Goal: Task Accomplishment & Management: Manage account settings

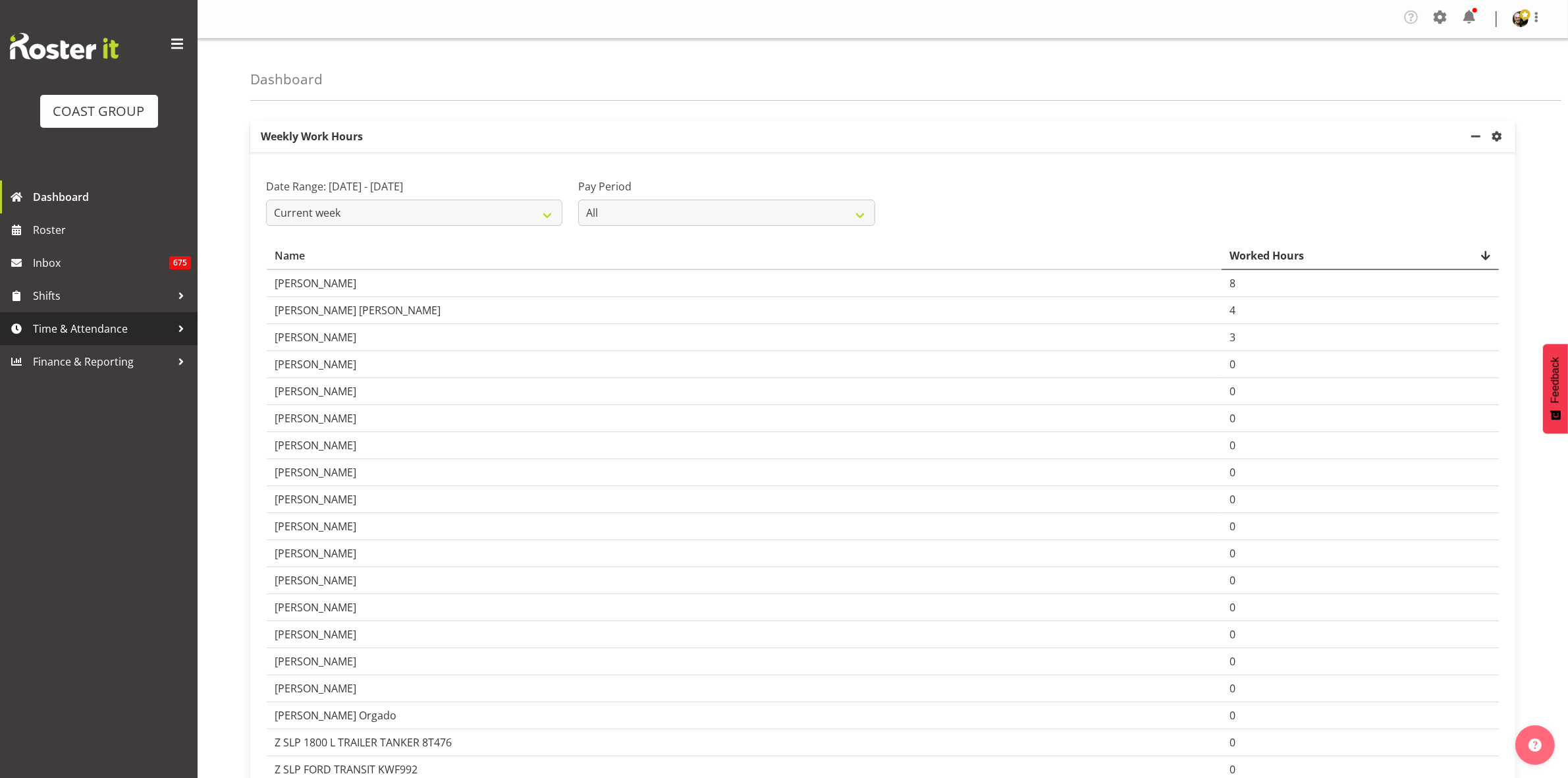
click at [110, 331] on span "Time & Attendance" at bounding box center [102, 328] width 138 height 19
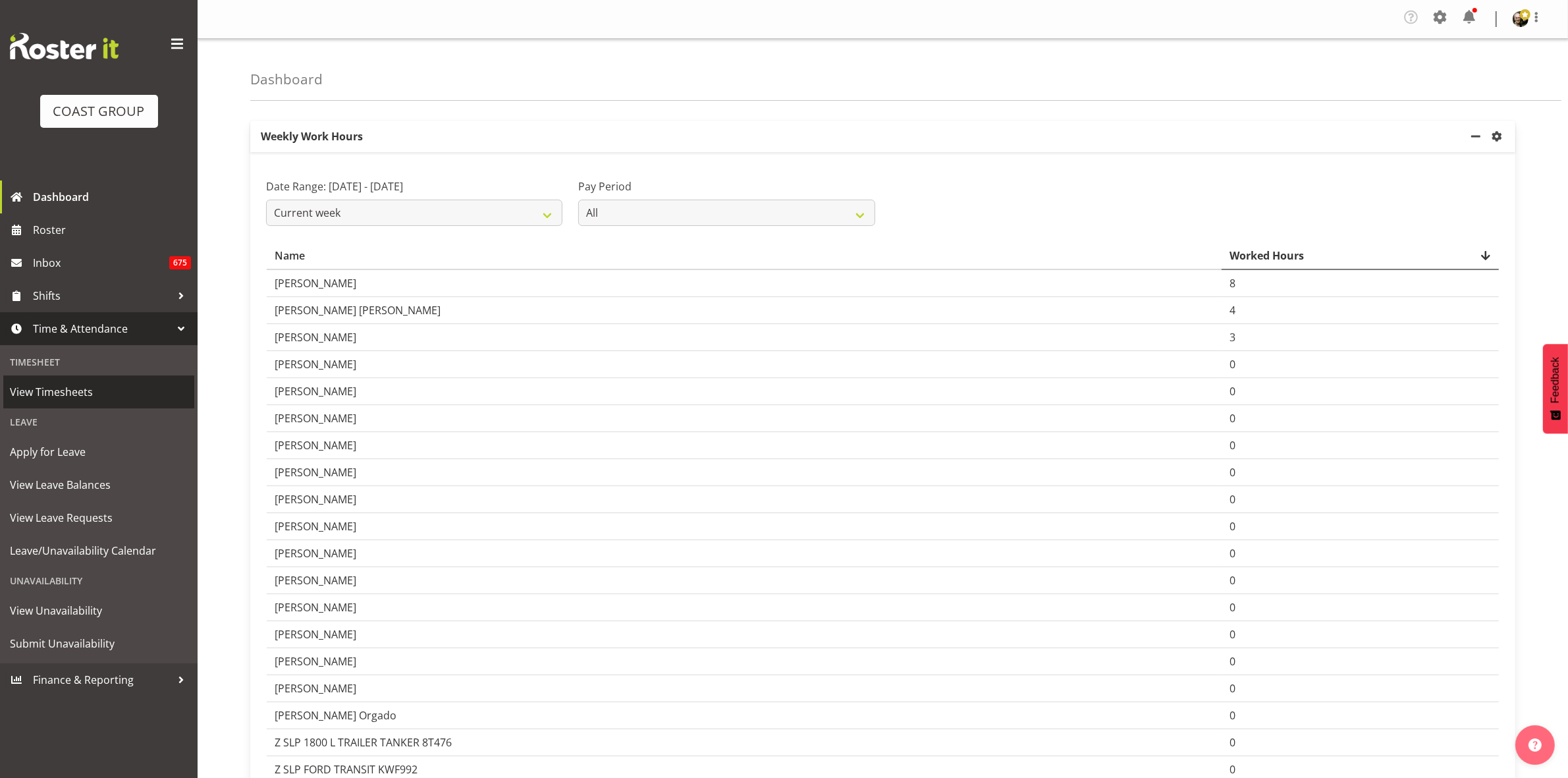
click at [107, 395] on span "View Timesheets" at bounding box center [98, 391] width 178 height 19
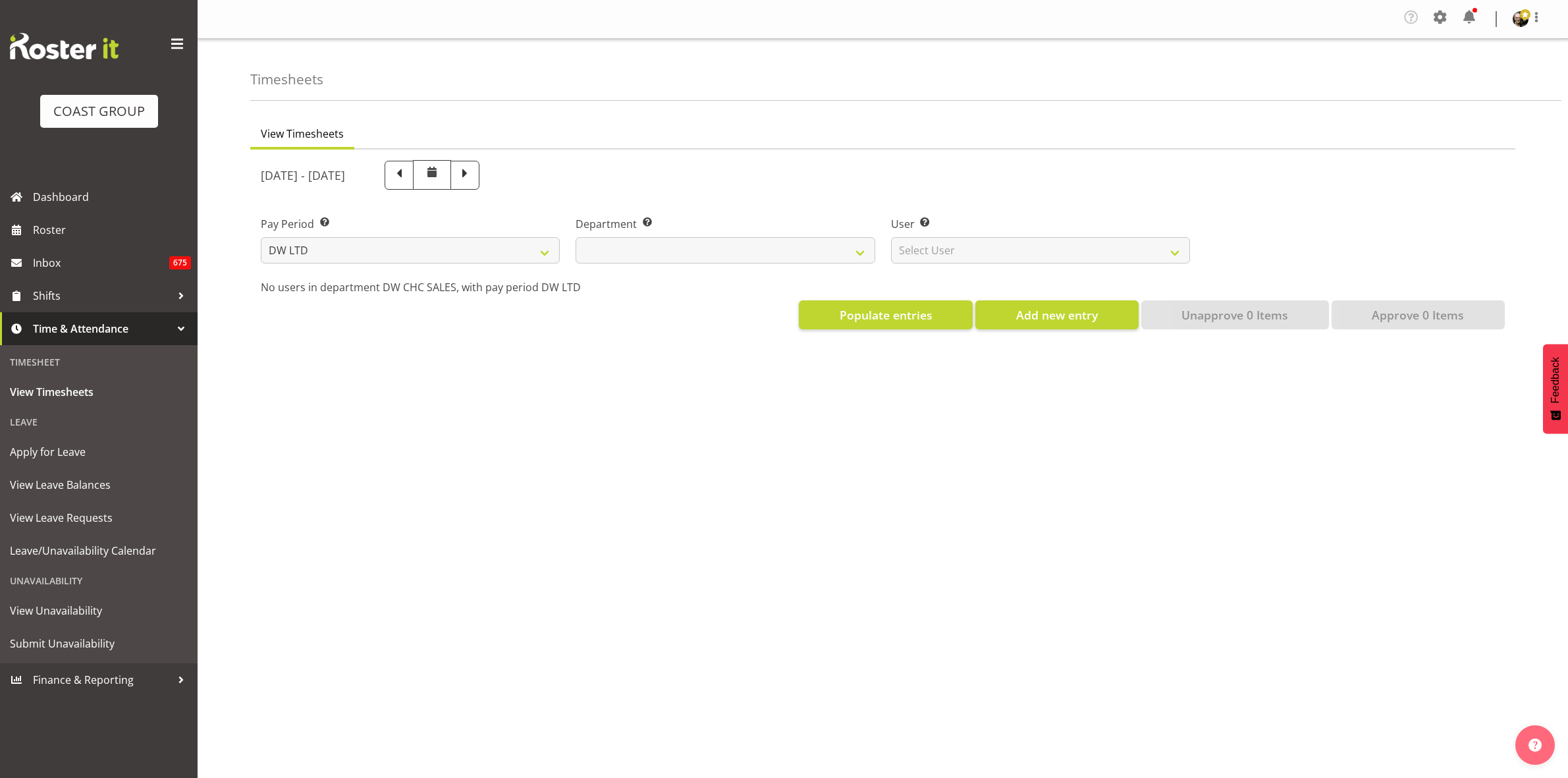
select select "8"
click at [123, 330] on span "Time & Attendance" at bounding box center [102, 328] width 138 height 19
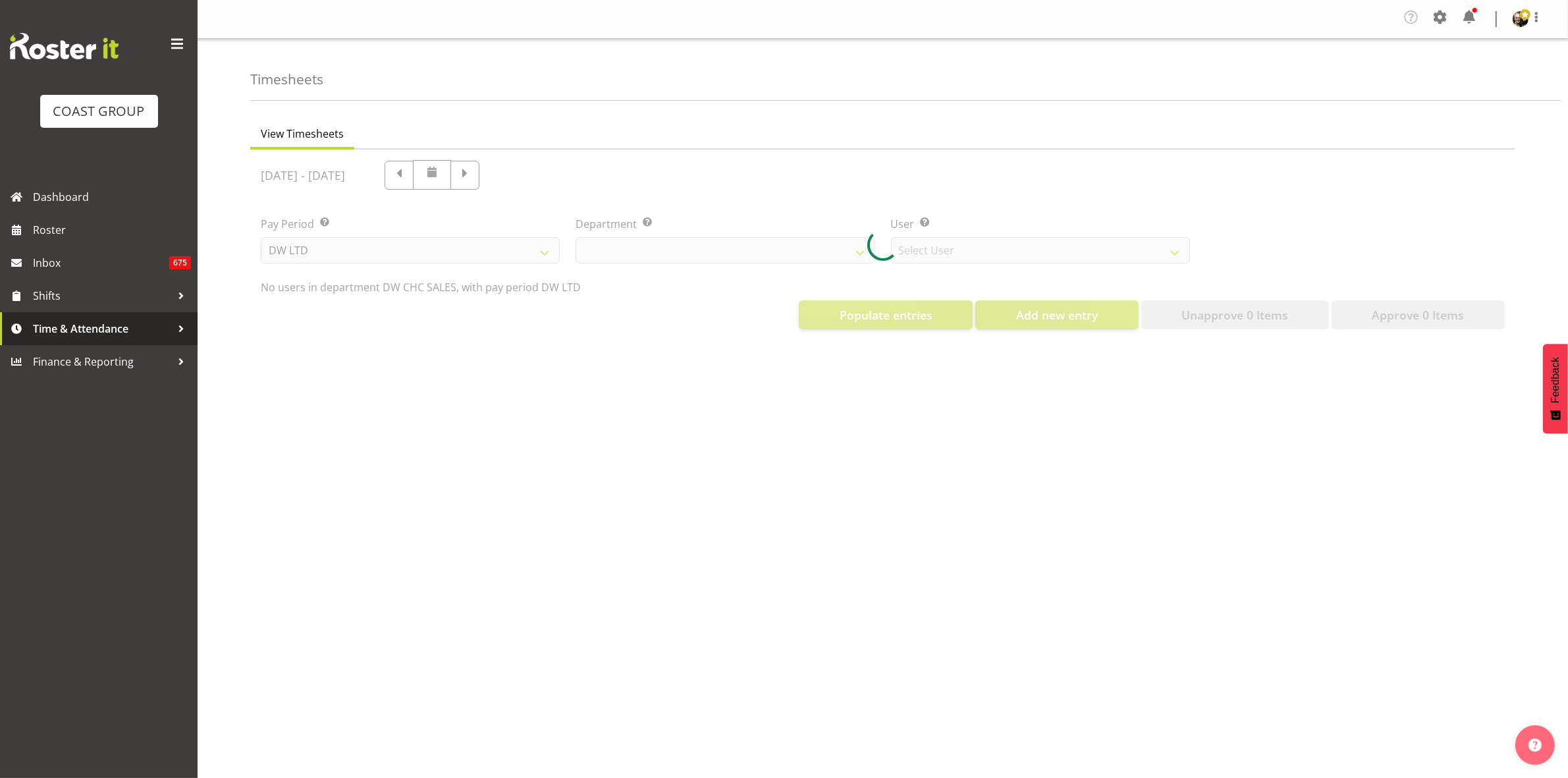
click at [143, 327] on span "Time & Attendance" at bounding box center [102, 328] width 138 height 19
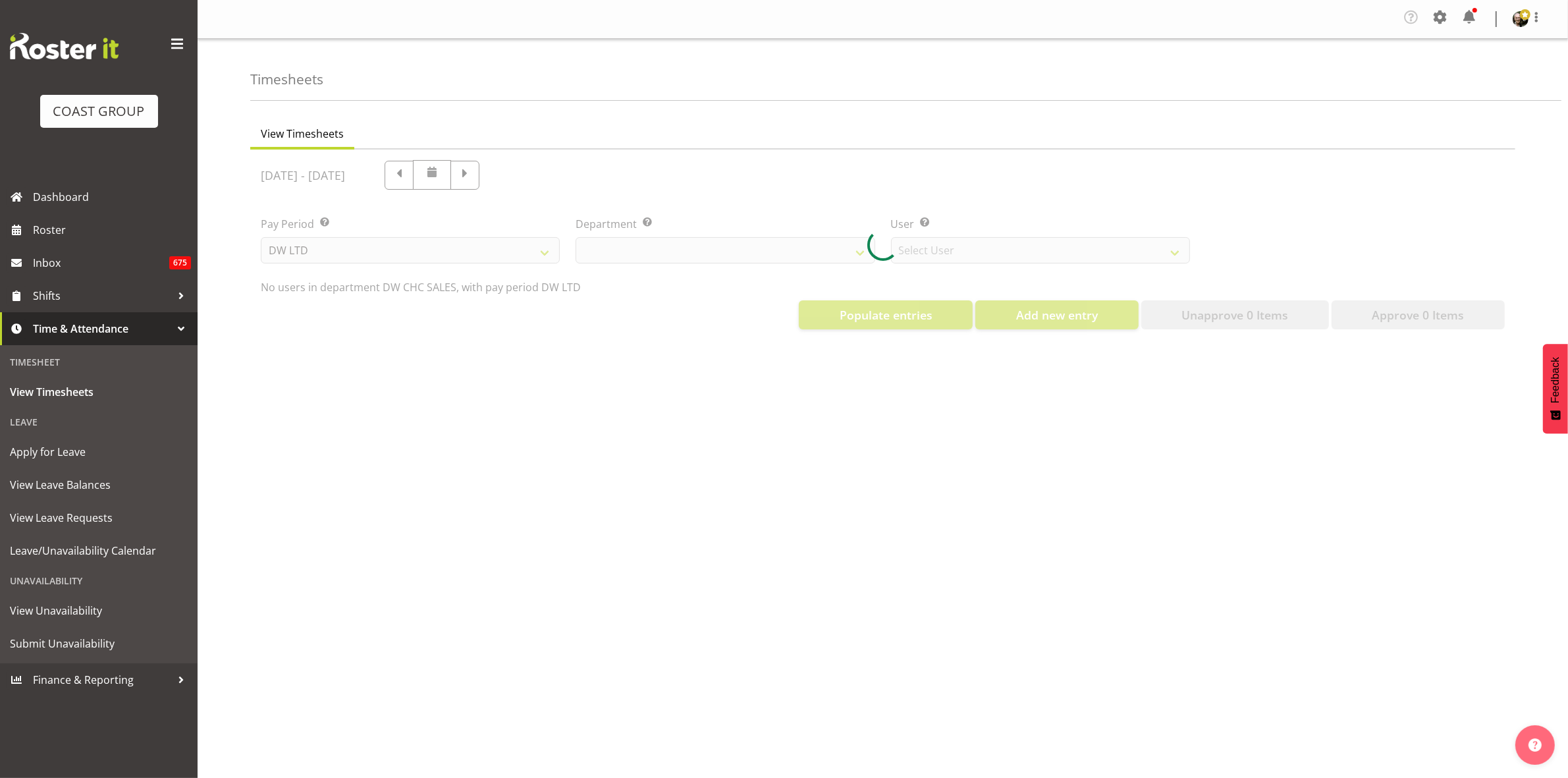
select select "30"
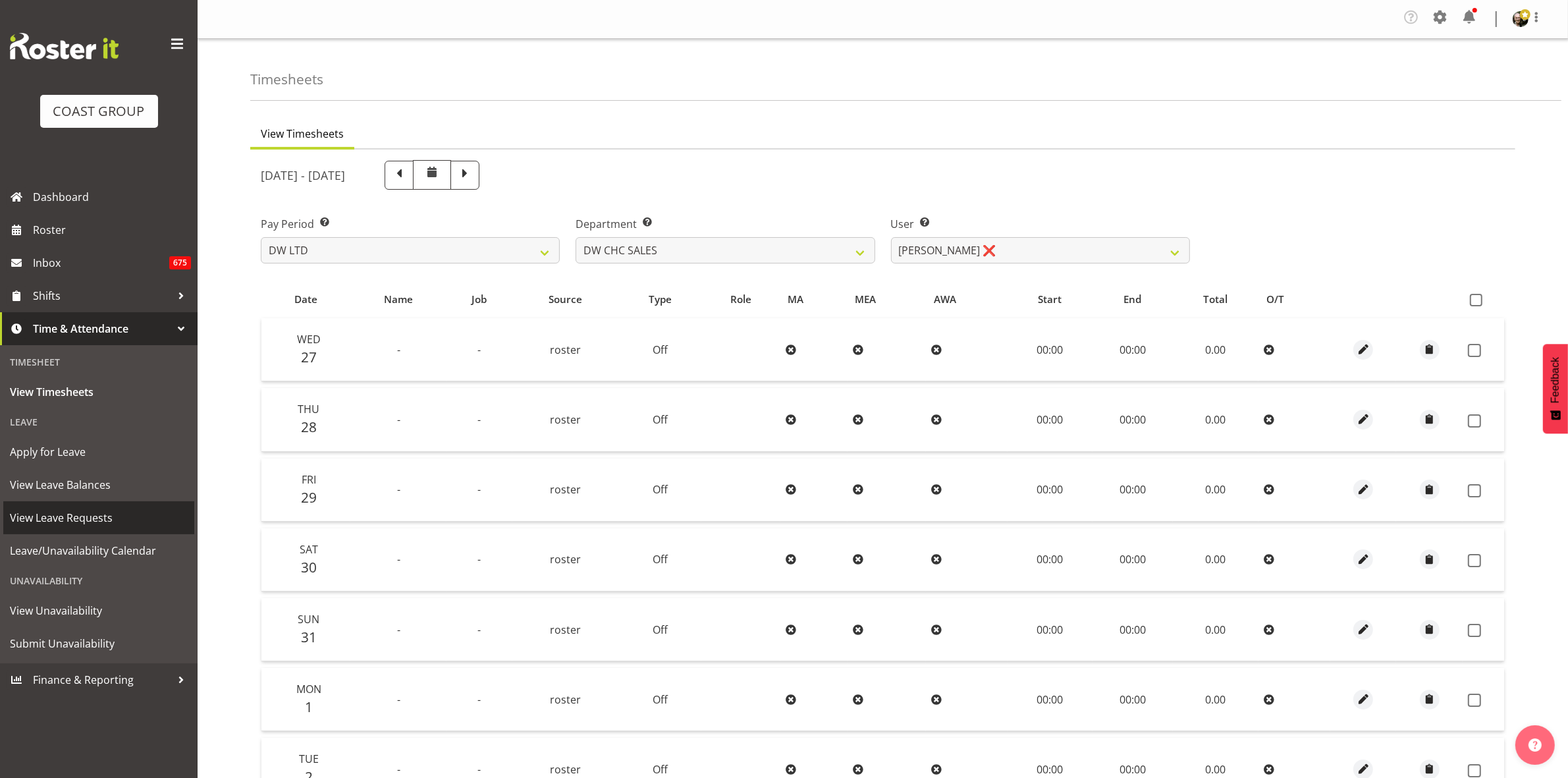
click at [121, 514] on span "View Leave Requests" at bounding box center [98, 517] width 178 height 19
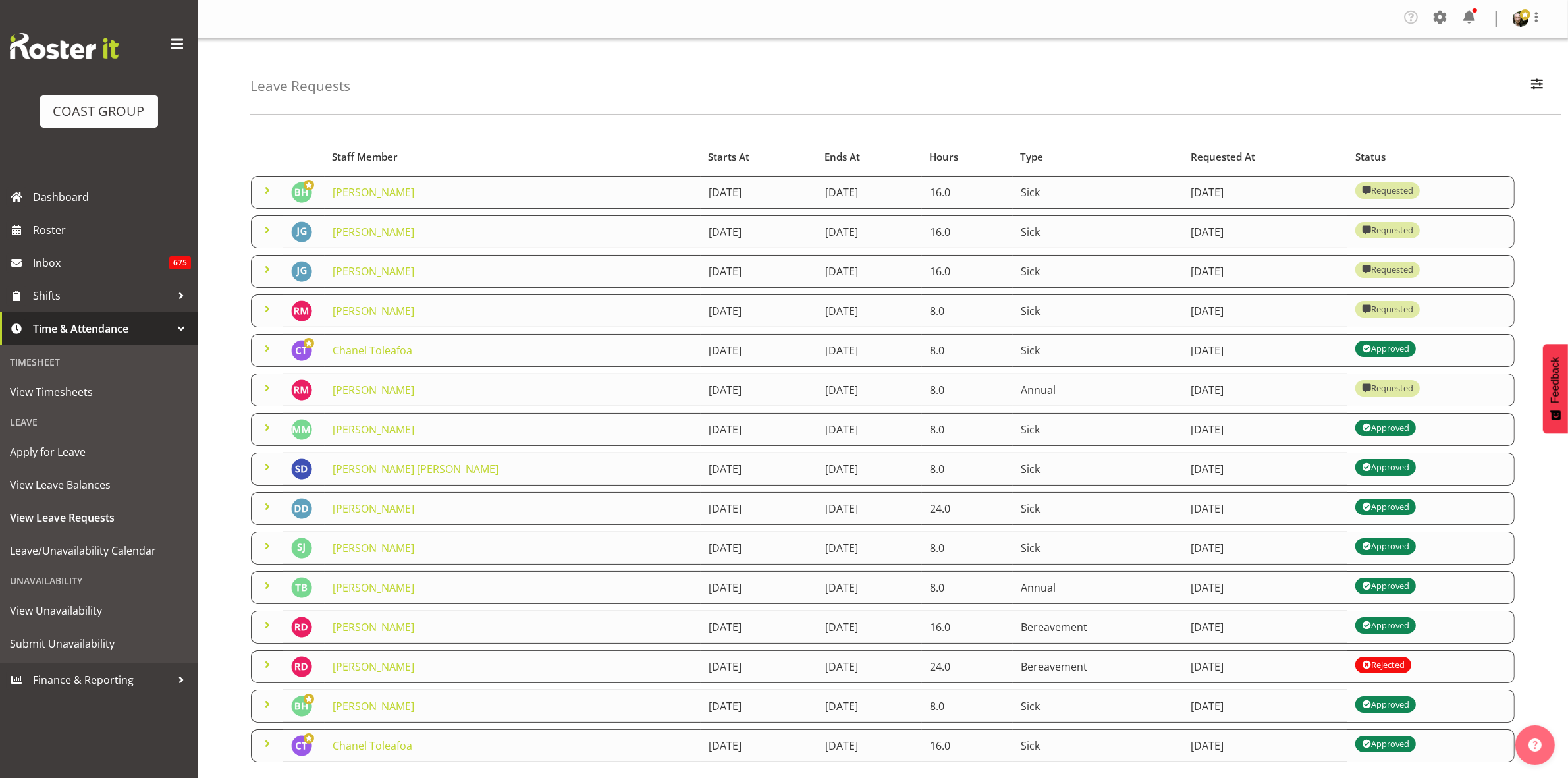
click at [264, 390] on span at bounding box center [267, 388] width 16 height 16
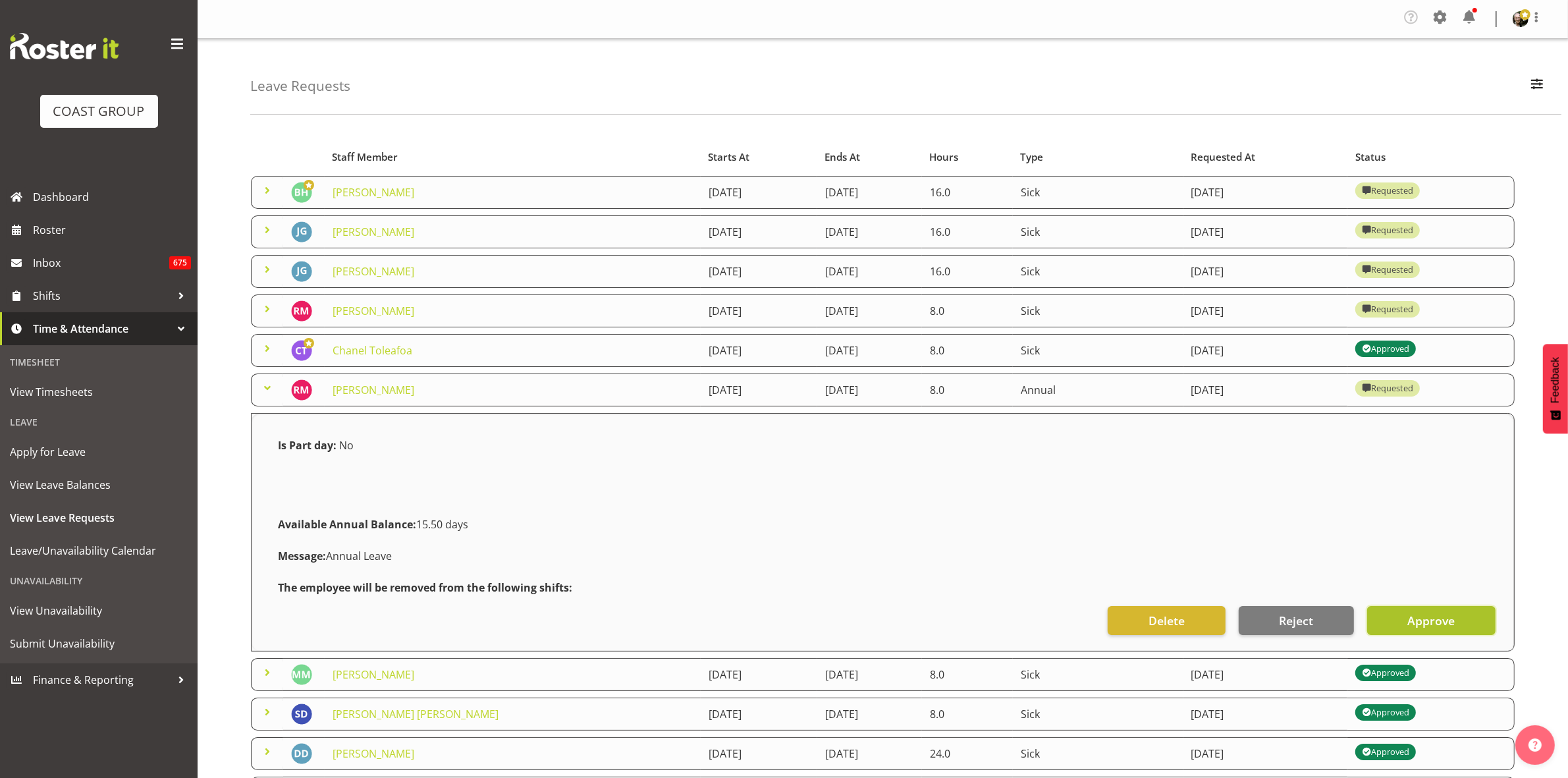
click at [1426, 622] on span "Approve" at bounding box center [1432, 621] width 48 height 17
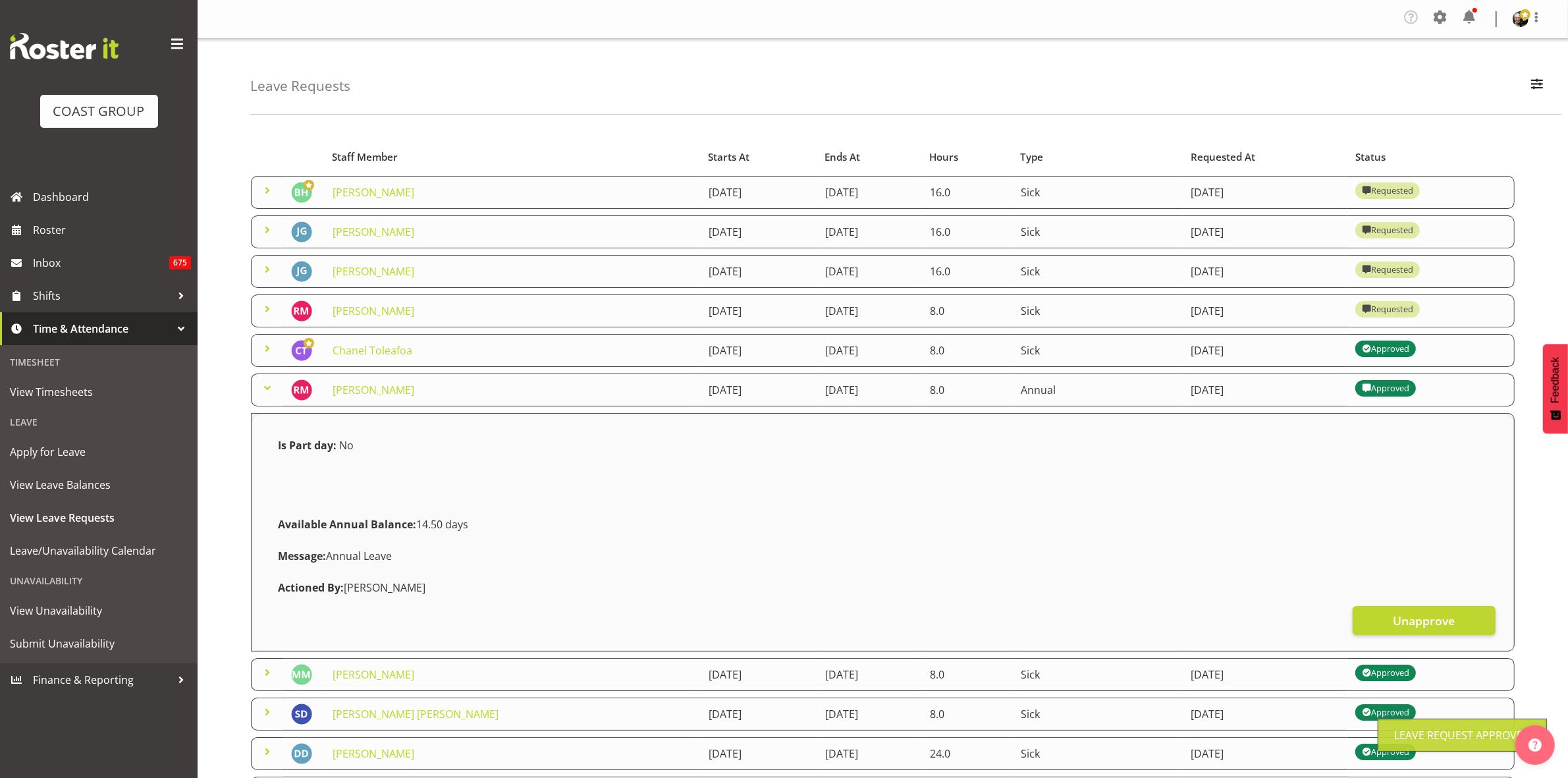
click at [263, 315] on span at bounding box center [267, 308] width 16 height 16
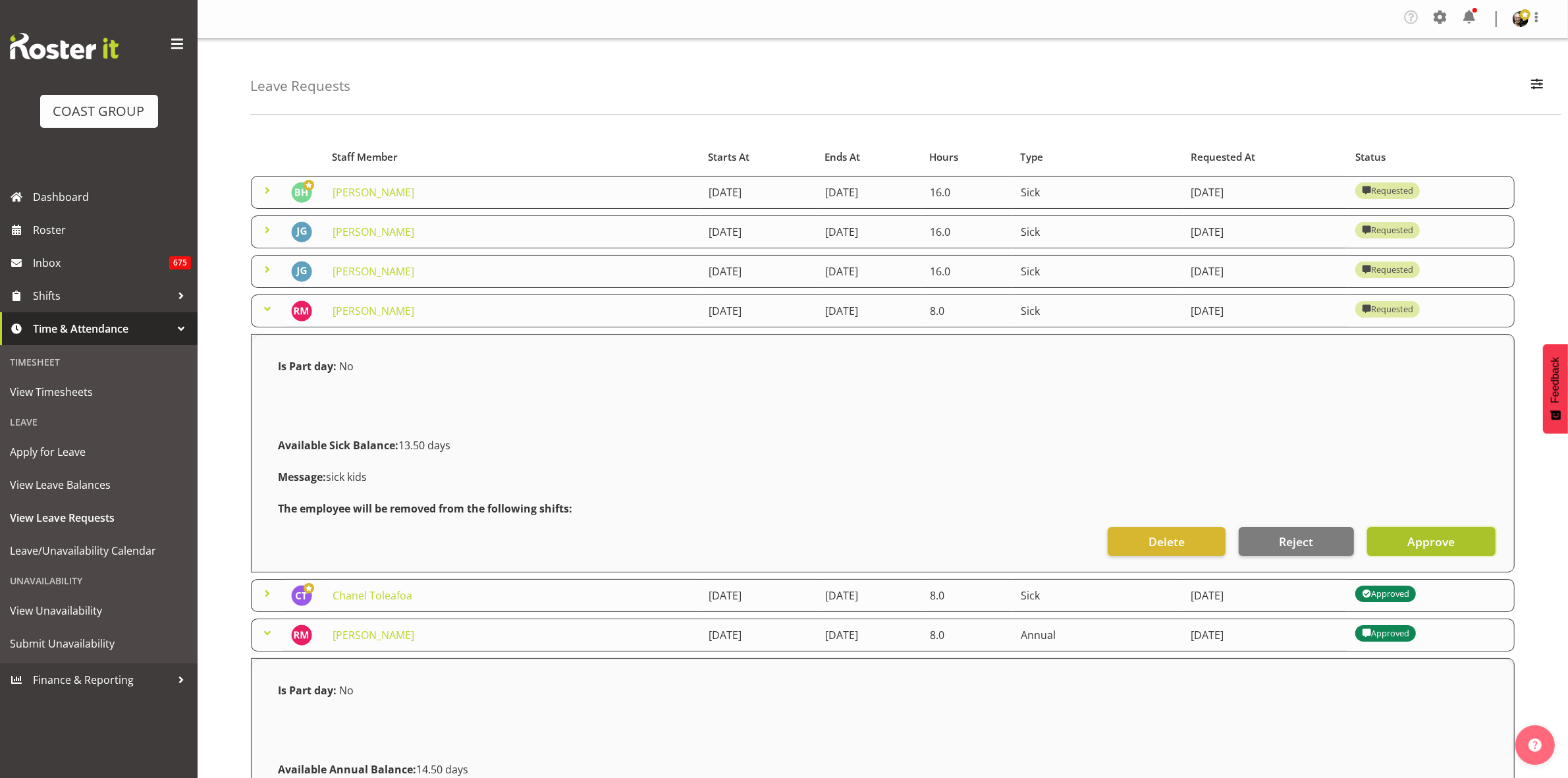
click at [1438, 534] on span "Approve" at bounding box center [1432, 541] width 48 height 17
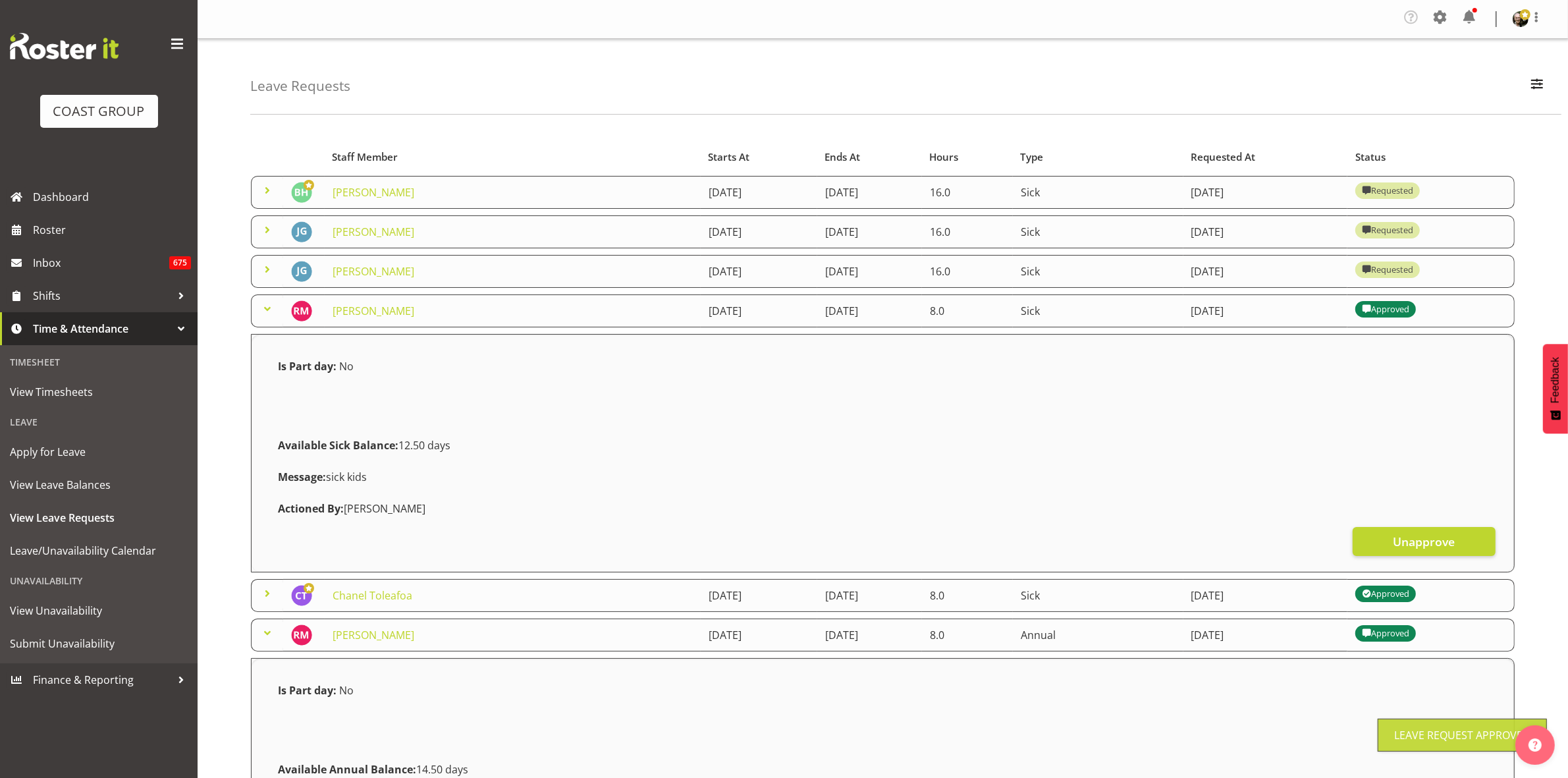
click at [272, 269] on span at bounding box center [267, 269] width 16 height 16
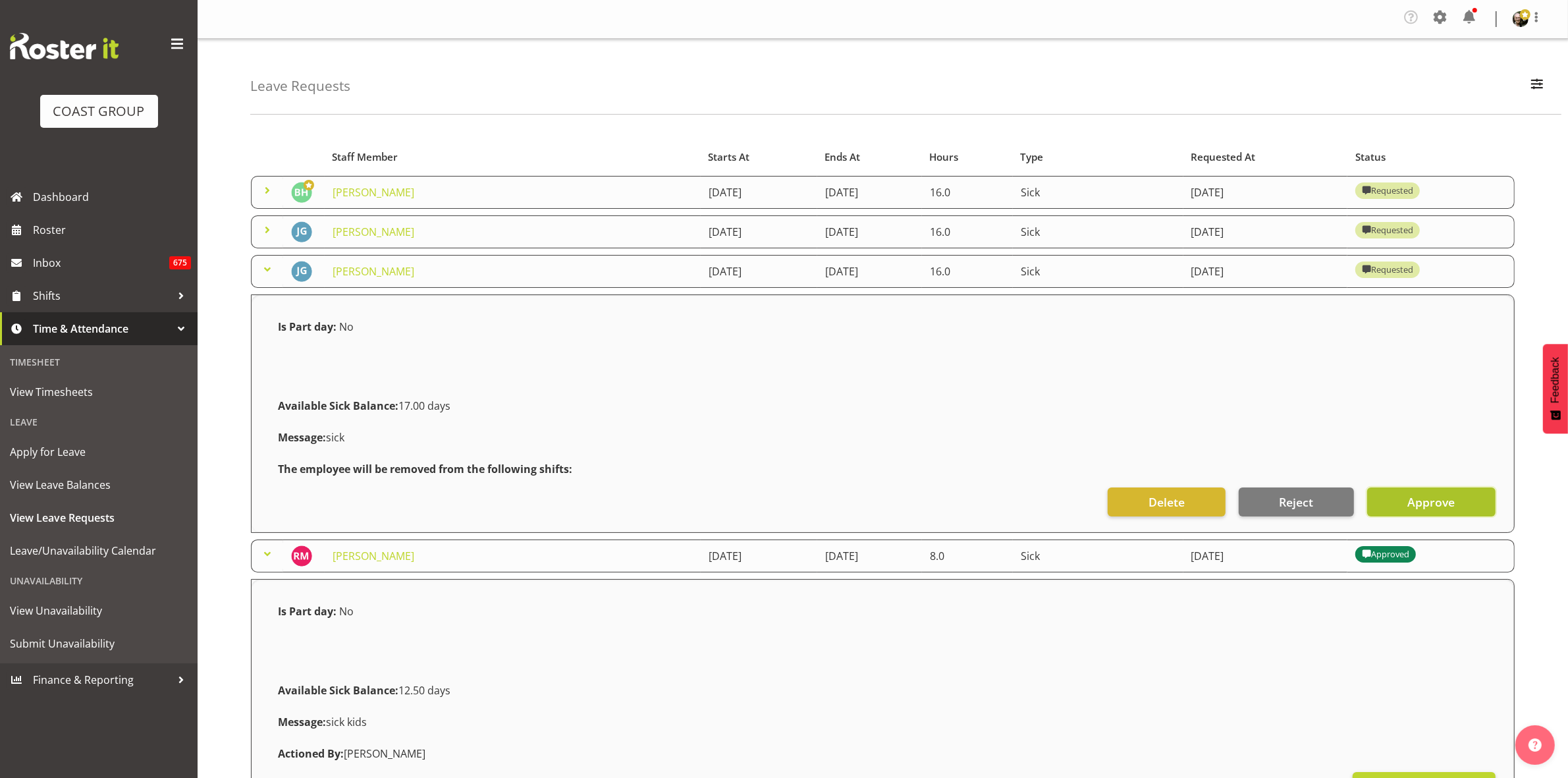
click at [1417, 502] on span "Approve" at bounding box center [1432, 502] width 48 height 17
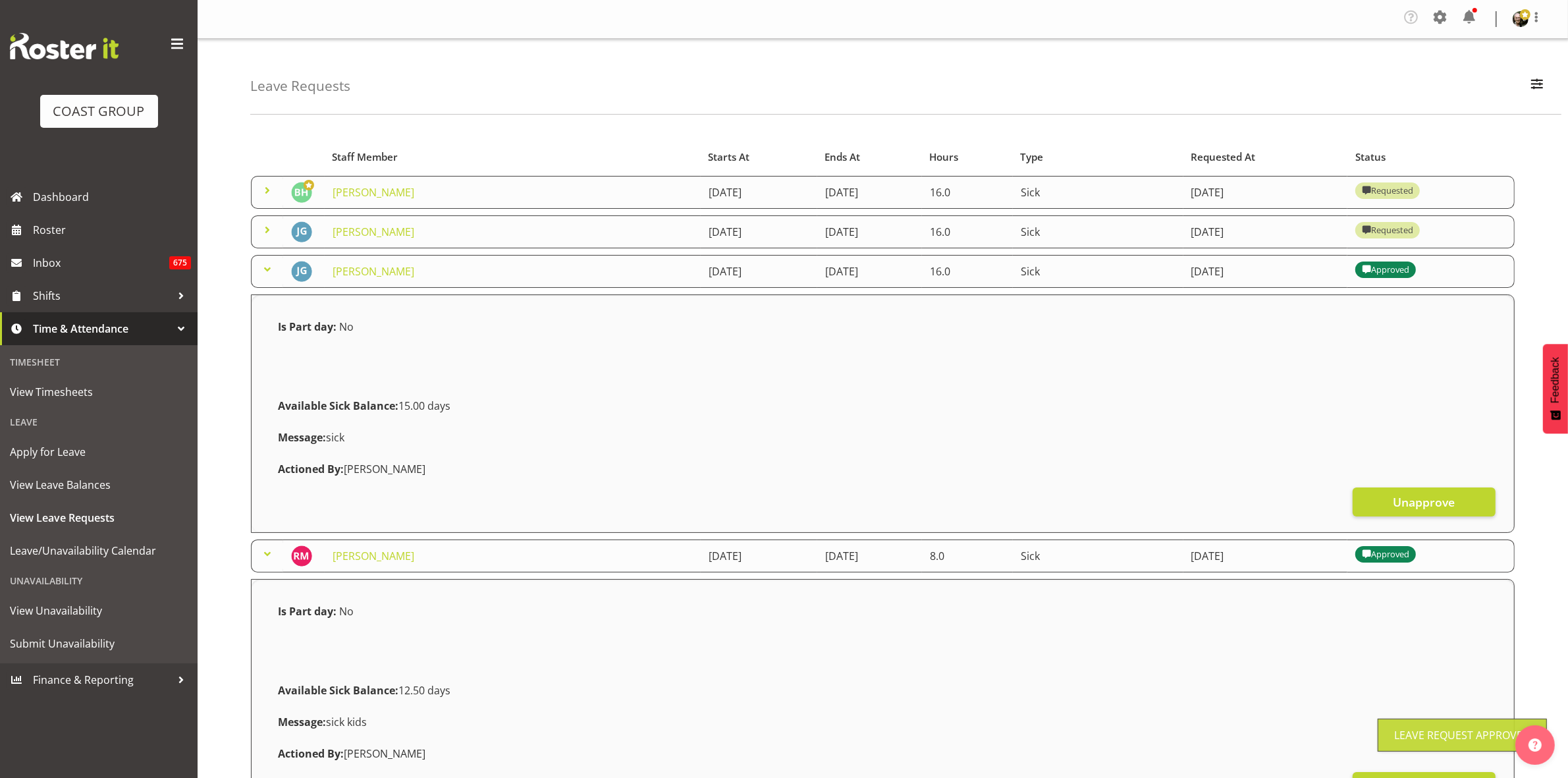
click at [268, 226] on span at bounding box center [267, 229] width 16 height 16
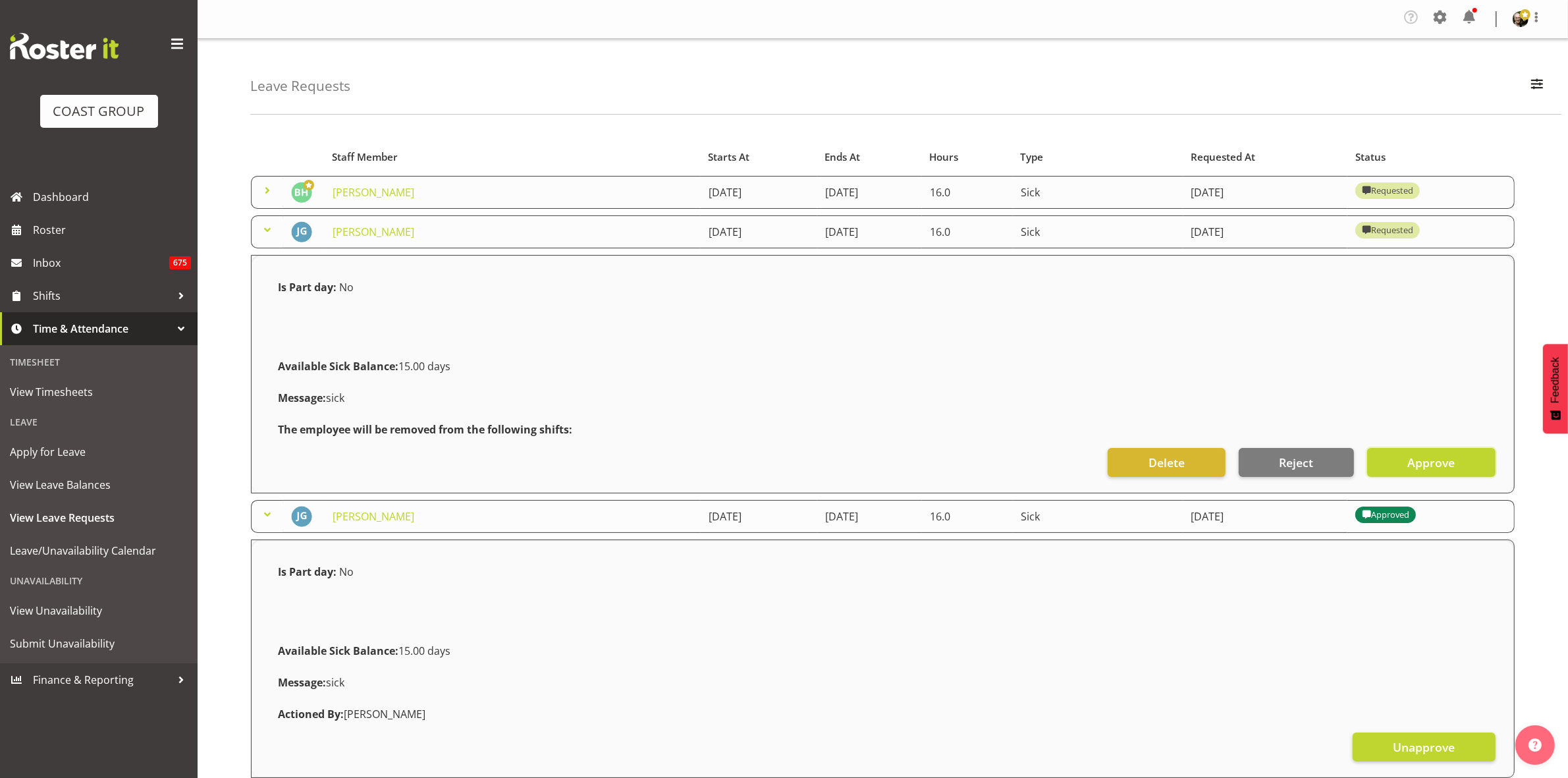
click at [1447, 465] on span "Approve" at bounding box center [1432, 462] width 48 height 17
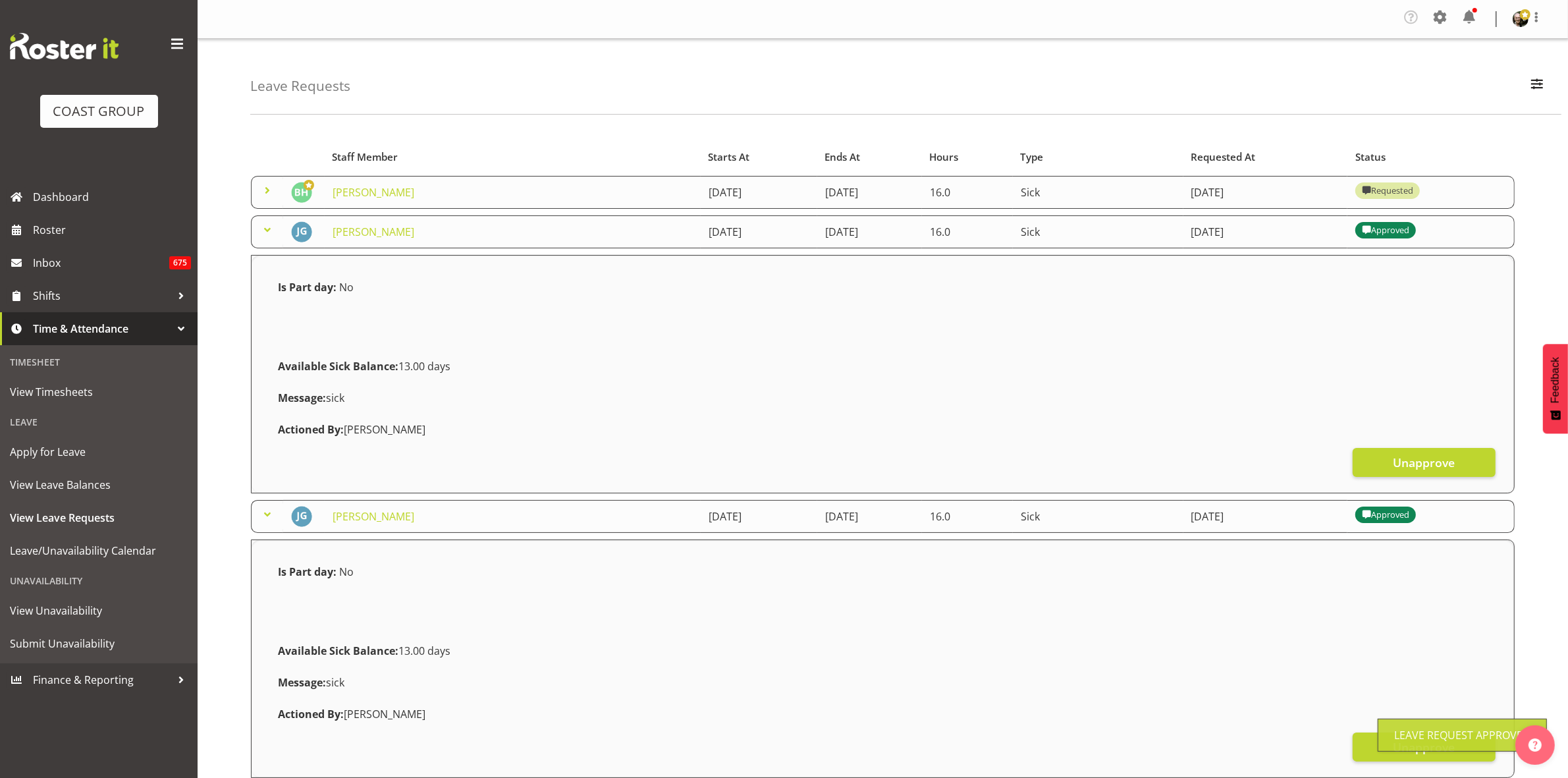
click at [270, 192] on span at bounding box center [267, 190] width 16 height 16
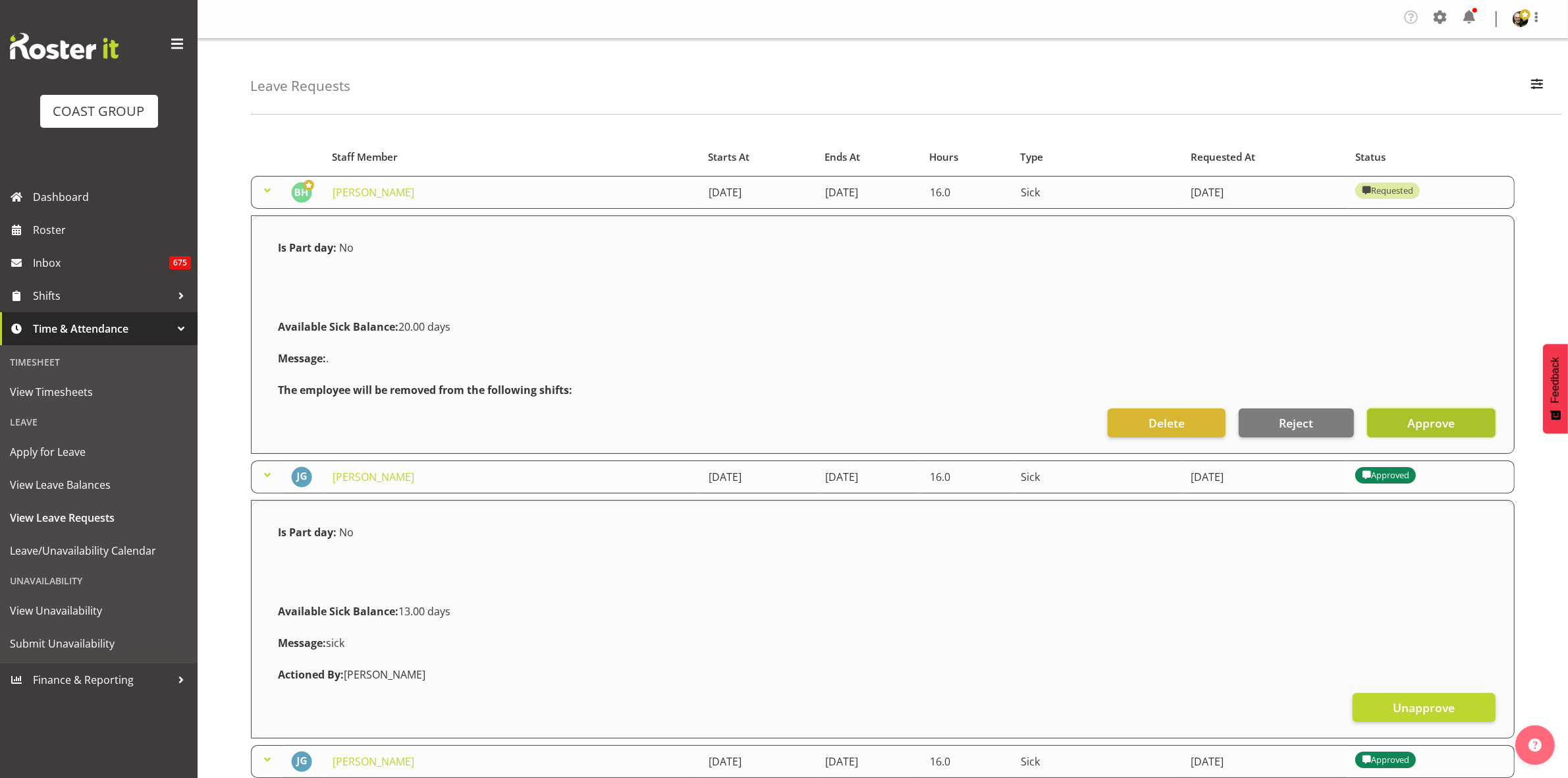
click at [1401, 412] on button "Approve" at bounding box center [1432, 423] width 129 height 29
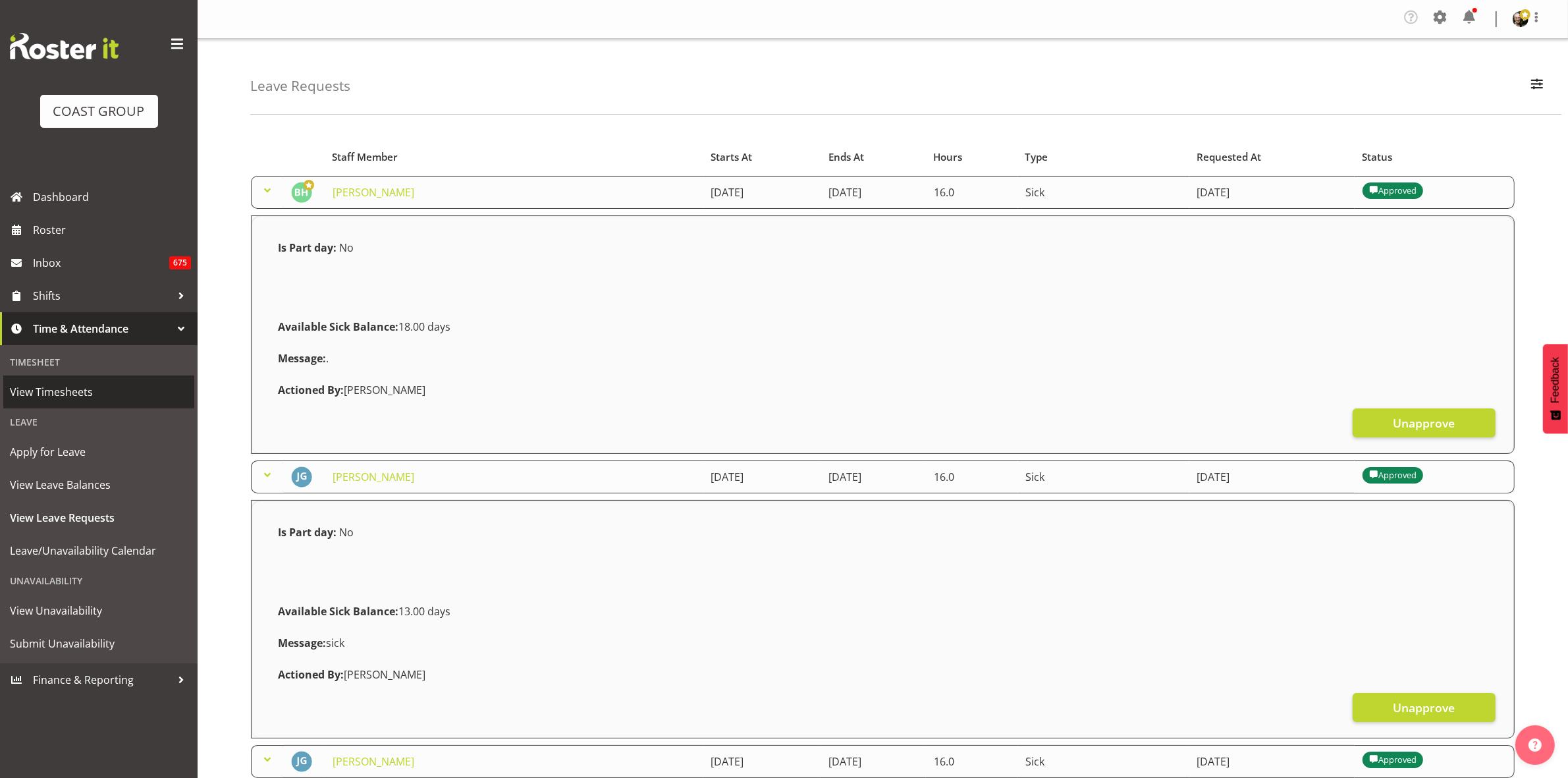
click at [86, 386] on span "View Timesheets" at bounding box center [98, 391] width 178 height 19
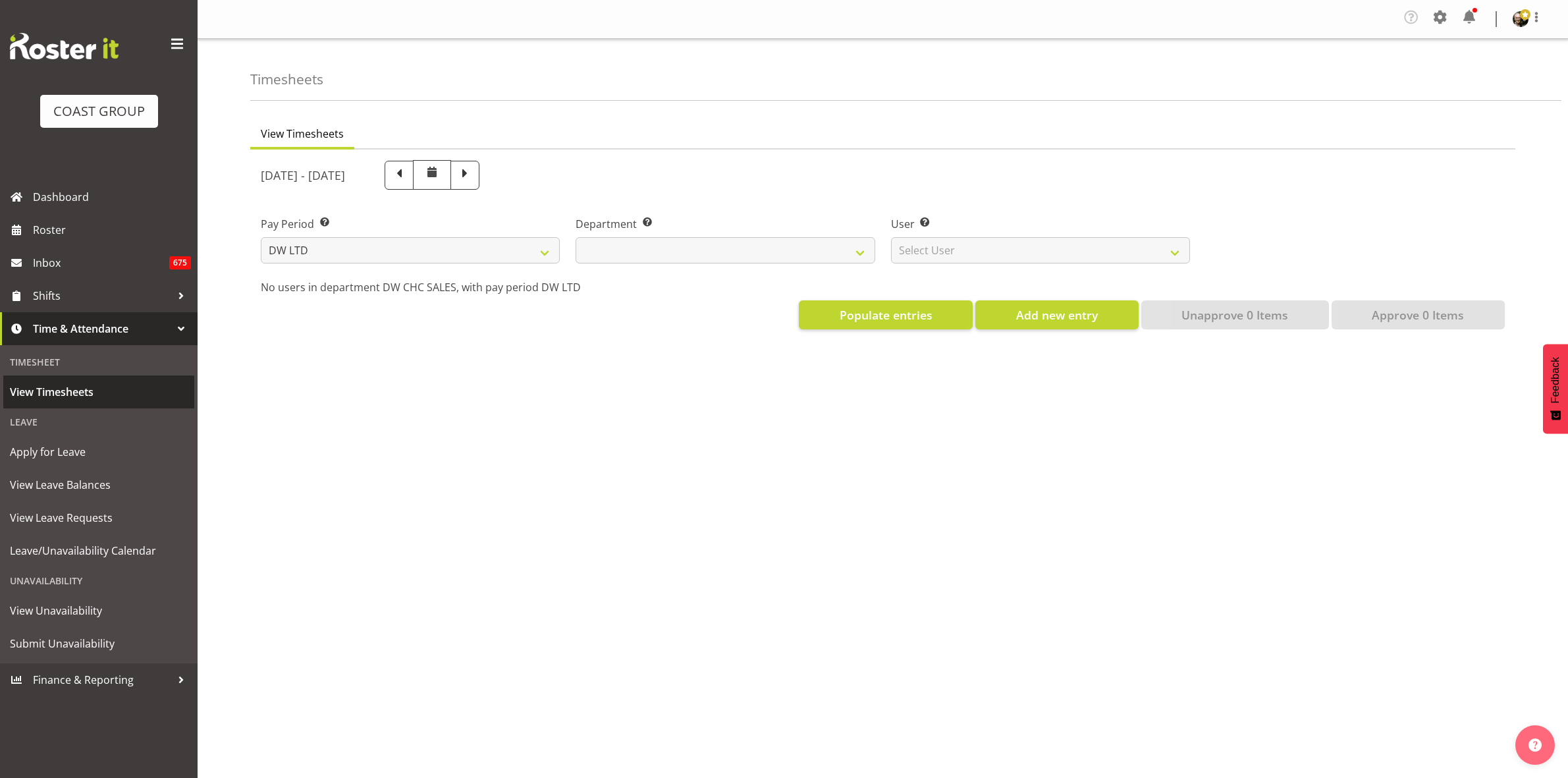
select select "8"
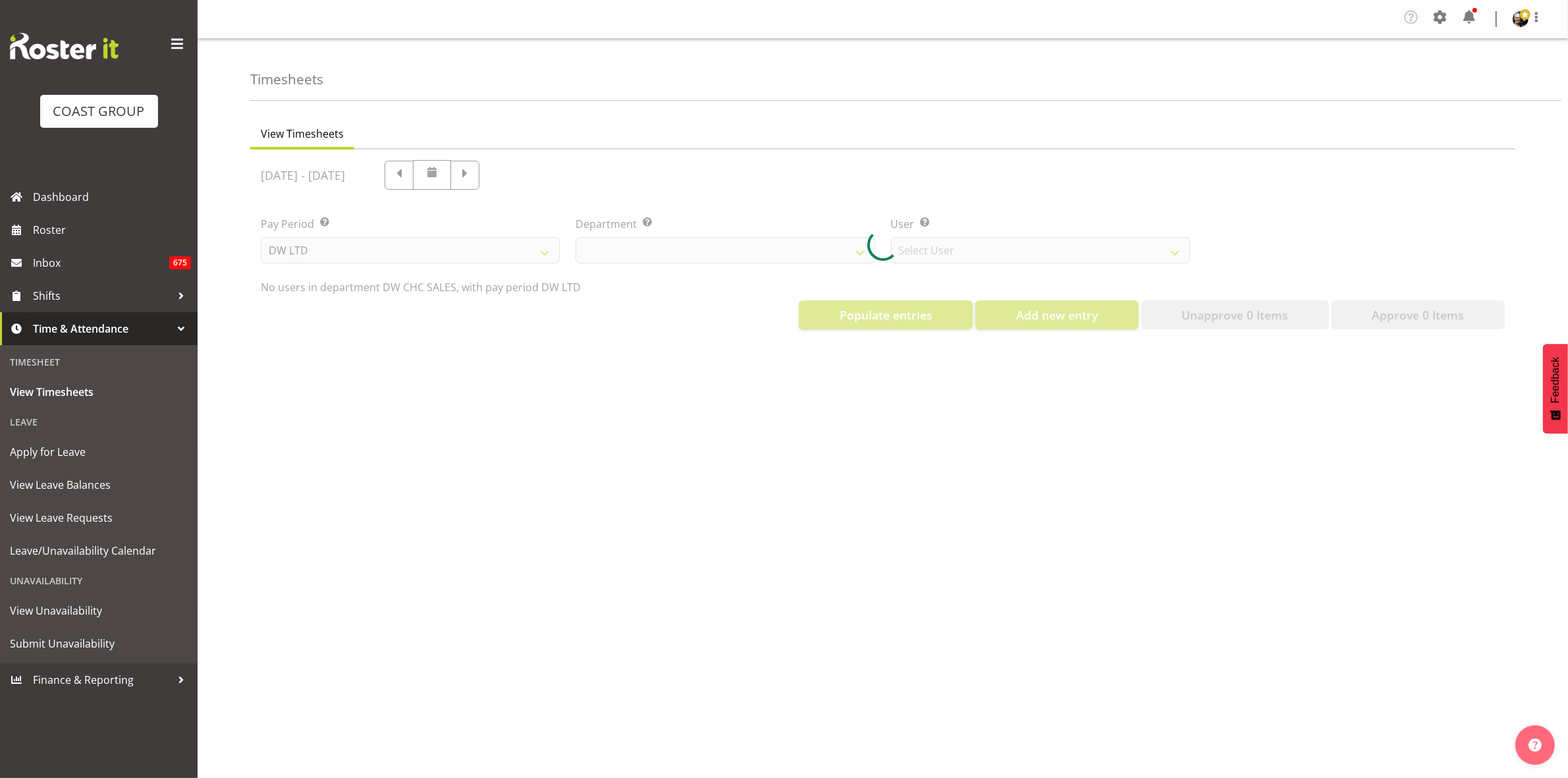
select select "30"
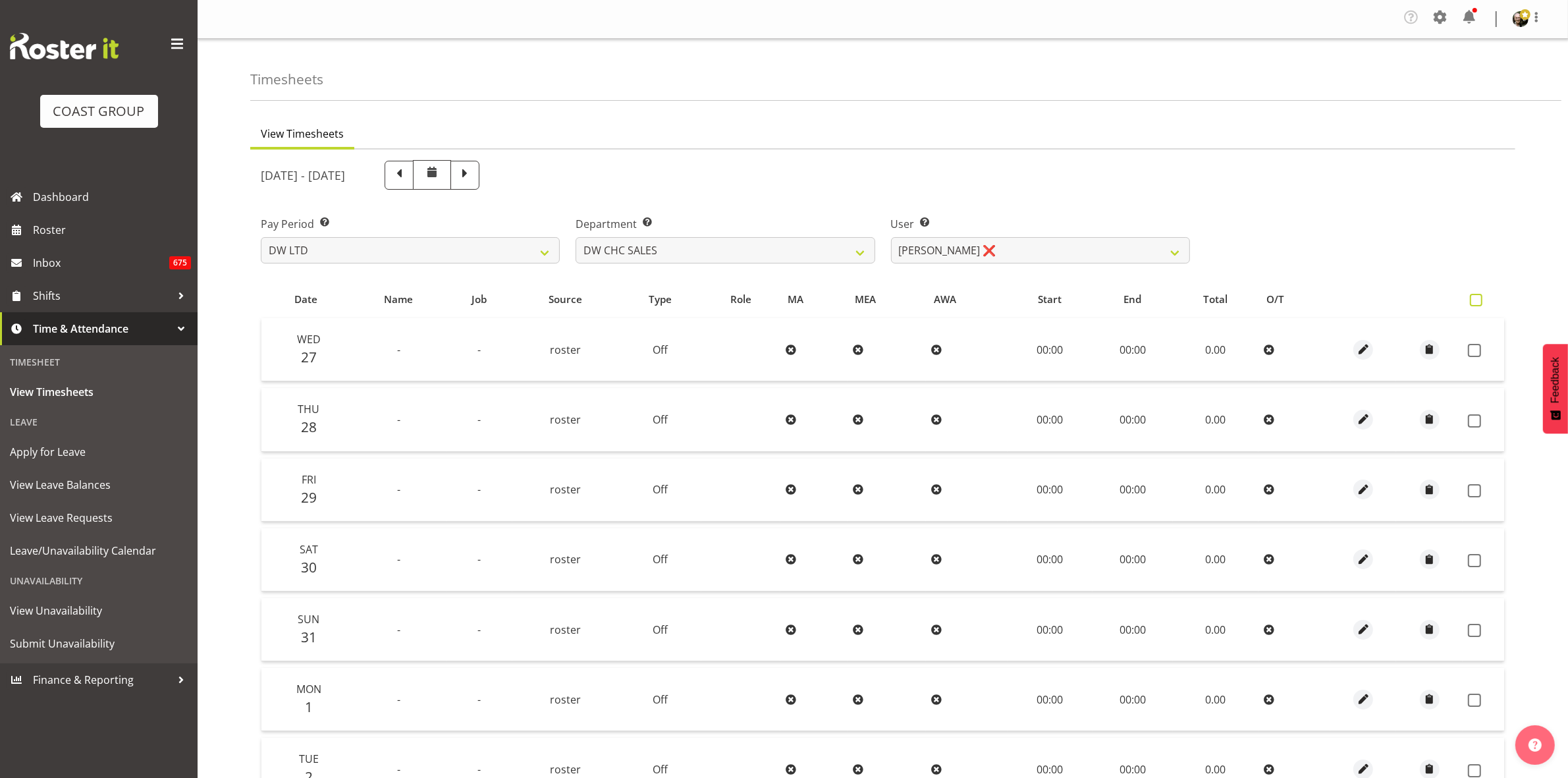
click at [1475, 297] on span at bounding box center [1477, 300] width 13 height 13
click at [1475, 297] on input "checkbox" at bounding box center [1474, 299] width 8 height 8
checkbox input "true"
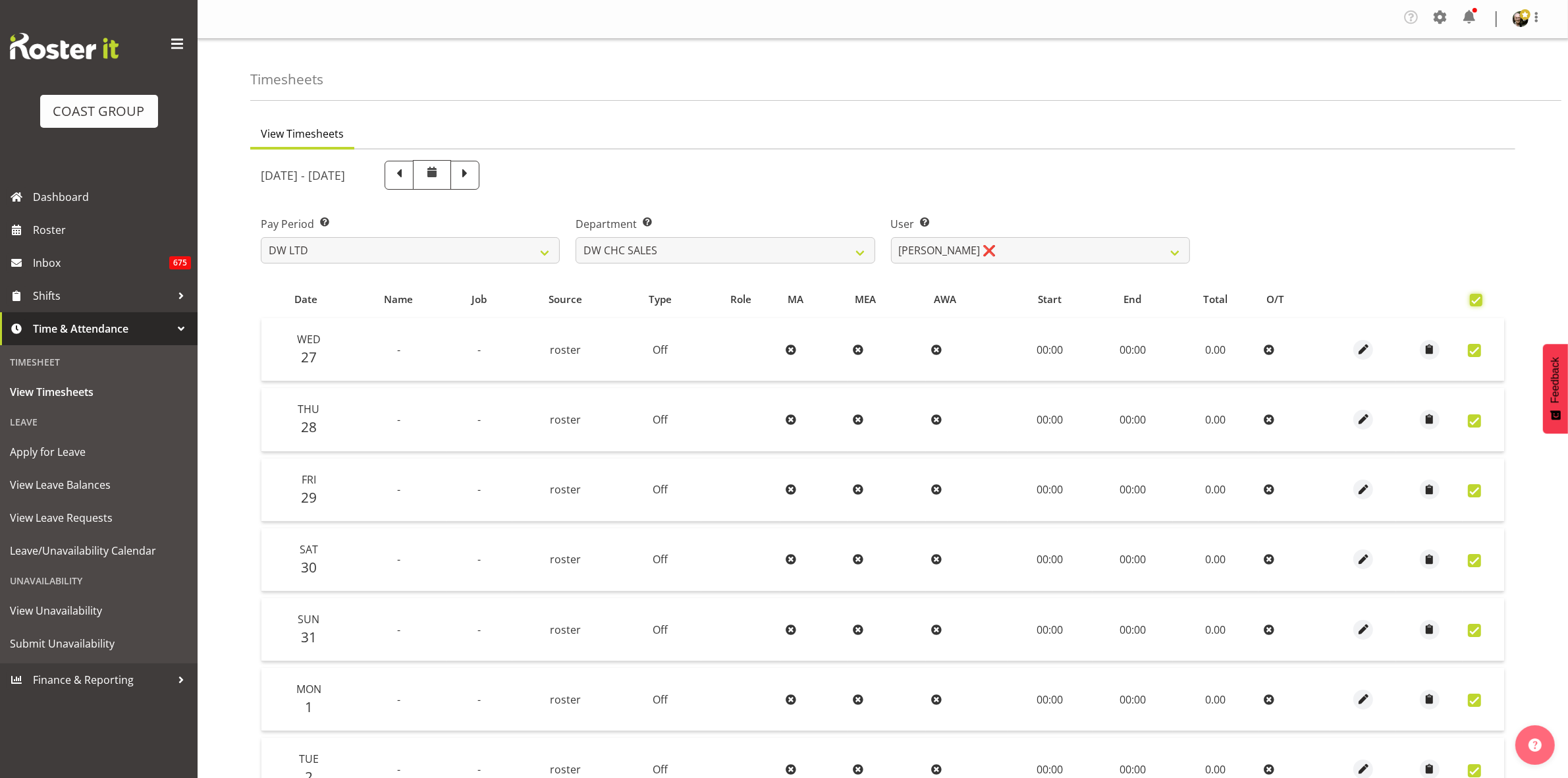
checkbox input "true"
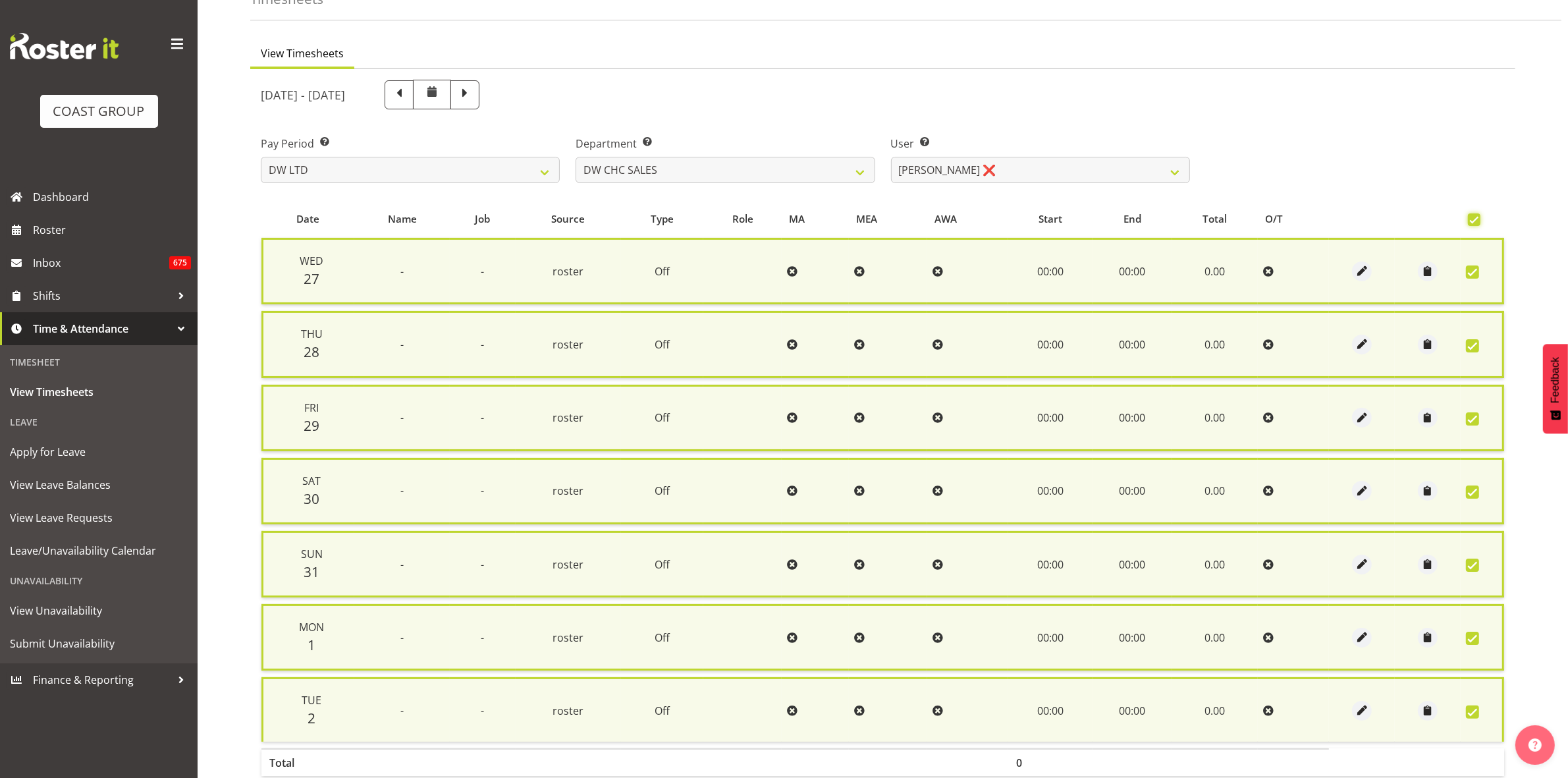
scroll to position [159, 0]
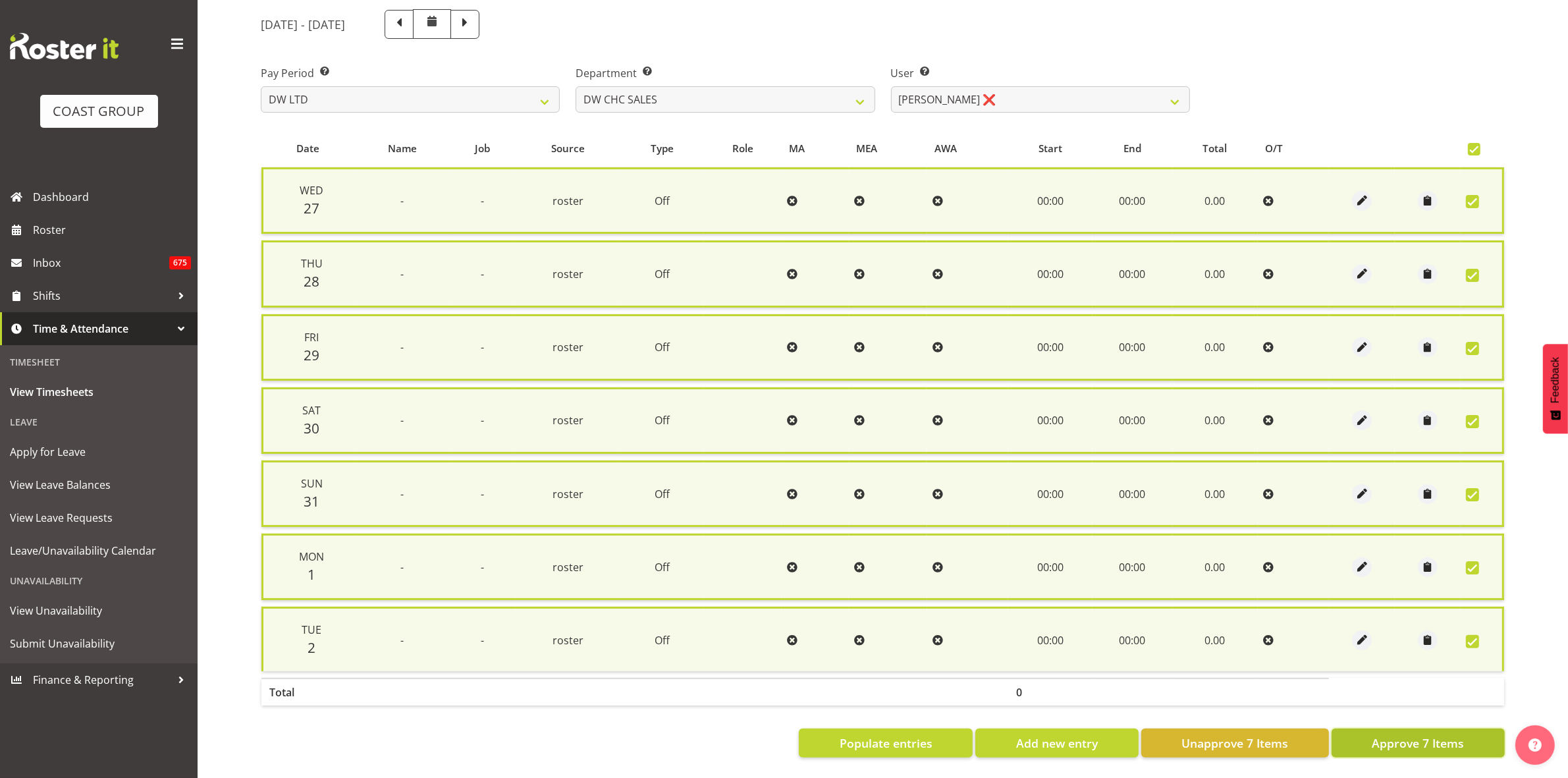
click at [1423, 735] on span "Approve 7 Items" at bounding box center [1418, 743] width 92 height 17
checkbox input "false"
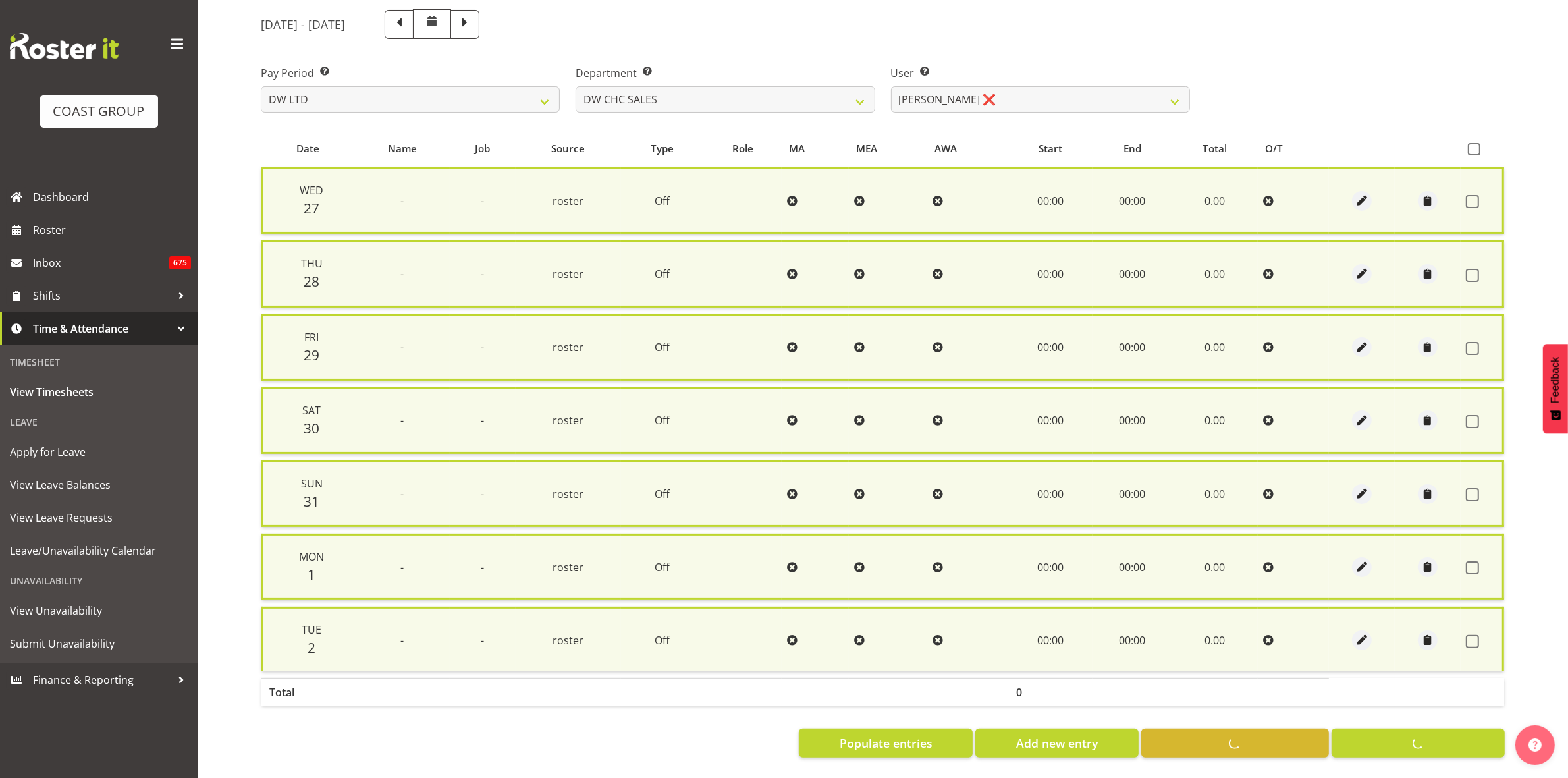
checkbox input "false"
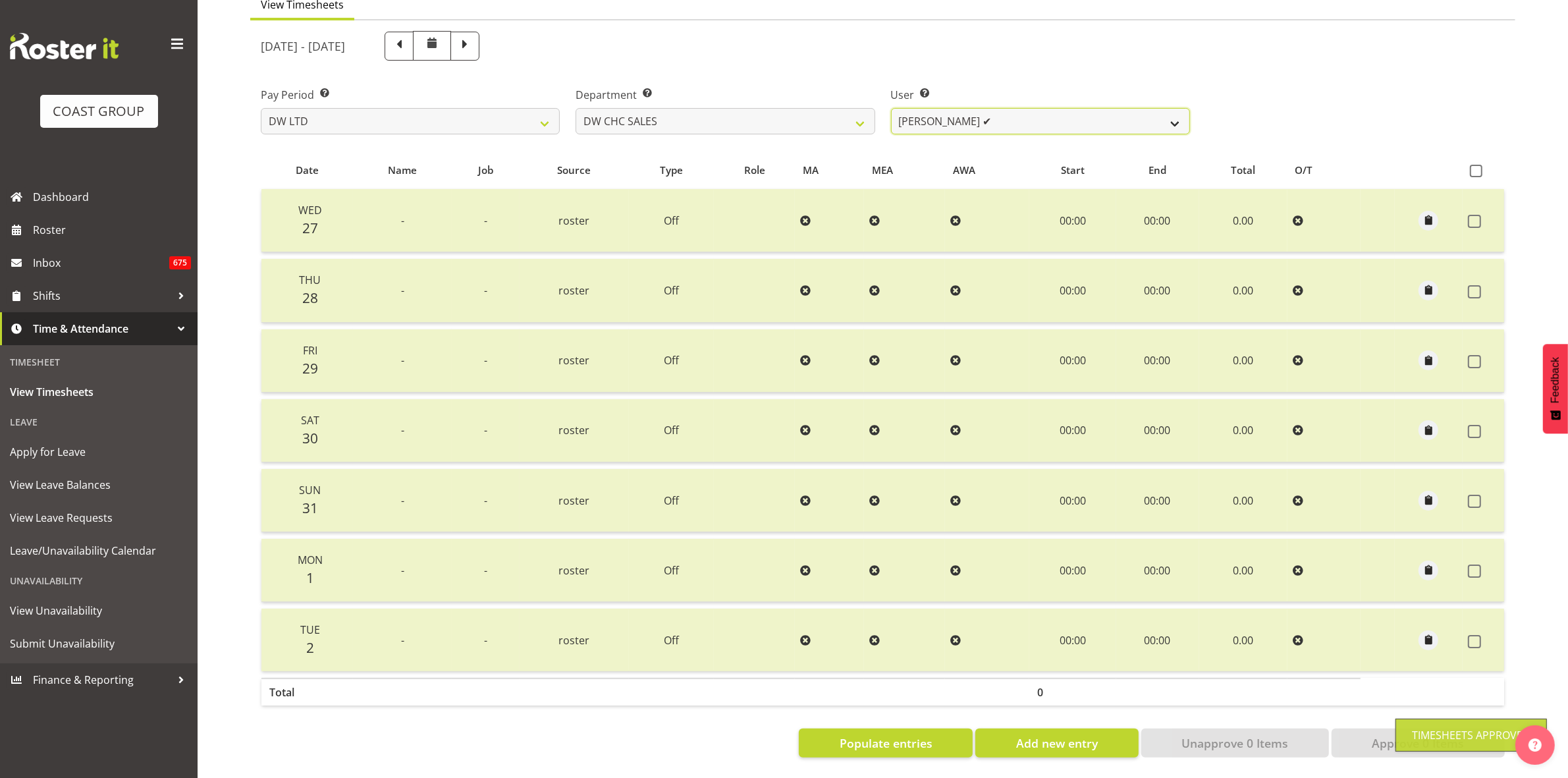
click at [1170, 108] on select "[PERSON_NAME] ✔" at bounding box center [1040, 121] width 299 height 27
click at [854, 108] on select "[PERSON_NAME] [PERSON_NAME] ACCOUNTS/OFFICE DW CHC DW CHC DESIGN DW CHC PRODUCT…" at bounding box center [725, 121] width 299 height 27
click at [576, 108] on select "[PERSON_NAME] [PERSON_NAME] ACCOUNTS/OFFICE DW CHC DW CHC DESIGN DW CHC PRODUCT…" at bounding box center [725, 121] width 299 height 27
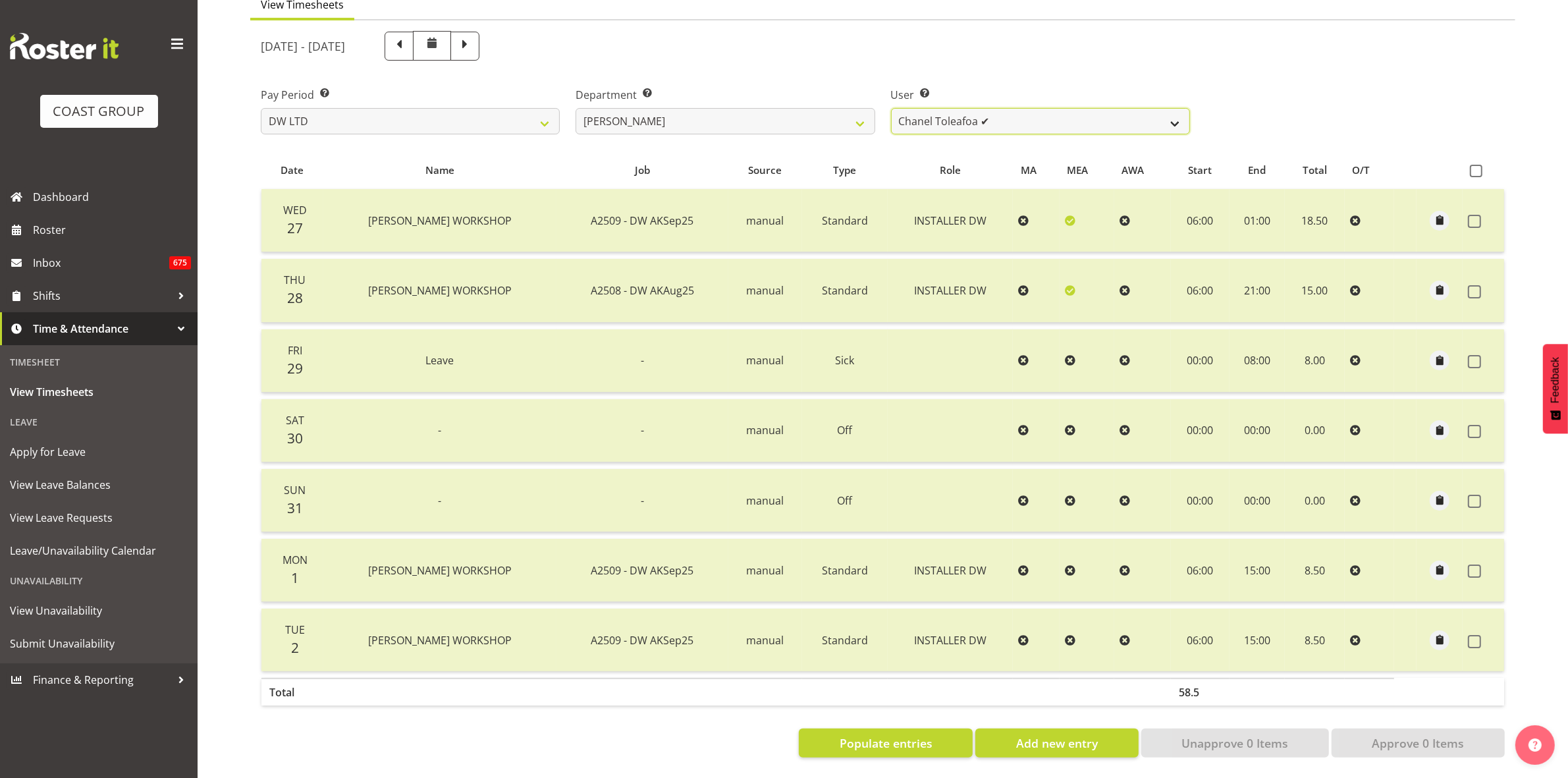
click at [1172, 110] on select "Chanel Toleafoa ✔" at bounding box center [1040, 121] width 299 height 27
click at [855, 110] on select "[PERSON_NAME] [PERSON_NAME] ACCOUNTS/OFFICE DW CHC DW CHC DESIGN DW CHC PRODUCT…" at bounding box center [725, 121] width 299 height 27
select select "145"
click at [576, 108] on select "[PERSON_NAME] [PERSON_NAME] ACCOUNTS/OFFICE DW CHC DW CHC DESIGN DW CHC PRODUCT…" at bounding box center [725, 121] width 299 height 27
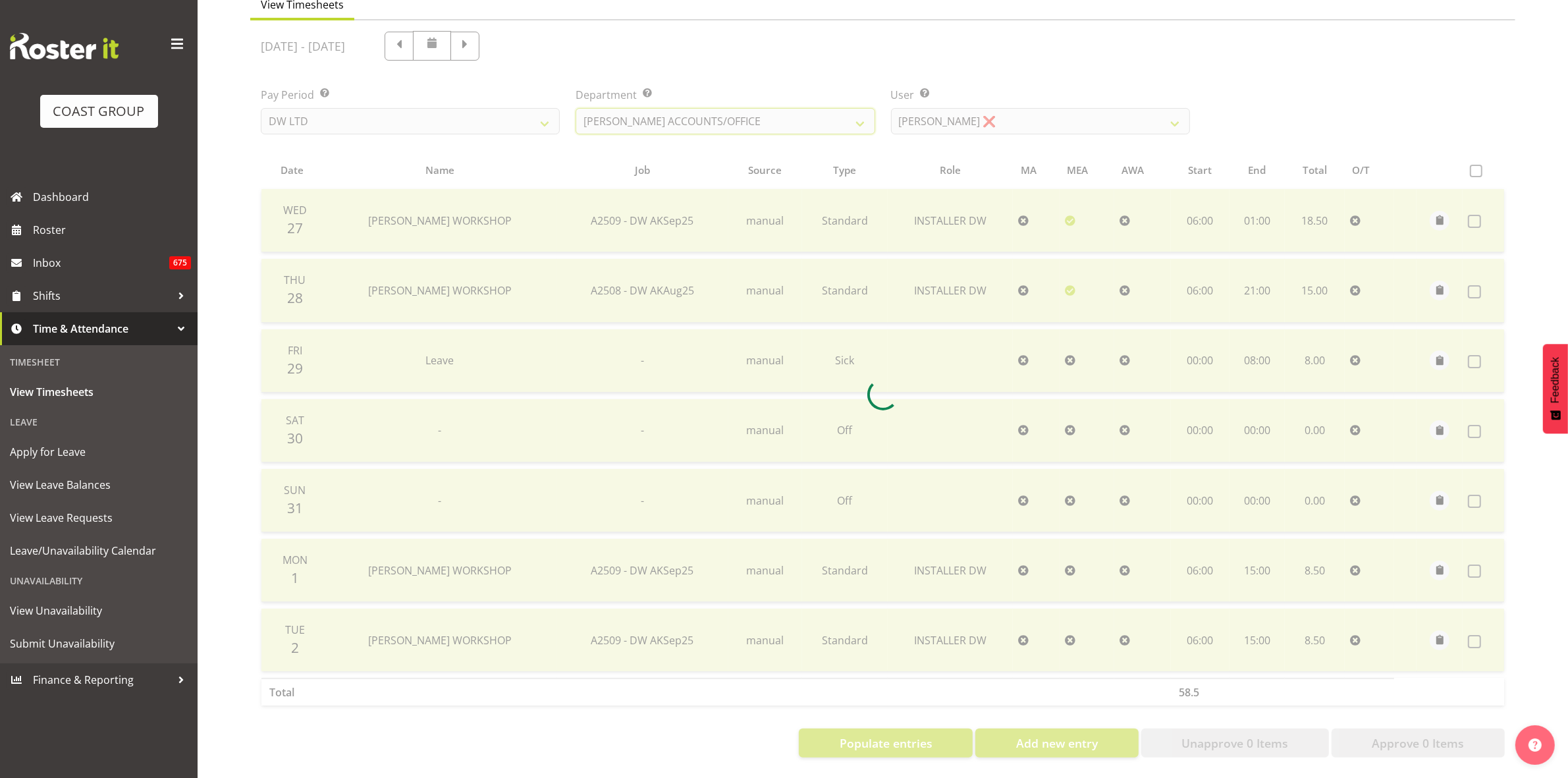
scroll to position [0, 0]
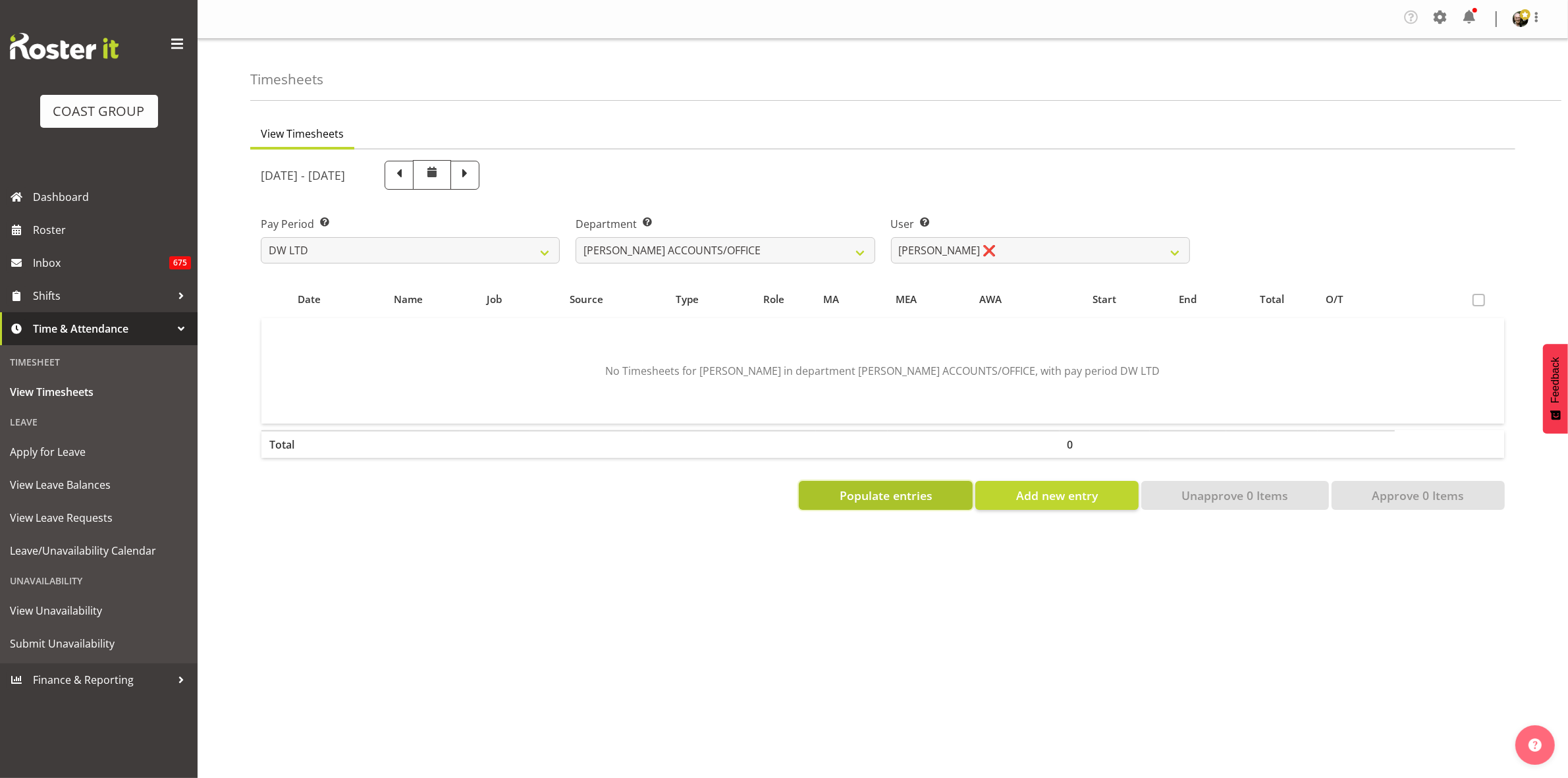
click at [917, 496] on span "Populate entries" at bounding box center [886, 495] width 93 height 17
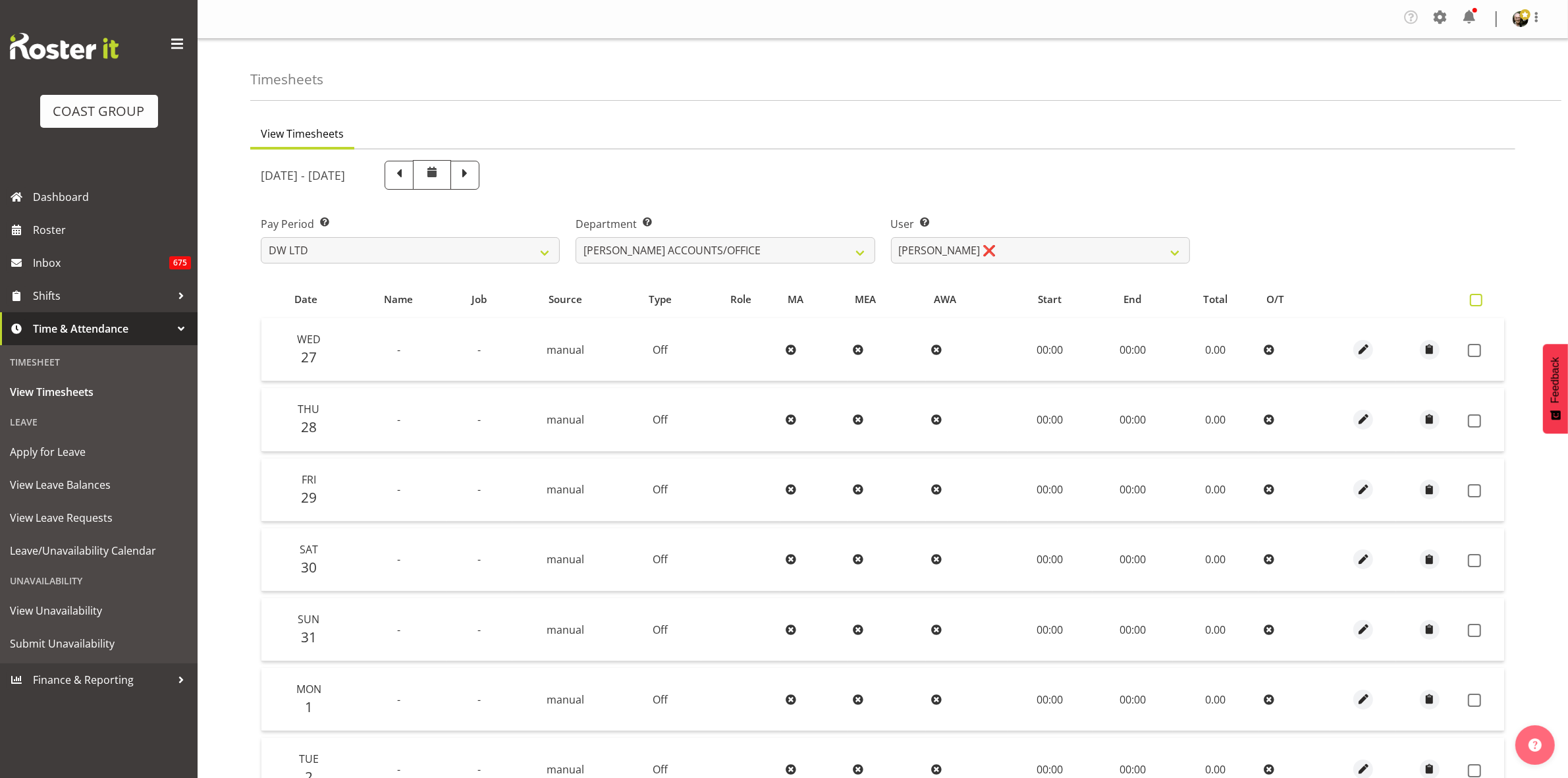
click at [1477, 298] on span at bounding box center [1477, 300] width 13 height 13
click at [1477, 298] on input "checkbox" at bounding box center [1474, 299] width 8 height 8
checkbox input "true"
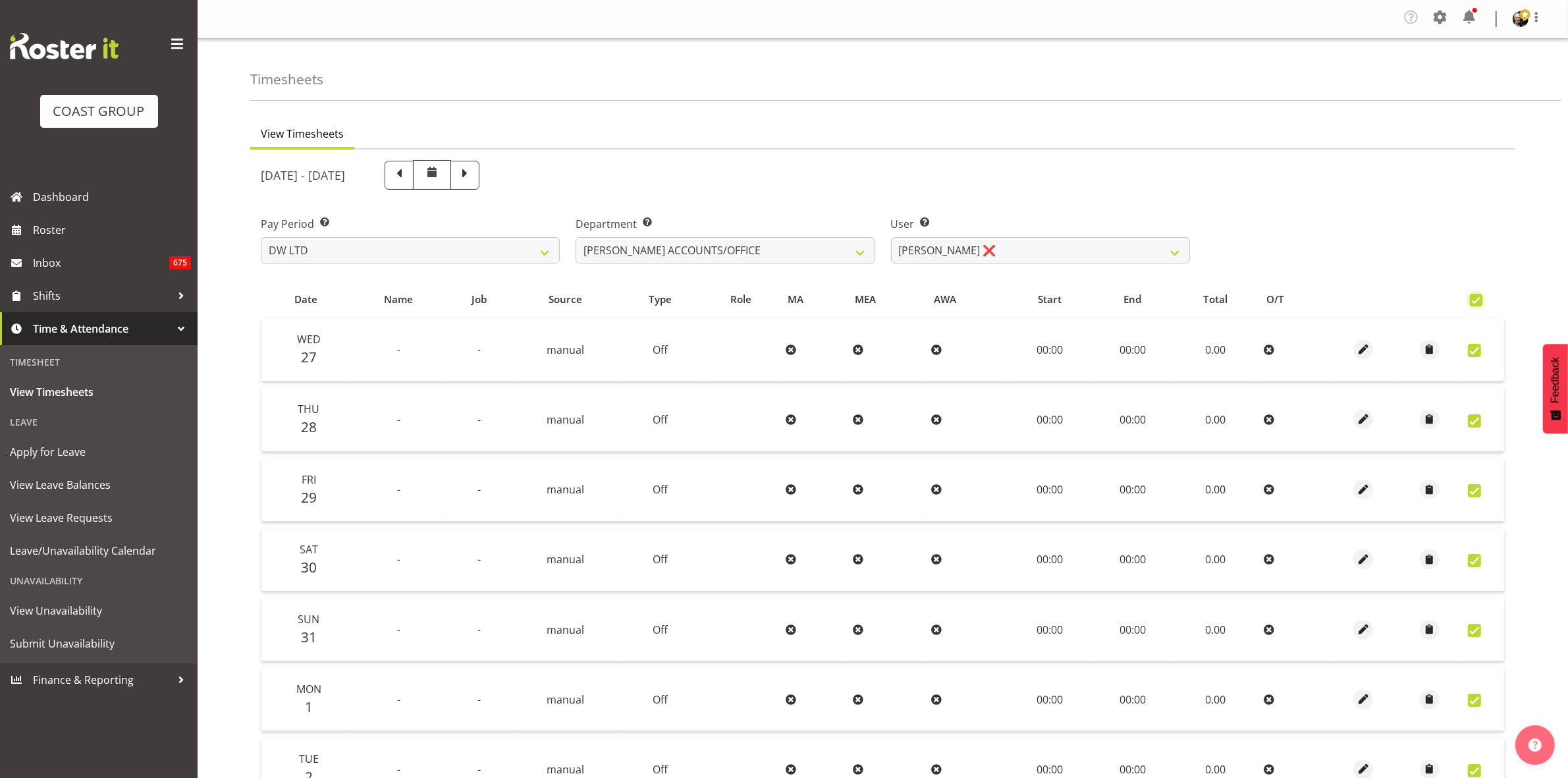
checkbox input "true"
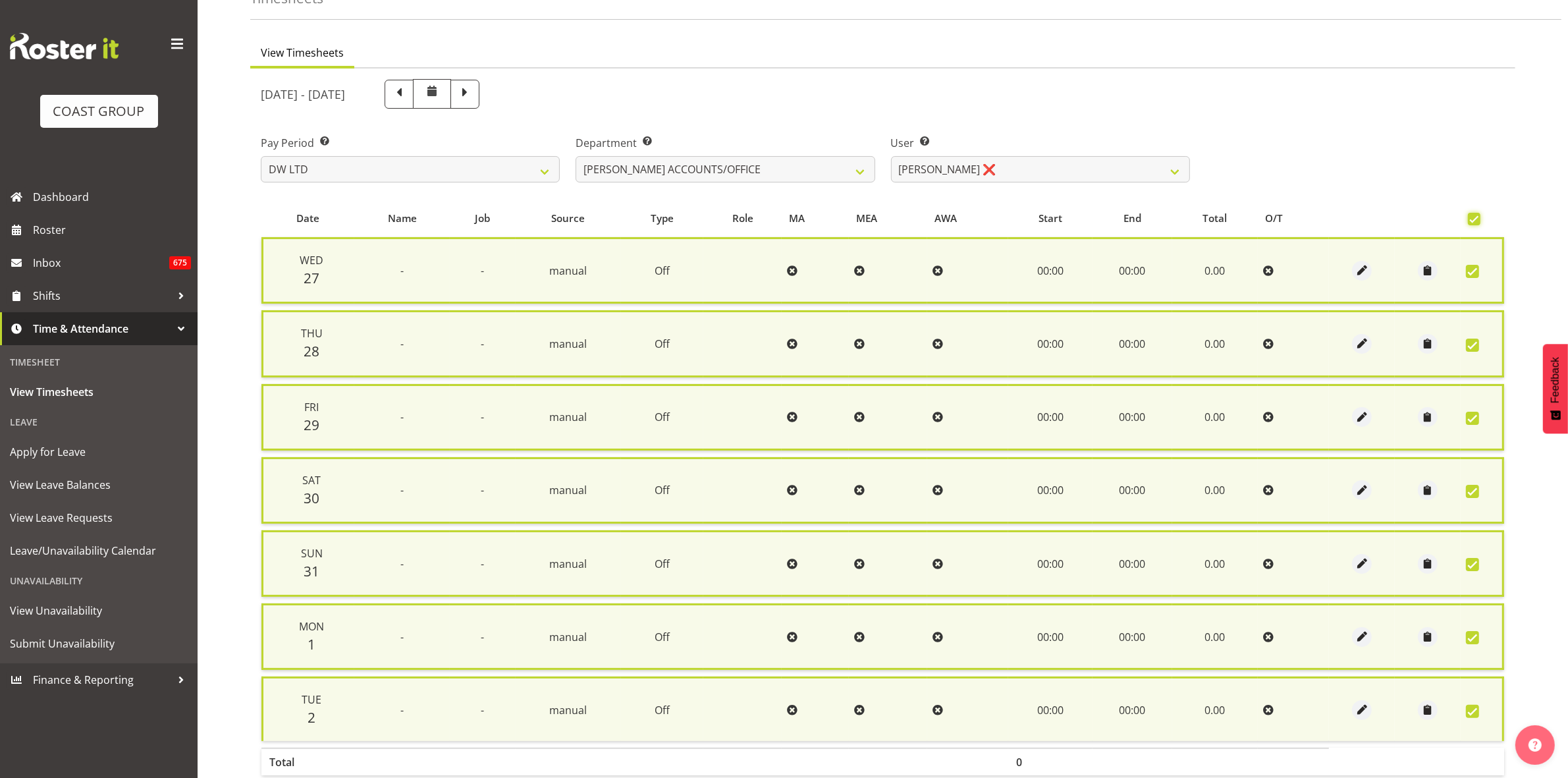
scroll to position [159, 0]
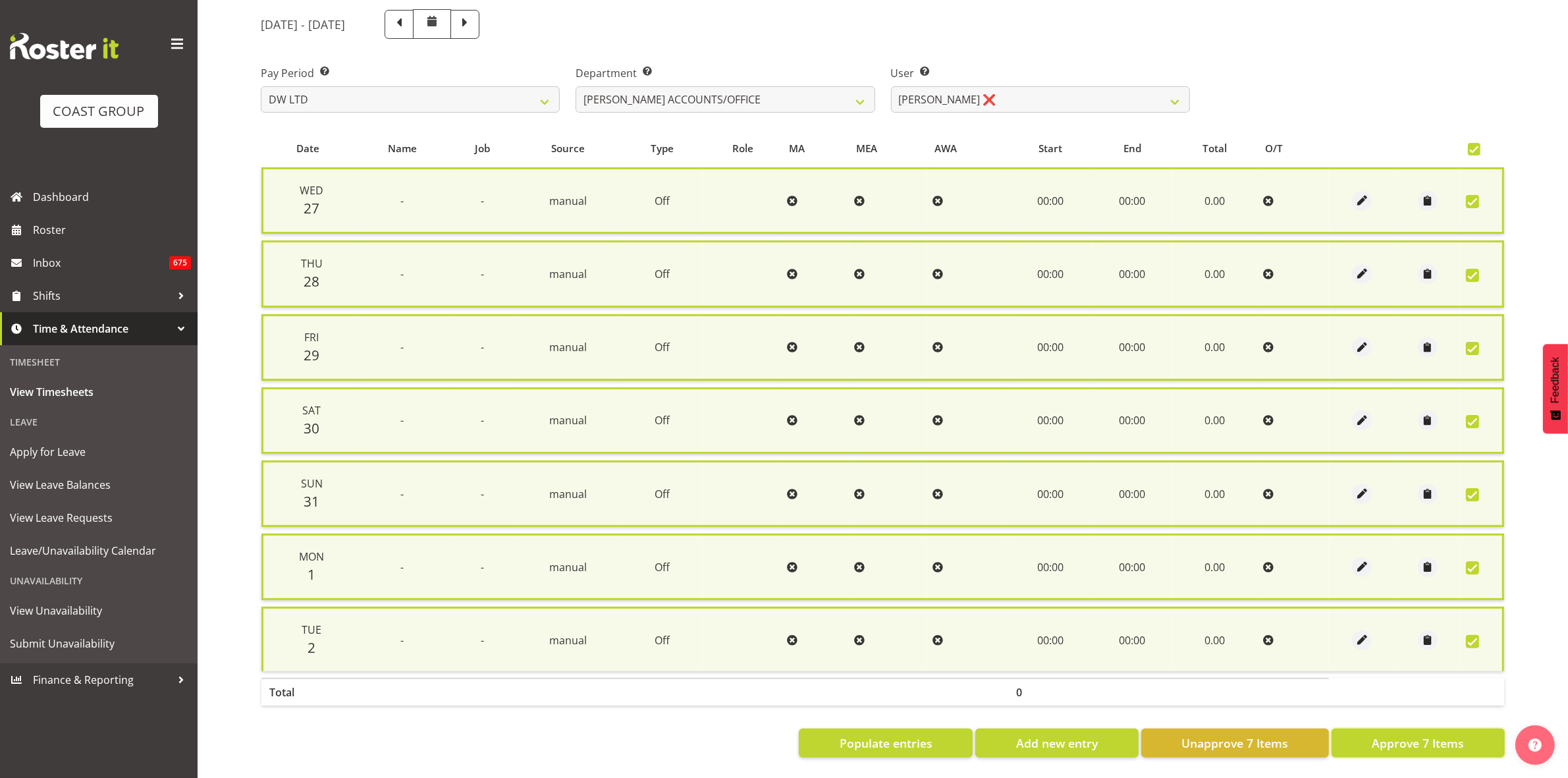
drag, startPoint x: 1439, startPoint y: 729, endPoint x: 1431, endPoint y: 715, distance: 16.1
click at [1440, 735] on span "Approve 7 Items" at bounding box center [1418, 743] width 92 height 17
checkbox input "false"
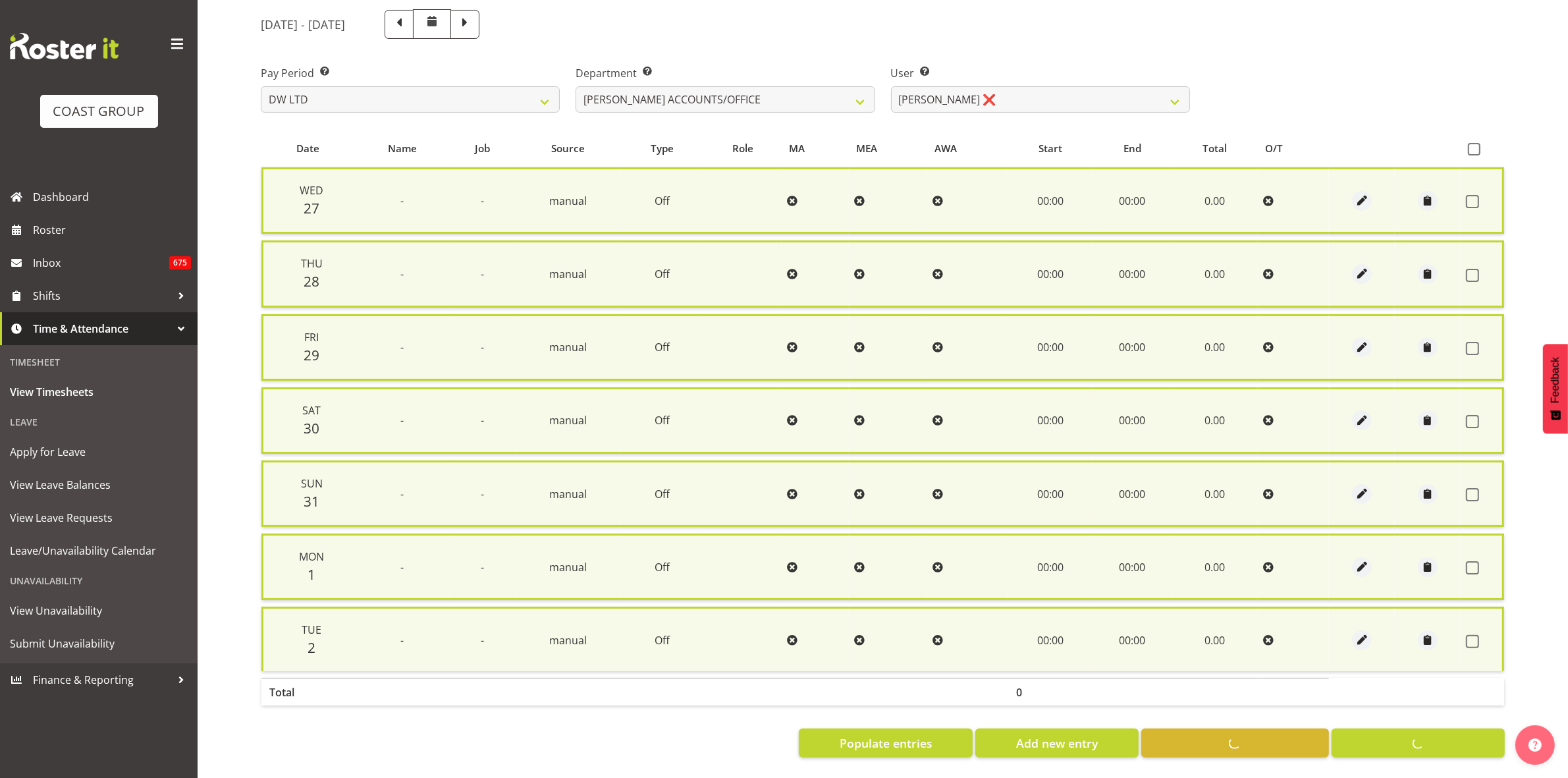
checkbox input "false"
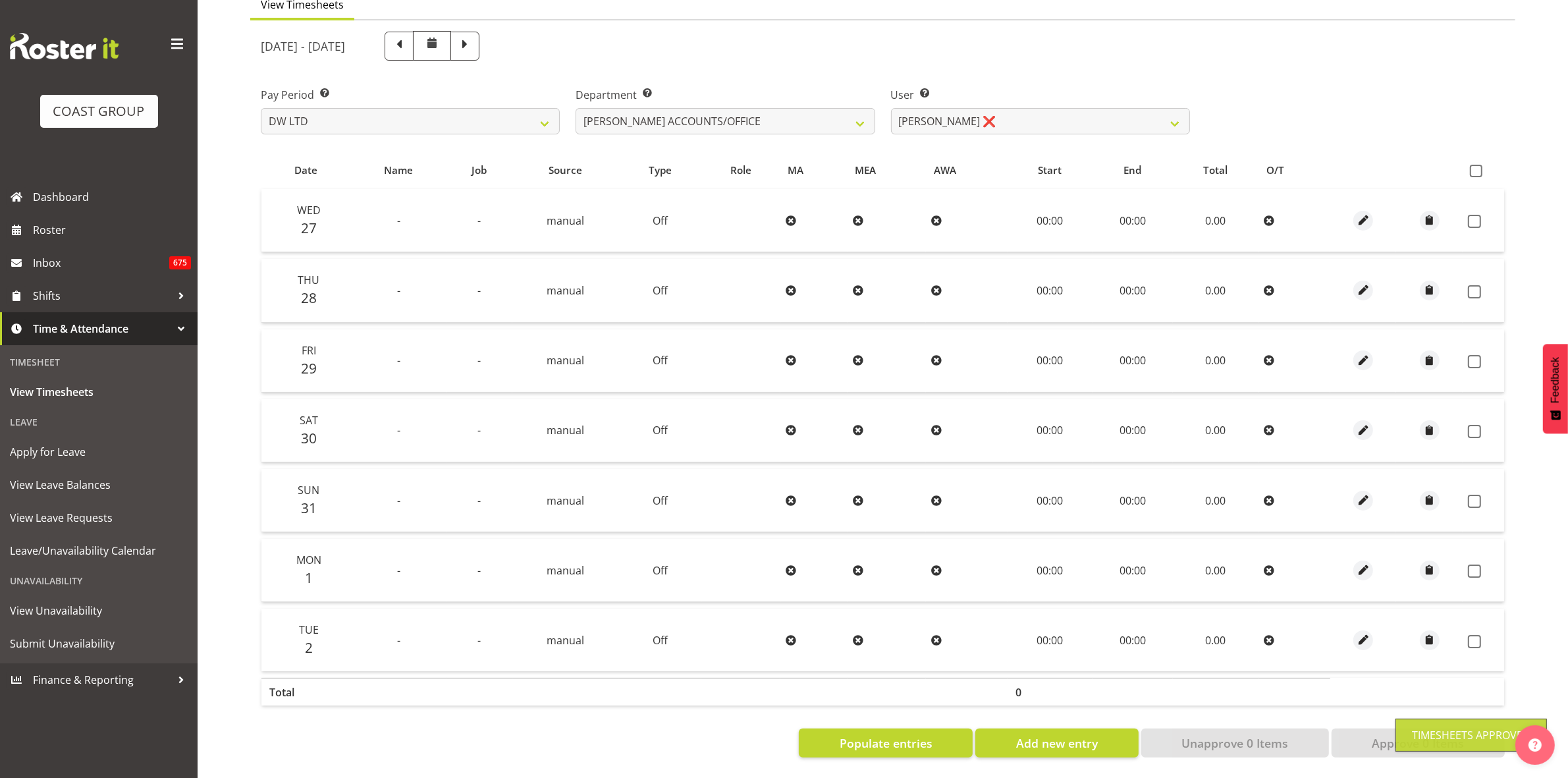
scroll to position [143, 0]
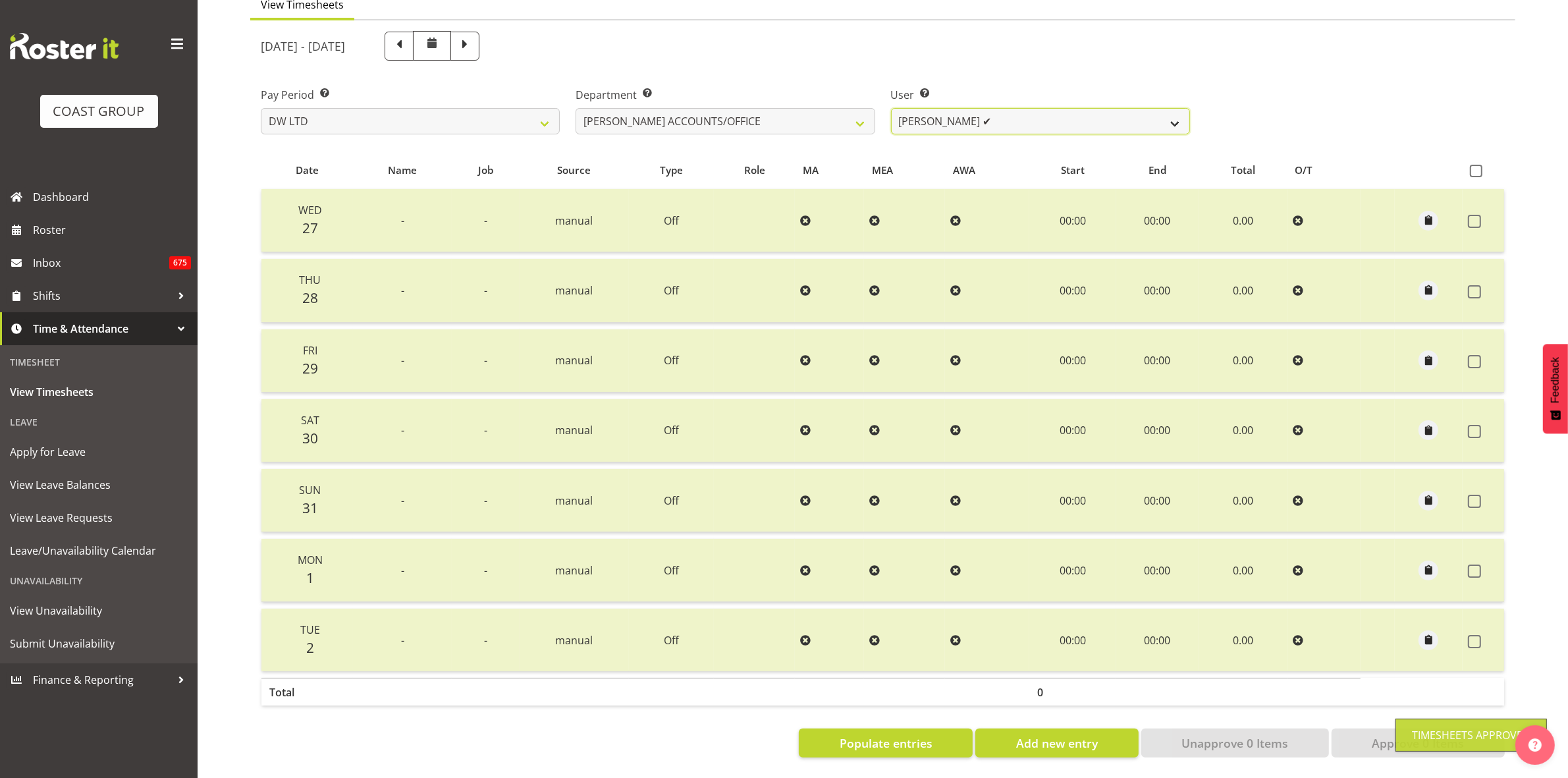
click at [1181, 112] on select "[PERSON_NAME] ✔" at bounding box center [1040, 121] width 299 height 27
click at [868, 110] on select "[PERSON_NAME] [PERSON_NAME] ACCOUNTS/OFFICE DW CHC DW CHC DESIGN DW CHC PRODUCT…" at bounding box center [725, 121] width 299 height 27
select select "28"
click at [576, 108] on select "[PERSON_NAME] [PERSON_NAME] ACCOUNTS/OFFICE DW CHC DW CHC DESIGN DW CHC PRODUCT…" at bounding box center [725, 121] width 299 height 27
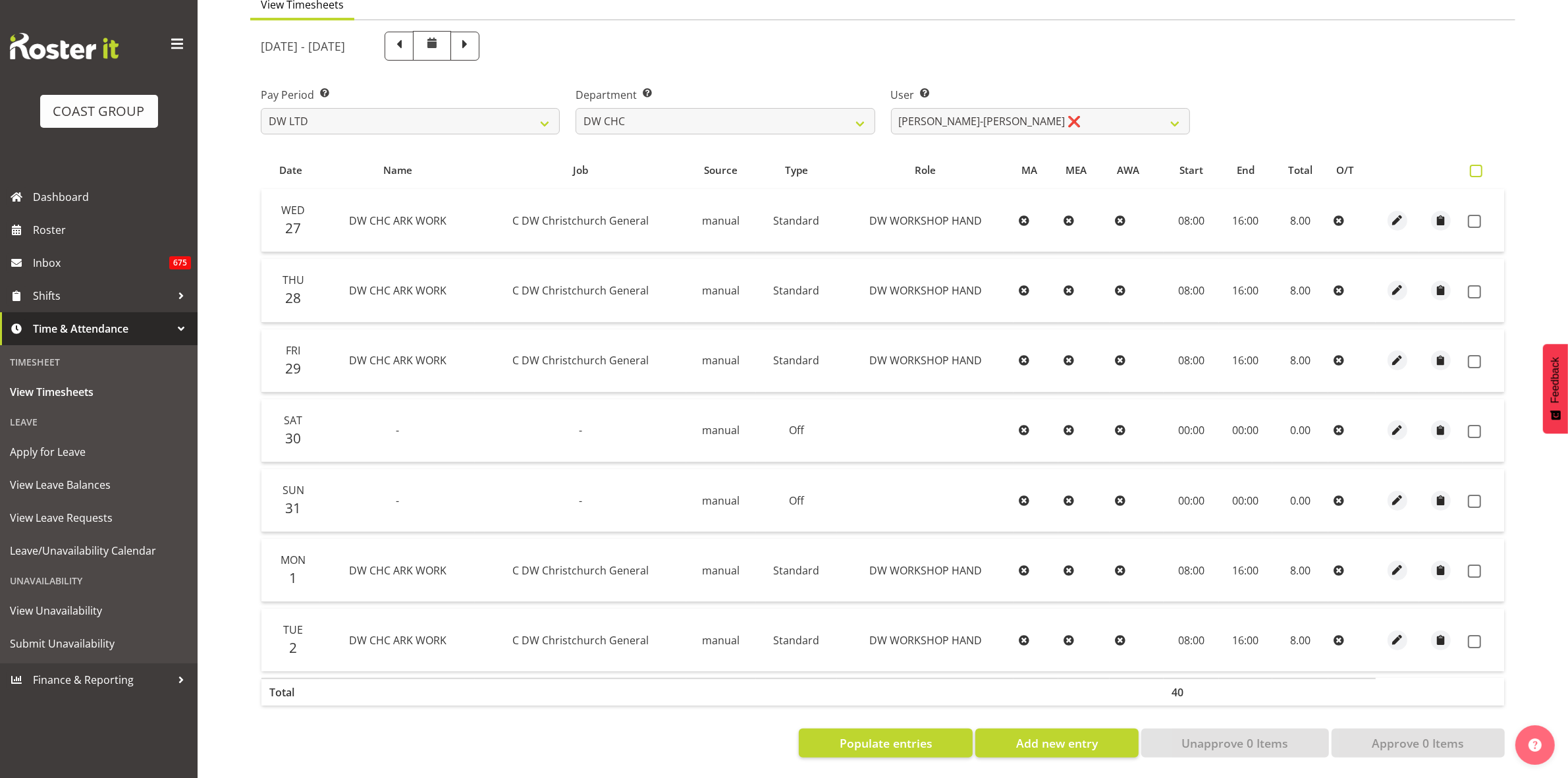
click at [1470, 165] on span at bounding box center [1477, 171] width 13 height 13
click at [1470, 167] on input "checkbox" at bounding box center [1474, 170] width 8 height 8
checkbox input "true"
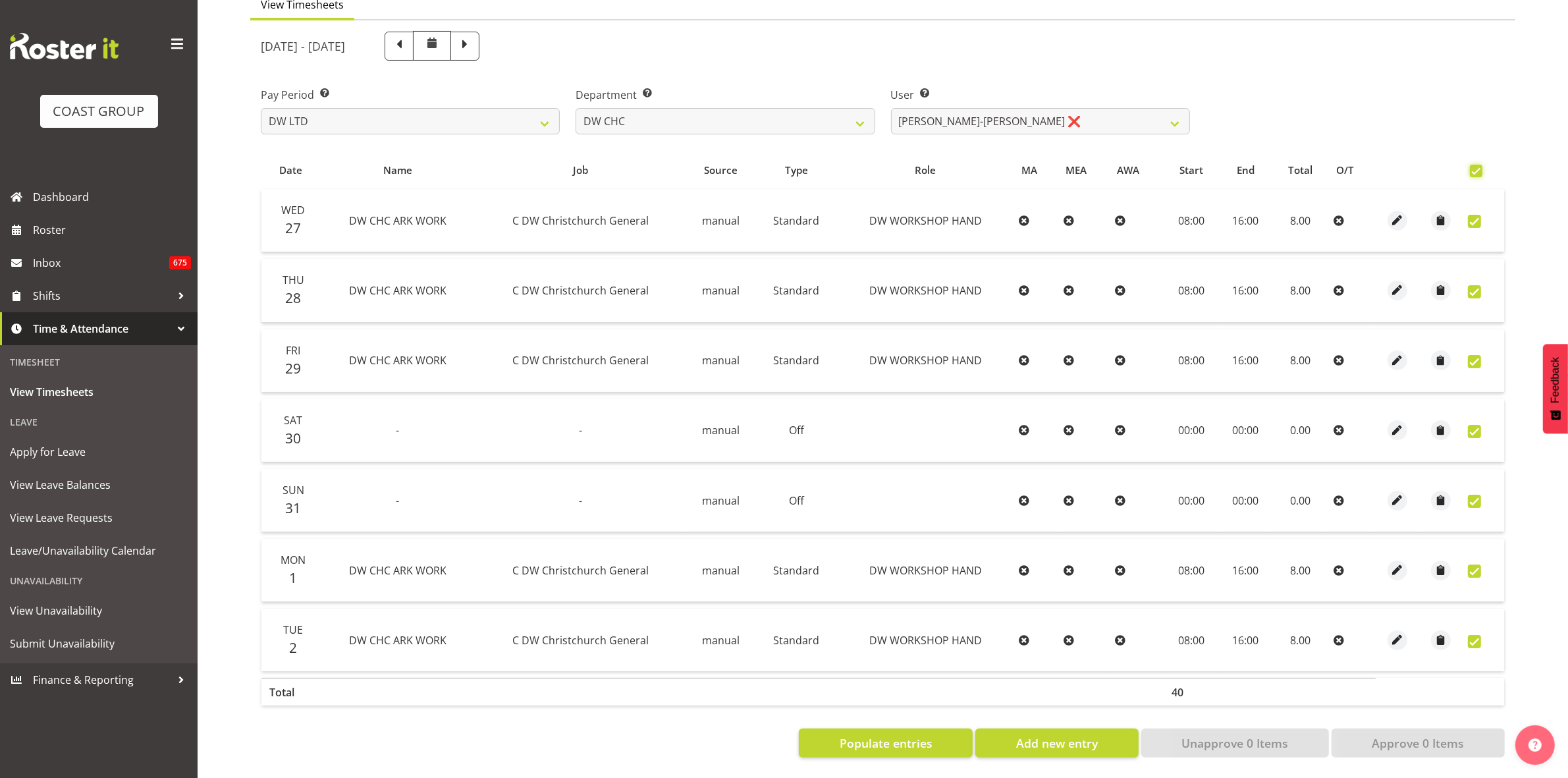
checkbox input "true"
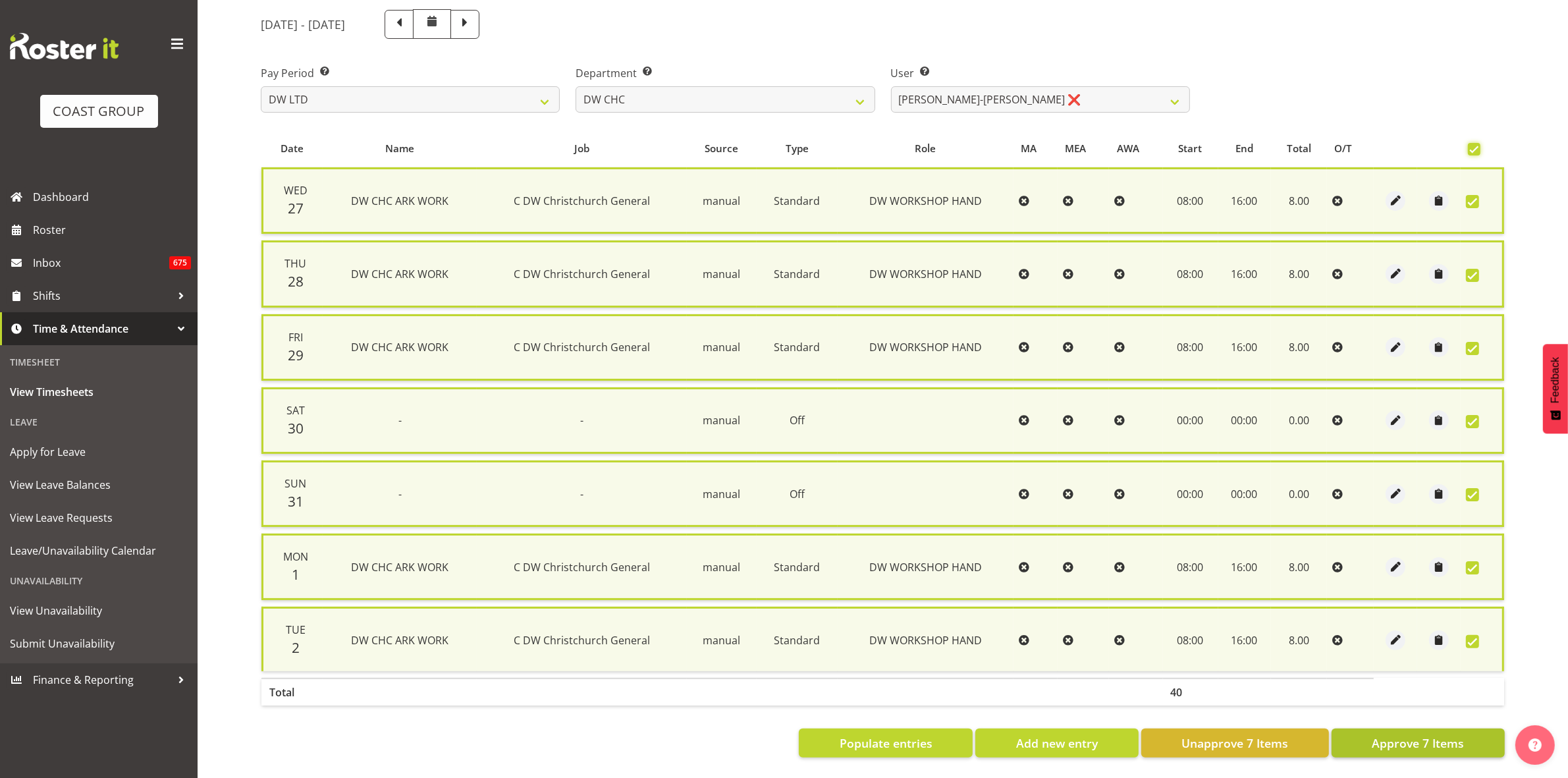
scroll to position [159, 0]
click at [1393, 737] on span "Approve 7 Items" at bounding box center [1418, 743] width 92 height 17
checkbox input "false"
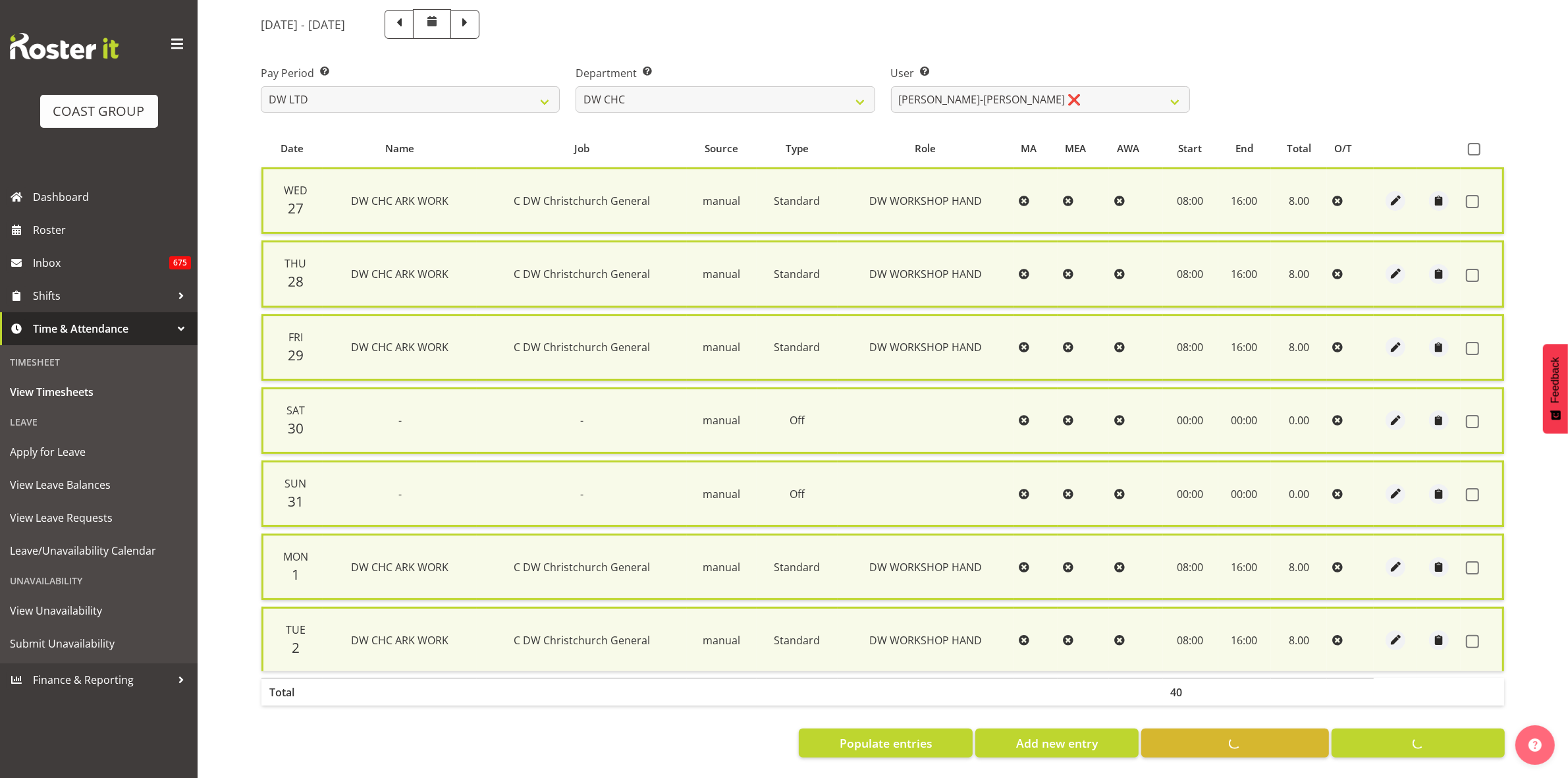
checkbox input "false"
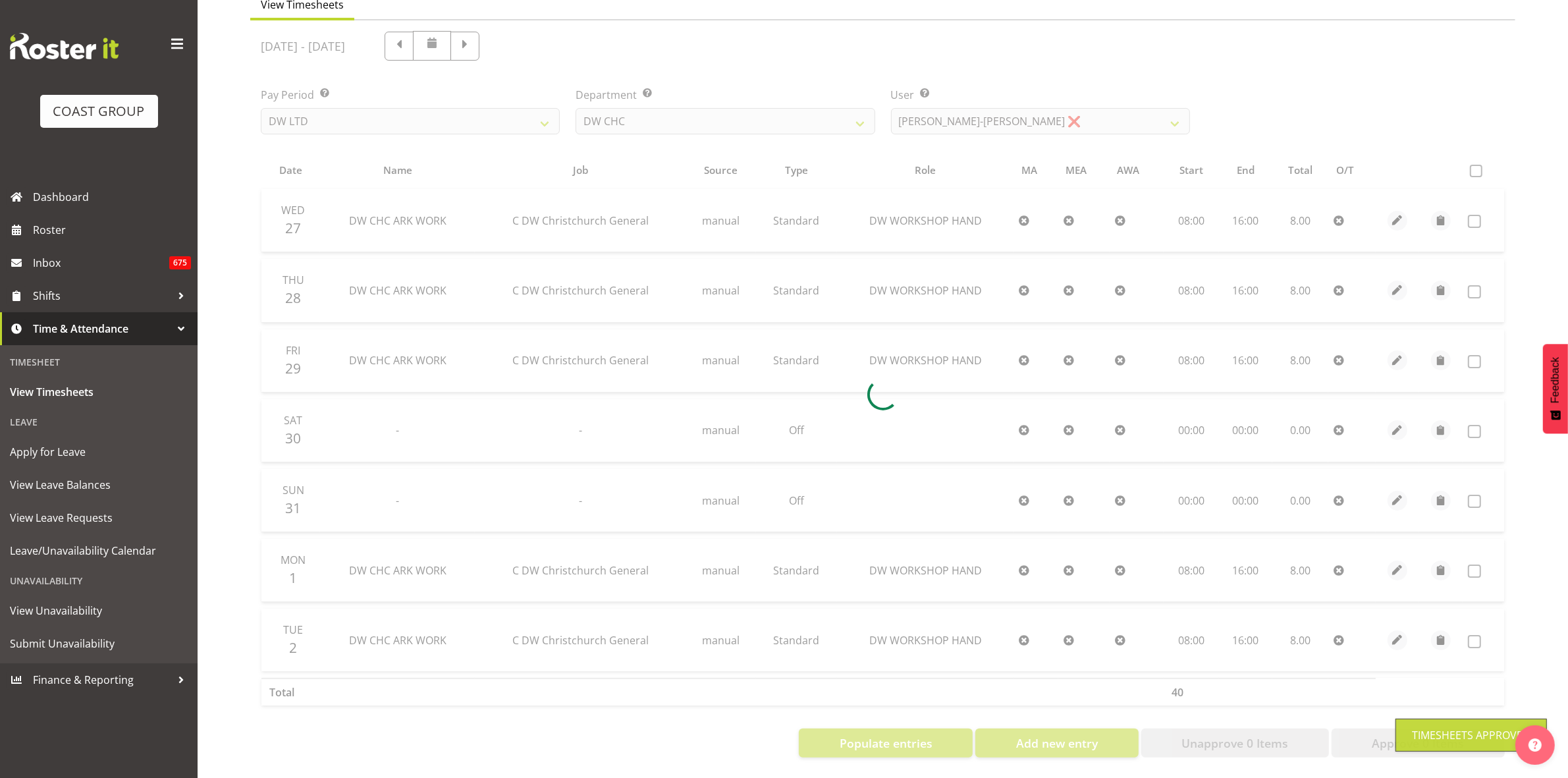
scroll to position [143, 0]
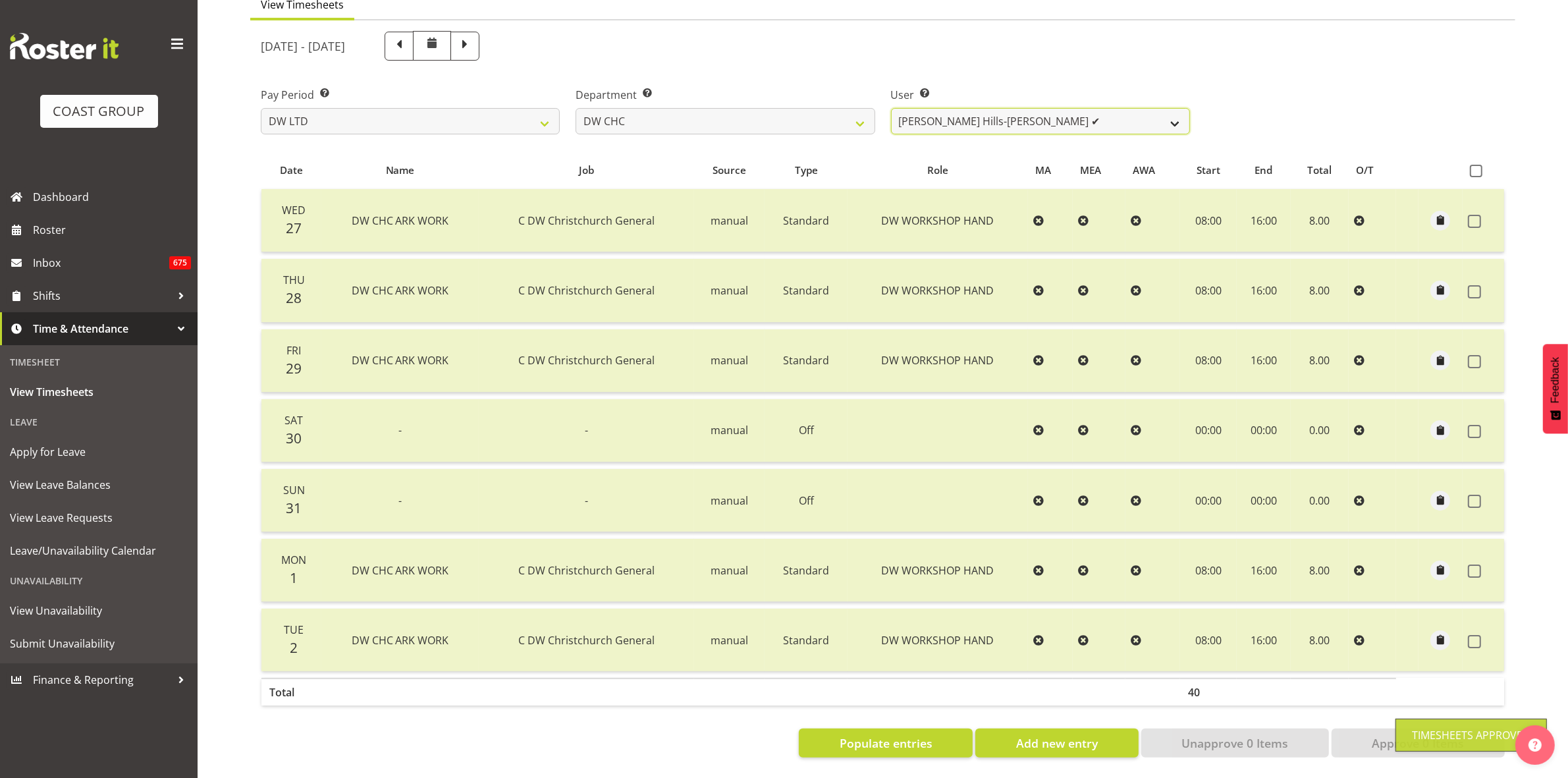
click at [1178, 110] on select "[PERSON_NAME] Hills-[PERSON_NAME] ✔ [PERSON_NAME] ❌ [PERSON_NAME] ❌ [PERSON_NAM…" at bounding box center [1040, 121] width 299 height 27
select select "4936"
click at [891, 108] on select "[PERSON_NAME] Hills-[PERSON_NAME] ✔ [PERSON_NAME] ❌ [PERSON_NAME] ❌ [PERSON_NAM…" at bounding box center [1040, 121] width 299 height 27
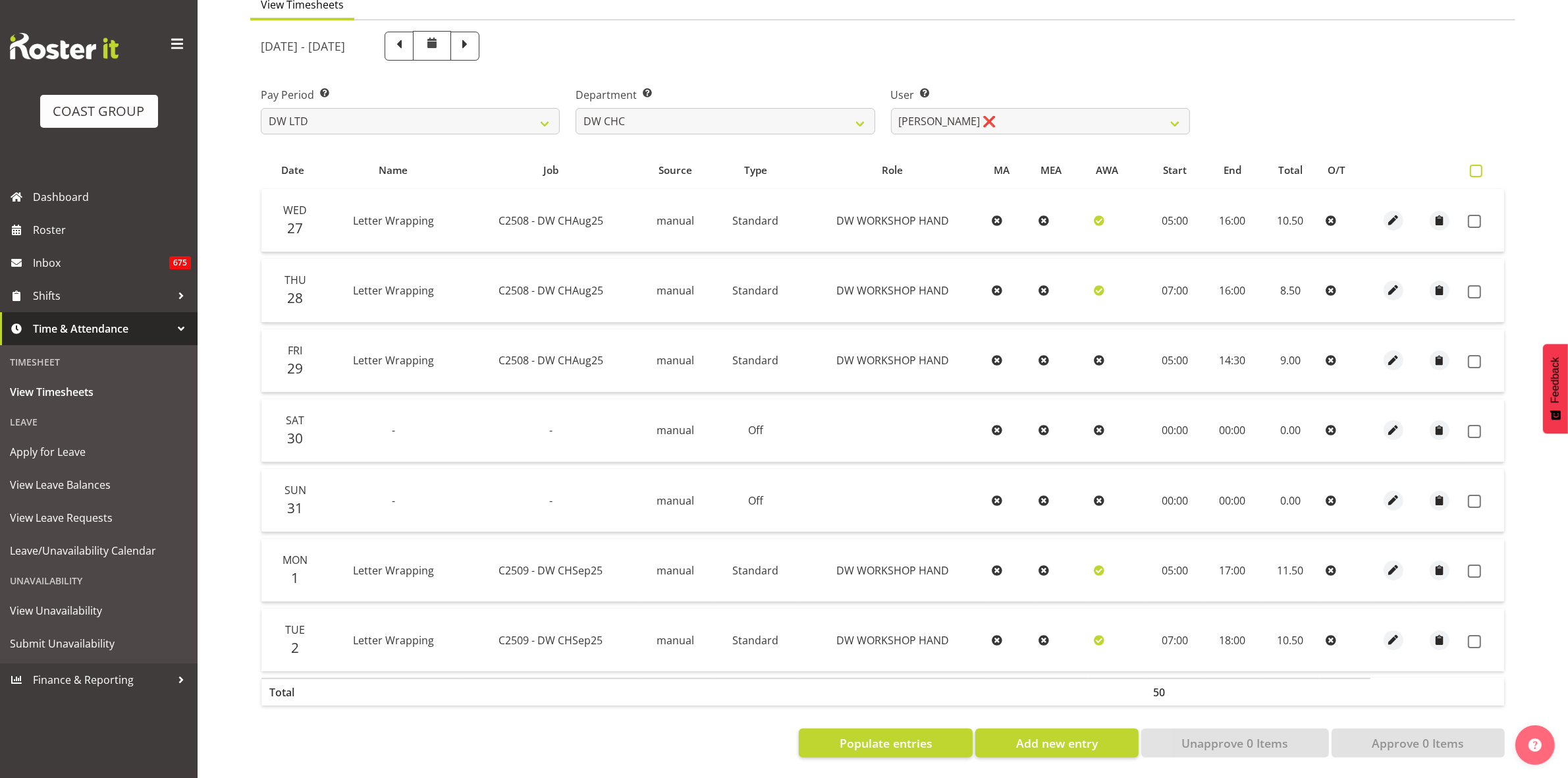
click at [1477, 165] on span at bounding box center [1477, 171] width 13 height 13
click at [1477, 167] on input "checkbox" at bounding box center [1474, 170] width 8 height 8
checkbox input "true"
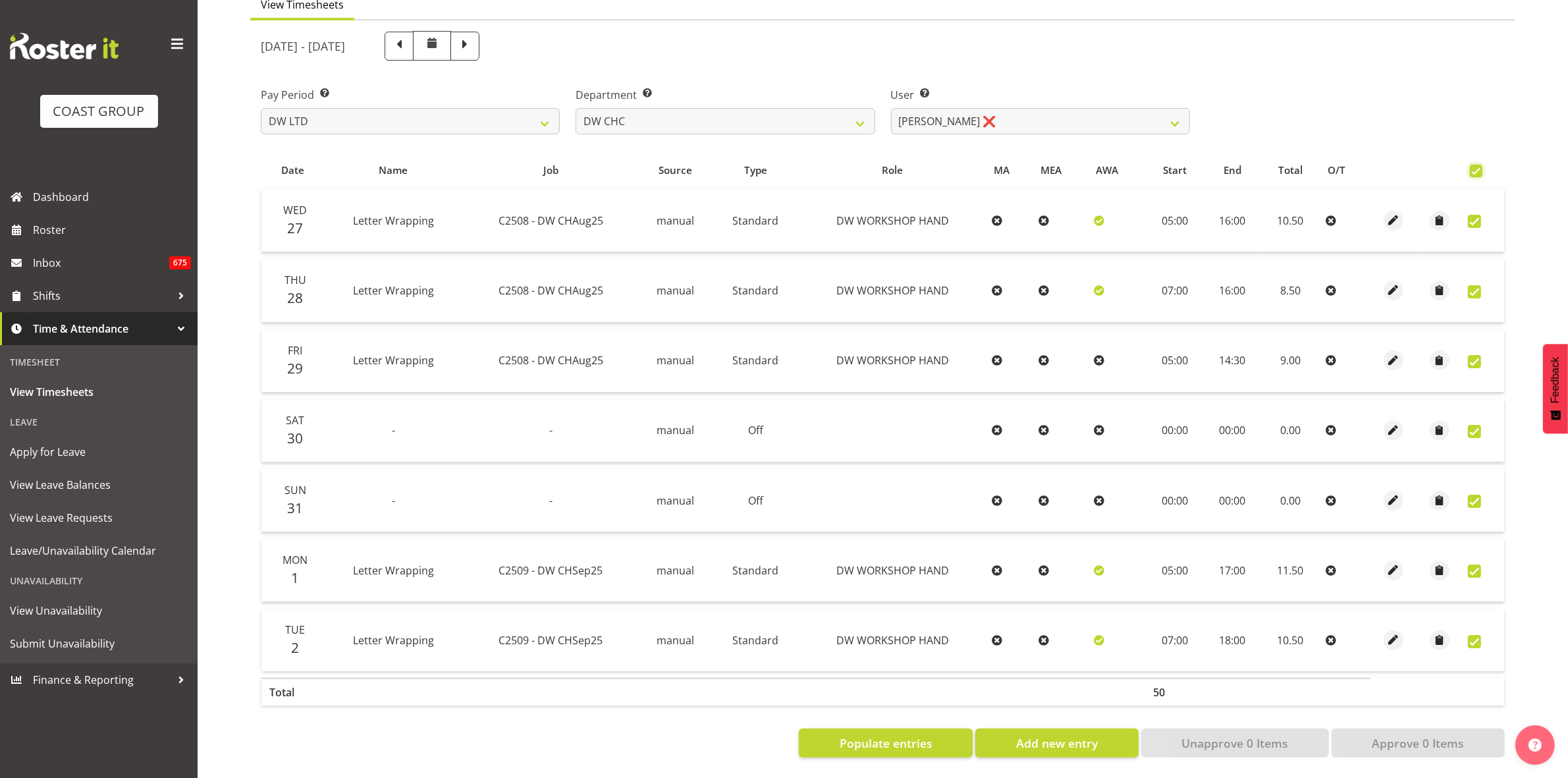
checkbox input "true"
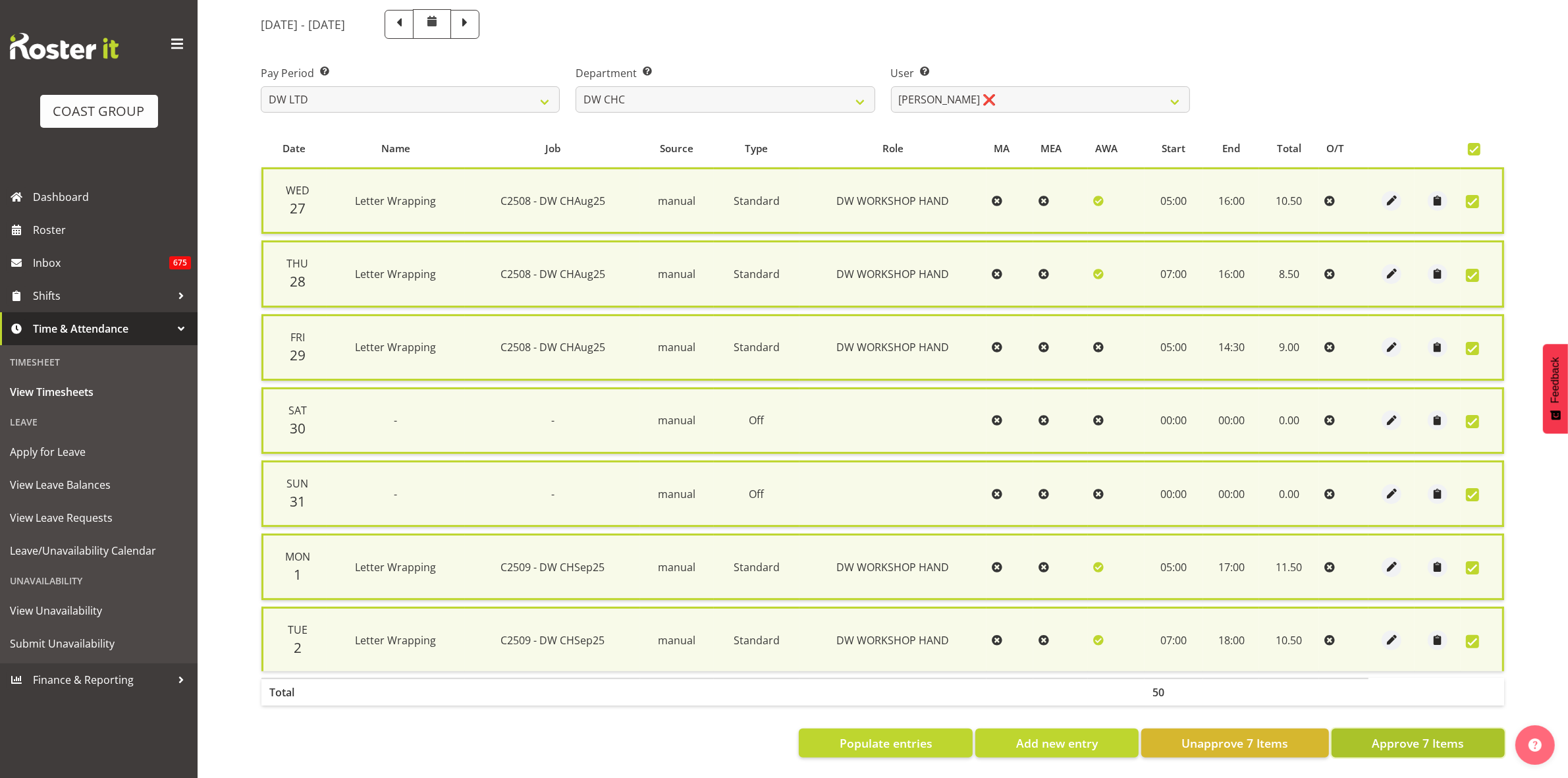
click at [1400, 735] on span "Approve 7 Items" at bounding box center [1418, 743] width 92 height 17
checkbox input "false"
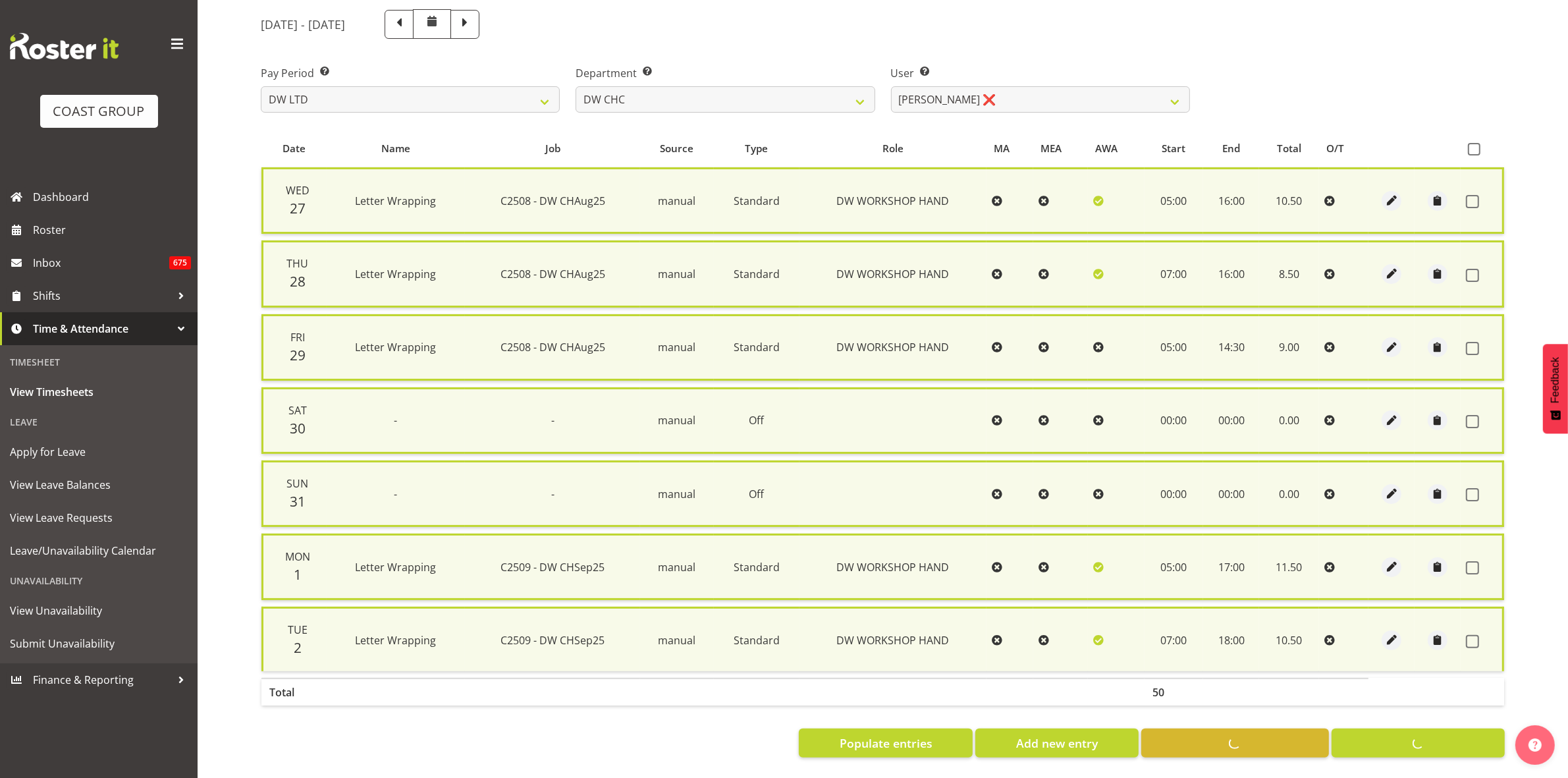
checkbox input "false"
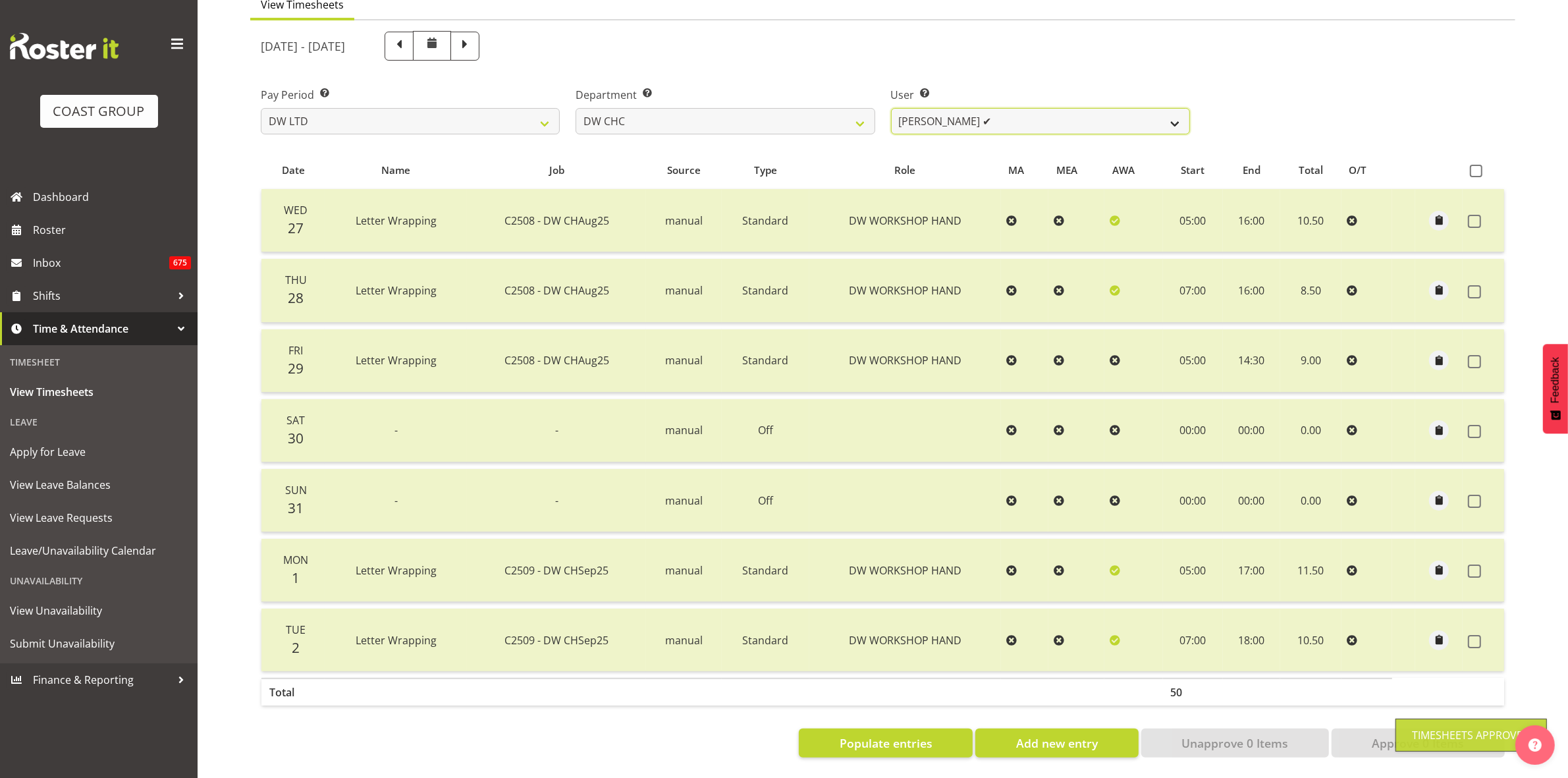
click at [1174, 112] on select "[PERSON_NAME] Hills-[PERSON_NAME] ✔ [PERSON_NAME] ✔ [PERSON_NAME] ❌ [PERSON_NAM…" at bounding box center [1040, 121] width 299 height 27
select select "1167"
click at [891, 108] on select "[PERSON_NAME] Hills-[PERSON_NAME] ✔ [PERSON_NAME] ✔ [PERSON_NAME] ❌ [PERSON_NAM…" at bounding box center [1040, 121] width 299 height 27
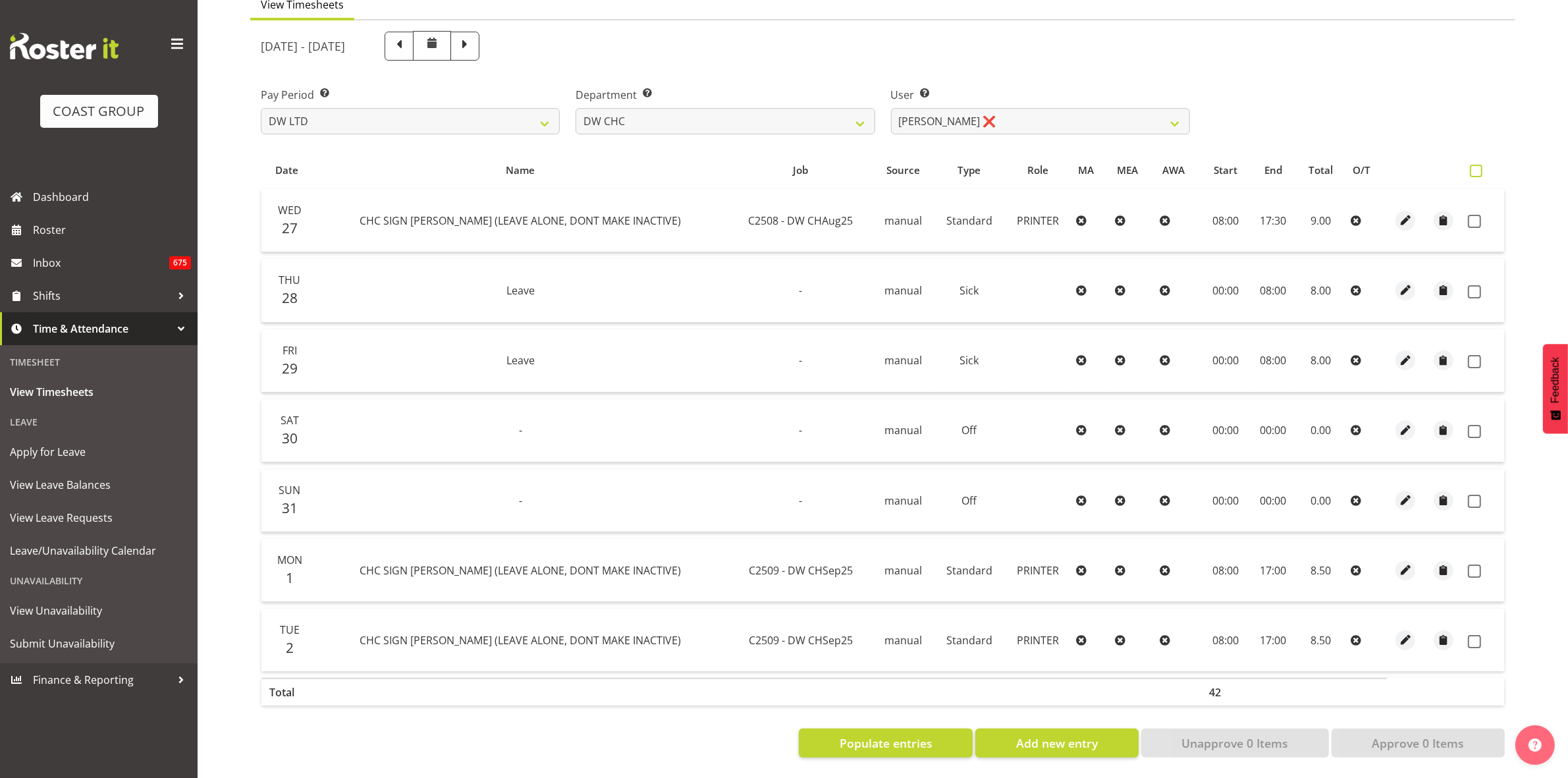
click at [1472, 165] on span at bounding box center [1477, 171] width 13 height 13
click at [1472, 167] on input "checkbox" at bounding box center [1474, 170] width 8 height 8
checkbox input "true"
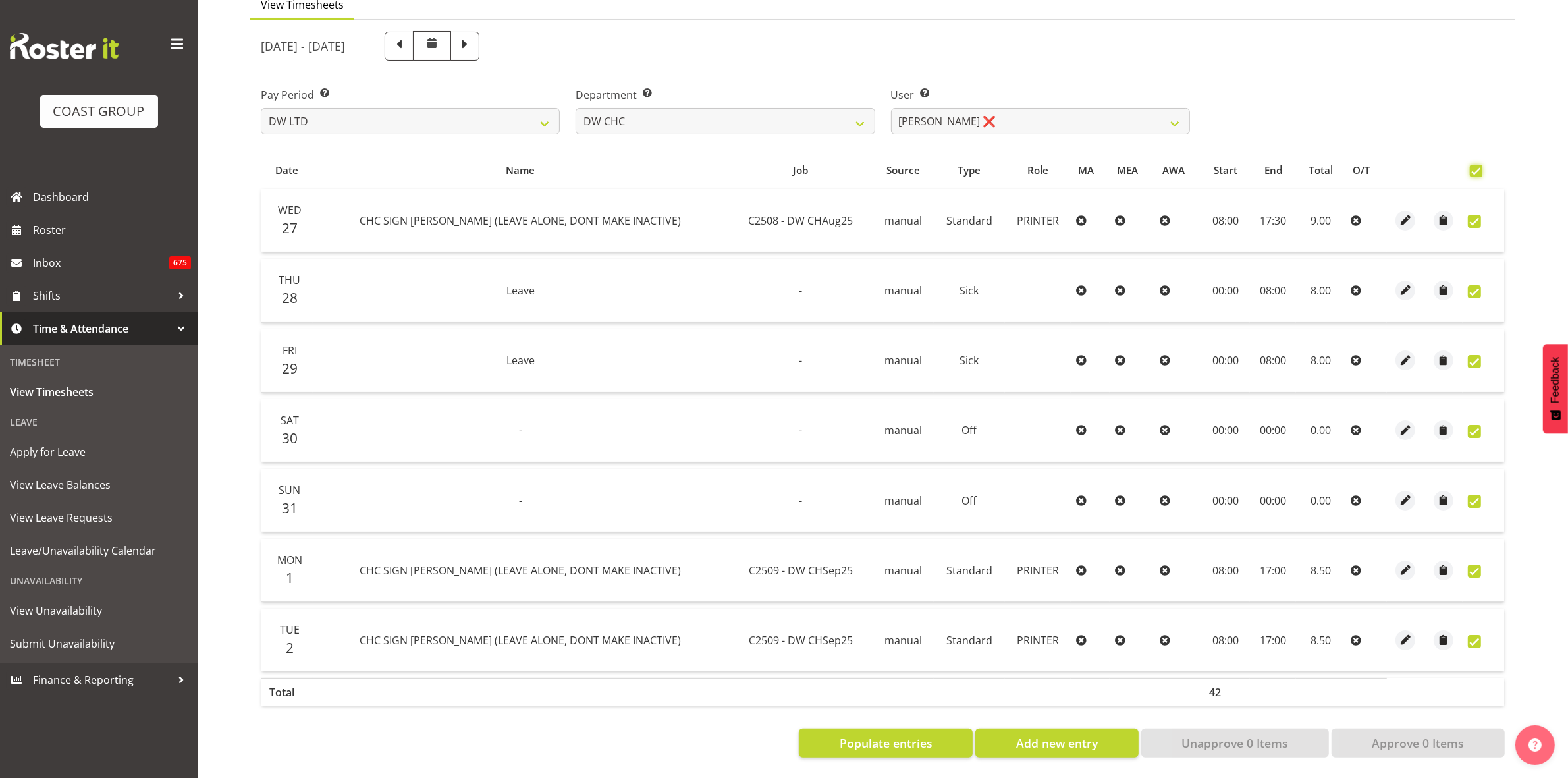
checkbox input "true"
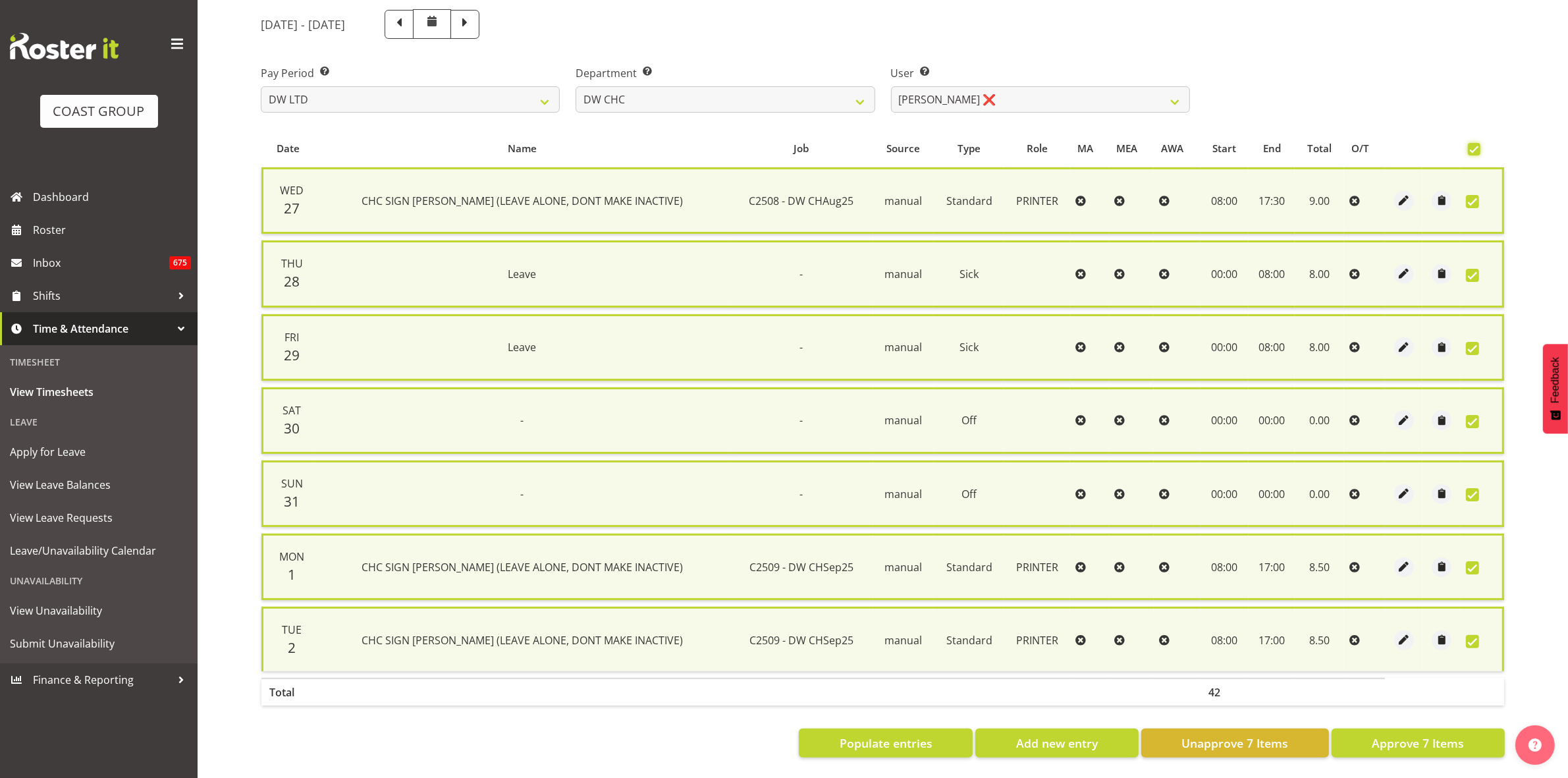
scroll to position [159, 0]
click at [1422, 735] on span "Approve 7 Items" at bounding box center [1418, 743] width 92 height 17
checkbox input "false"
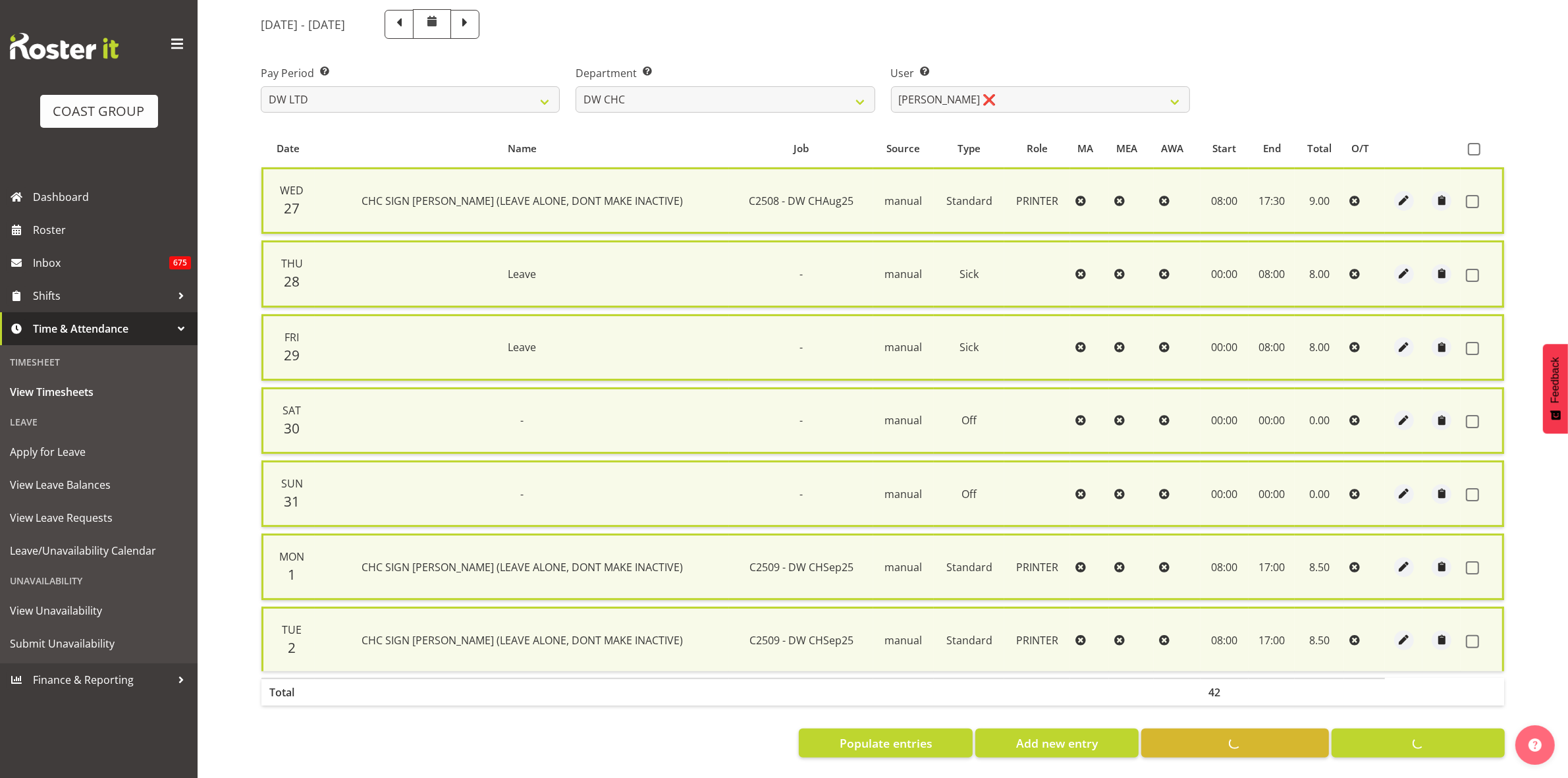
checkbox input "false"
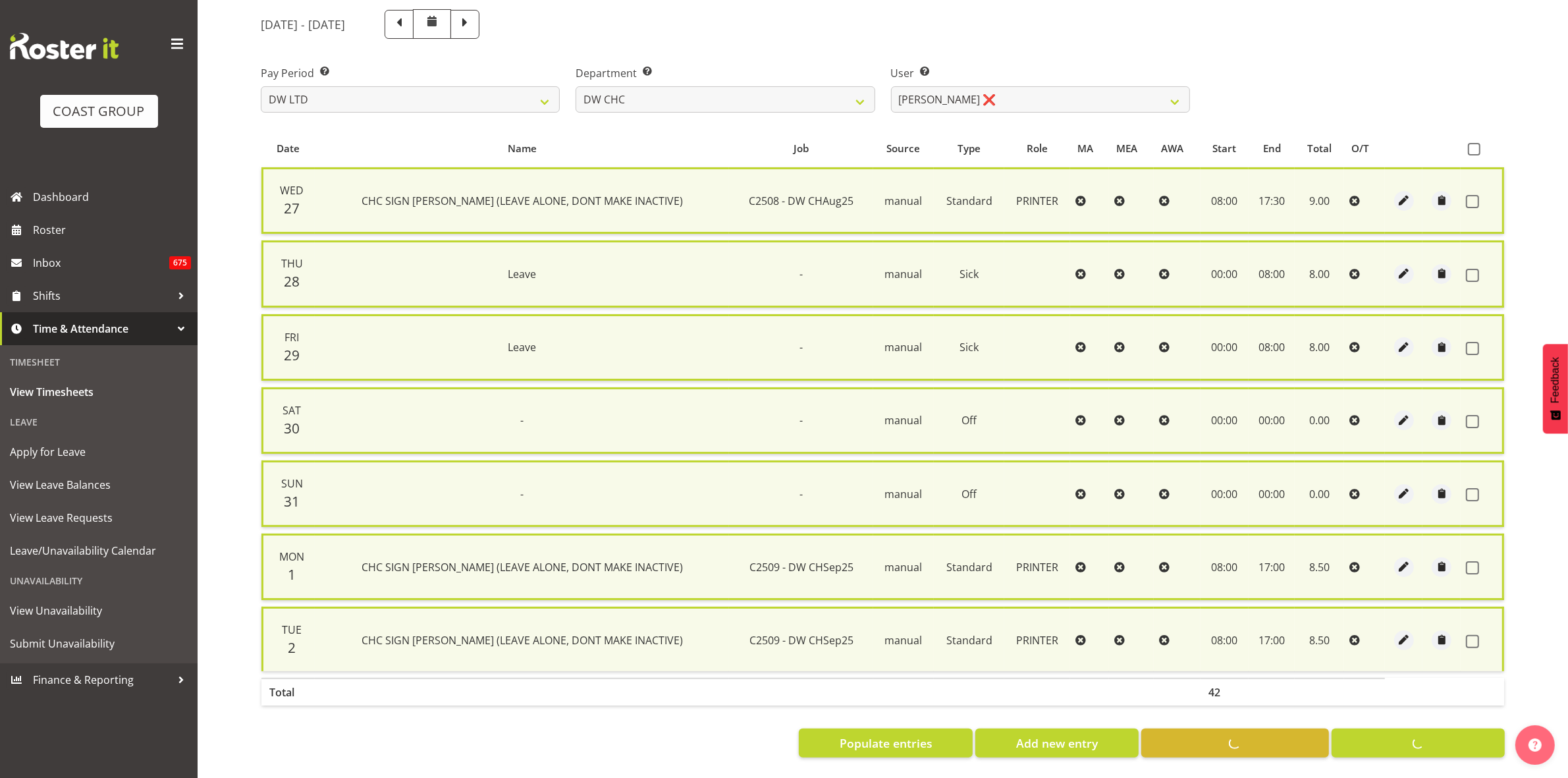
scroll to position [143, 0]
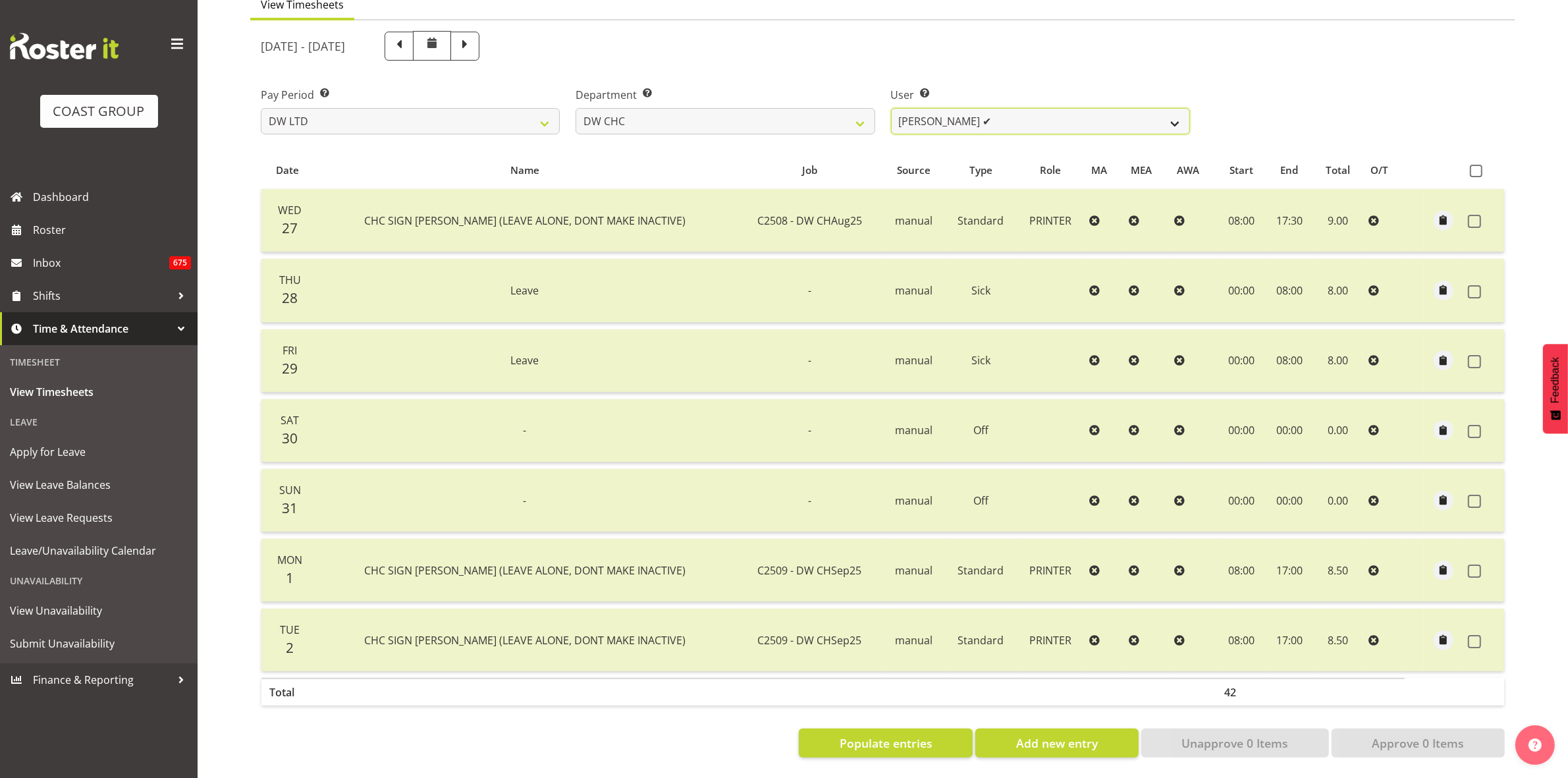
click at [1174, 108] on select "[PERSON_NAME] Hills-[PERSON_NAME] ✔ [PERSON_NAME] ✔ [PERSON_NAME] ✔ [PERSON_NAM…" at bounding box center [1040, 121] width 299 height 27
select select "11178"
click at [891, 108] on select "[PERSON_NAME] Hills-[PERSON_NAME] ✔ [PERSON_NAME] ✔ [PERSON_NAME] ✔ [PERSON_NAM…" at bounding box center [1040, 121] width 299 height 27
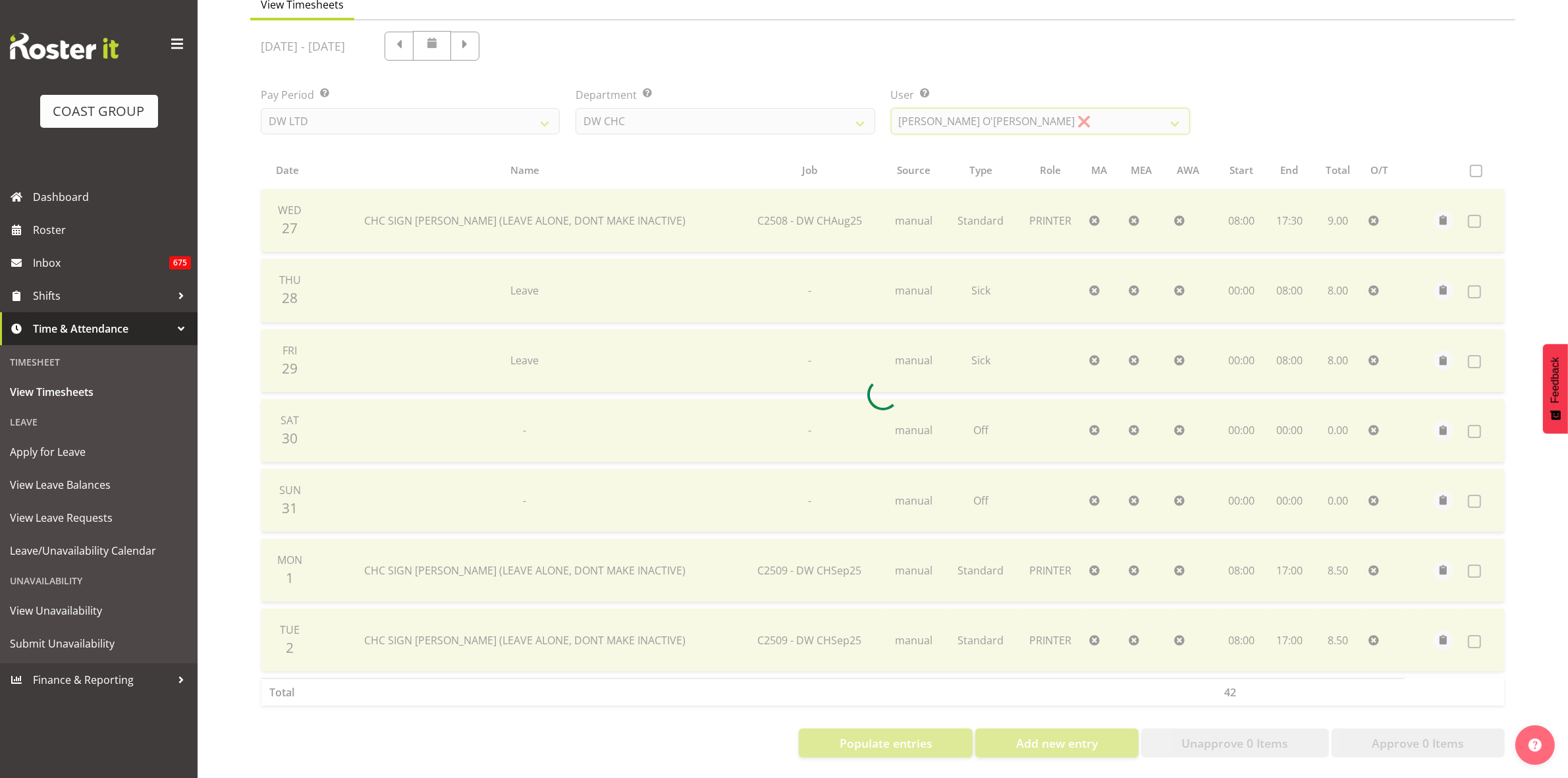
scroll to position [0, 0]
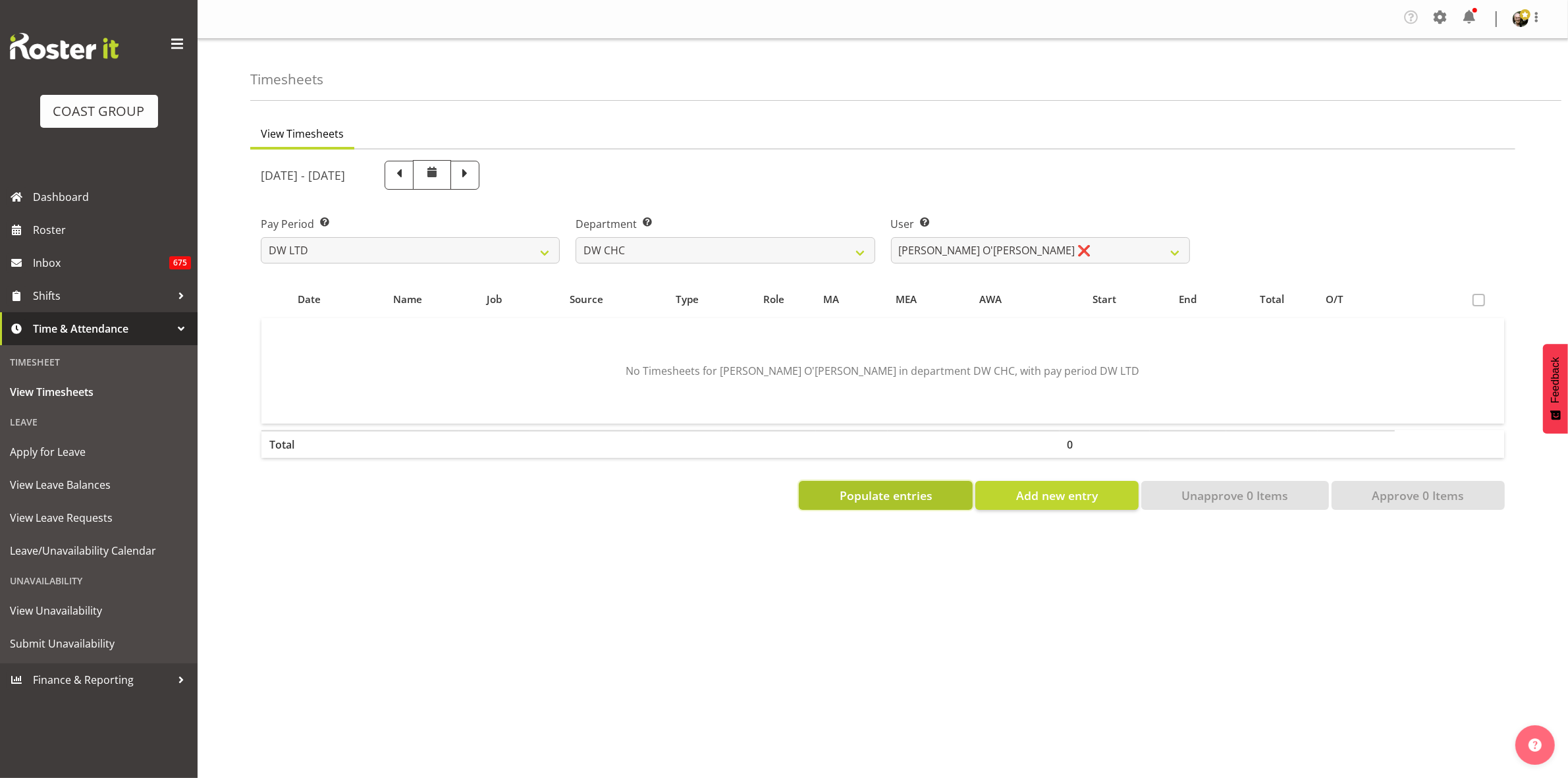
click at [866, 500] on span "Populate entries" at bounding box center [886, 495] width 93 height 17
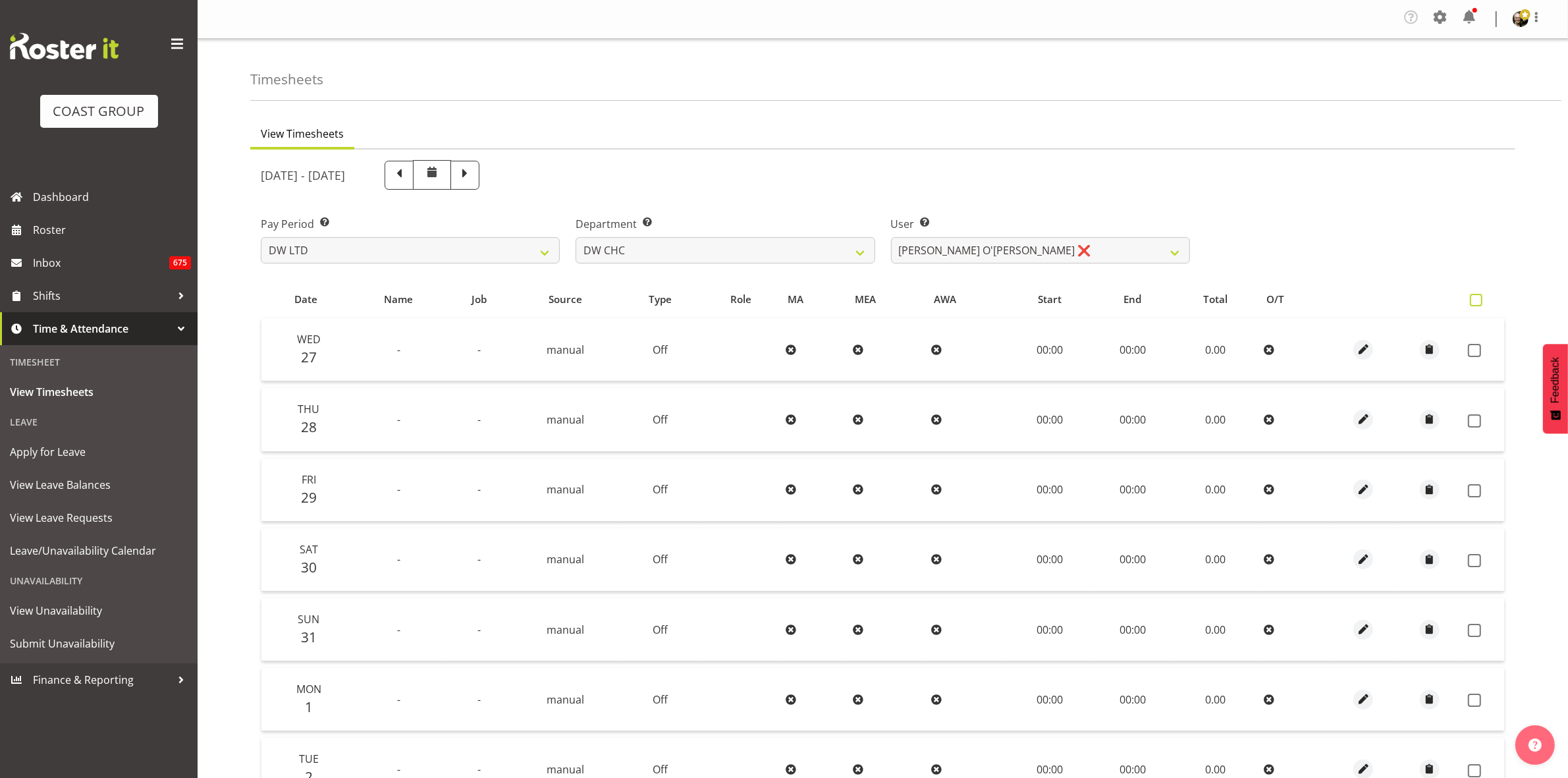
click at [1477, 300] on span at bounding box center [1477, 300] width 13 height 13
click at [1477, 300] on input "checkbox" at bounding box center [1474, 299] width 8 height 8
checkbox input "true"
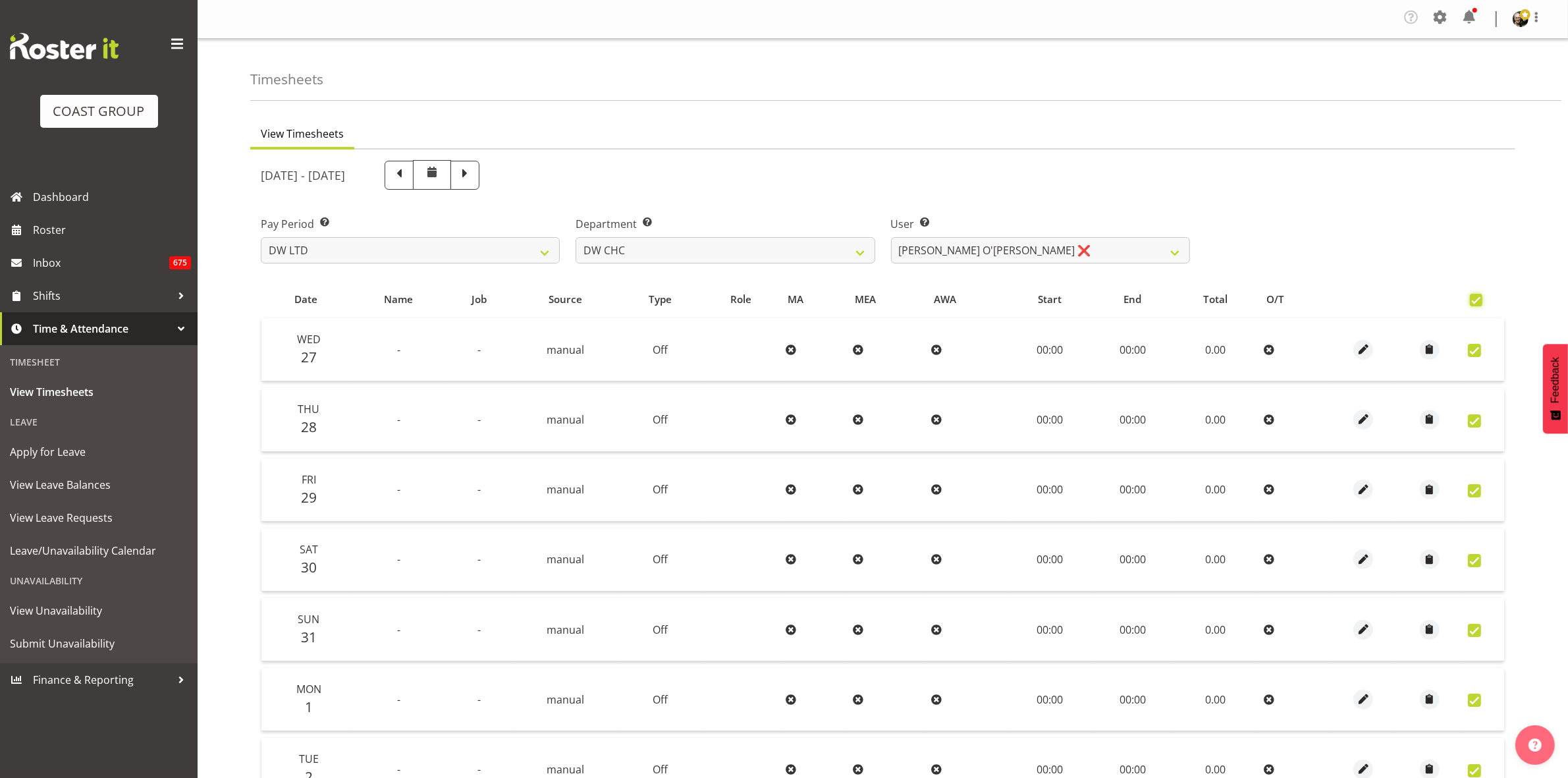
checkbox input "true"
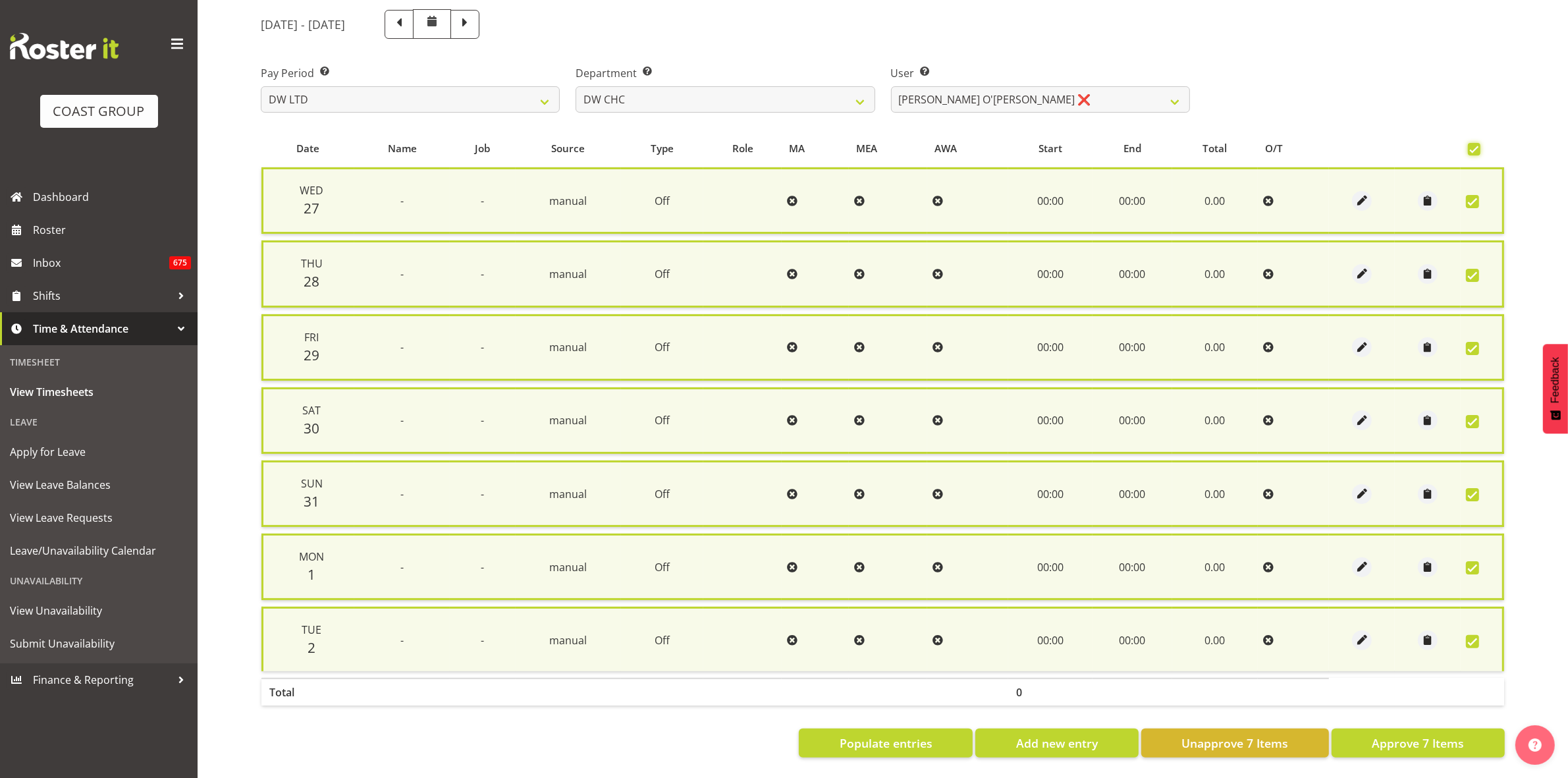
scroll to position [159, 0]
click at [1437, 737] on span "Approve 7 Items" at bounding box center [1418, 743] width 92 height 17
checkbox input "false"
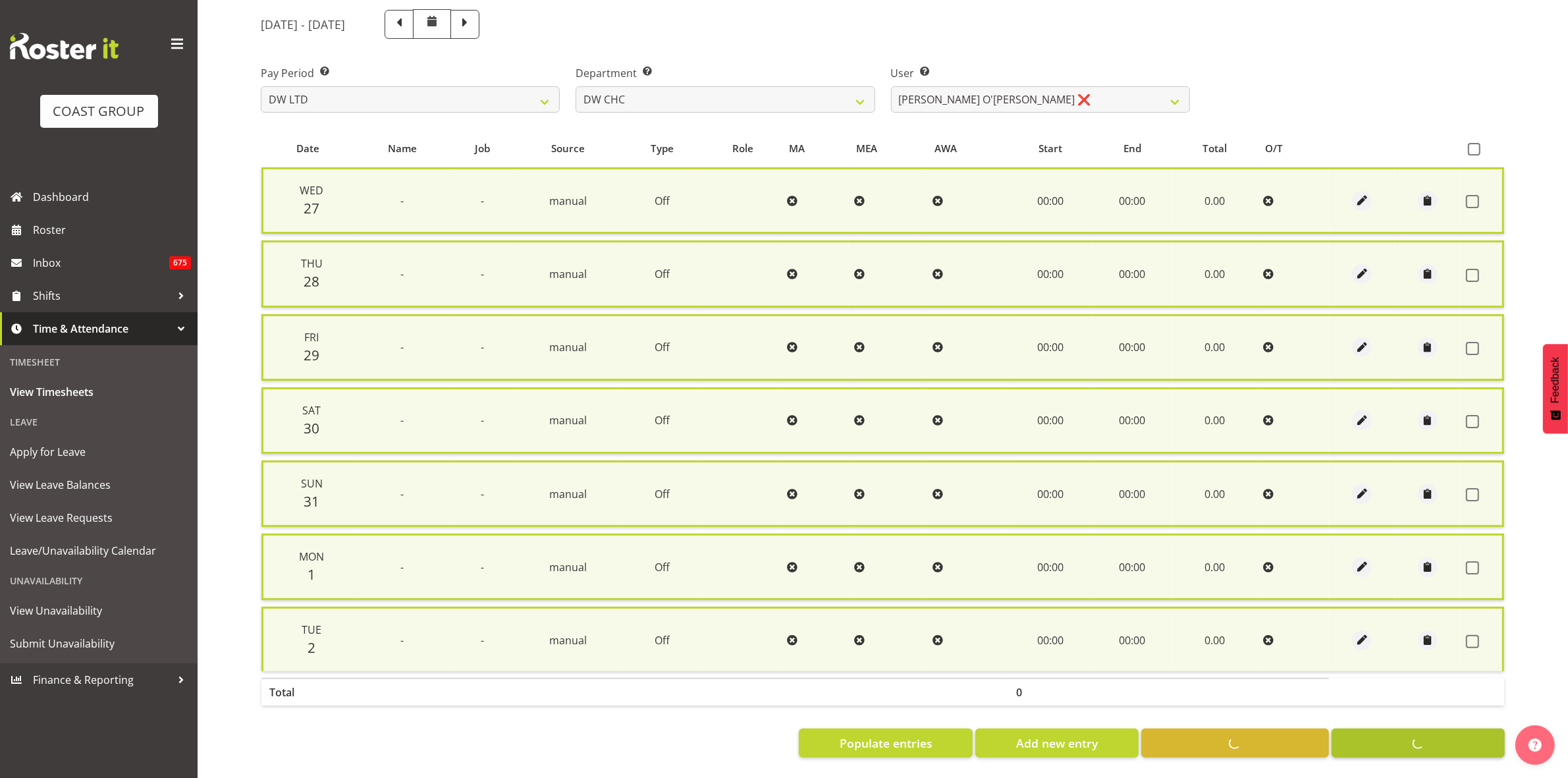
checkbox input "false"
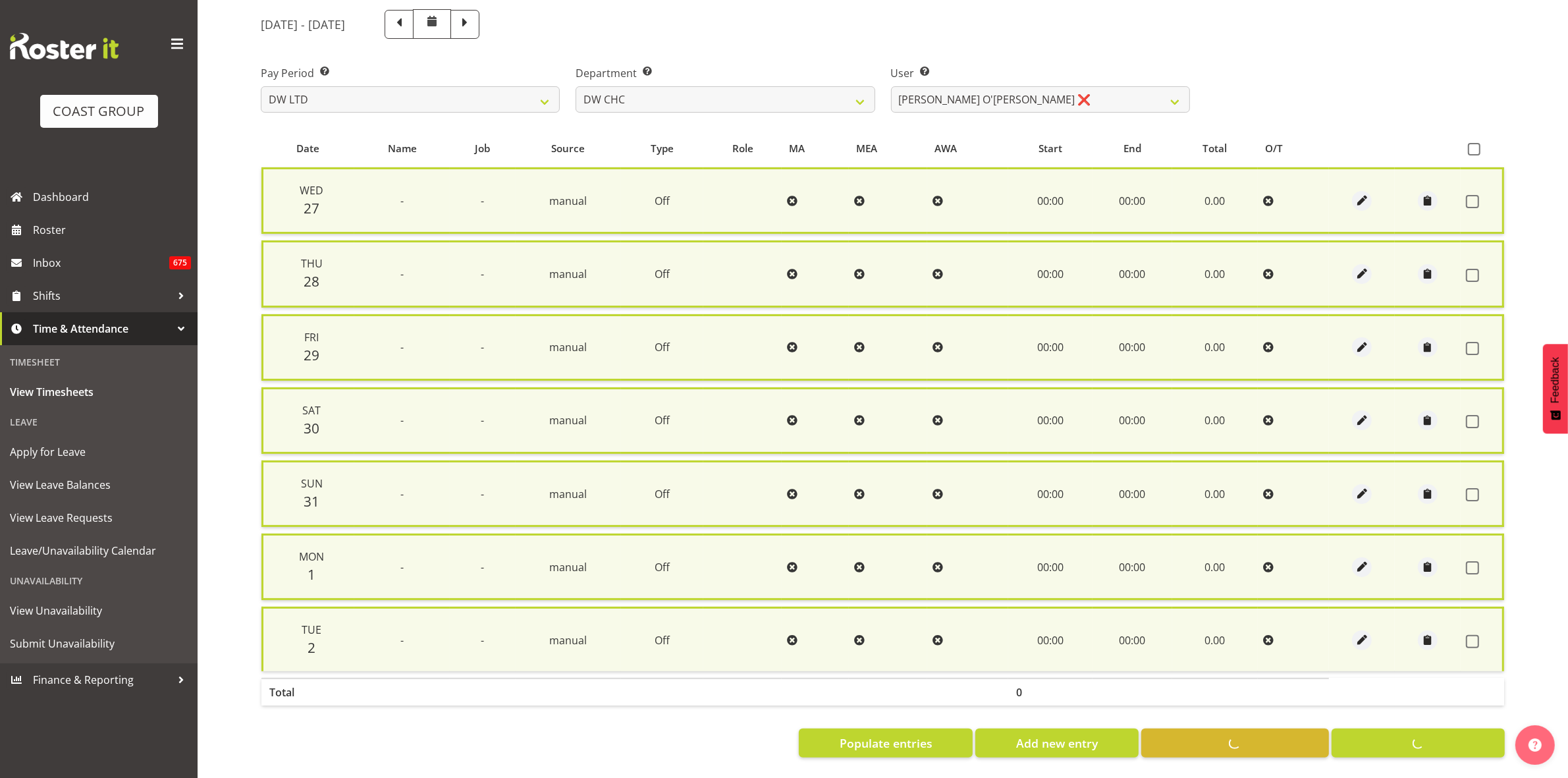
scroll to position [143, 0]
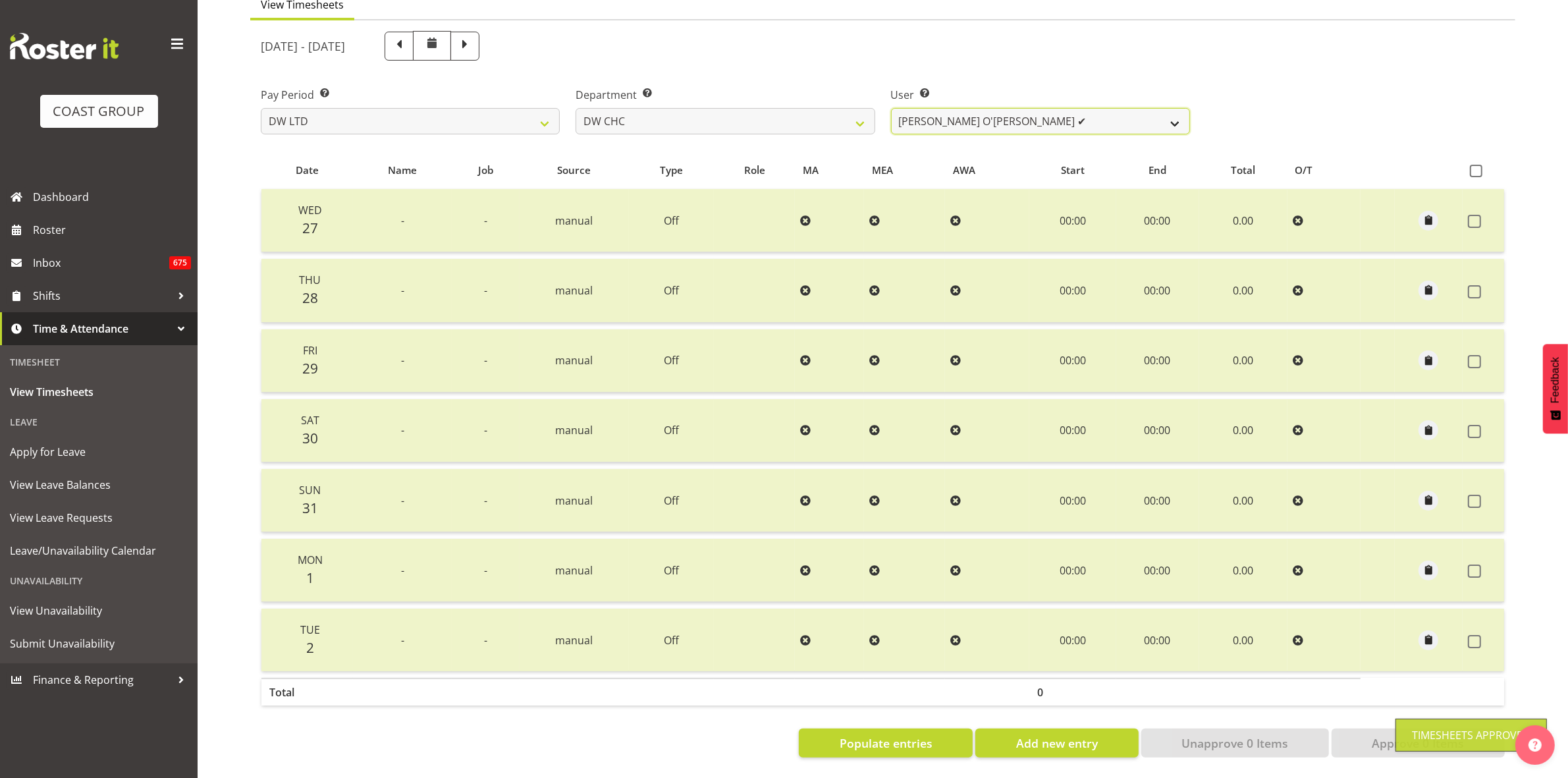
click at [1170, 115] on select "[PERSON_NAME] Hills-[PERSON_NAME] ✔ [PERSON_NAME] ✔ [PERSON_NAME] ✔ [PERSON_NAM…" at bounding box center [1040, 121] width 299 height 27
select select "10862"
click at [891, 108] on select "[PERSON_NAME] Hills-[PERSON_NAME] ✔ [PERSON_NAME] ✔ [PERSON_NAME] ✔ [PERSON_NAM…" at bounding box center [1040, 121] width 299 height 27
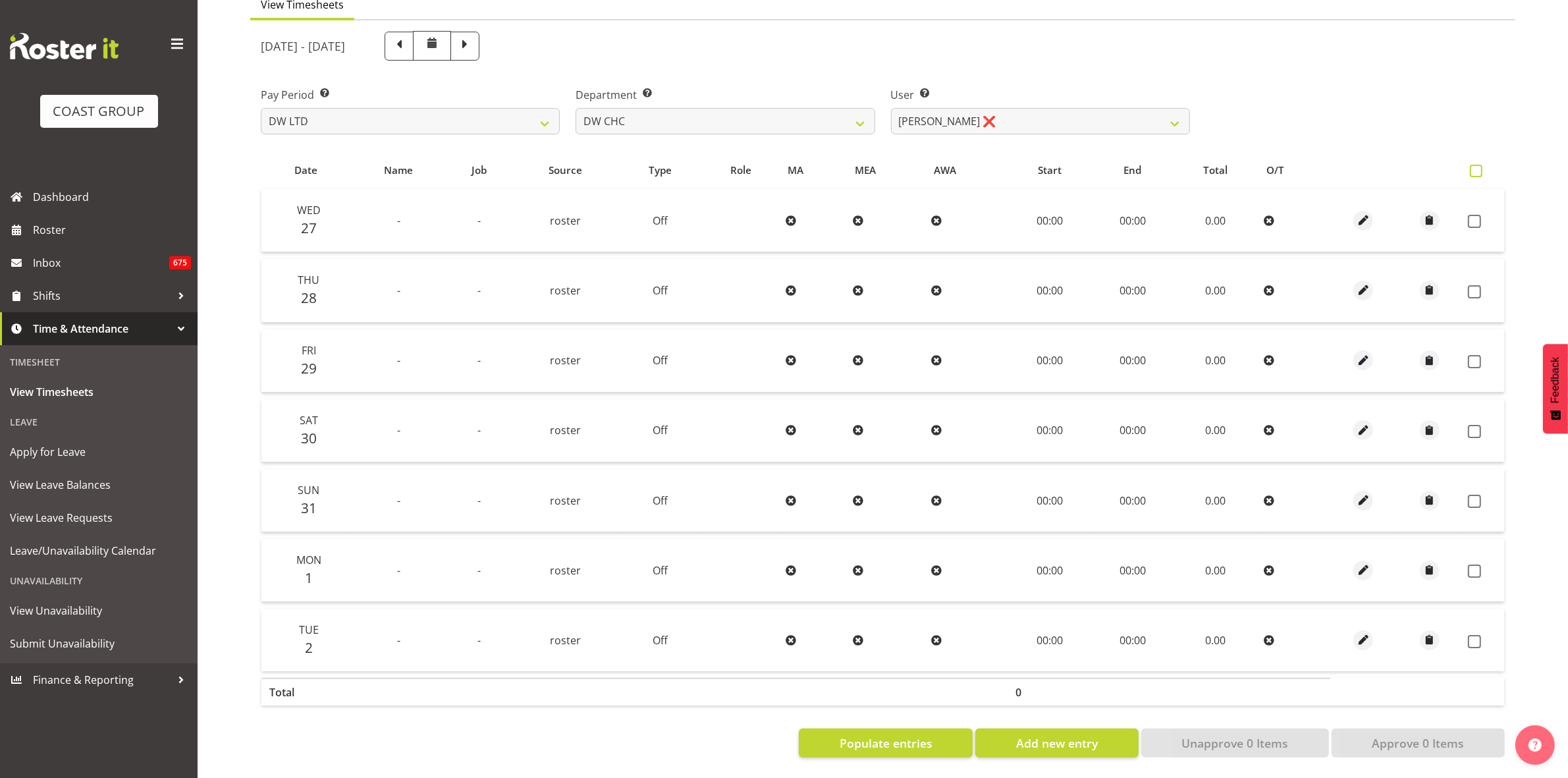
click at [1470, 165] on span at bounding box center [1477, 171] width 13 height 13
click at [1470, 167] on input "checkbox" at bounding box center [1474, 170] width 8 height 8
checkbox input "true"
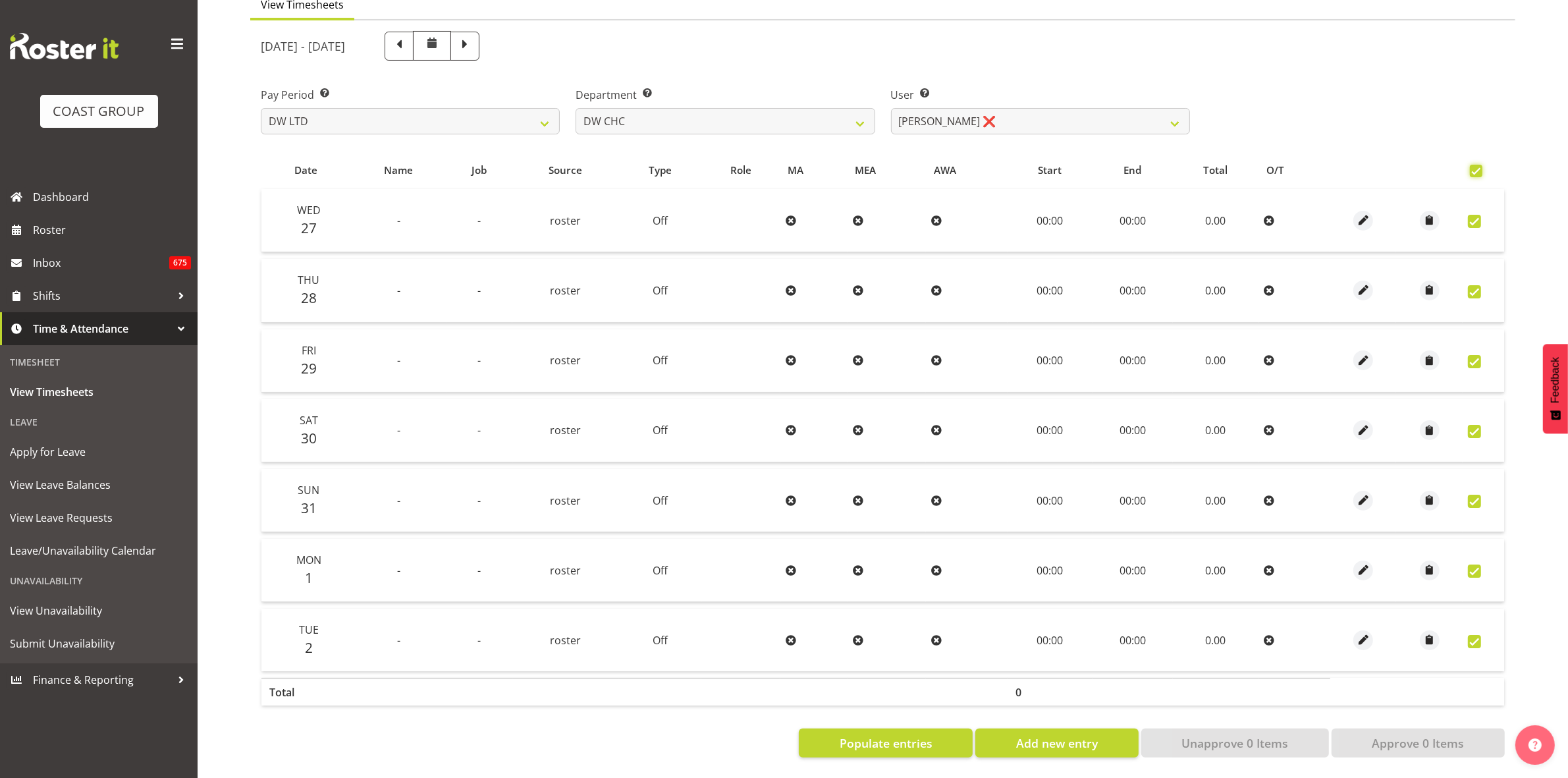
checkbox input "true"
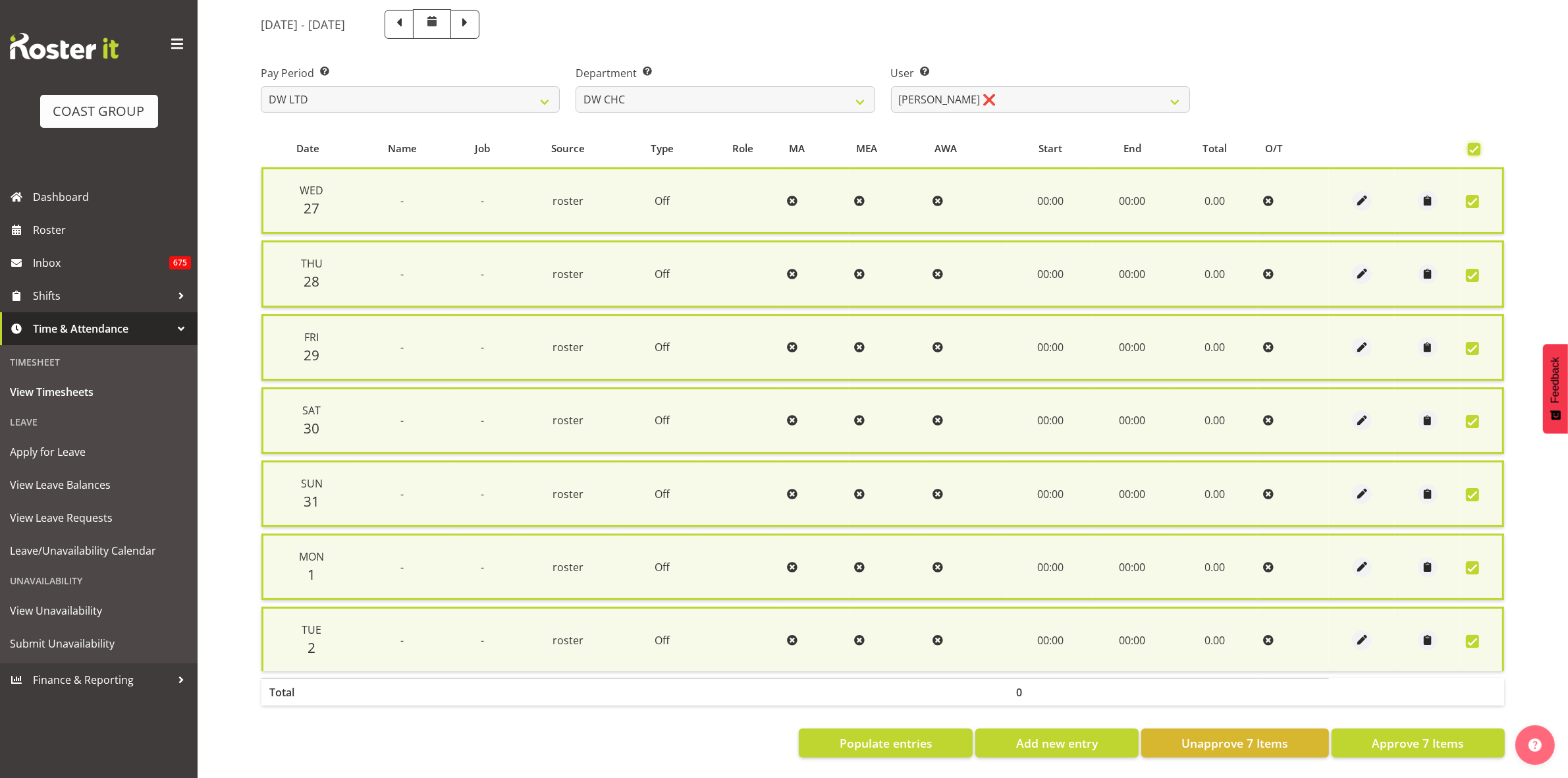
scroll to position [159, 0]
click at [1447, 735] on span "Approve 7 Items" at bounding box center [1418, 743] width 92 height 17
checkbox input "false"
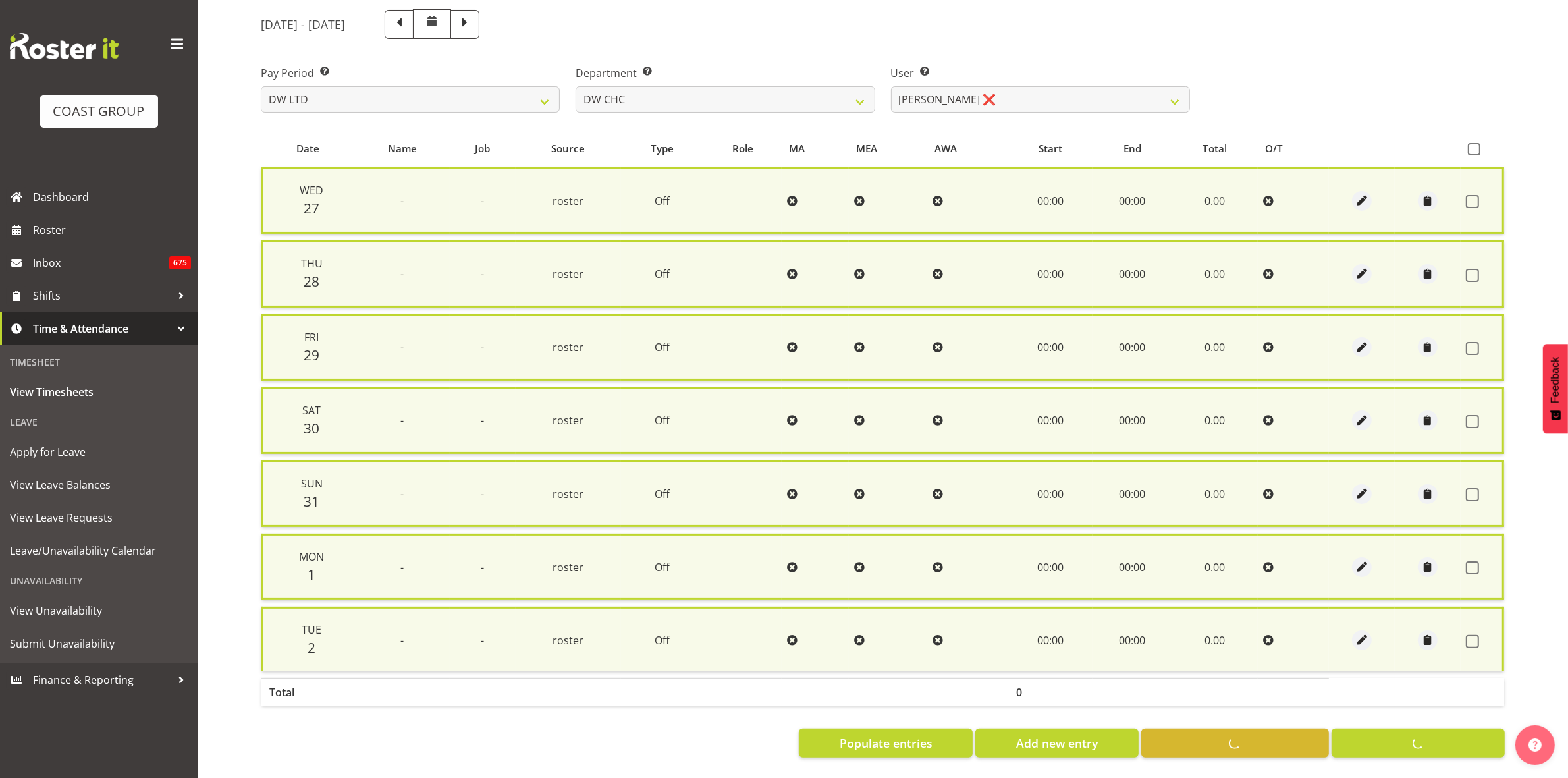
checkbox input "false"
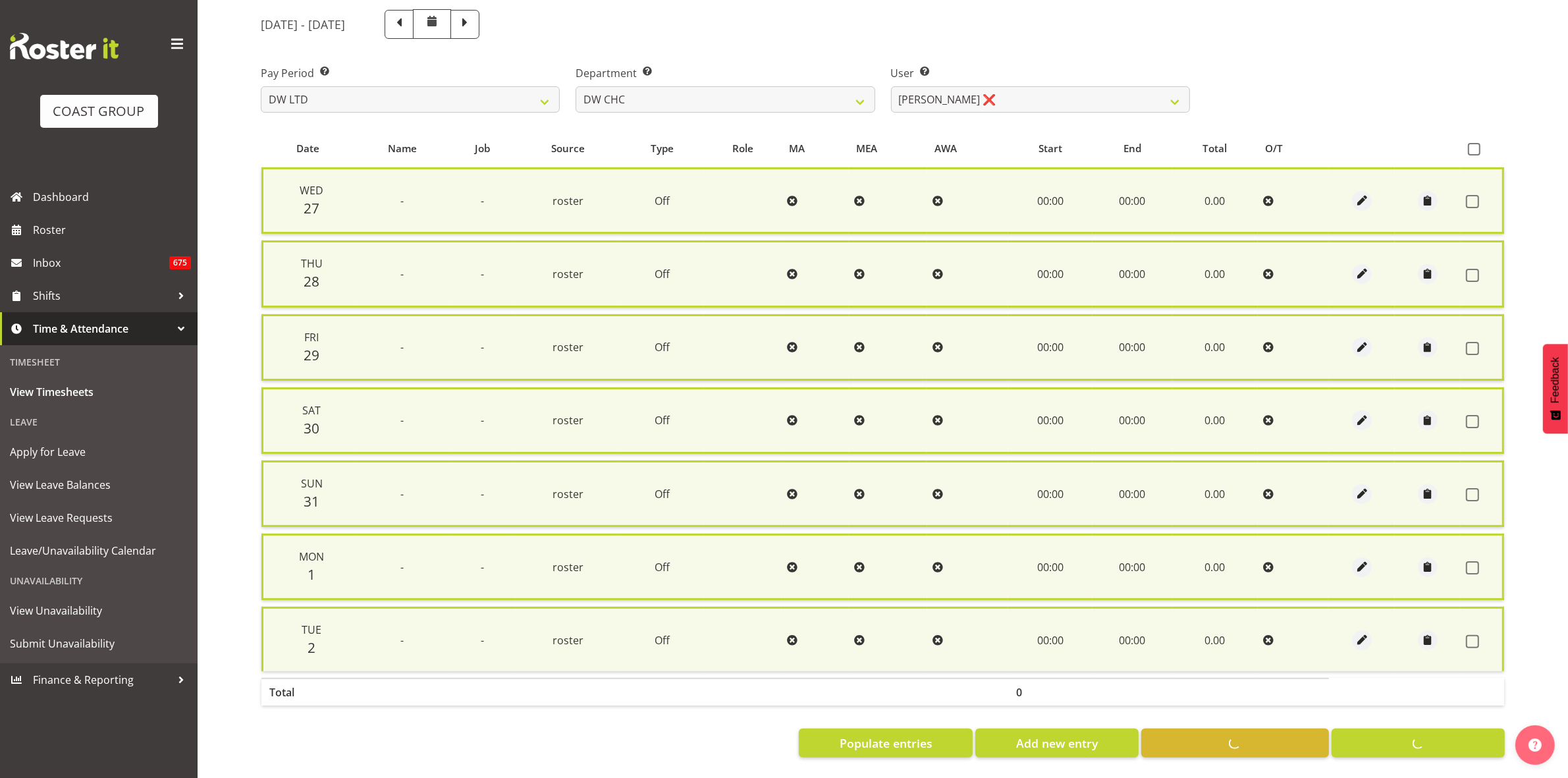
scroll to position [143, 0]
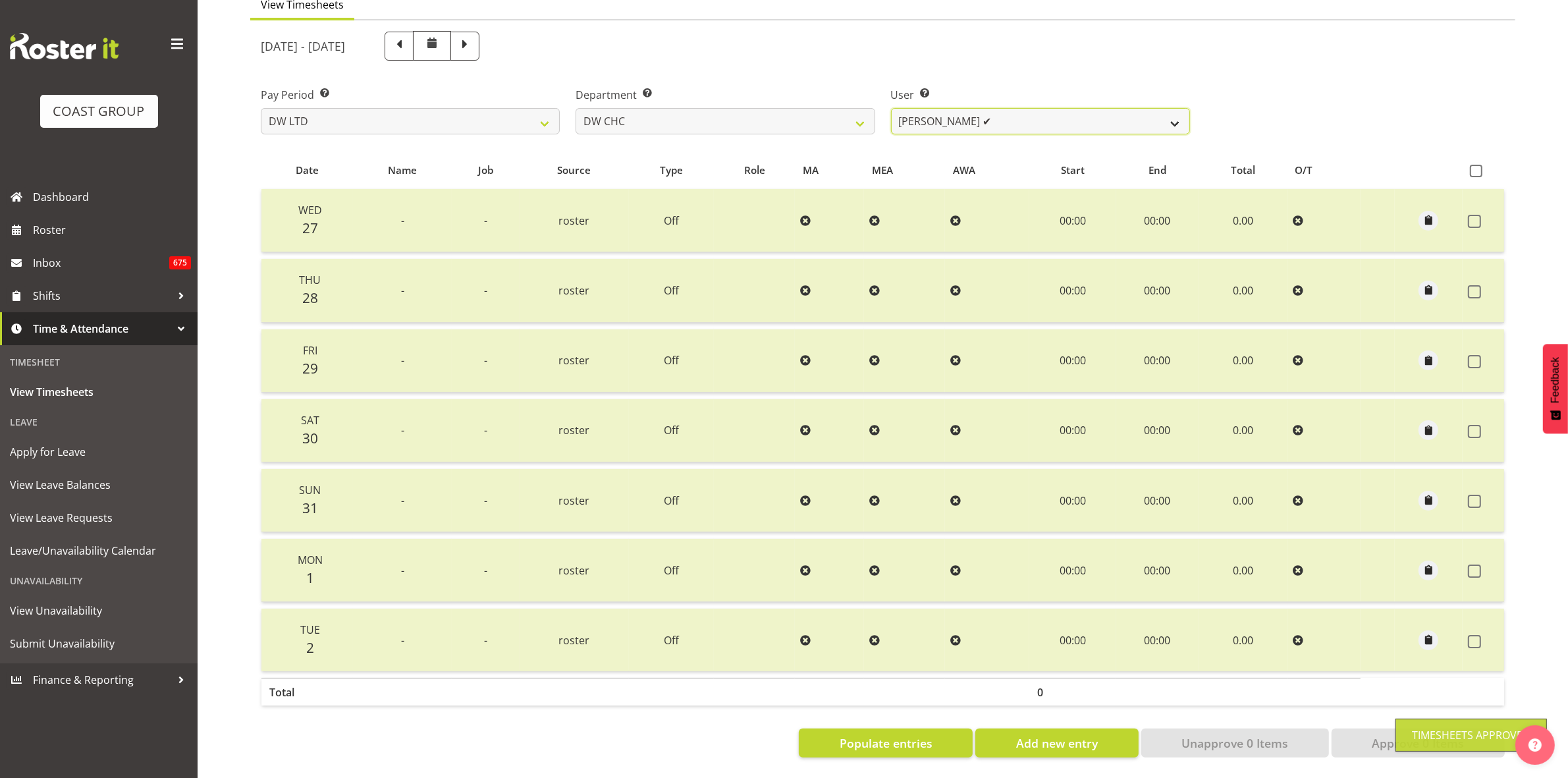
click at [1178, 112] on select "[PERSON_NAME] Hills-[PERSON_NAME] ✔ [PERSON_NAME] ✔ [PERSON_NAME] ✔ [PERSON_NAM…" at bounding box center [1040, 121] width 299 height 27
select select "1178"
click at [891, 108] on select "[PERSON_NAME] Hills-[PERSON_NAME] ✔ [PERSON_NAME] ✔ [PERSON_NAME] ✔ [PERSON_NAM…" at bounding box center [1040, 121] width 299 height 27
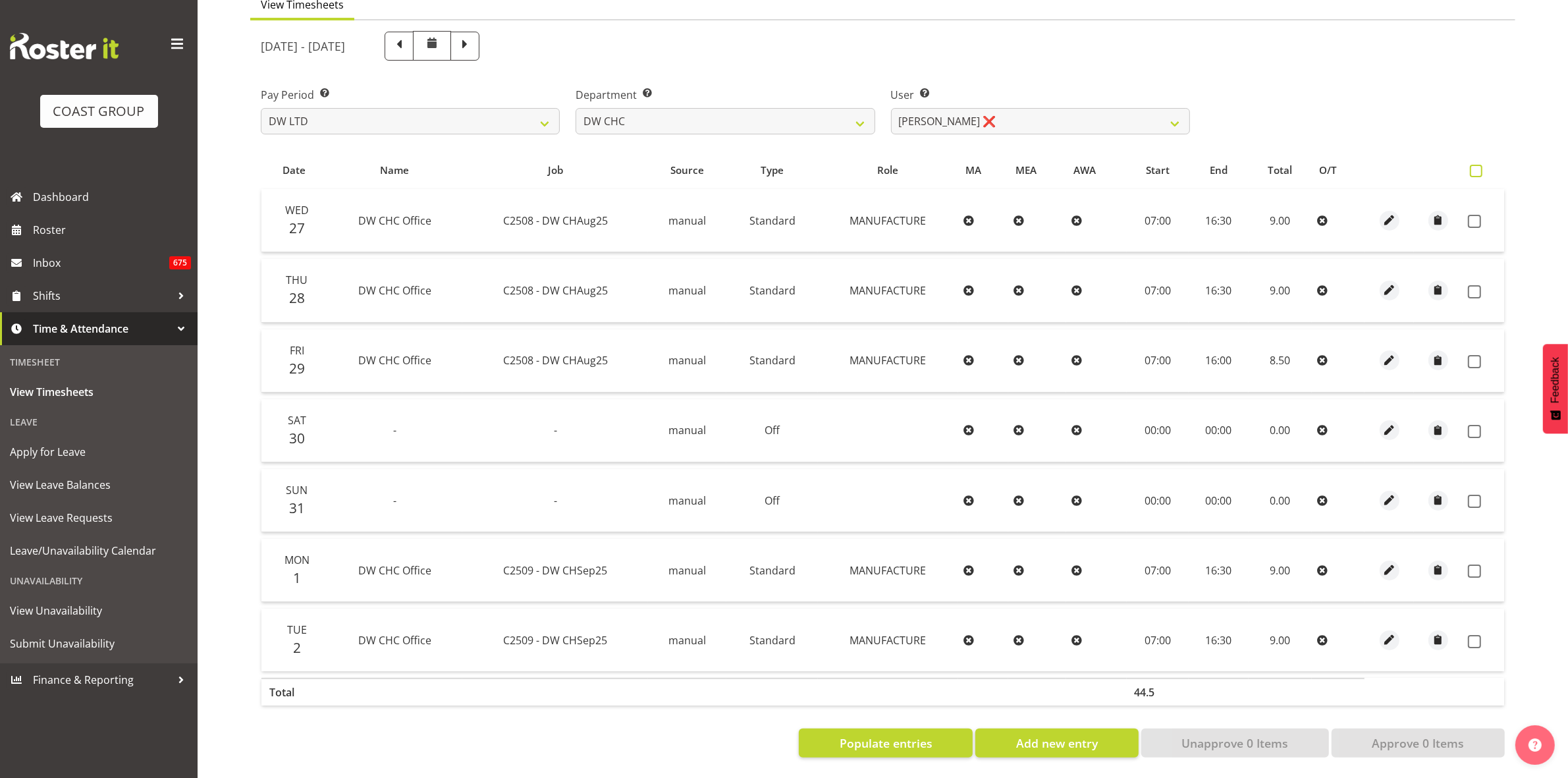
click at [1476, 165] on span at bounding box center [1477, 171] width 13 height 13
click at [1476, 167] on input "checkbox" at bounding box center [1474, 170] width 8 height 8
checkbox input "true"
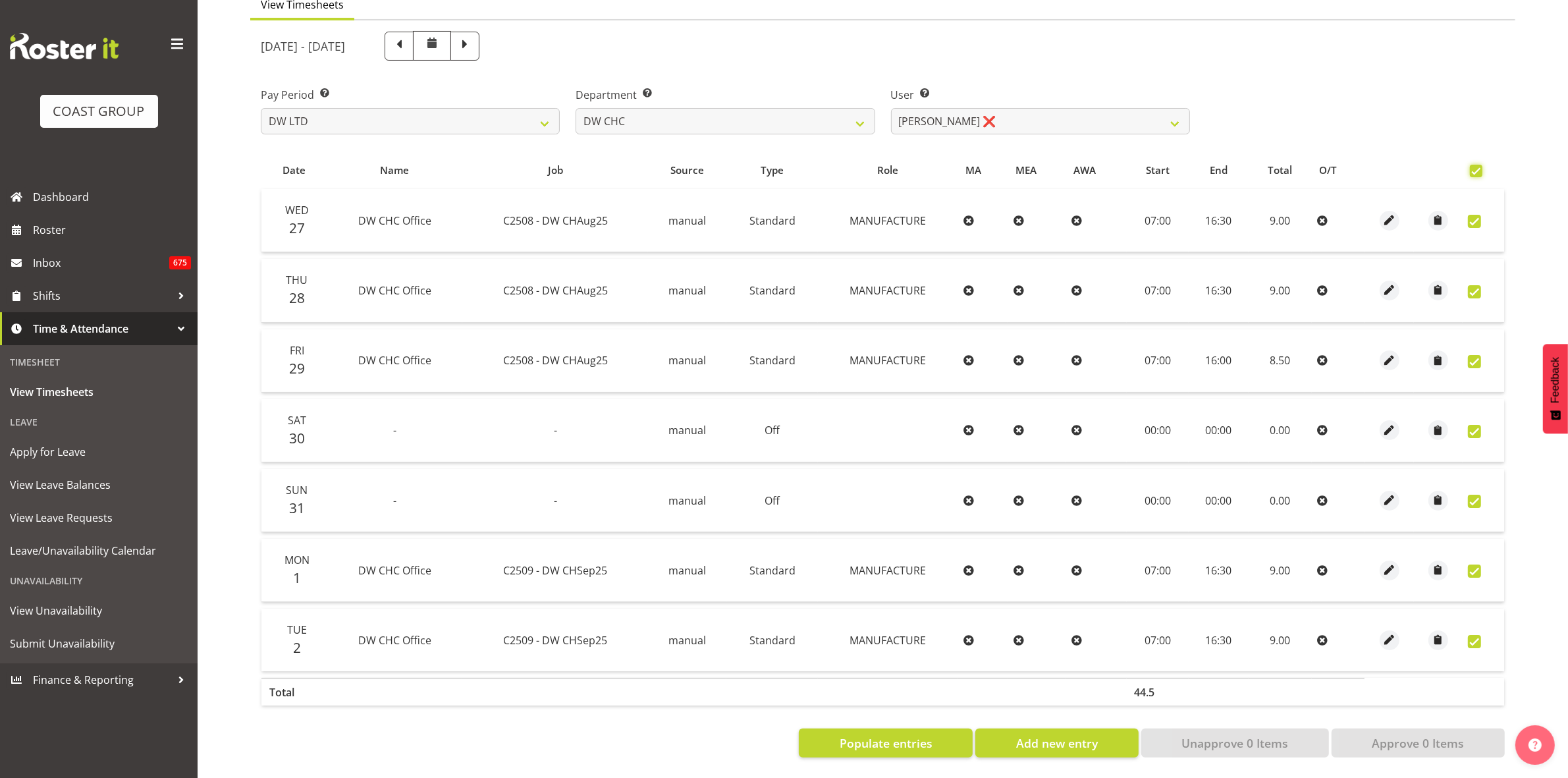
checkbox input "true"
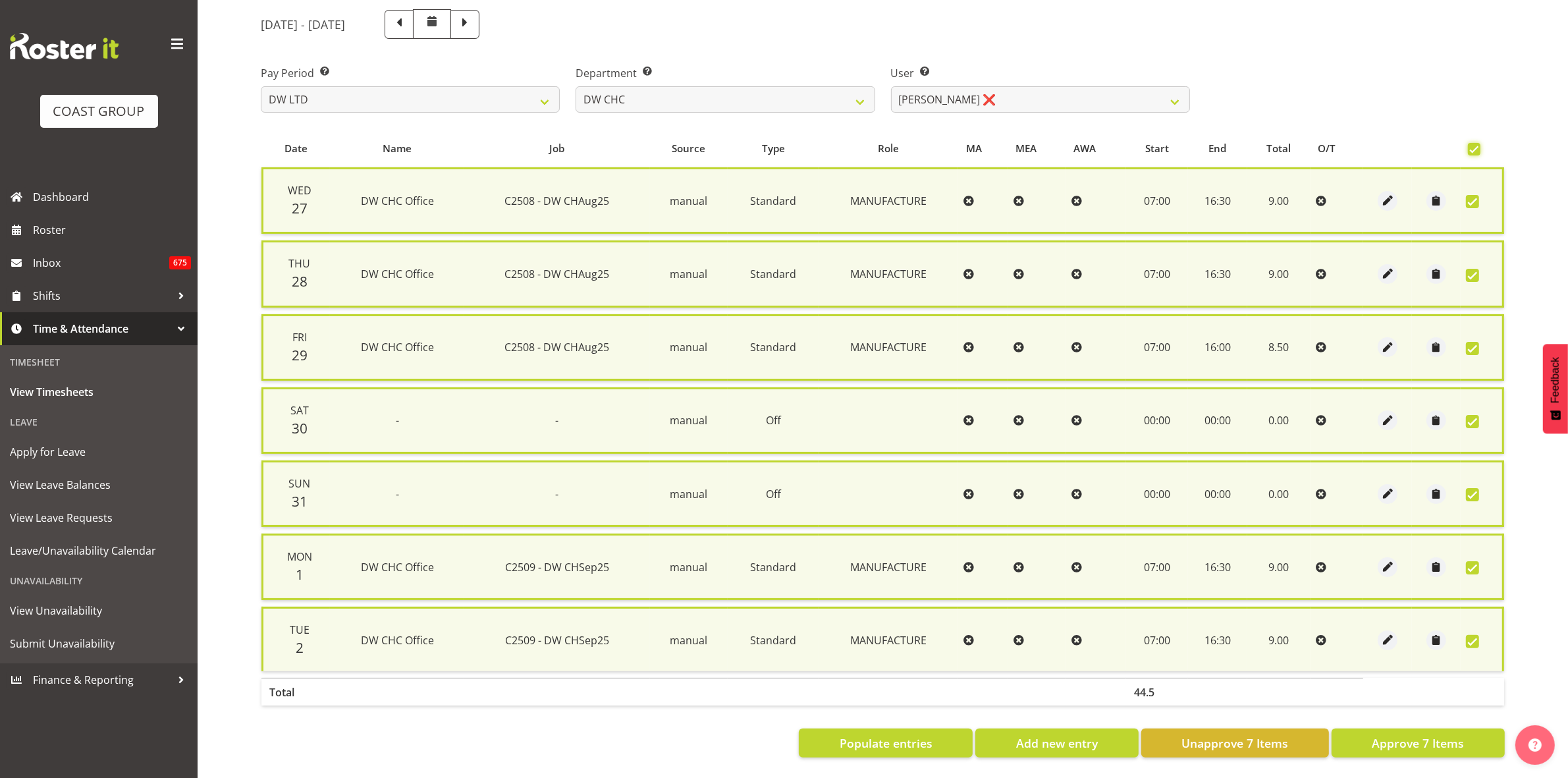
scroll to position [159, 0]
click at [1414, 735] on span "Approve 7 Items" at bounding box center [1418, 743] width 92 height 17
checkbox input "false"
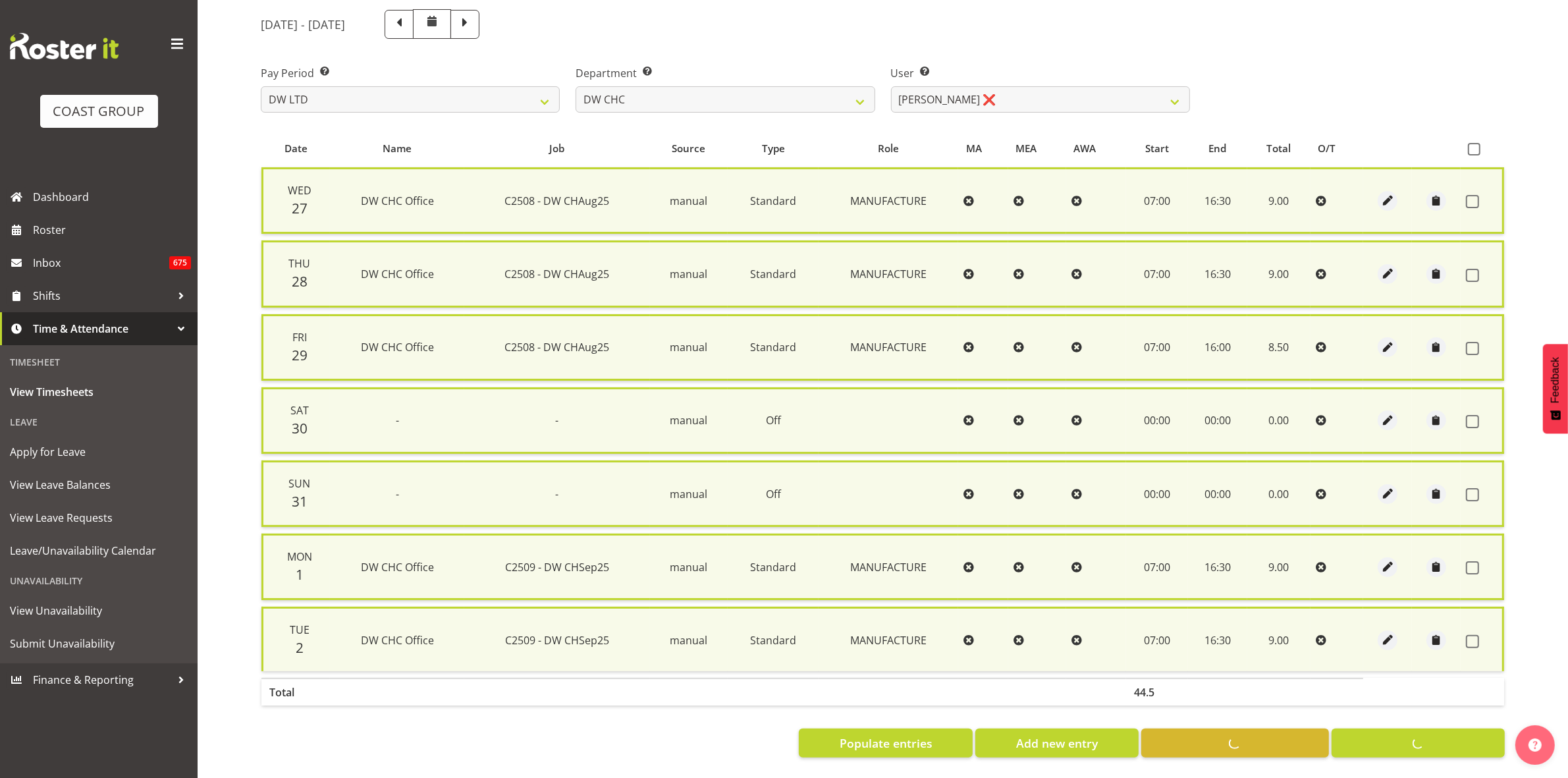
checkbox input "false"
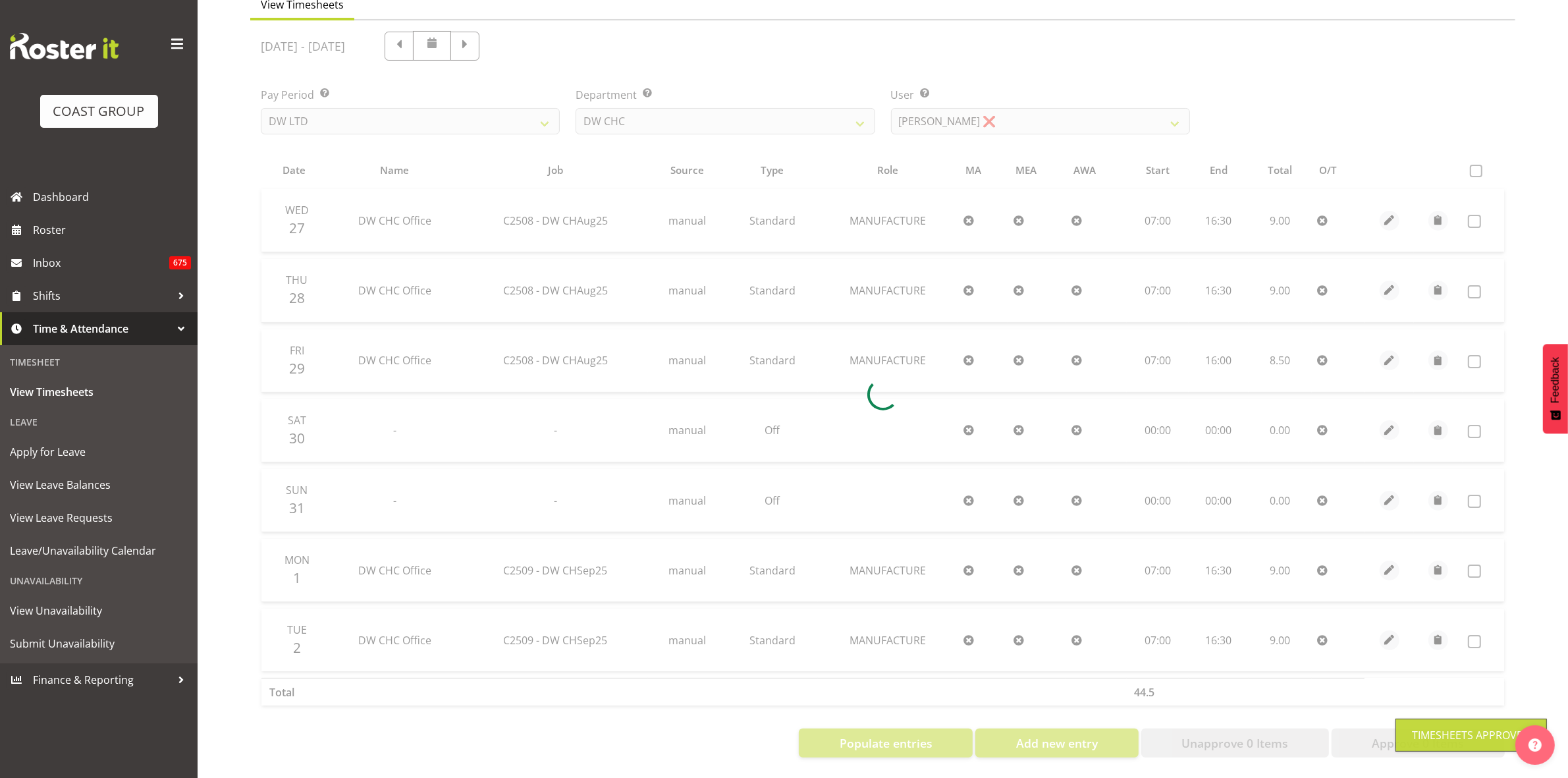
scroll to position [143, 0]
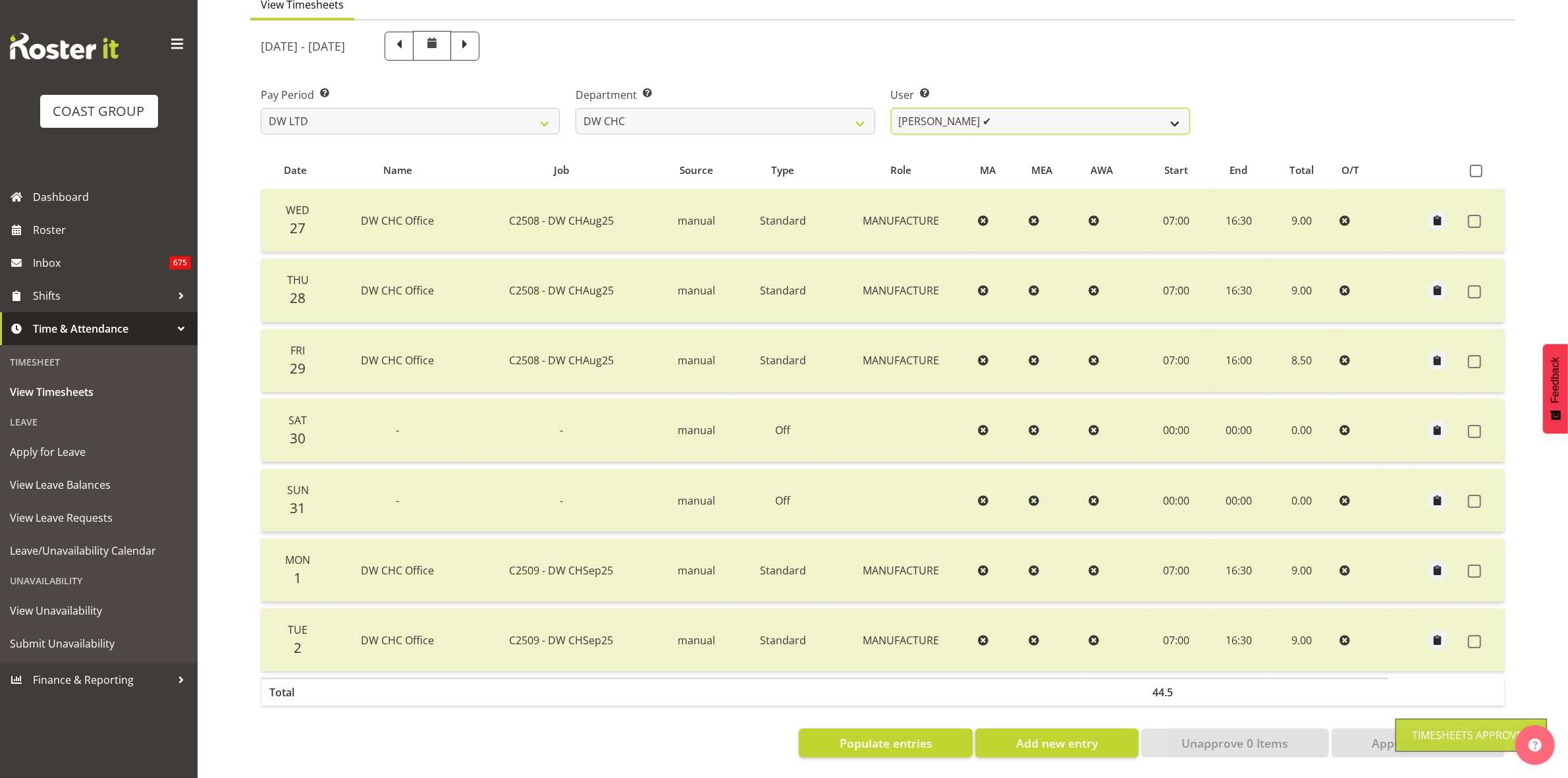
click at [1172, 110] on select "[PERSON_NAME] Hills-[PERSON_NAME] ✔ [PERSON_NAME] ✔ [PERSON_NAME] ✔ [PERSON_NAM…" at bounding box center [1040, 121] width 299 height 27
select select "3937"
click at [891, 108] on select "[PERSON_NAME] Hills-[PERSON_NAME] ✔ [PERSON_NAME] ✔ [PERSON_NAME] ✔ [PERSON_NAM…" at bounding box center [1040, 121] width 299 height 27
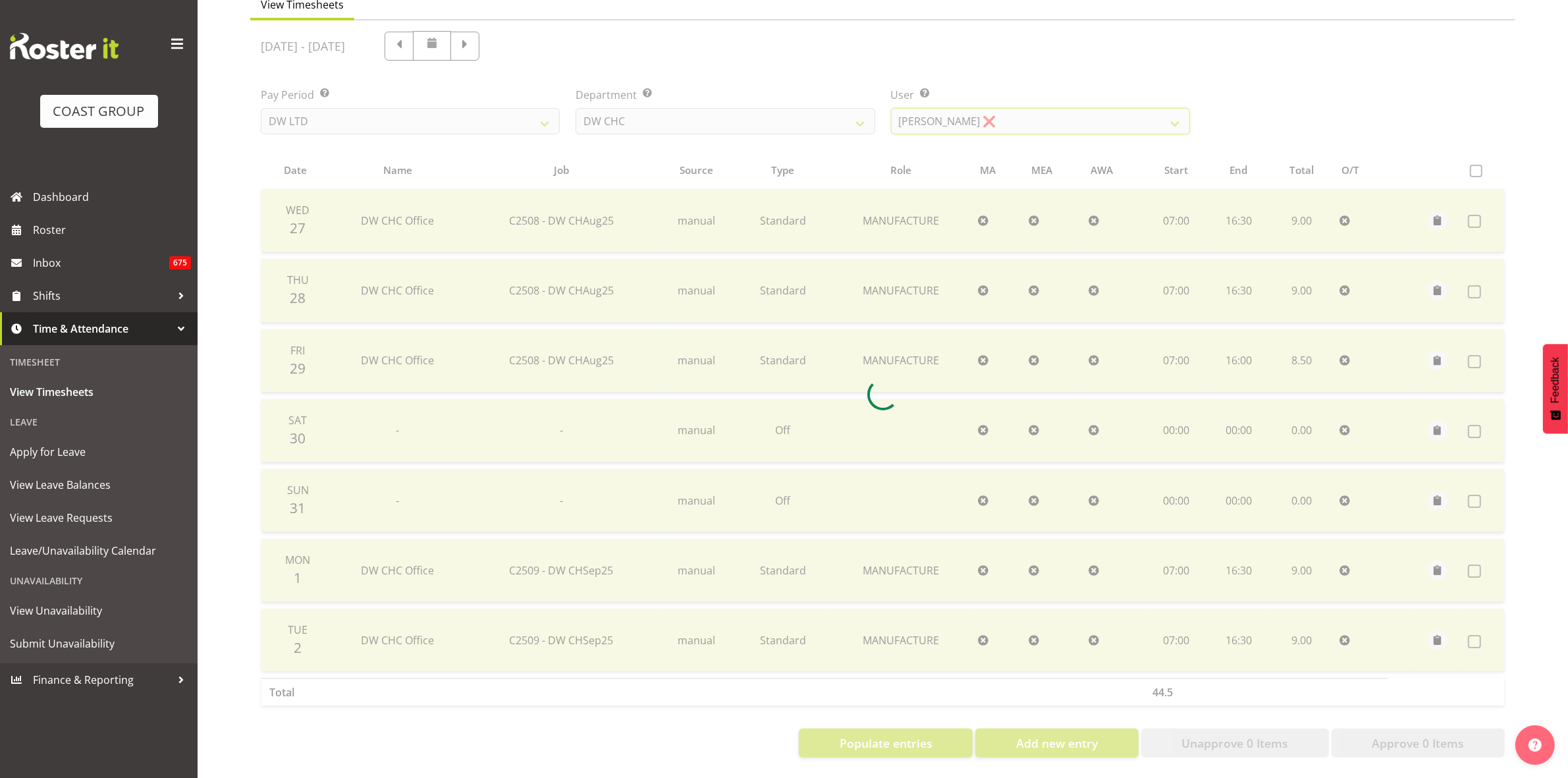
scroll to position [0, 0]
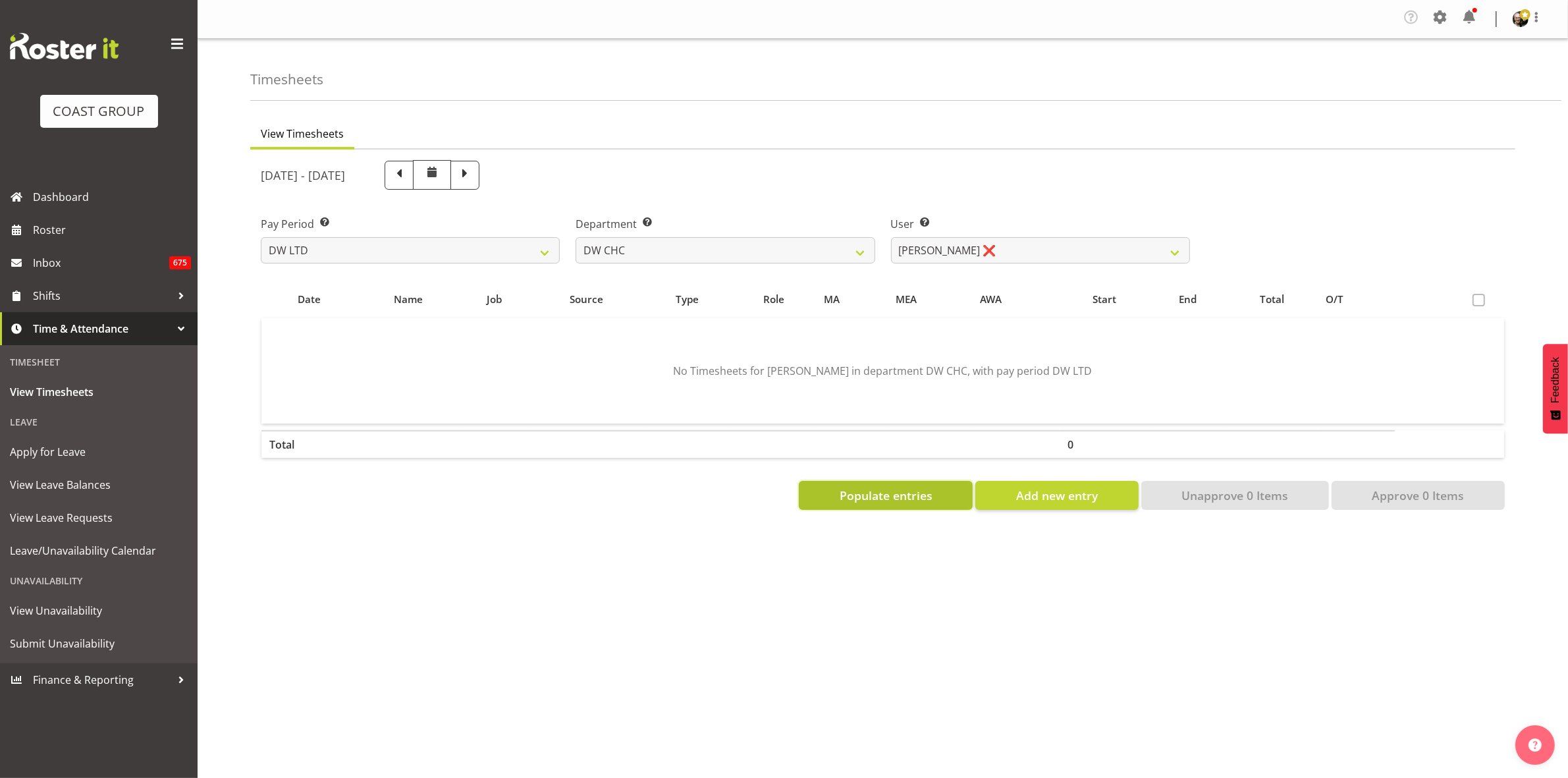
click at [900, 493] on span "Populate entries" at bounding box center [886, 495] width 93 height 17
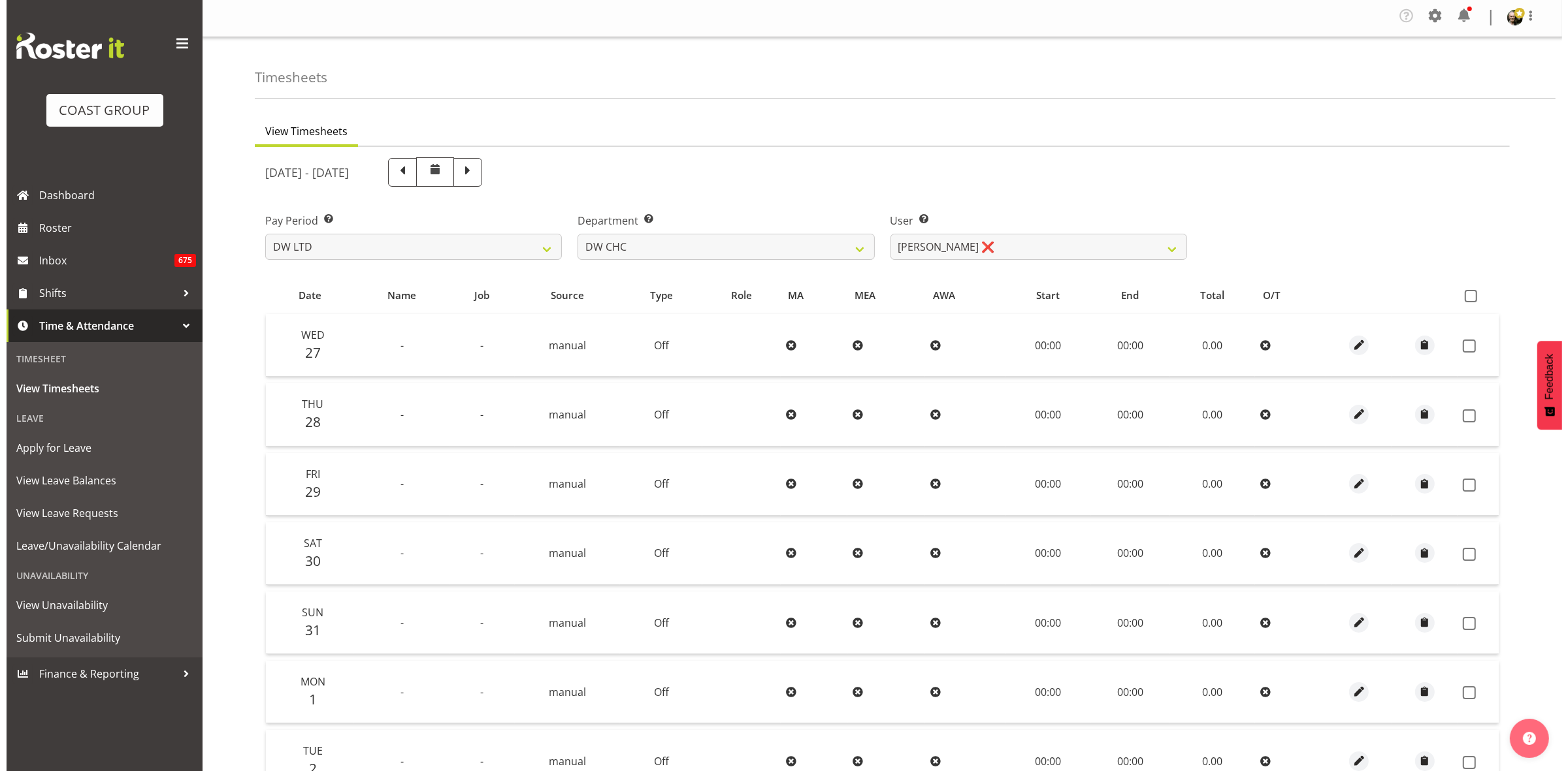
scroll to position [141, 0]
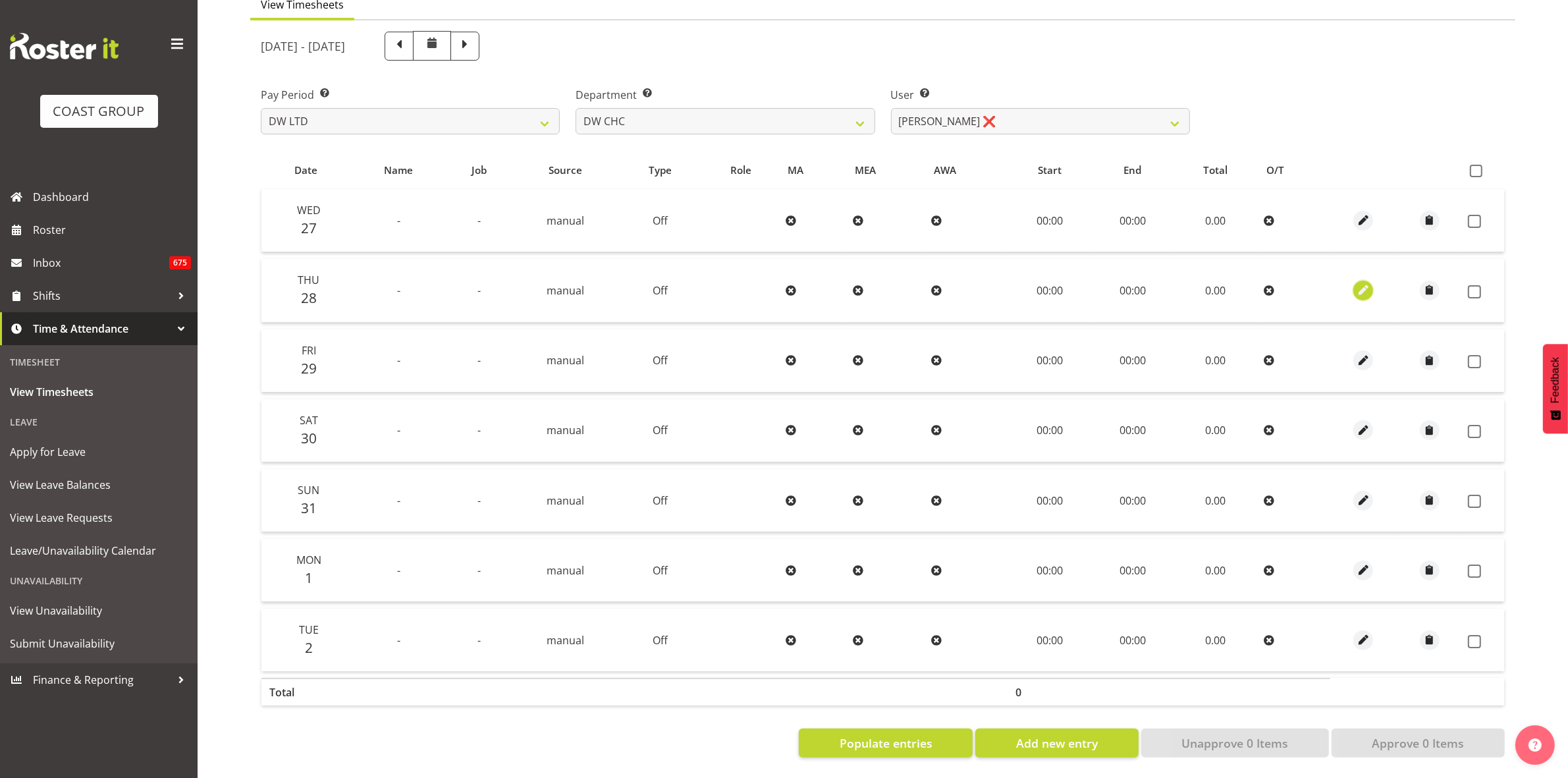
click at [1364, 283] on span "button" at bounding box center [1364, 290] width 15 height 15
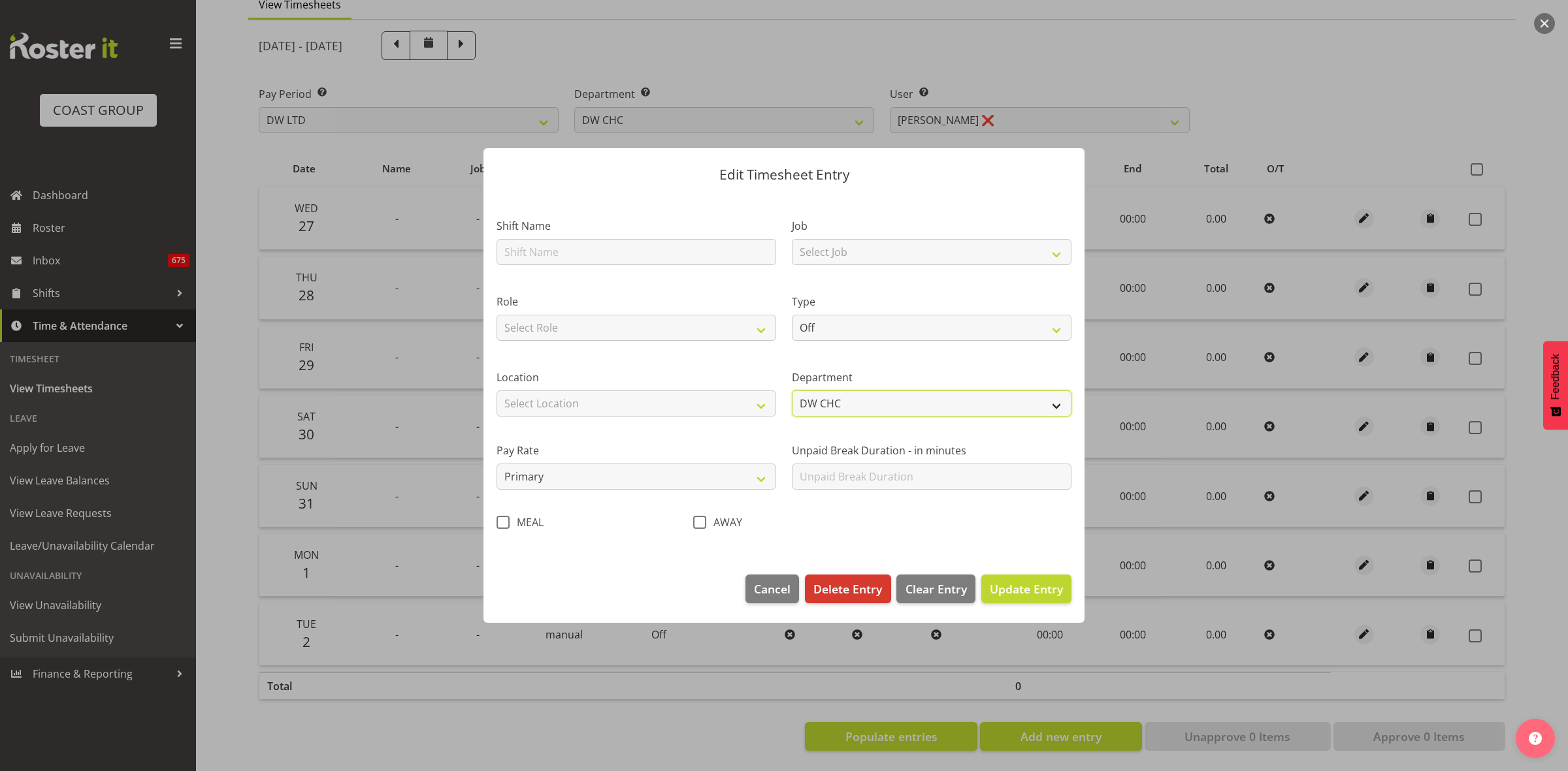
click at [1054, 410] on select "DW CHC" at bounding box center [932, 403] width 279 height 26
click at [1047, 412] on select "DW CHC" at bounding box center [932, 403] width 279 height 26
click at [1042, 328] on select "Off Standard Public Holiday Public Holiday (Worked) Day In Lieu Annual Leave Si…" at bounding box center [932, 328] width 279 height 26
select select "Standard"
click at [792, 315] on select "Off Standard Public Holiday Public Holiday (Worked) Day In Lieu Annual Leave Si…" at bounding box center [932, 328] width 279 height 26
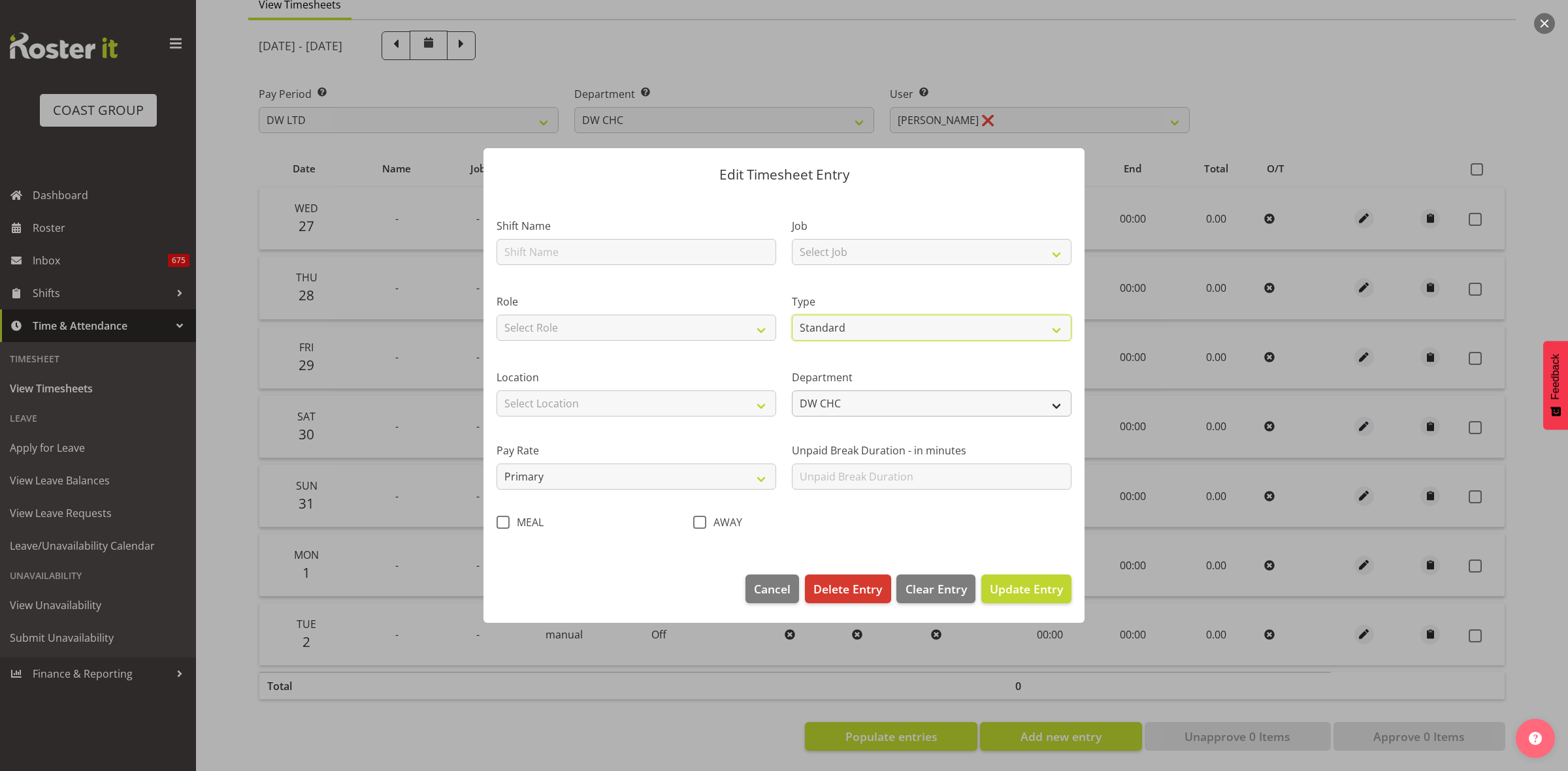
select select "7"
select select "2025"
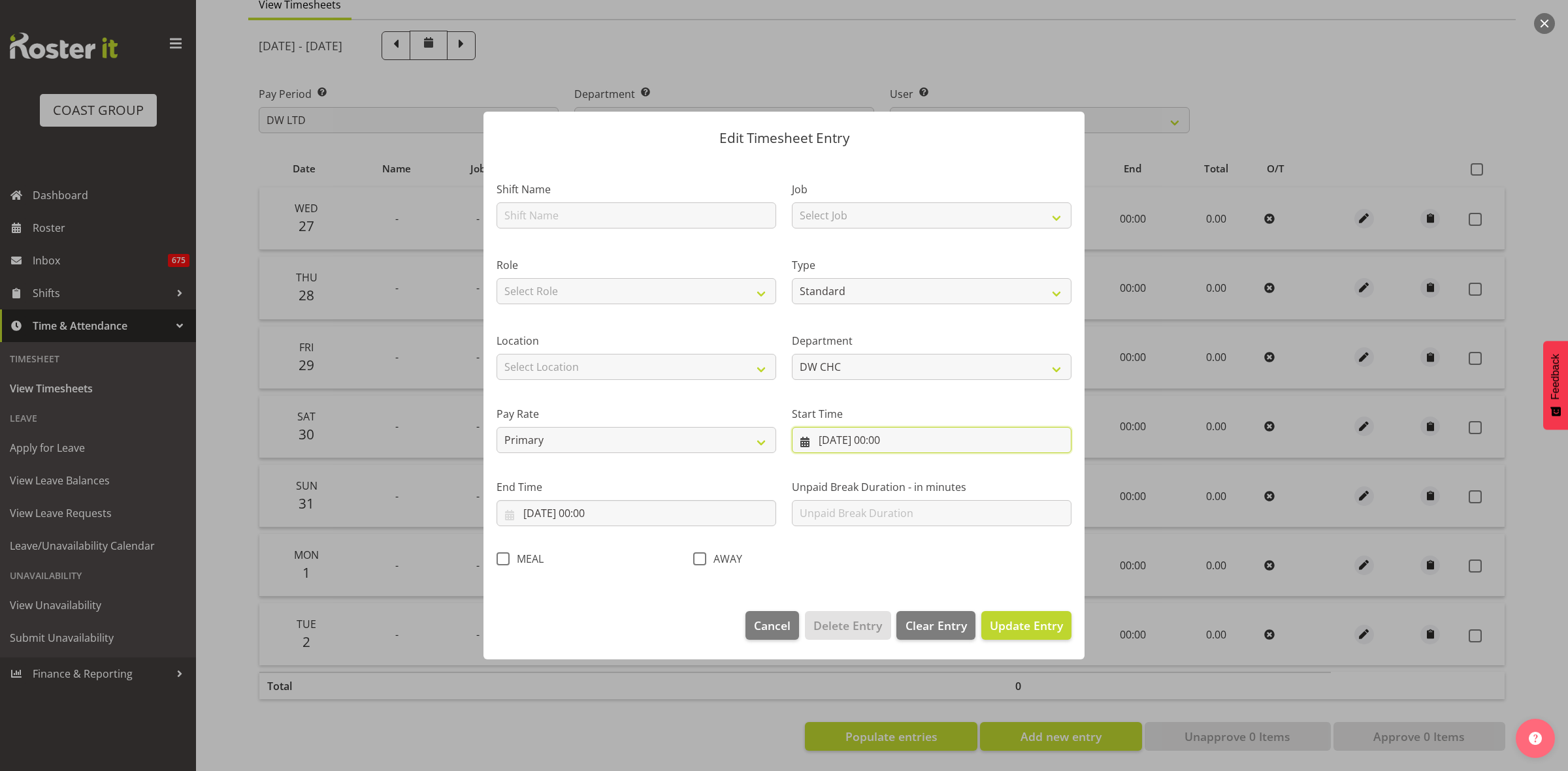
click at [948, 438] on input "[DATE] 00:00" at bounding box center [932, 440] width 279 height 26
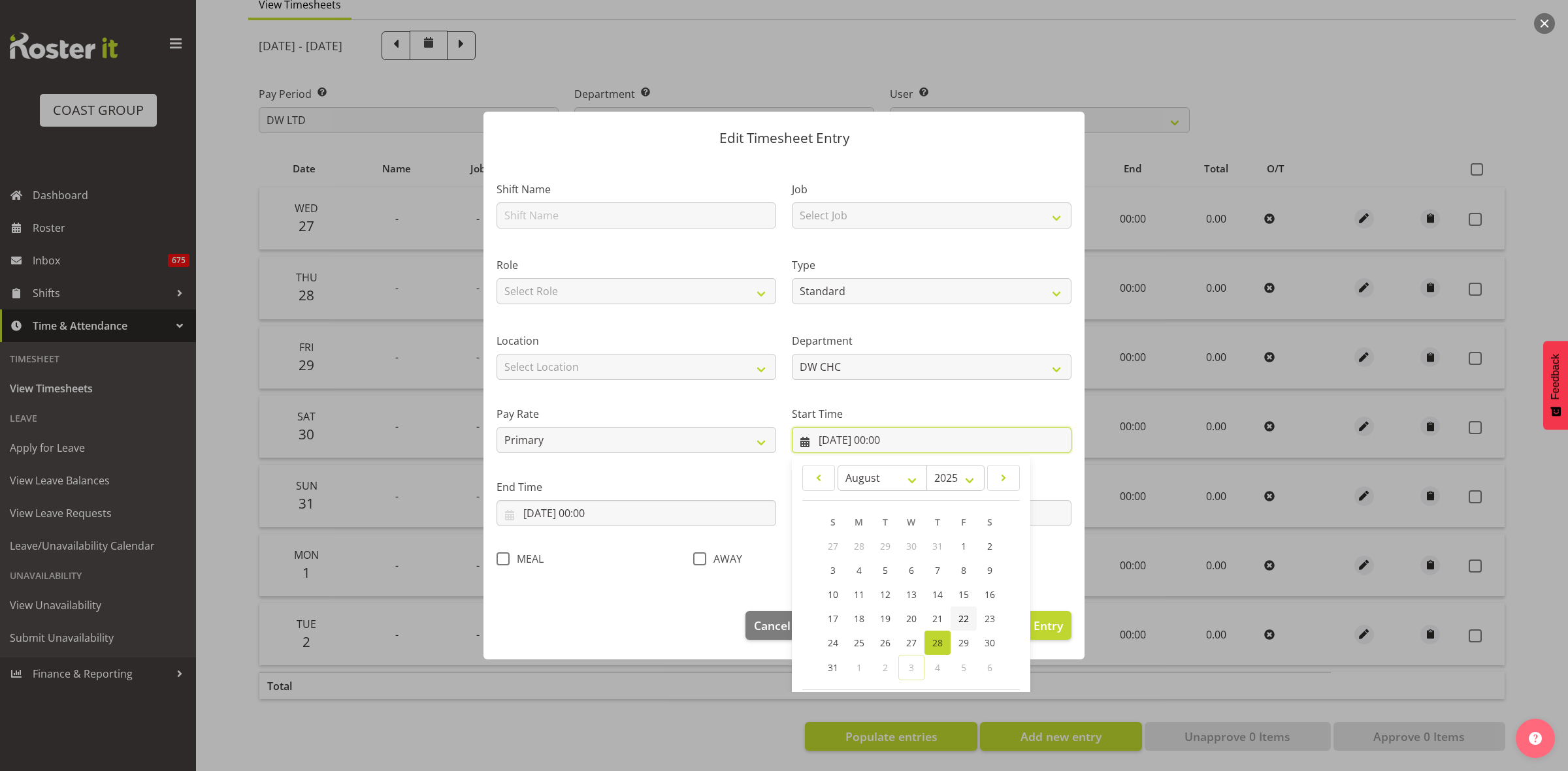
scroll to position [59, 0]
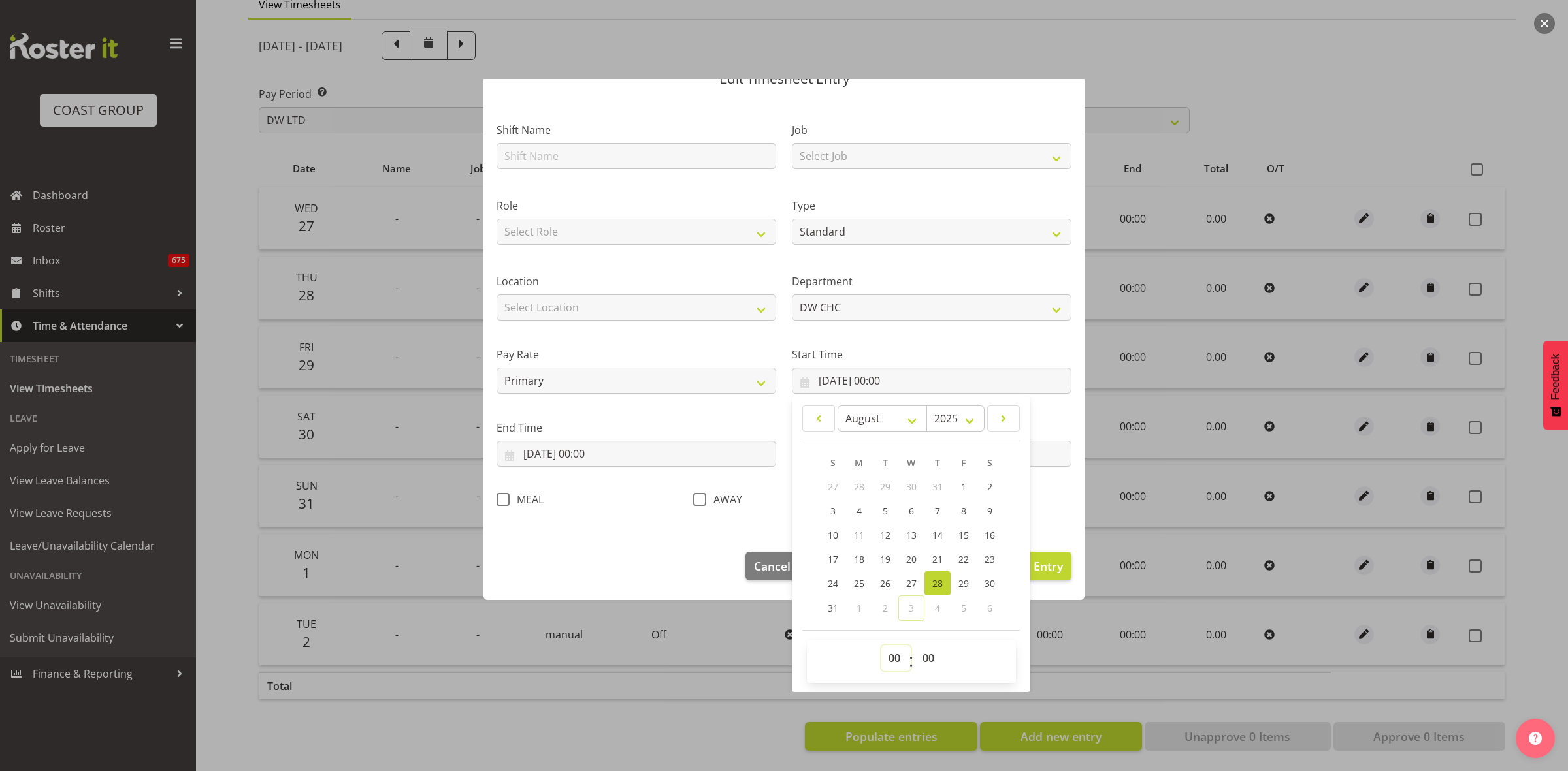
click at [888, 659] on select "00 01 02 03 04 05 06 07 08 09 10 11 12 13 14 15 16 17 18 19 20 21 22 23" at bounding box center [896, 658] width 29 height 26
select select "9"
click at [882, 645] on select "00 01 02 03 04 05 06 07 08 09 10 11 12 13 14 15 16 17 18 19 20 21 22 23" at bounding box center [896, 658] width 29 height 26
type input "[DATE] 09:00"
click at [648, 451] on input "[DATE] 00:00" at bounding box center [636, 453] width 279 height 26
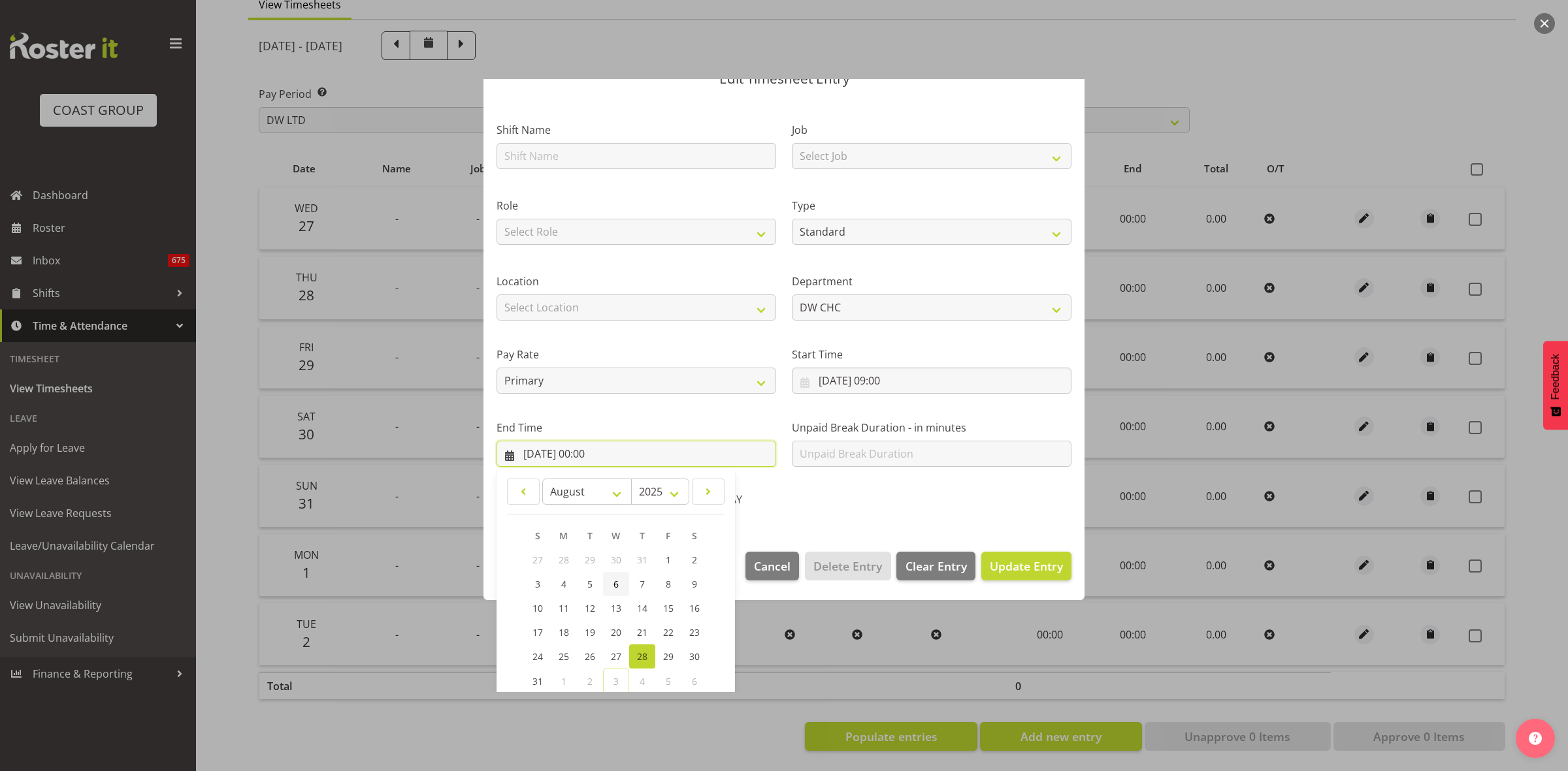
scroll to position [132, 0]
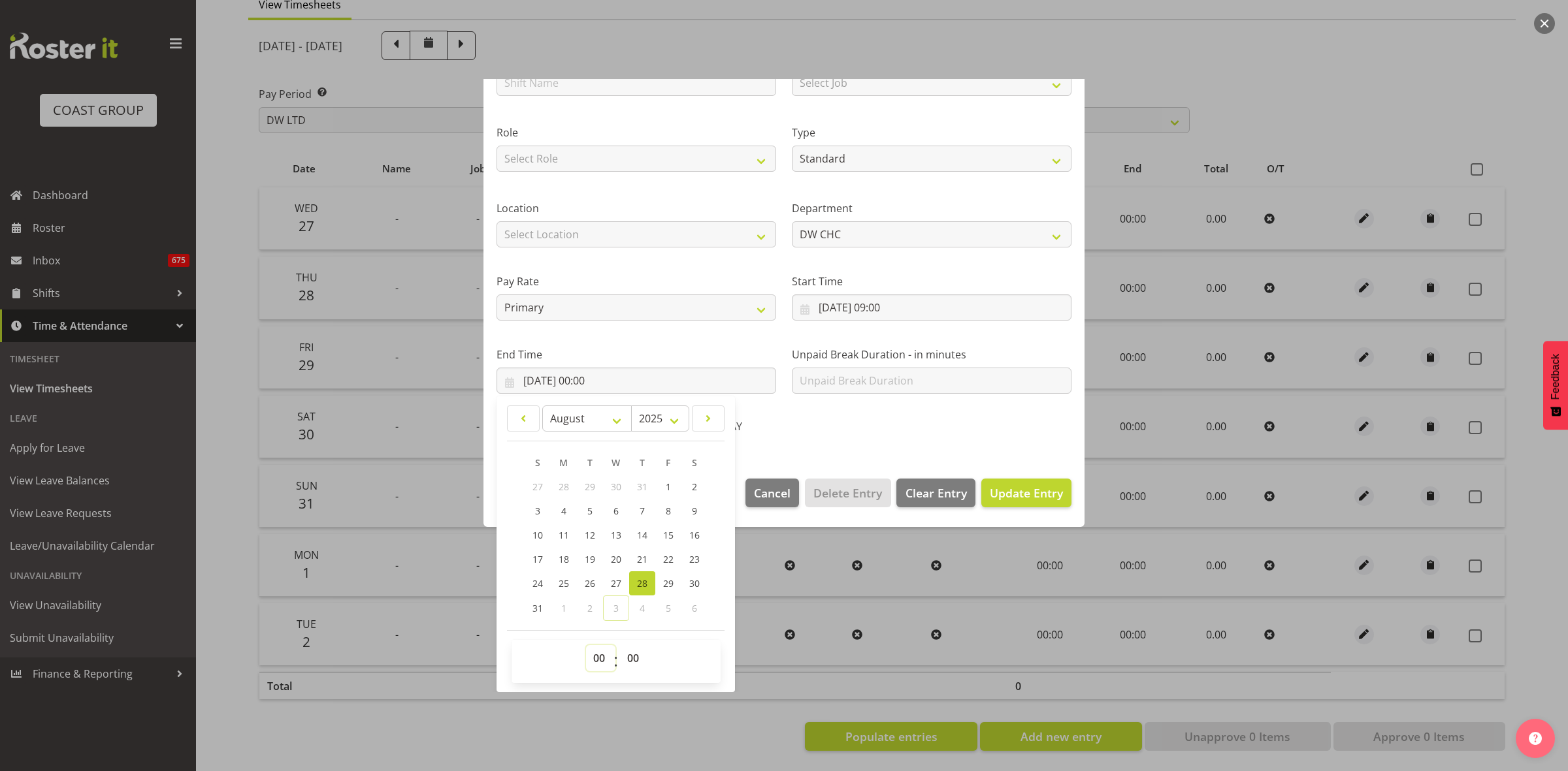
click at [601, 661] on select "00 01 02 03 04 05 06 07 08 09 10 11 12 13 14 15 16 17 18 19 20 21 22 23" at bounding box center [601, 658] width 29 height 26
select select "14"
click at [586, 645] on select "00 01 02 03 04 05 06 07 08 09 10 11 12 13 14 15 16 17 18 19 20 21 22 23" at bounding box center [601, 658] width 29 height 26
type input "[DATE] 14:00"
click at [632, 655] on select "00 01 02 03 04 05 06 07 08 09 10 11 12 13 14 15 16 17 18 19 20 21 22 23 24 25 2…" at bounding box center [634, 658] width 29 height 26
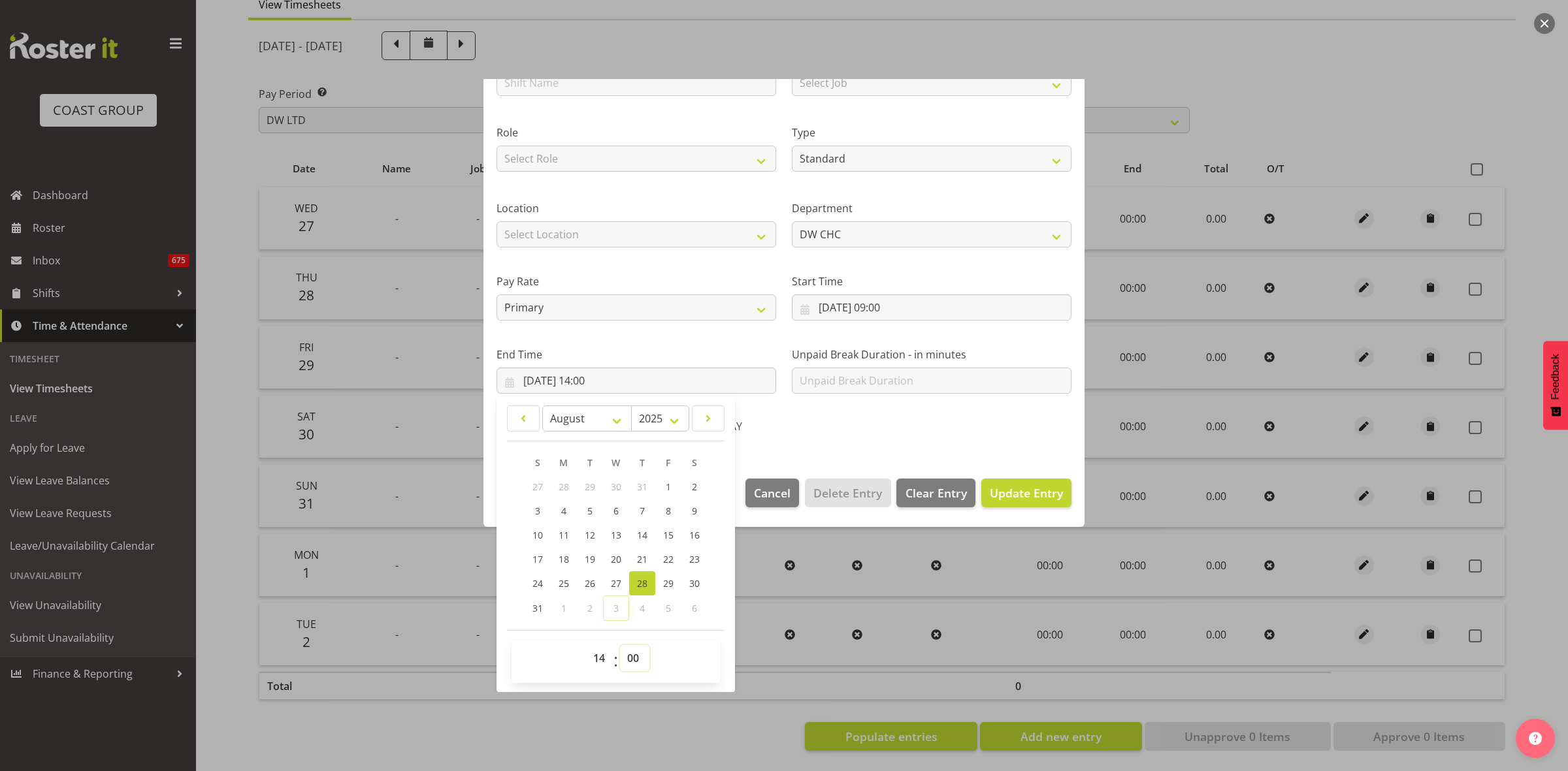
select select "30"
click at [620, 645] on select "00 01 02 03 04 05 06 07 08 09 10 11 12 13 14 15 16 17 18 19 20 21 22 23 24 25 2…" at bounding box center [634, 658] width 29 height 26
type input "[DATE] 14:30"
click at [1019, 488] on span "Update Entry" at bounding box center [1026, 493] width 73 height 16
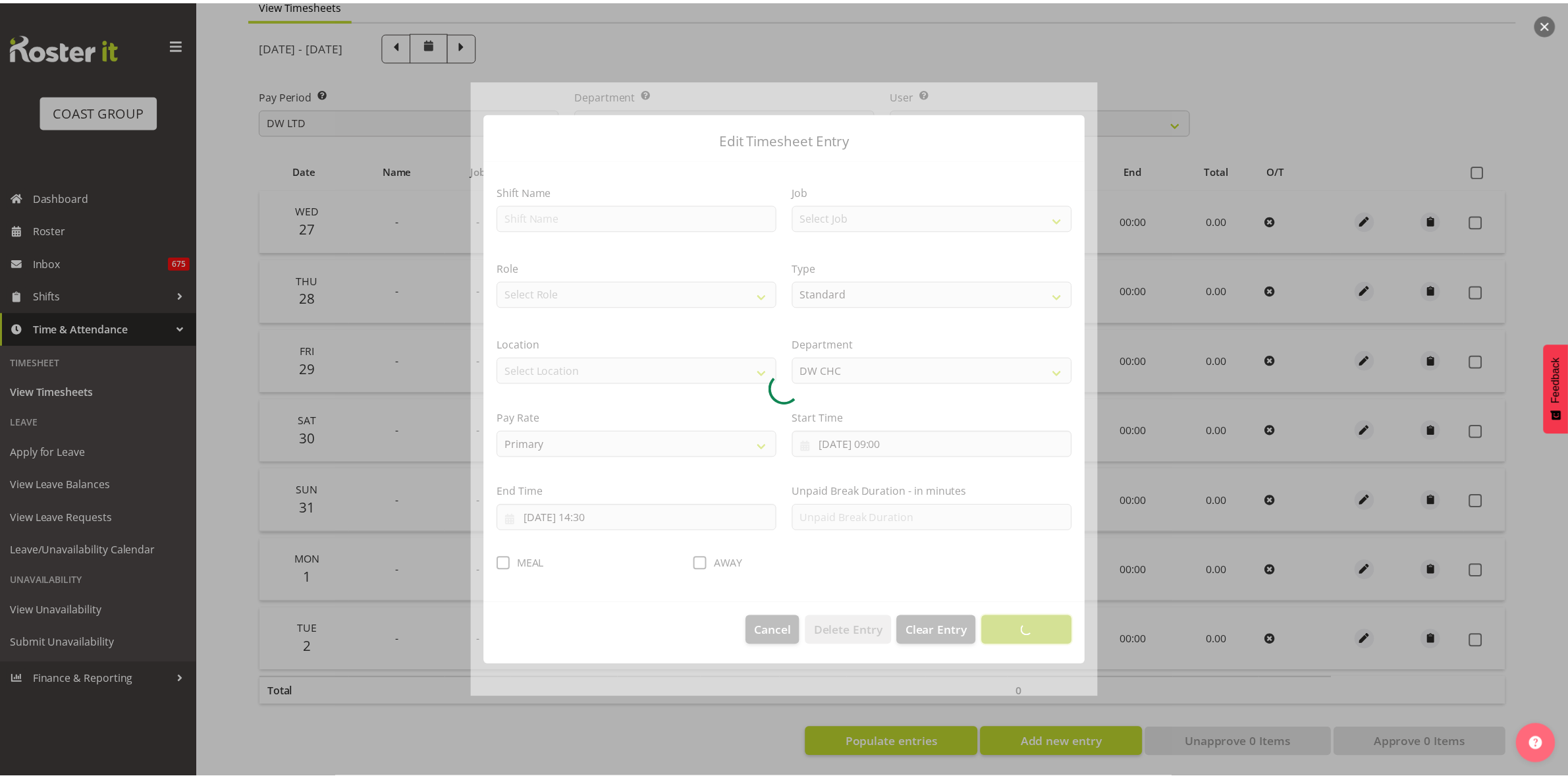
scroll to position [0, 0]
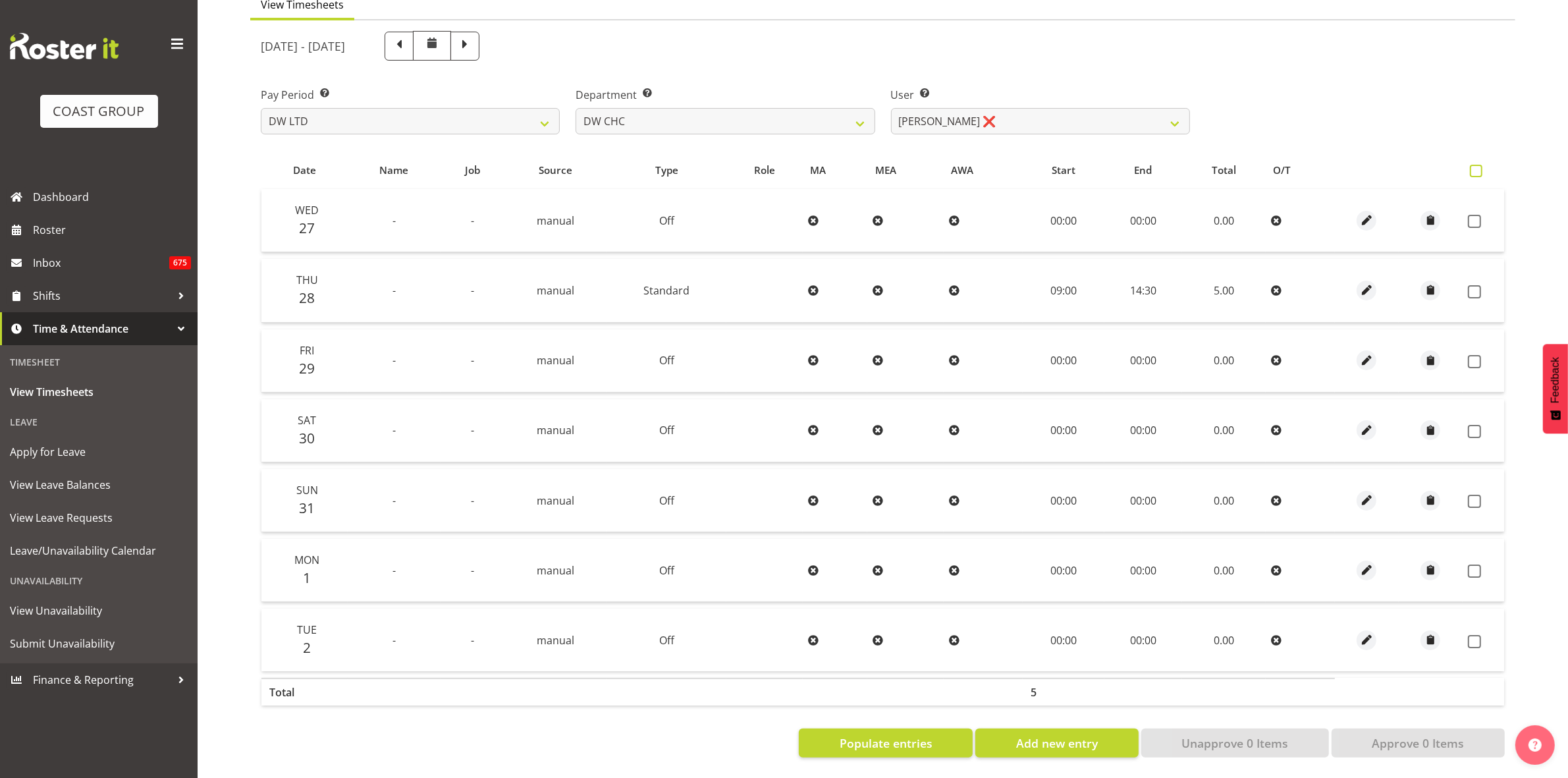
click at [1477, 165] on span at bounding box center [1477, 171] width 13 height 13
click at [1477, 167] on input "checkbox" at bounding box center [1474, 170] width 8 height 8
checkbox input "true"
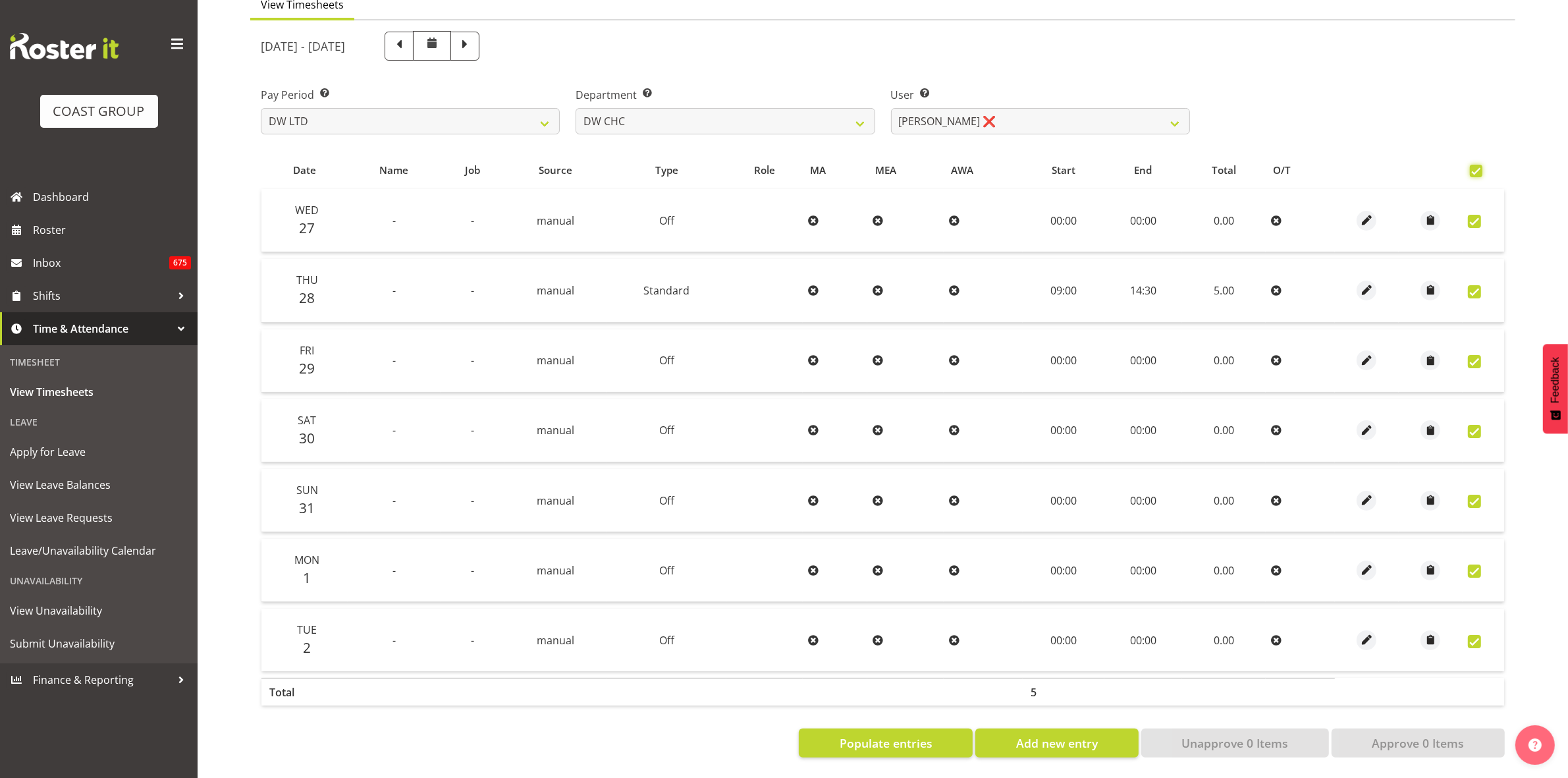
checkbox input "true"
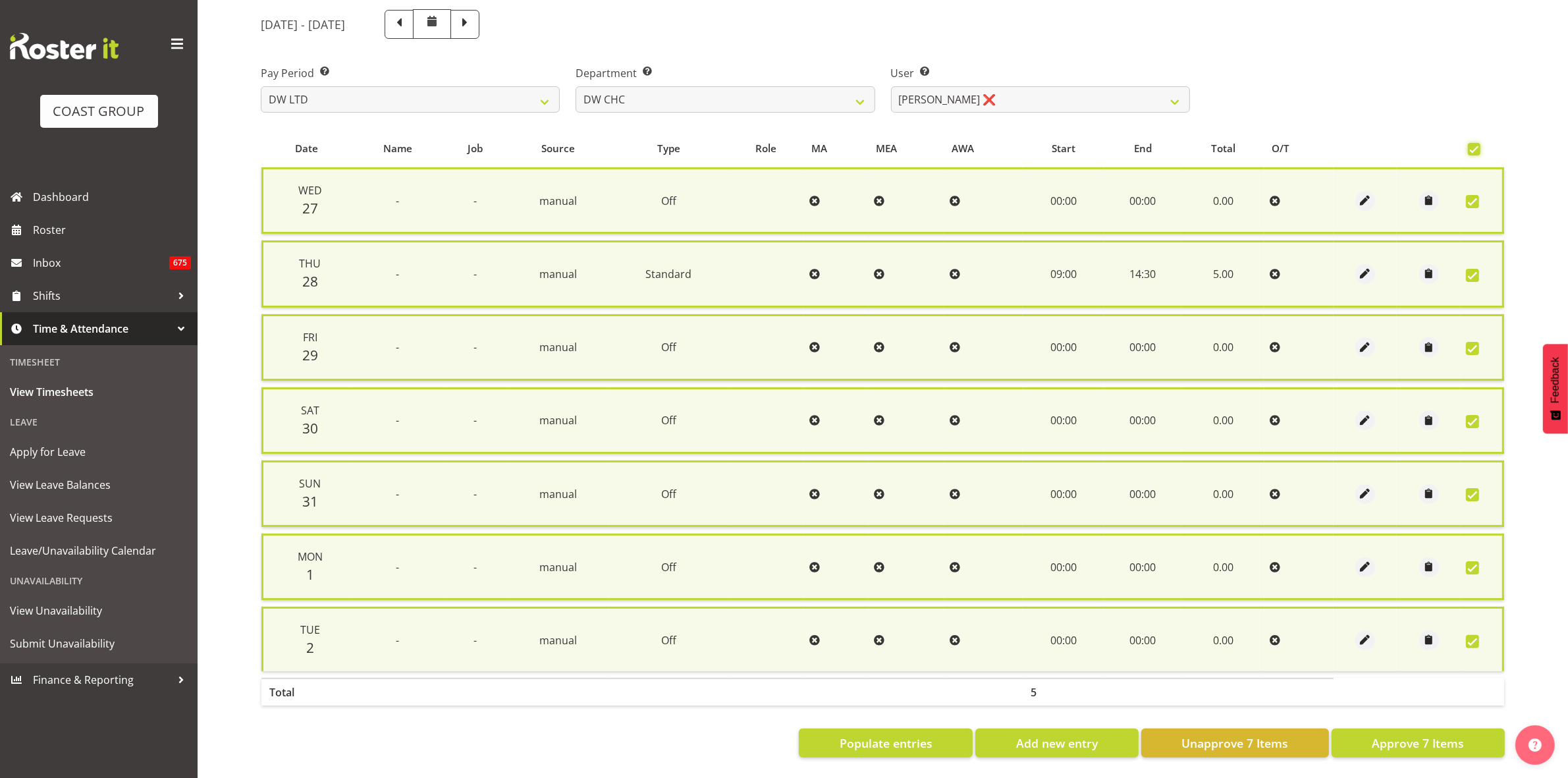
scroll to position [159, 0]
click at [1434, 735] on span "Approve 7 Items" at bounding box center [1418, 743] width 92 height 17
checkbox input "false"
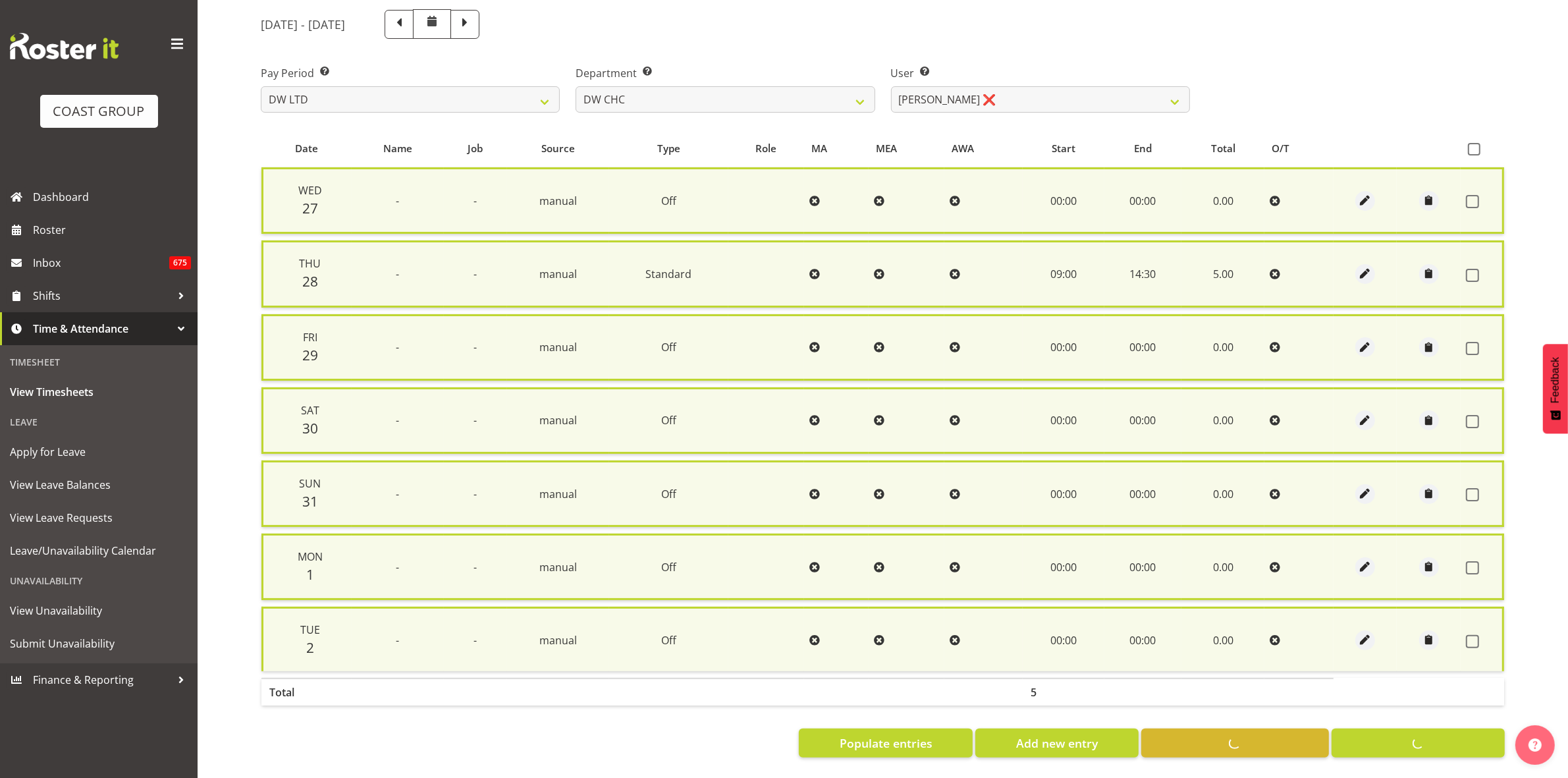
checkbox input "false"
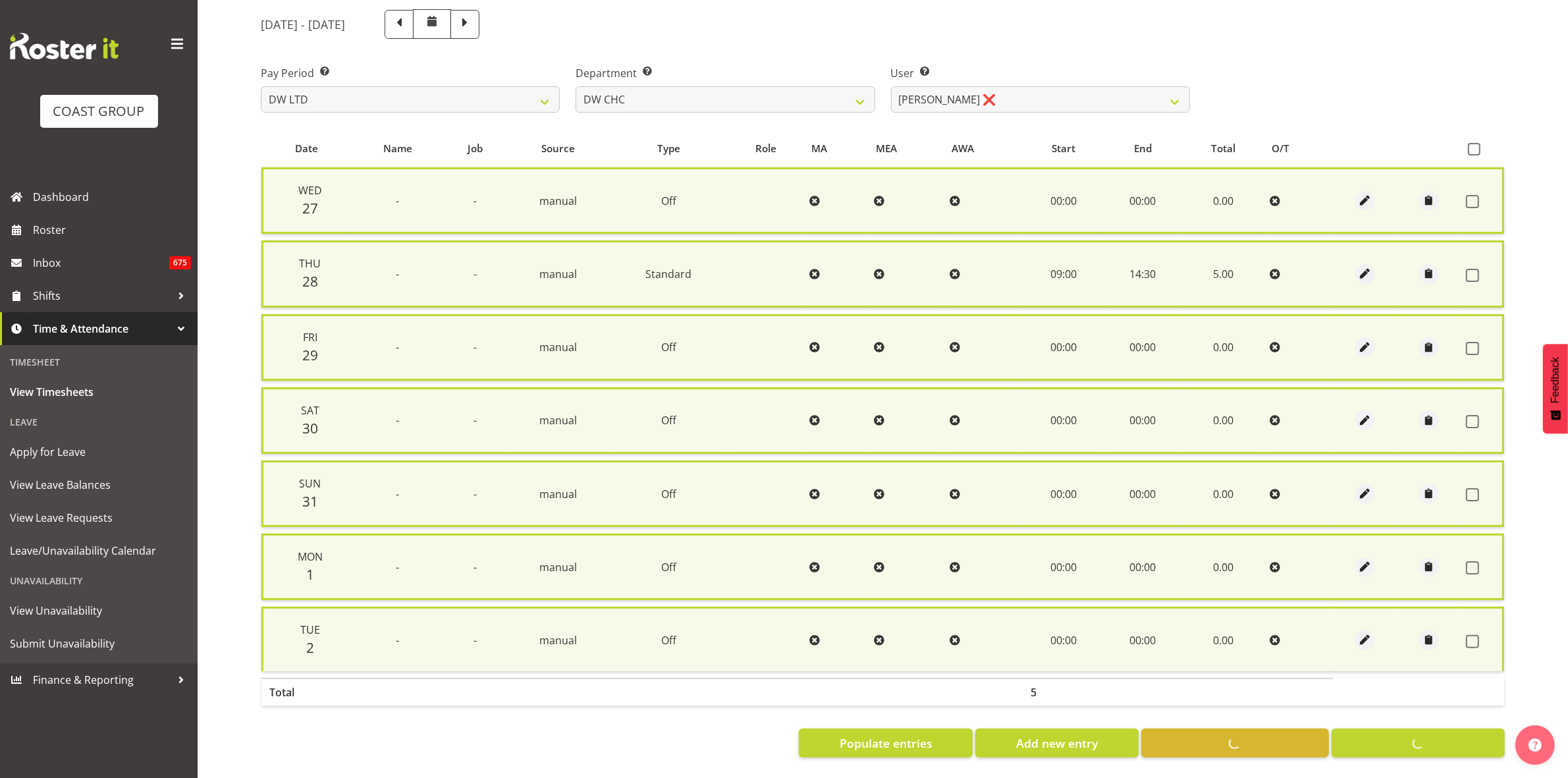
scroll to position [143, 0]
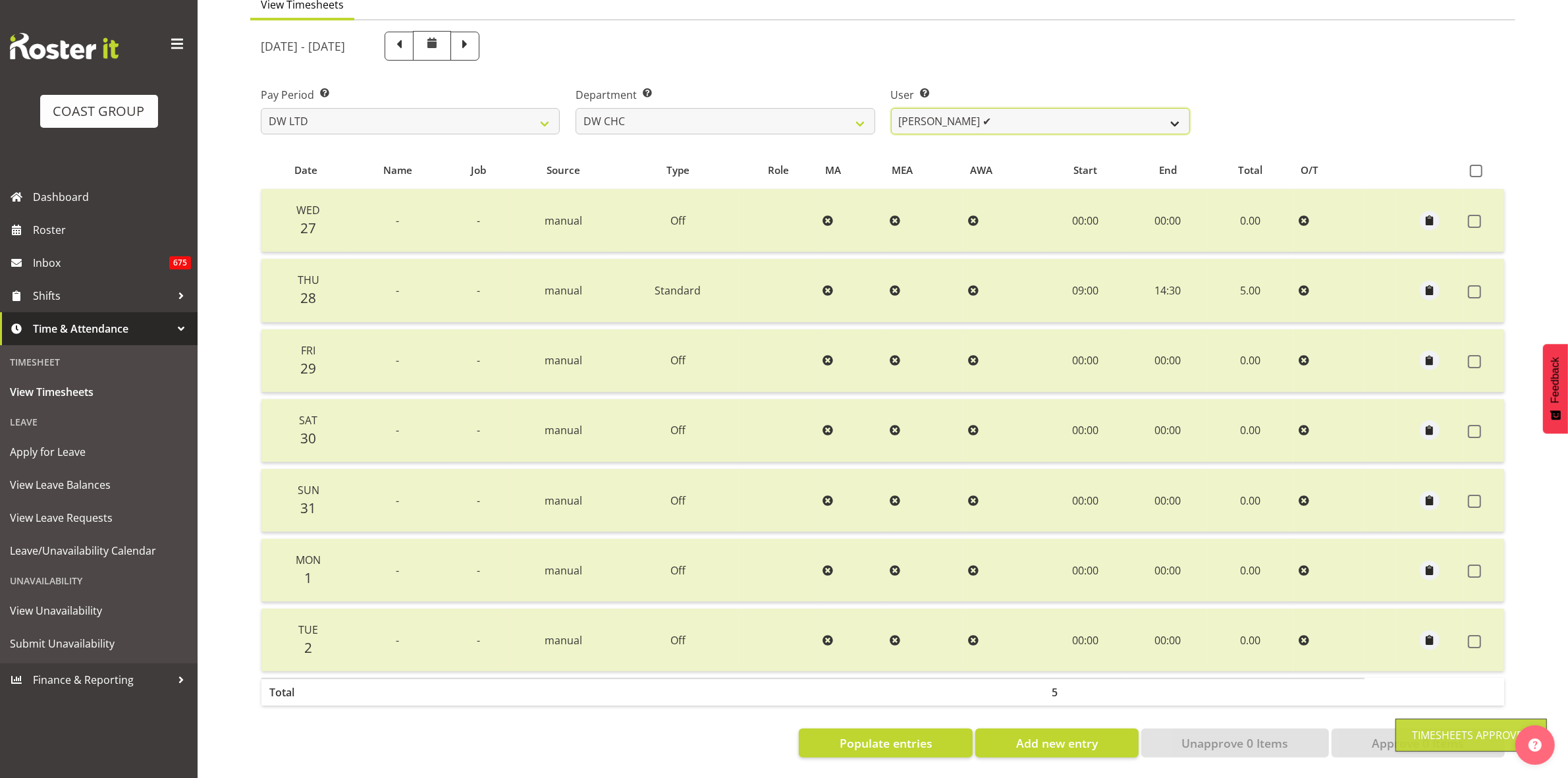
click at [1170, 108] on select "[PERSON_NAME] Hills-[PERSON_NAME] ✔ [PERSON_NAME] ✔ [PERSON_NAME] ✔ [PERSON_NAM…" at bounding box center [1040, 121] width 299 height 27
select select "3865"
click at [891, 108] on select "[PERSON_NAME] Hills-[PERSON_NAME] ✔ [PERSON_NAME] ✔ [PERSON_NAME] ✔ [PERSON_NAM…" at bounding box center [1040, 121] width 299 height 27
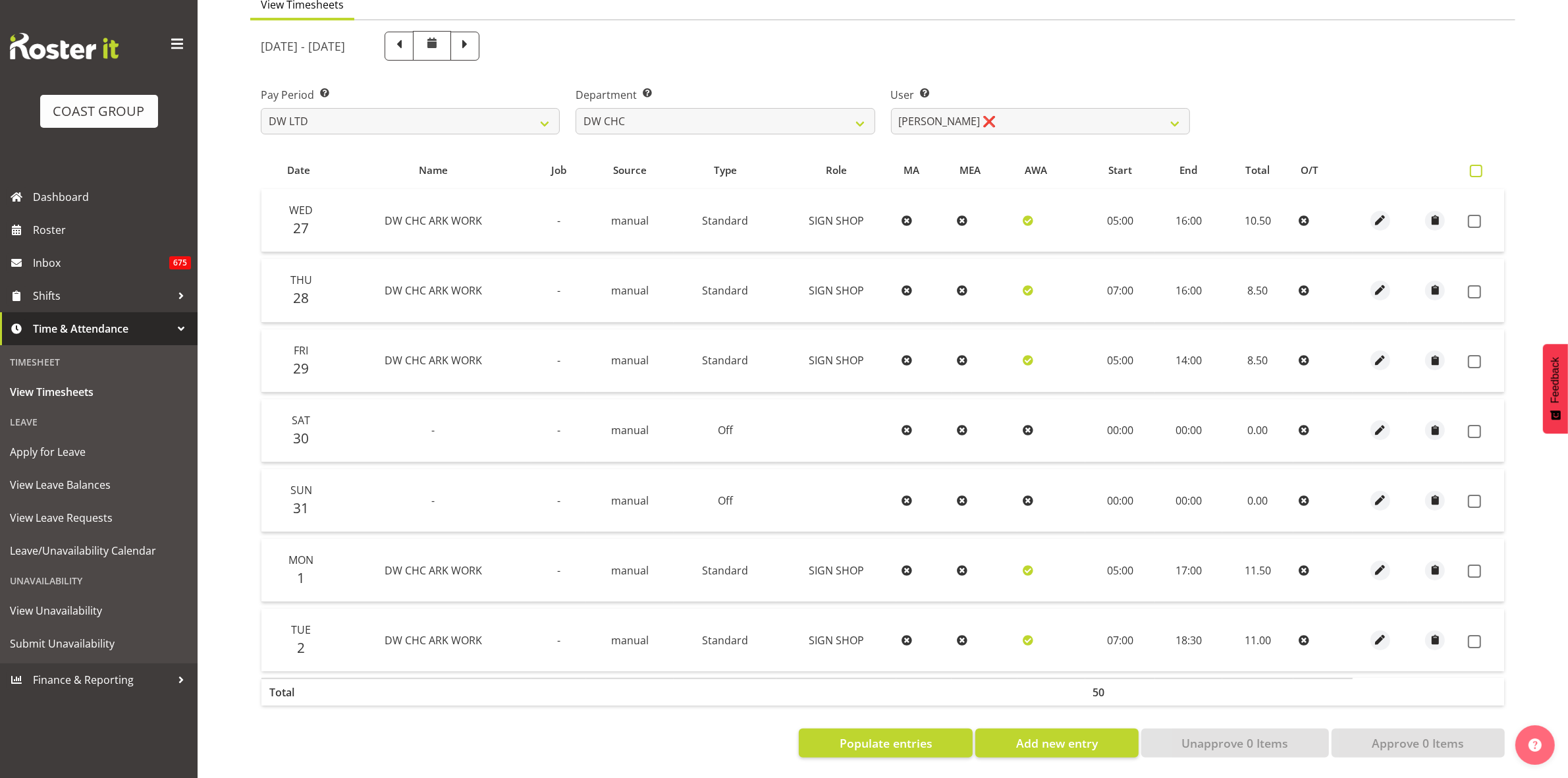
click at [1474, 165] on span at bounding box center [1477, 171] width 13 height 13
click at [1474, 167] on input "checkbox" at bounding box center [1474, 170] width 8 height 8
checkbox input "true"
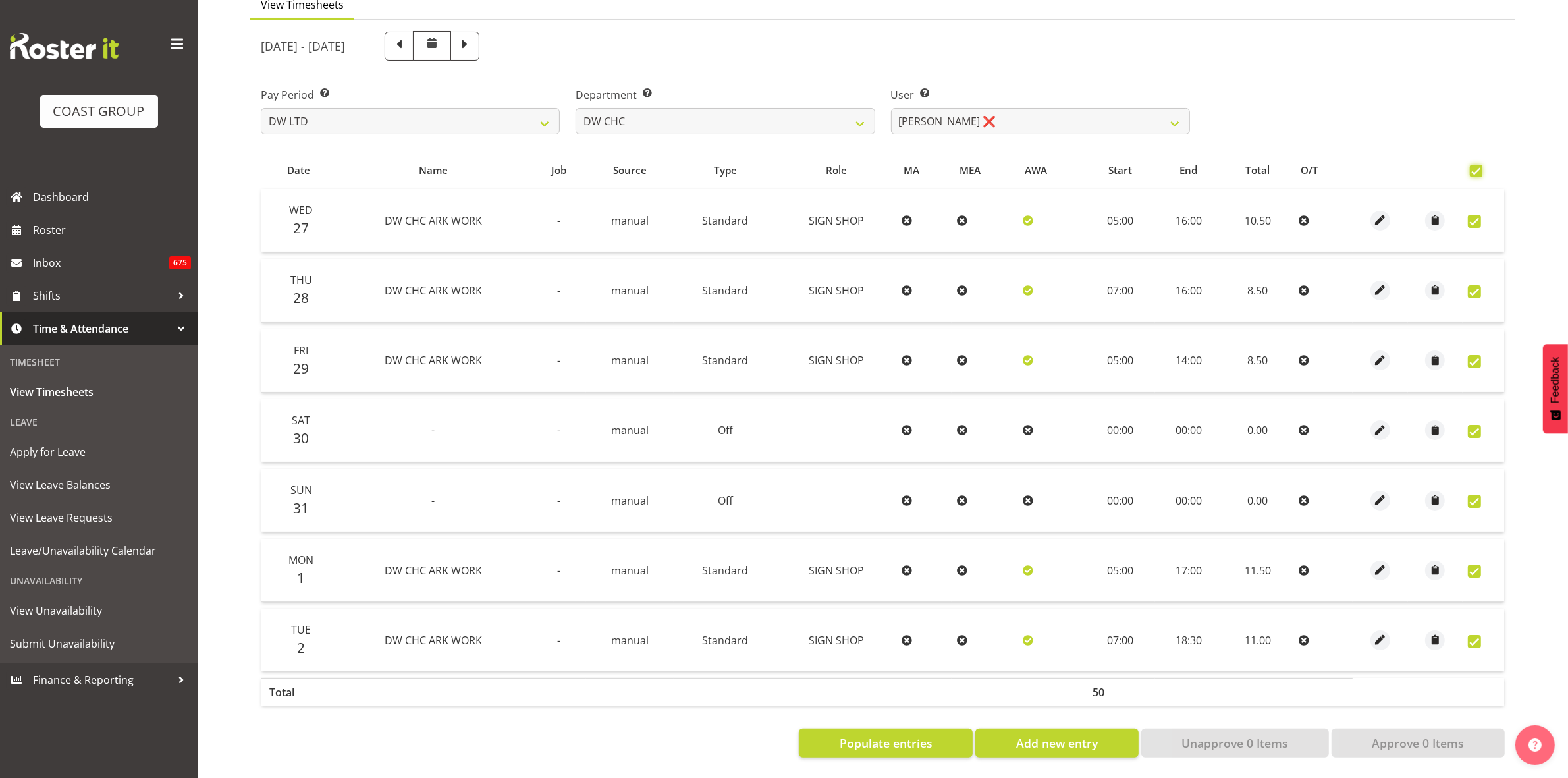
checkbox input "true"
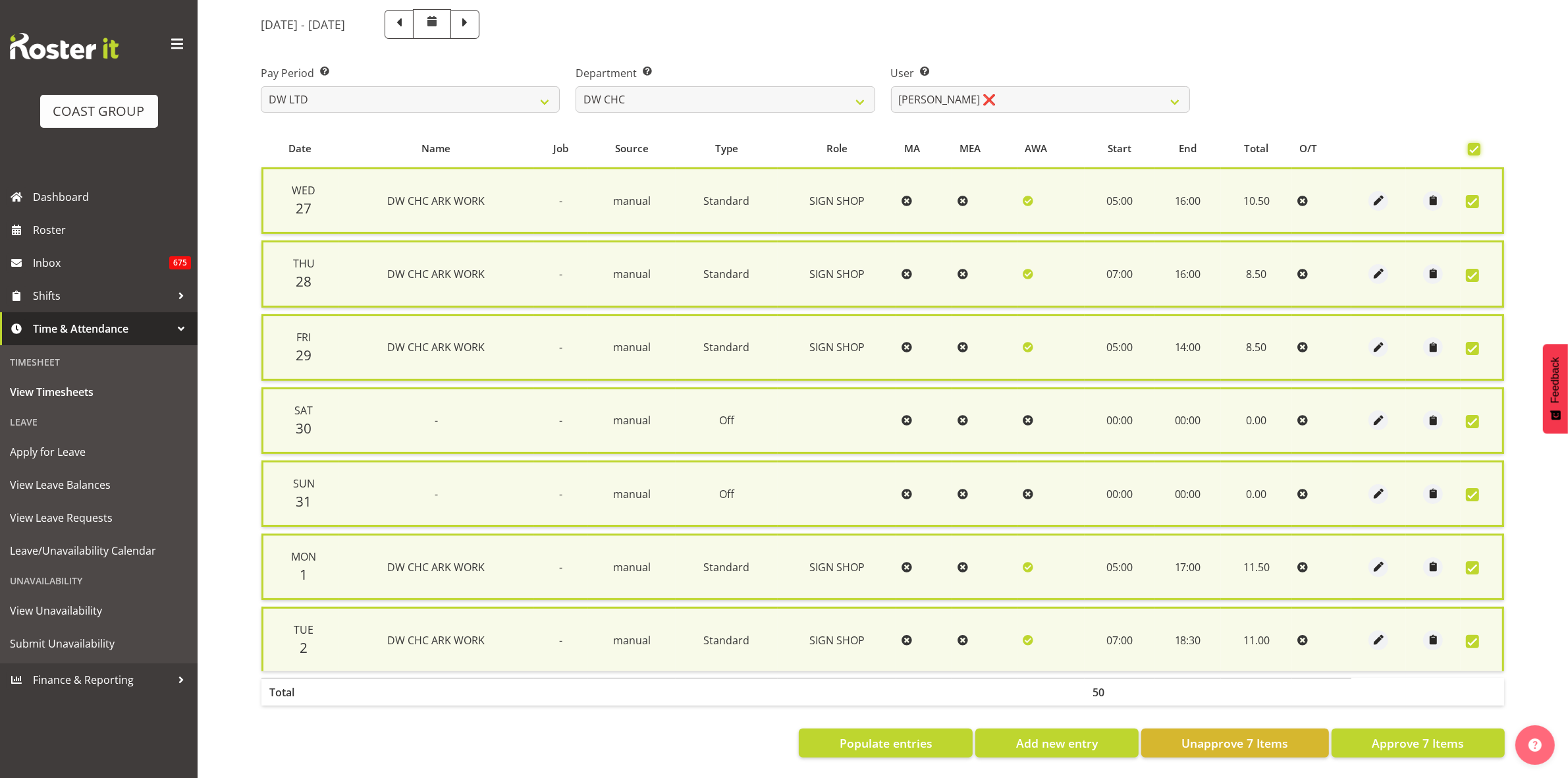
scroll to position [159, 0]
click at [1435, 735] on span "Approve 7 Items" at bounding box center [1418, 743] width 92 height 17
checkbox input "false"
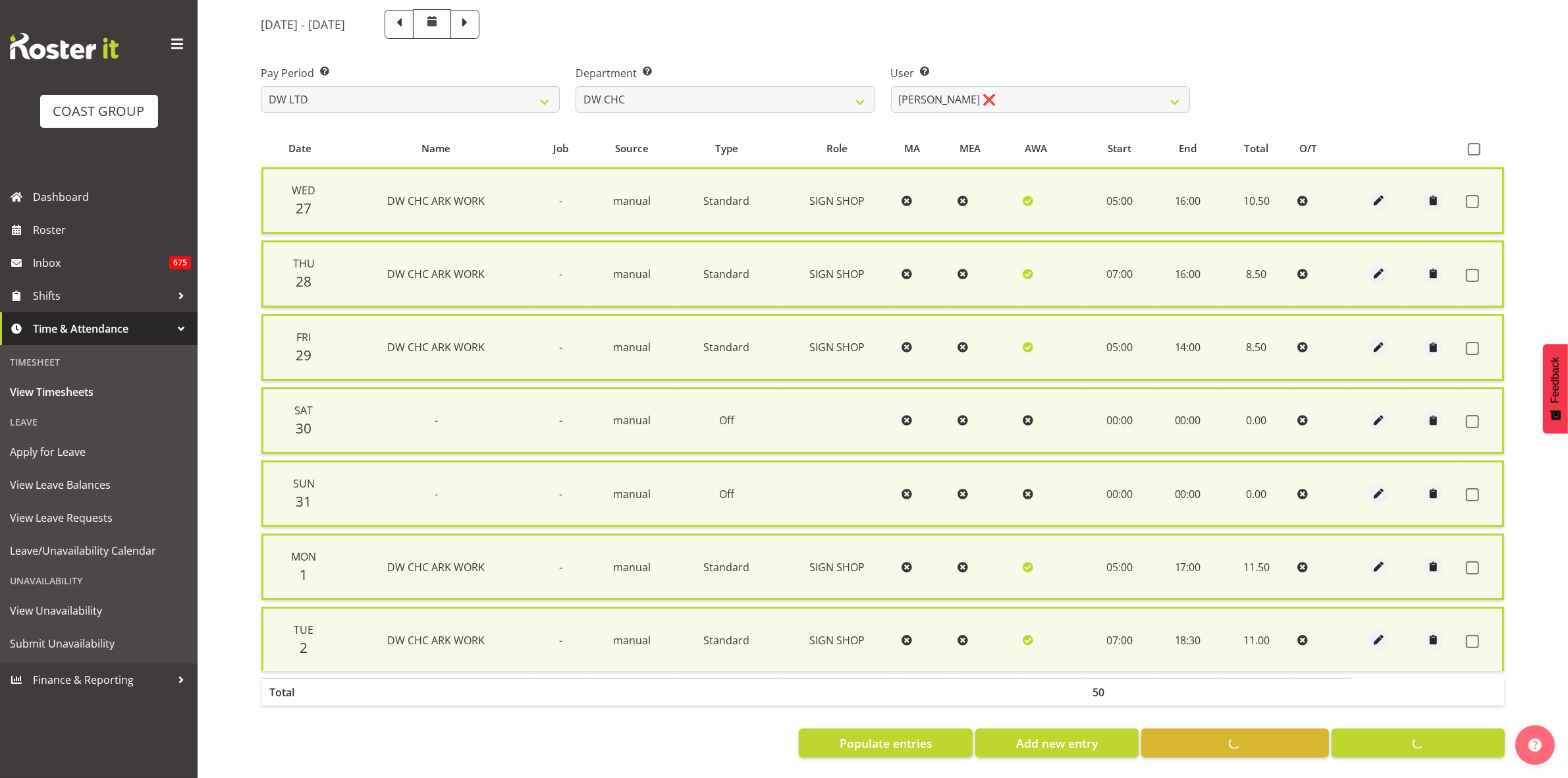
checkbox input "false"
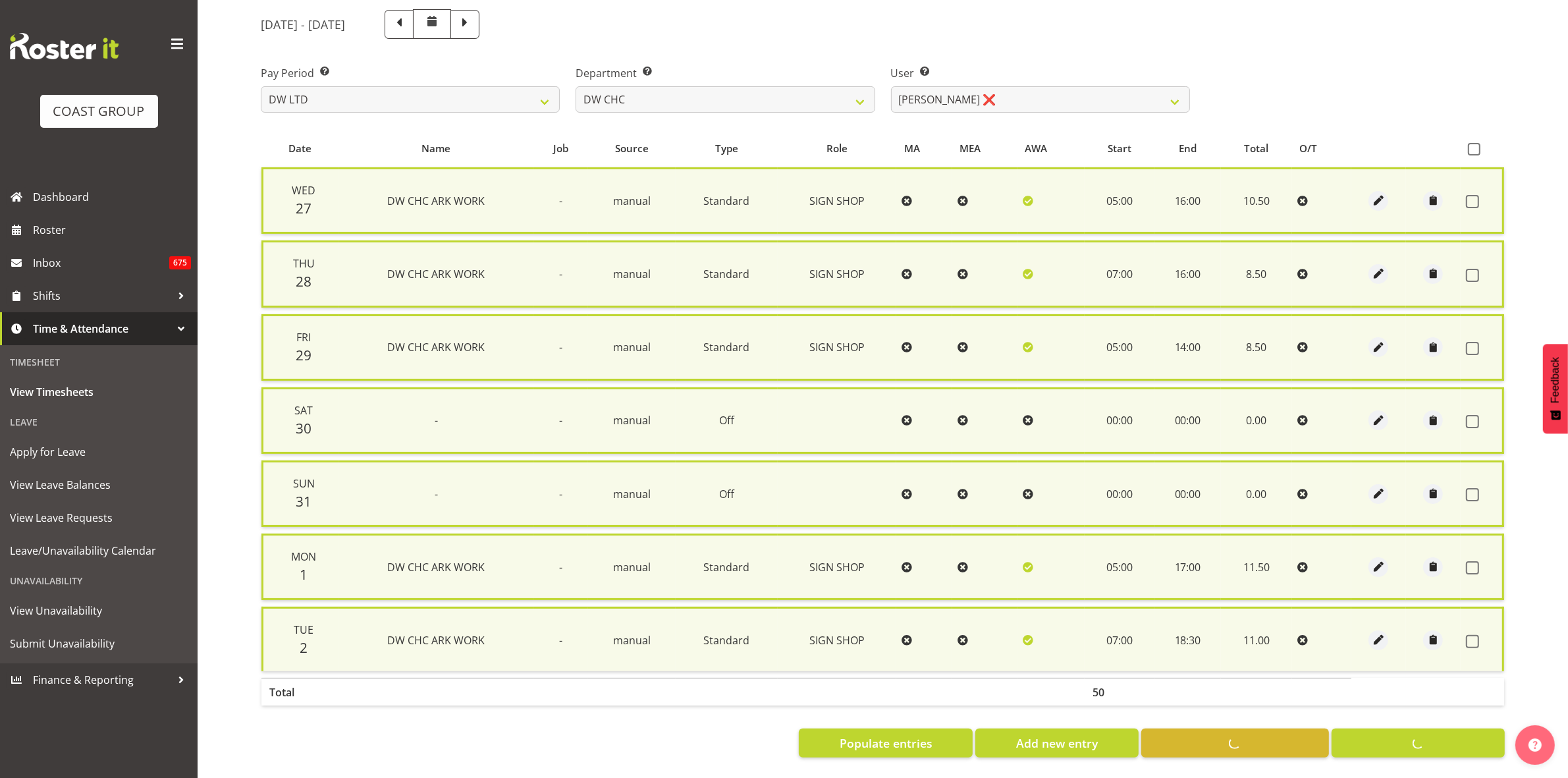
scroll to position [143, 0]
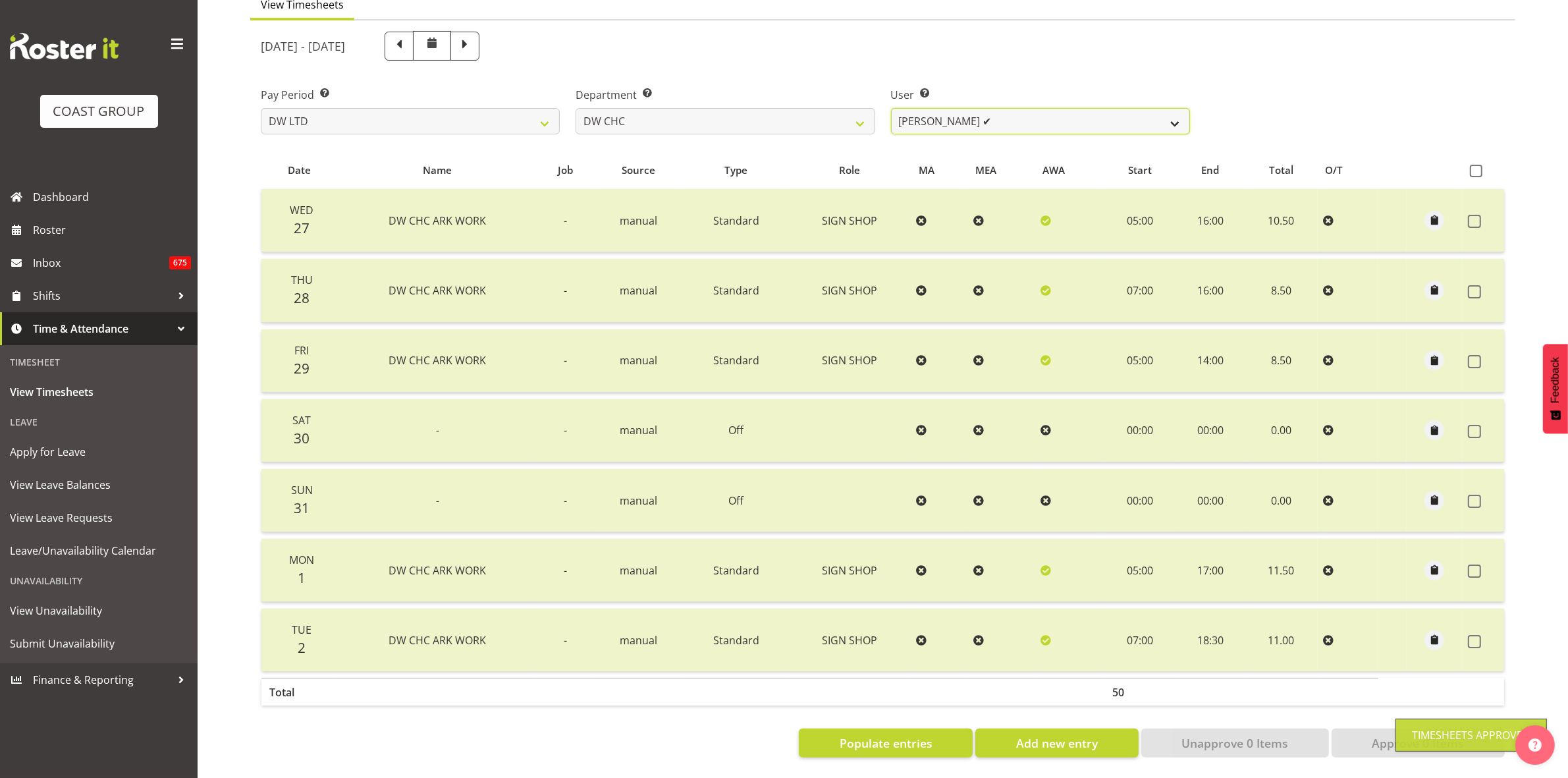
click at [1179, 112] on select "[PERSON_NAME] Hills-[PERSON_NAME] ✔ [PERSON_NAME] ✔ [PERSON_NAME] ✔ [PERSON_NAM…" at bounding box center [1040, 121] width 299 height 27
select select "1173"
click at [891, 108] on select "[PERSON_NAME] Hills-[PERSON_NAME] ✔ [PERSON_NAME] ✔ [PERSON_NAME] ✔ [PERSON_NAM…" at bounding box center [1040, 121] width 299 height 27
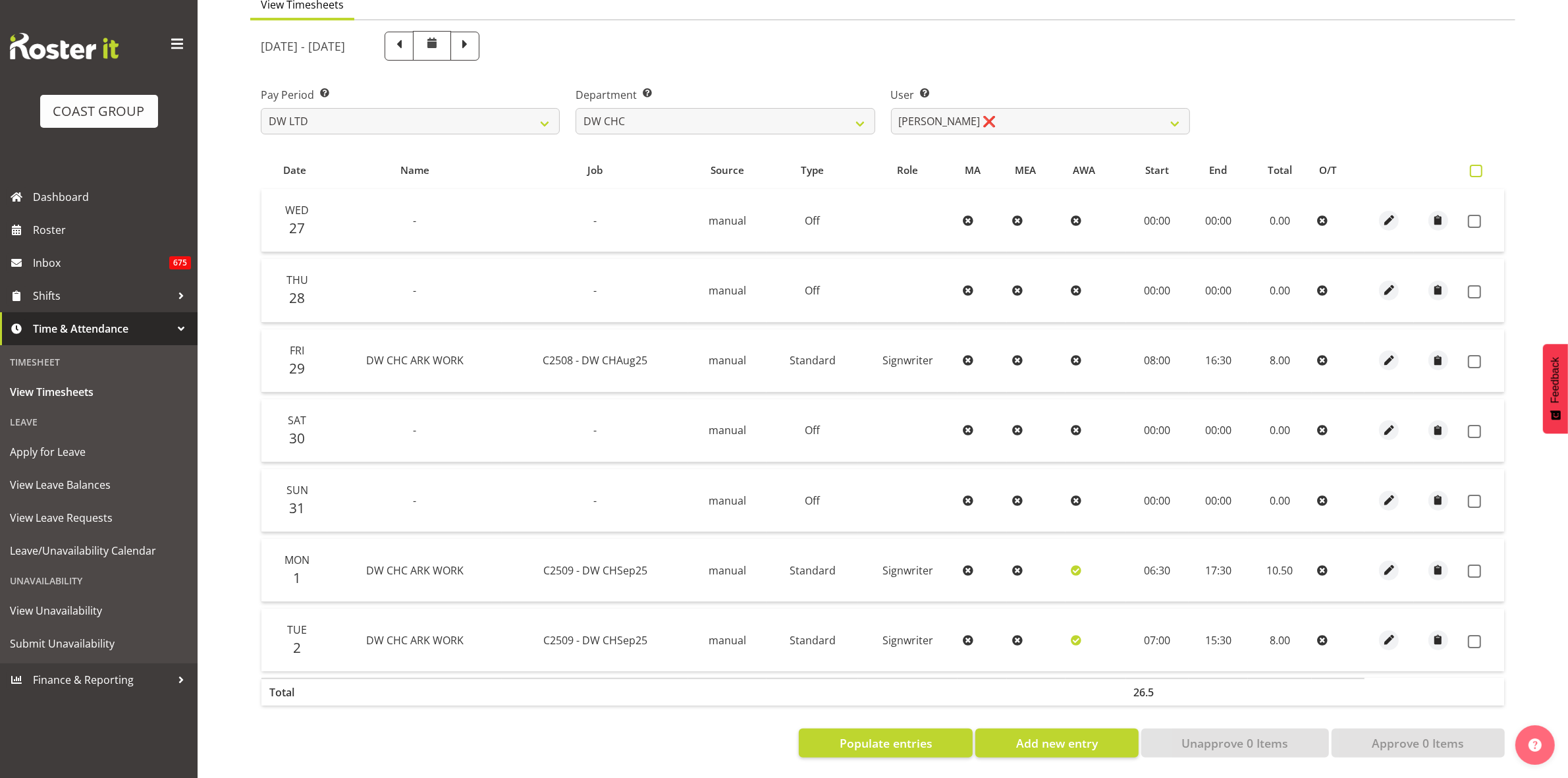
click at [1475, 165] on span at bounding box center [1477, 171] width 13 height 13
click at [1475, 167] on input "checkbox" at bounding box center [1474, 170] width 8 height 8
checkbox input "true"
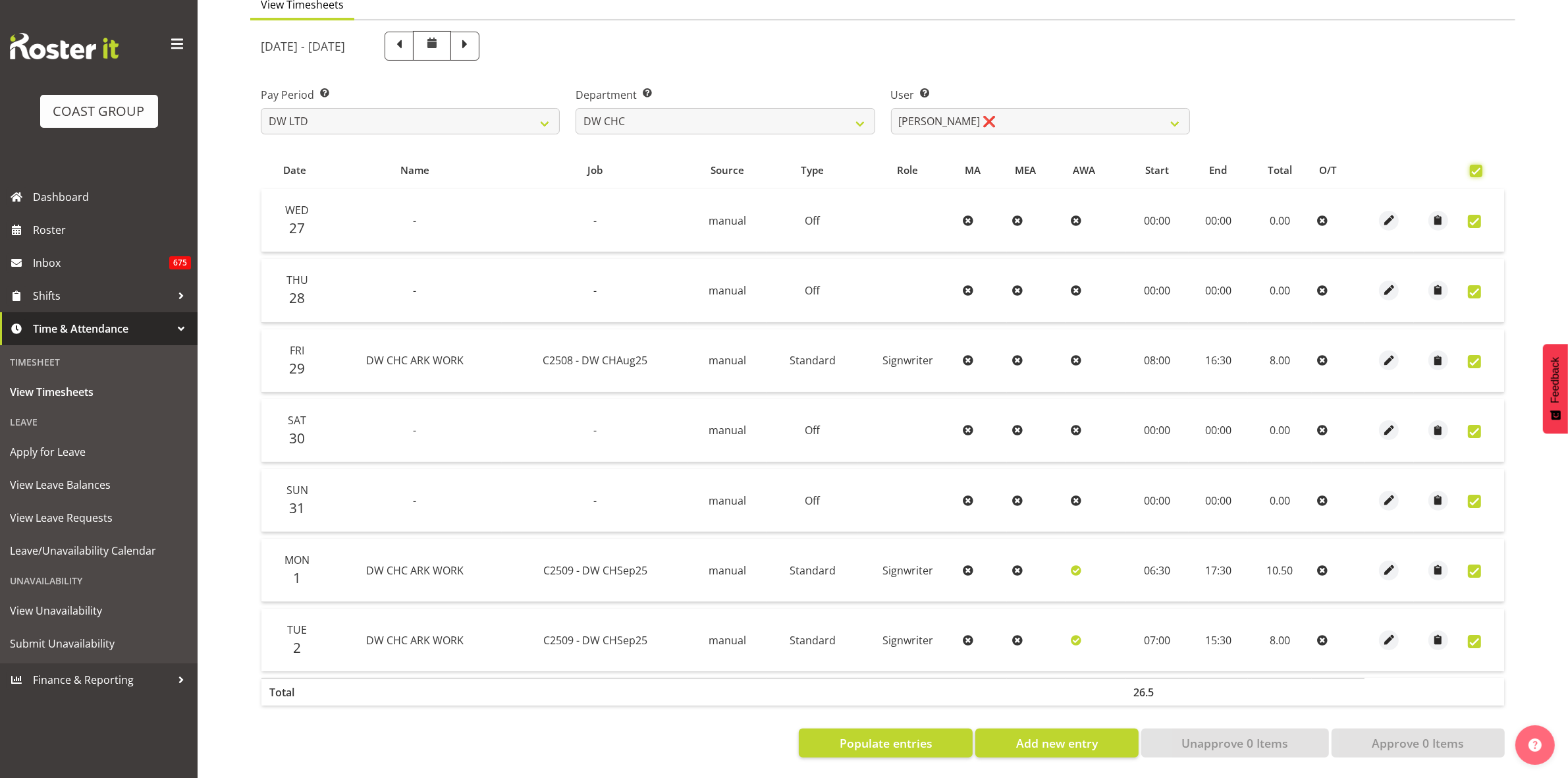
checkbox input "true"
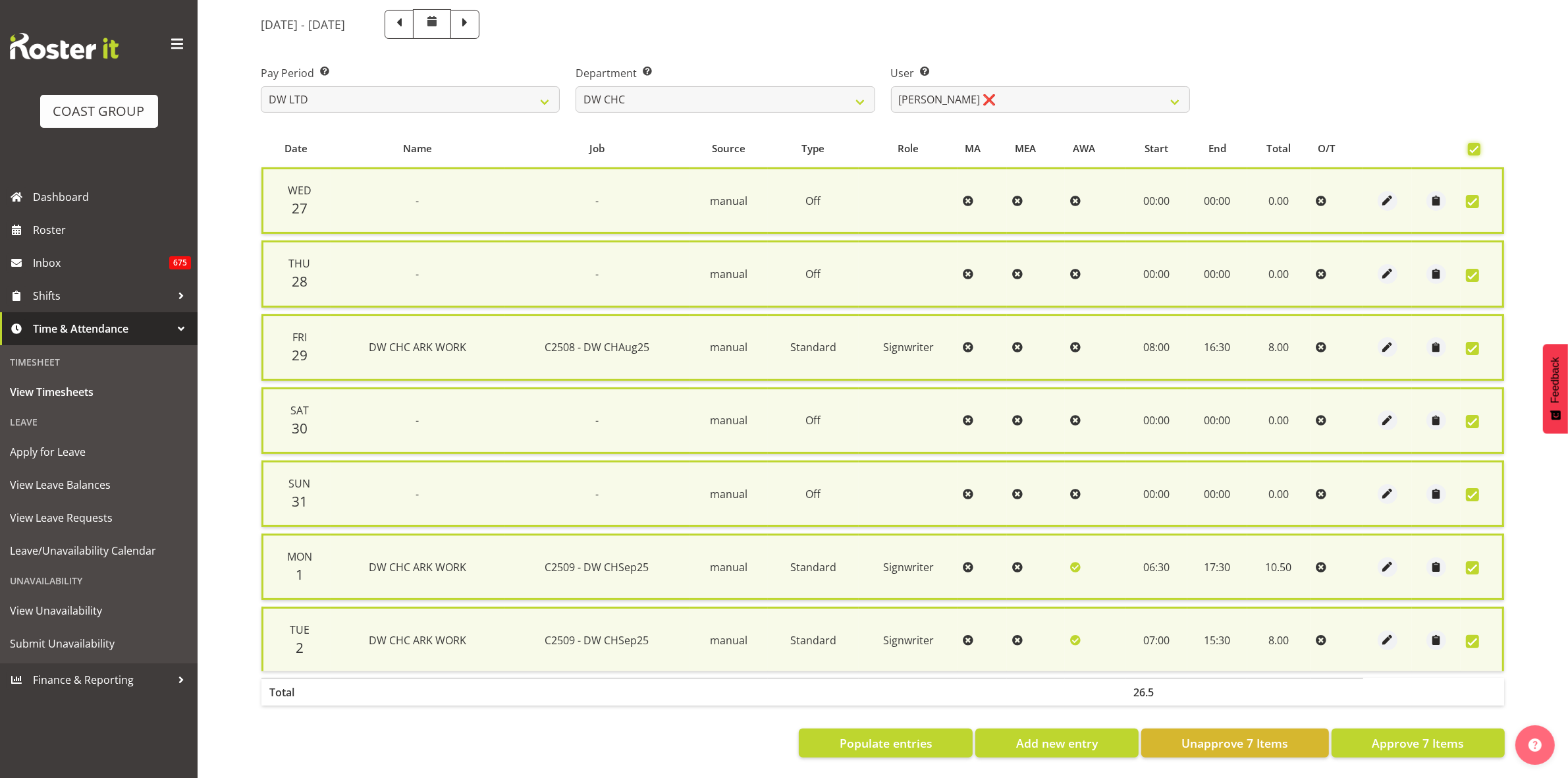
scroll to position [159, 0]
click at [1440, 735] on span "Approve 7 Items" at bounding box center [1418, 743] width 92 height 17
checkbox input "false"
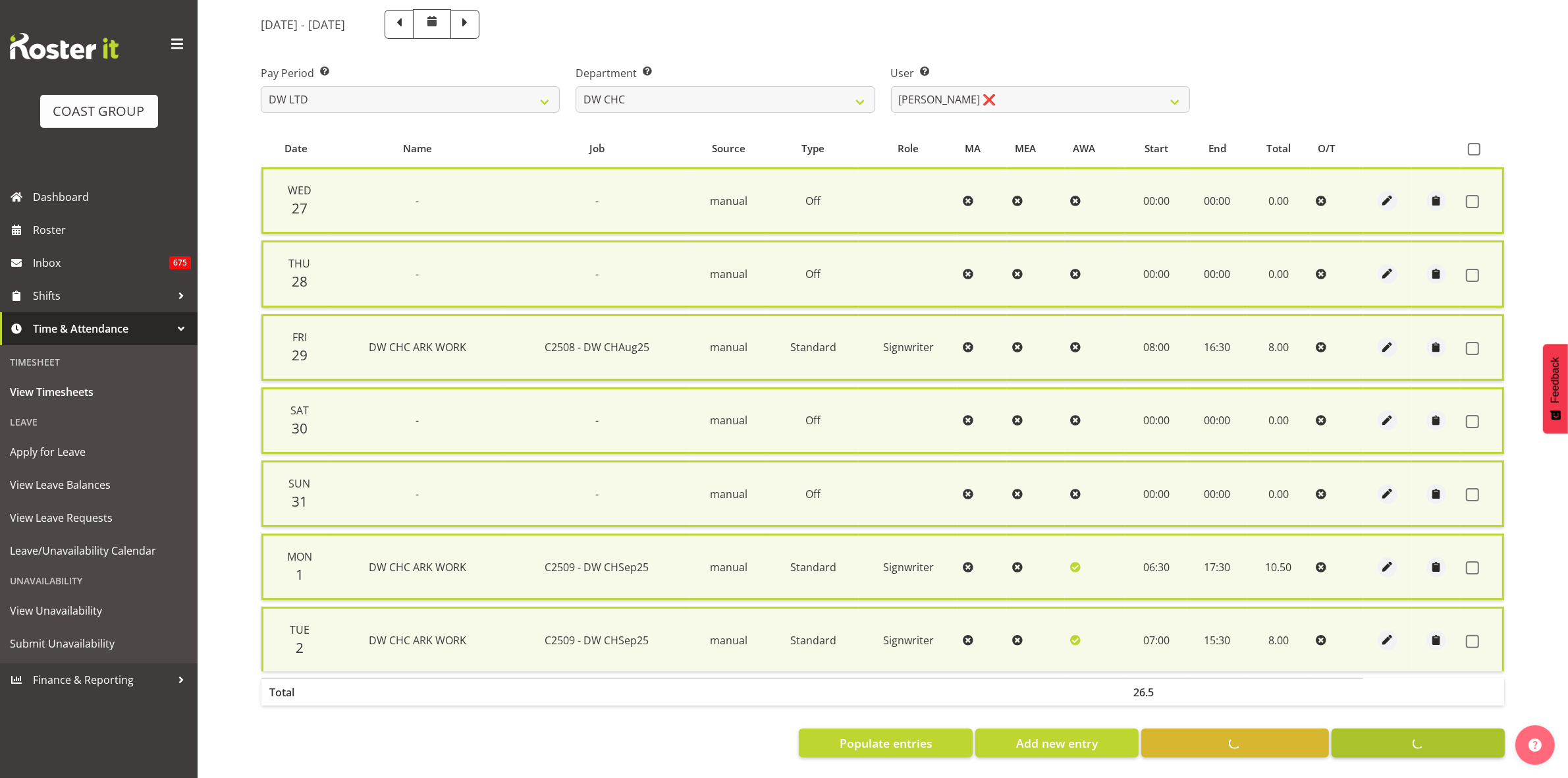
checkbox input "false"
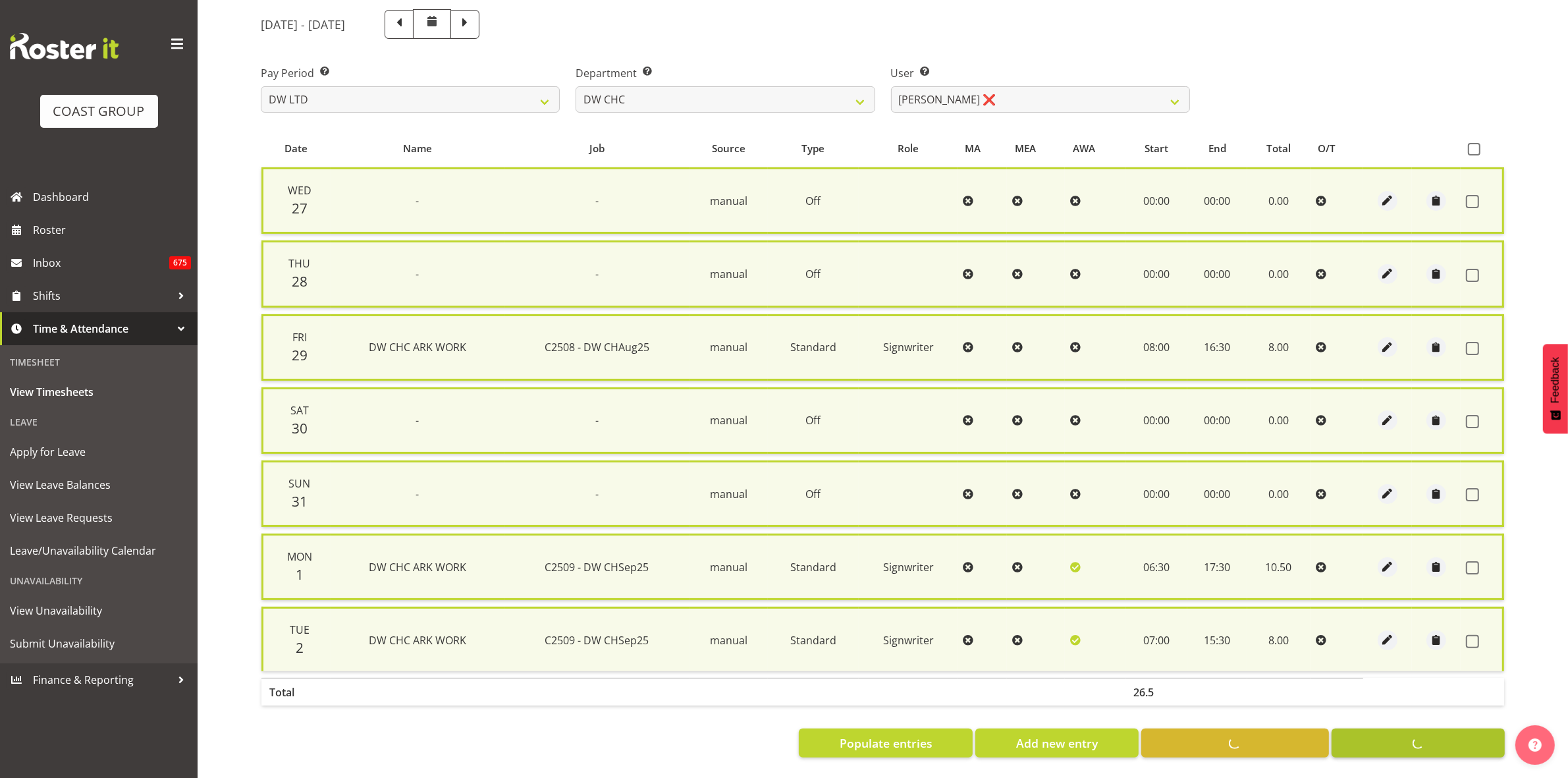
scroll to position [143, 0]
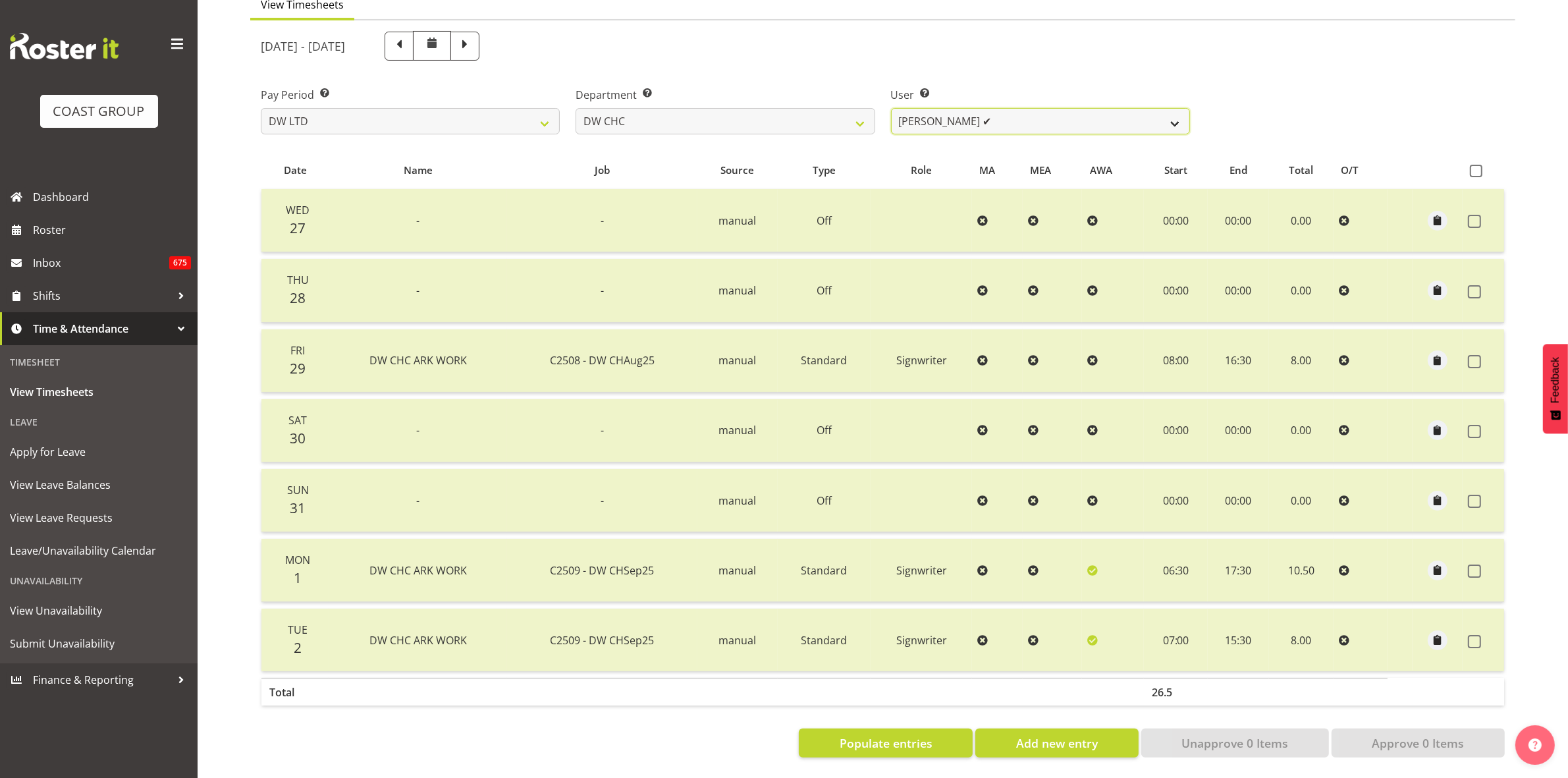
click at [1176, 108] on select "[PERSON_NAME] Hills-[PERSON_NAME] ✔ [PERSON_NAME] ✔ [PERSON_NAME] ✔ [PERSON_NAM…" at bounding box center [1040, 121] width 299 height 27
select select "9900"
click at [891, 108] on select "[PERSON_NAME] Hills-[PERSON_NAME] ✔ [PERSON_NAME] ✔ [PERSON_NAME] ✔ [PERSON_NAM…" at bounding box center [1040, 121] width 299 height 27
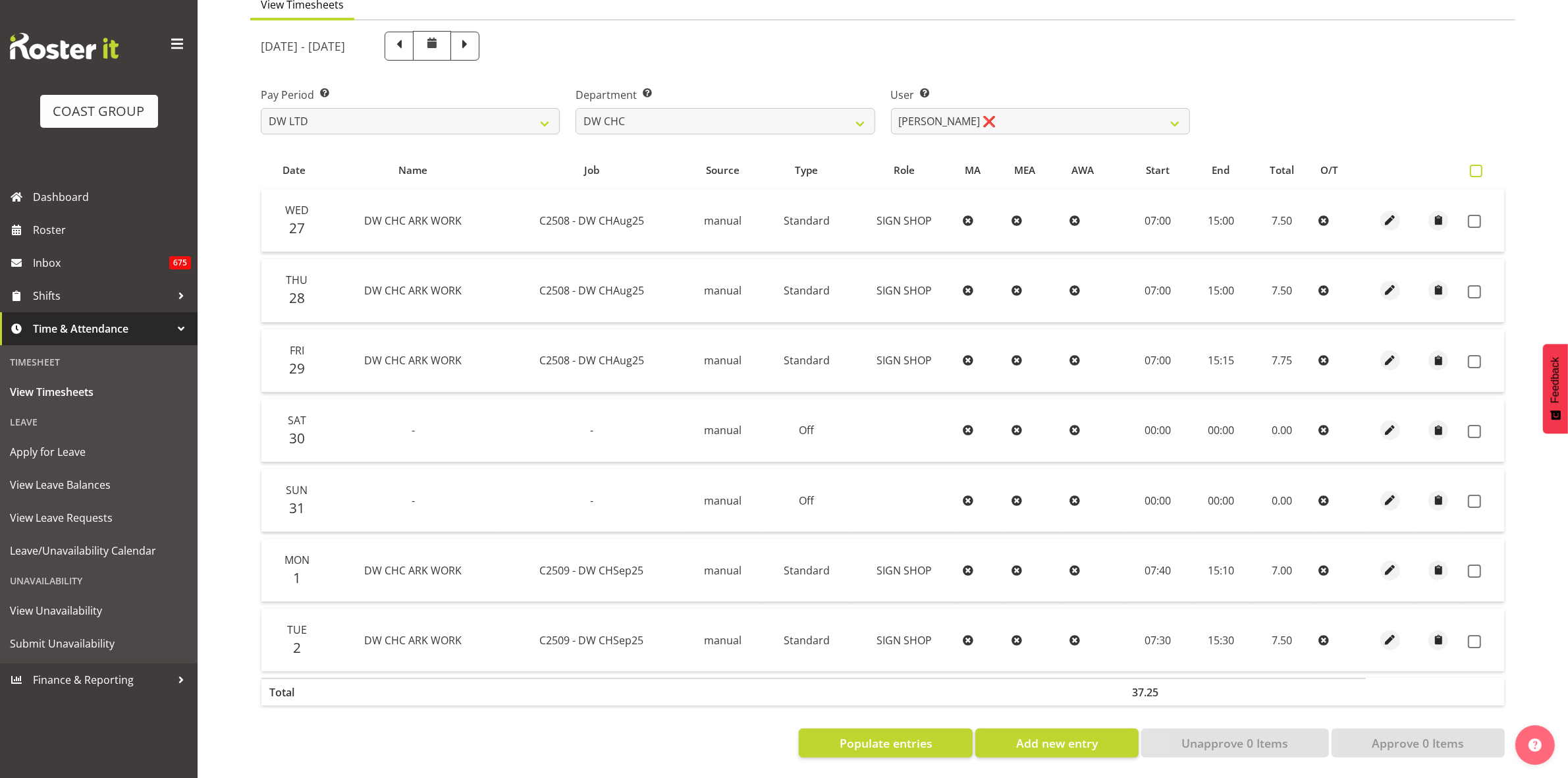
click at [1472, 165] on span at bounding box center [1477, 171] width 13 height 13
click at [1472, 167] on input "checkbox" at bounding box center [1474, 170] width 8 height 8
checkbox input "true"
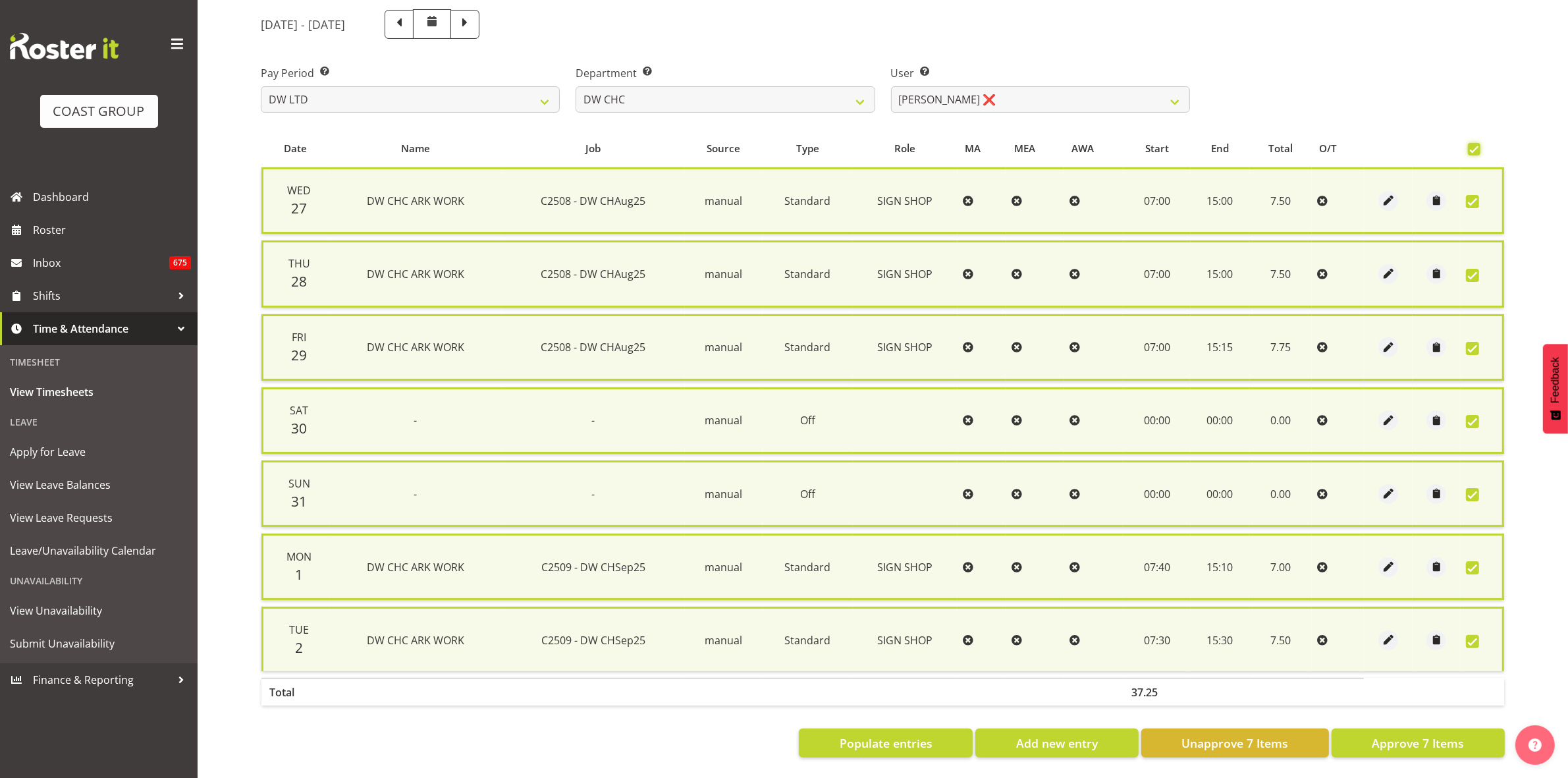
scroll to position [159, 0]
click at [1404, 735] on span "Approve 7 Items" at bounding box center [1418, 743] width 92 height 17
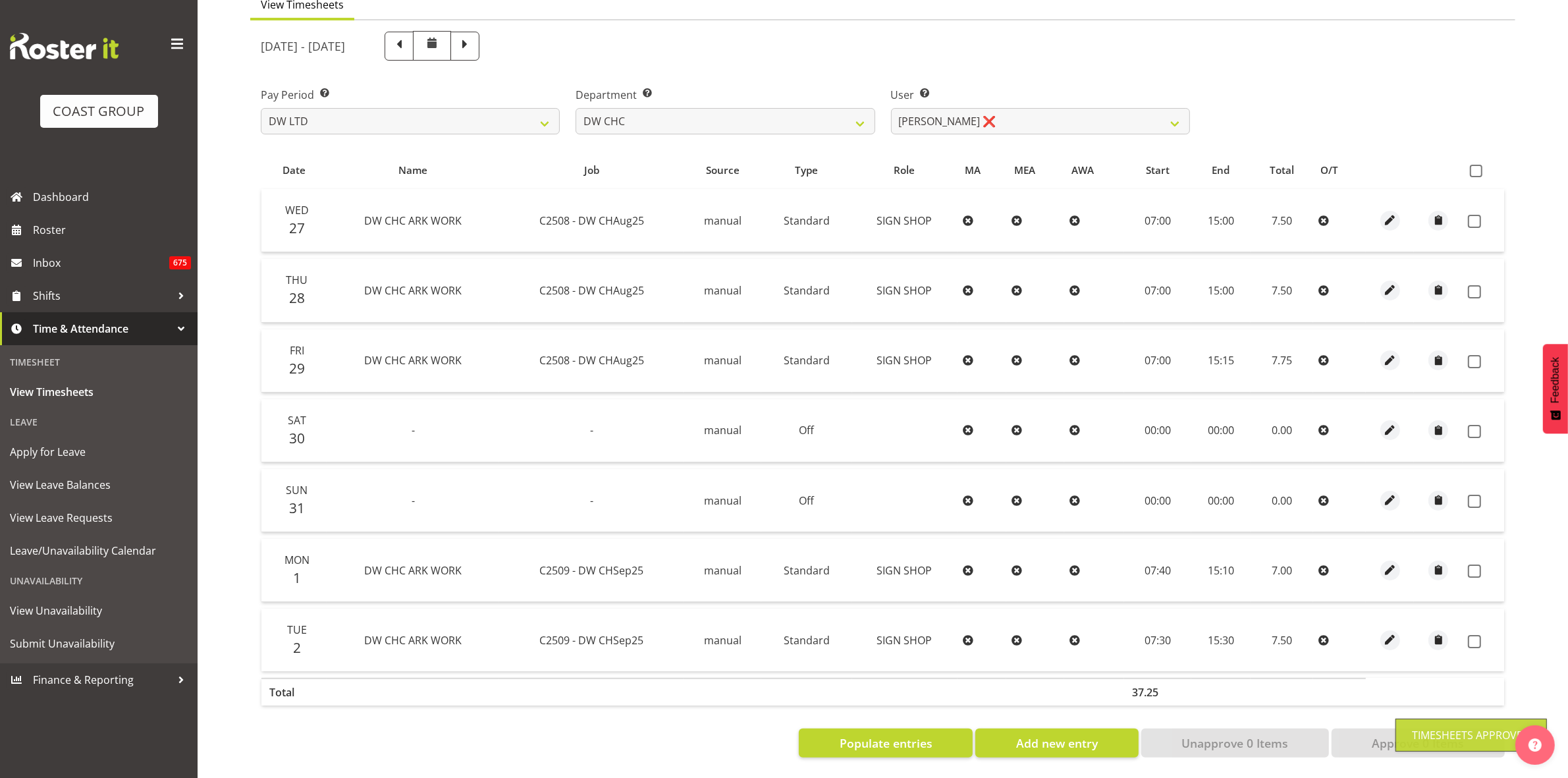
scroll to position [143, 0]
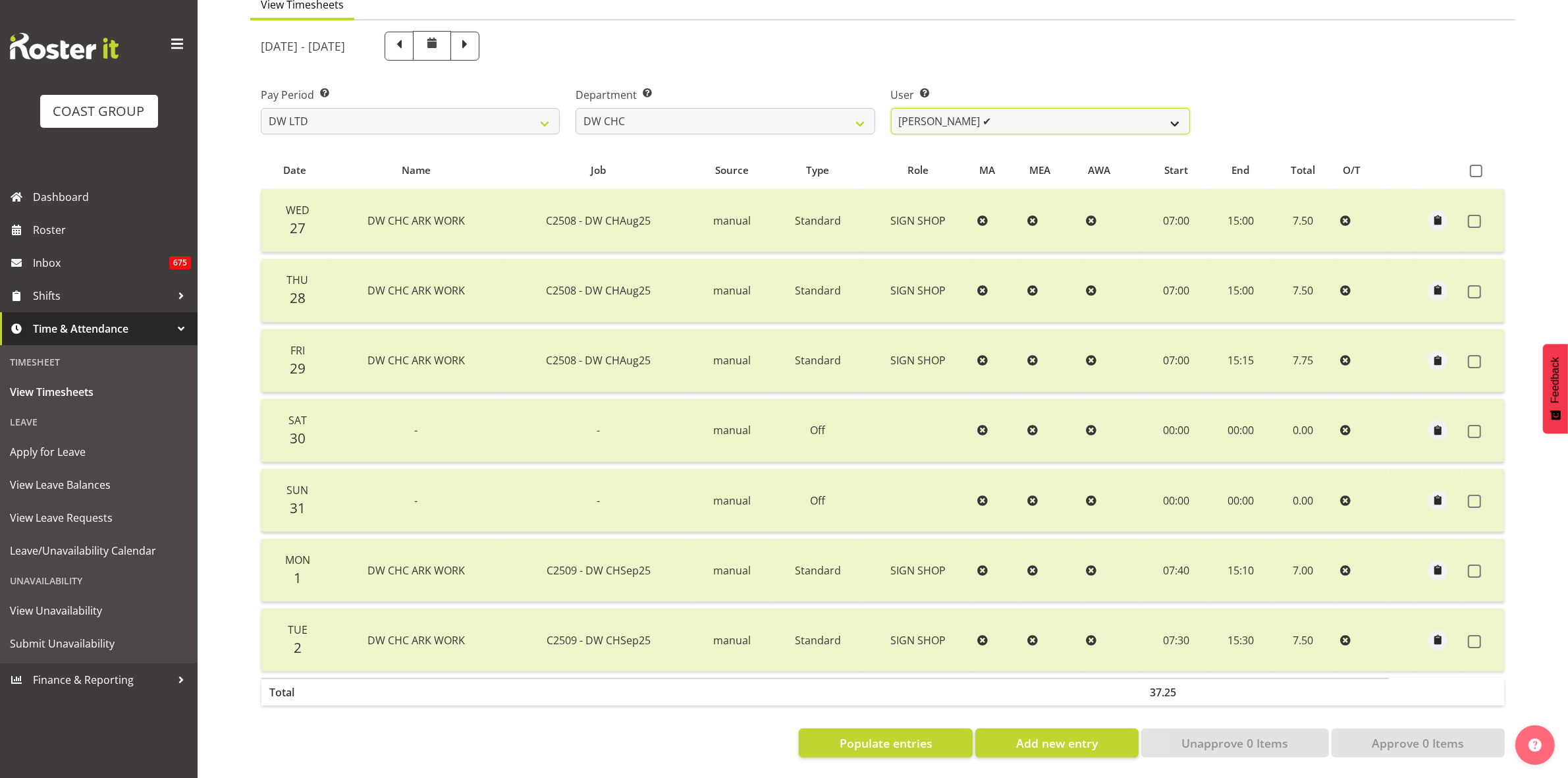
click at [1181, 110] on select "[PERSON_NAME] Hills-[PERSON_NAME] ✔ [PERSON_NAME] ✔ [PERSON_NAME] ✔ [PERSON_NAM…" at bounding box center [1040, 121] width 299 height 27
click at [891, 108] on select "[PERSON_NAME] Hills-[PERSON_NAME] ✔ [PERSON_NAME] ✔ [PERSON_NAME] ✔ [PERSON_NAM…" at bounding box center [1040, 121] width 299 height 27
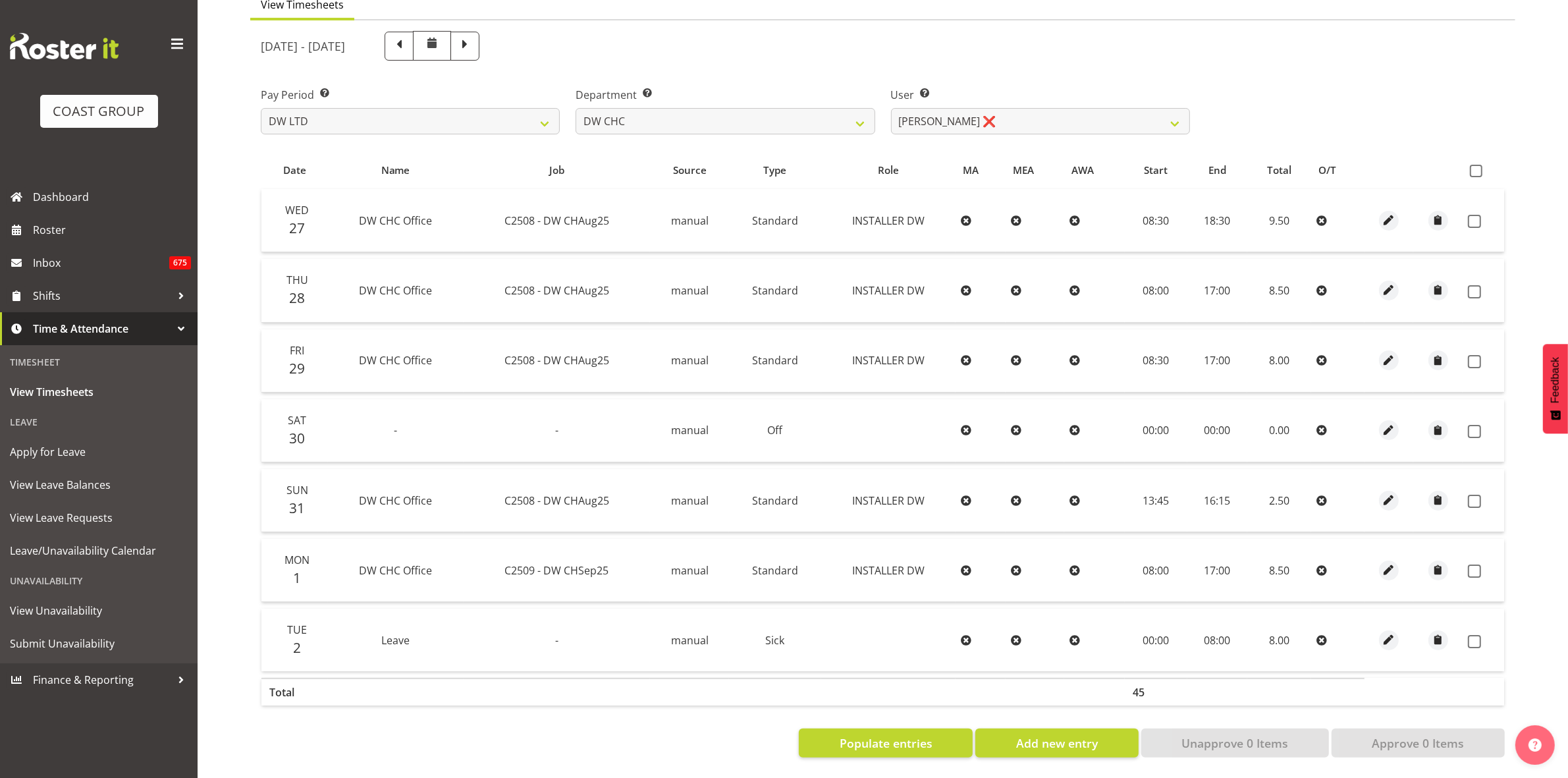
click at [1469, 159] on th at bounding box center [1483, 169] width 41 height 25
click at [1479, 165] on span at bounding box center [1477, 171] width 13 height 13
click at [1479, 167] on input "checkbox" at bounding box center [1474, 170] width 8 height 8
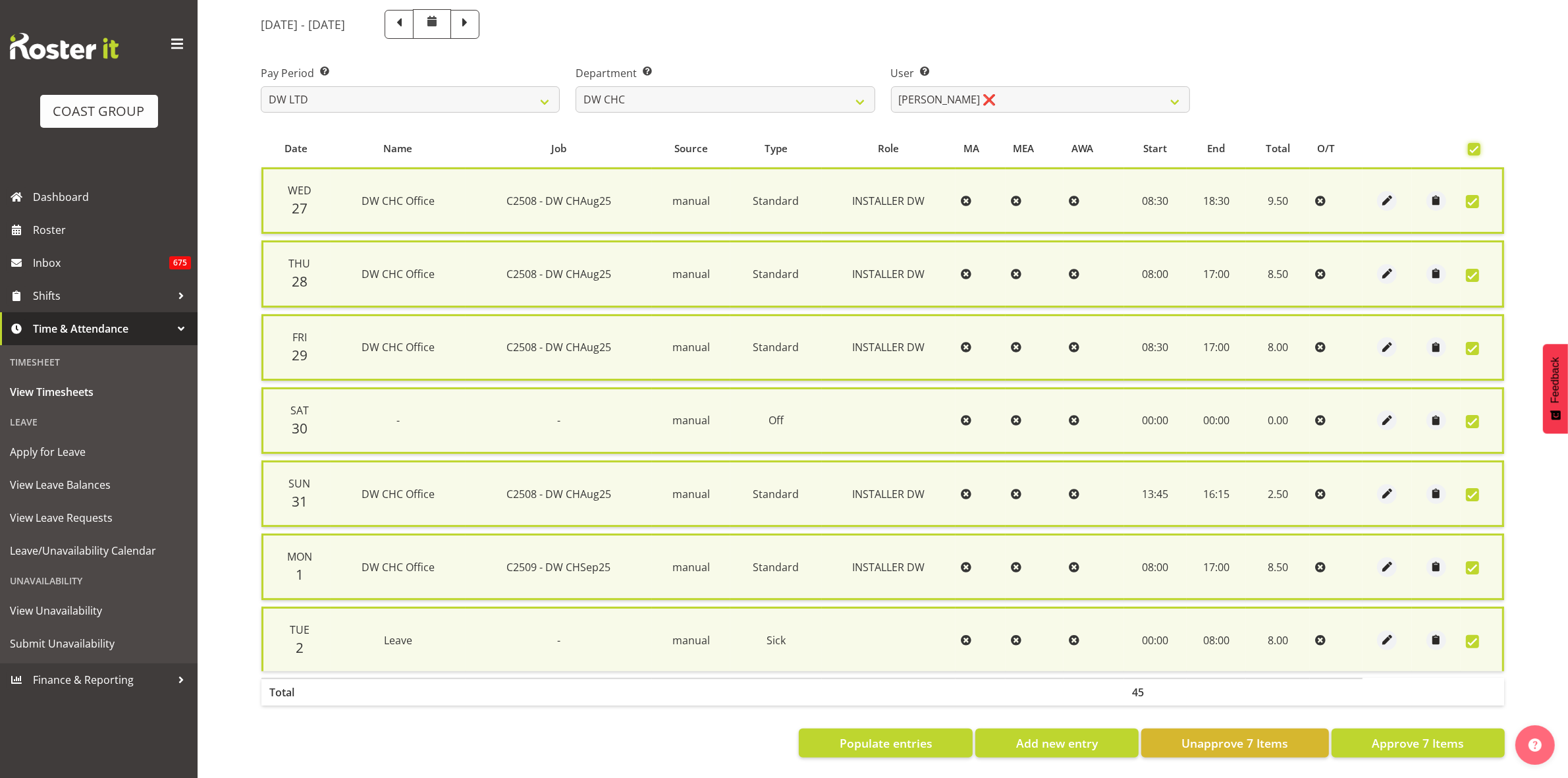
scroll to position [159, 0]
click at [1403, 735] on span "Approve 7 Items" at bounding box center [1418, 743] width 92 height 17
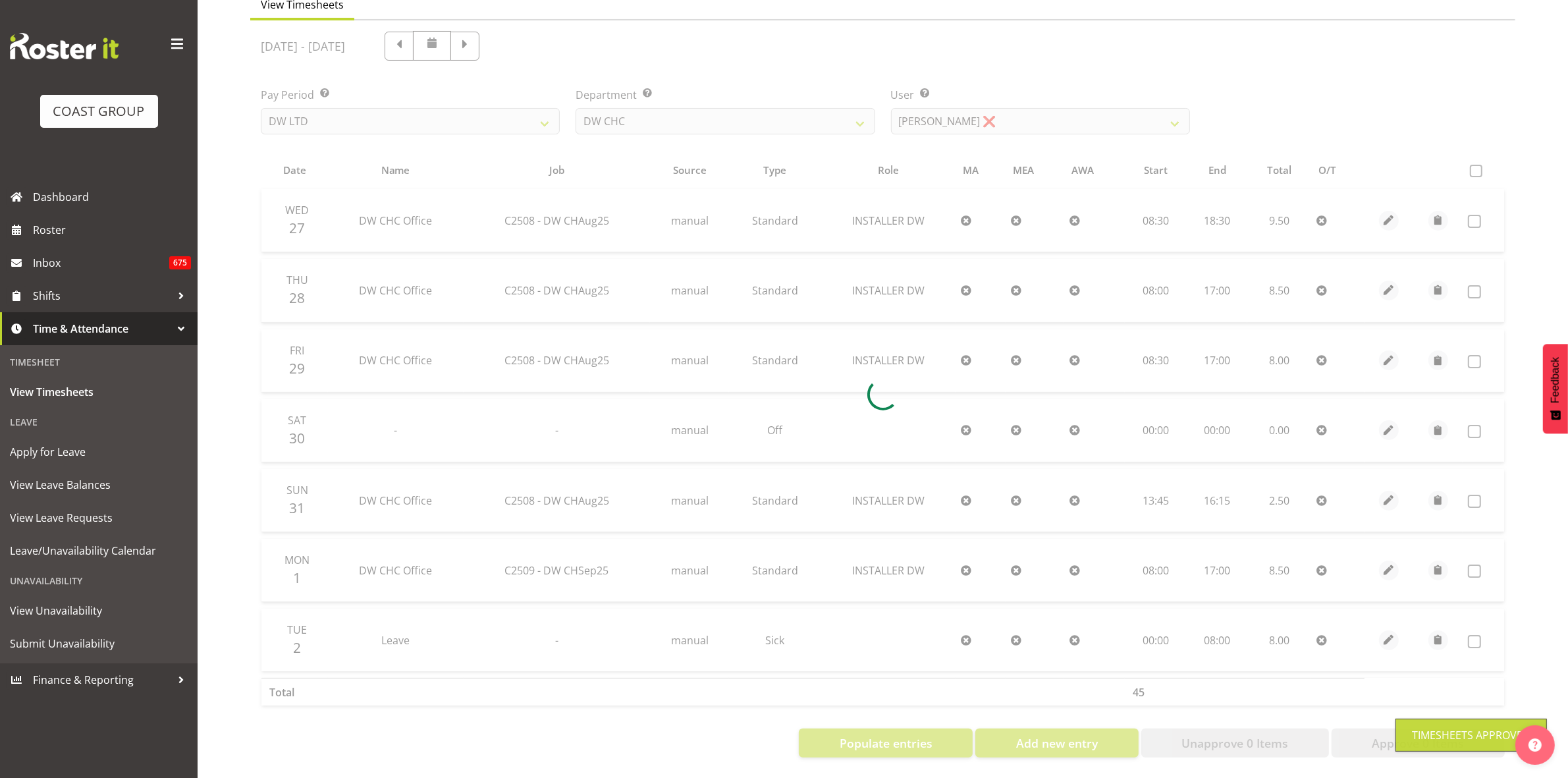
scroll to position [143, 0]
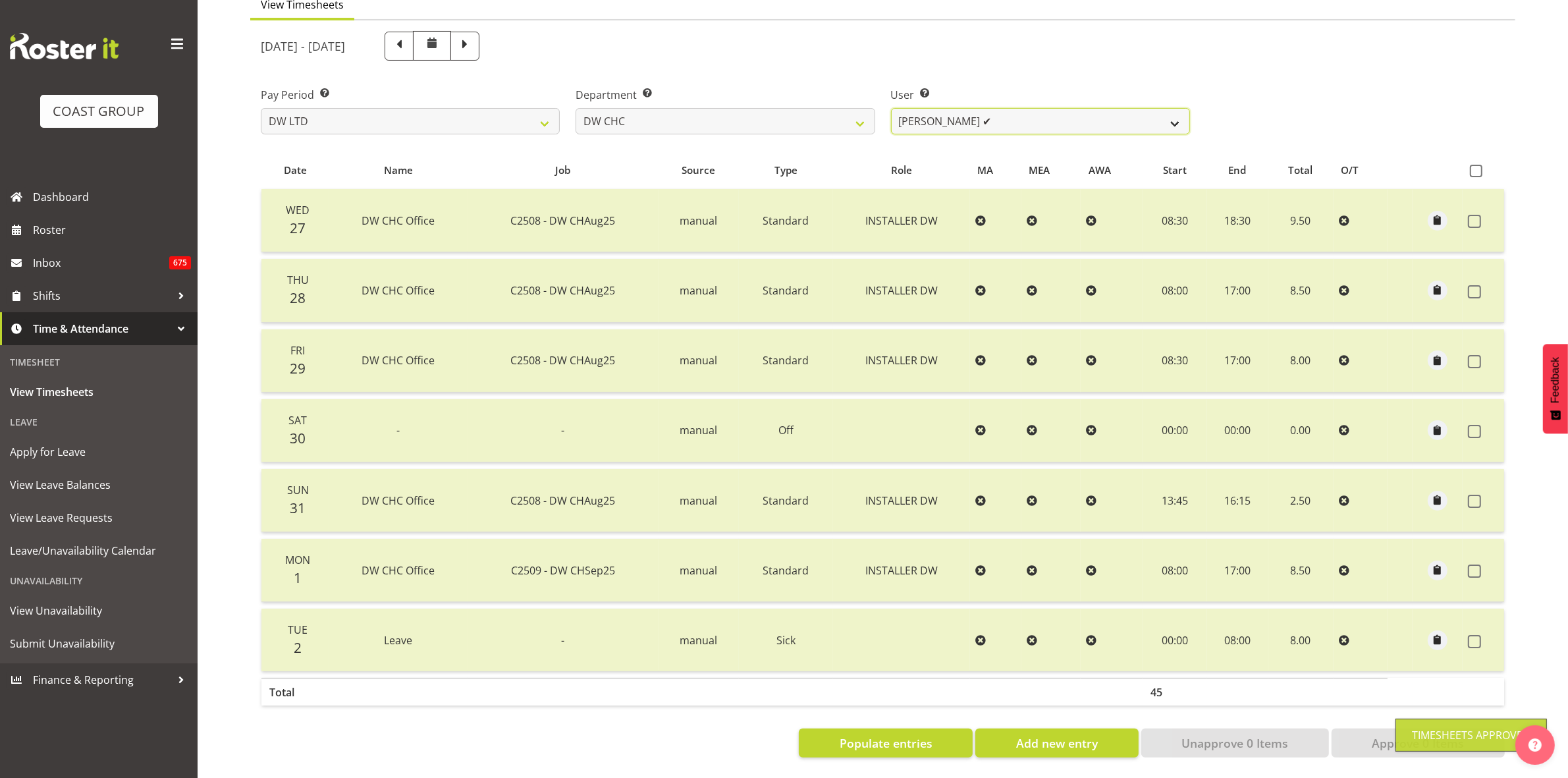
click at [1172, 109] on select "[PERSON_NAME] Hills-[PERSON_NAME] ✔ [PERSON_NAME] ✔ [PERSON_NAME] ✔ [PERSON_NAM…" at bounding box center [1040, 121] width 299 height 27
click at [891, 108] on select "[PERSON_NAME] Hills-[PERSON_NAME] ✔ [PERSON_NAME] ✔ [PERSON_NAME] ✔ [PERSON_NAM…" at bounding box center [1040, 121] width 299 height 27
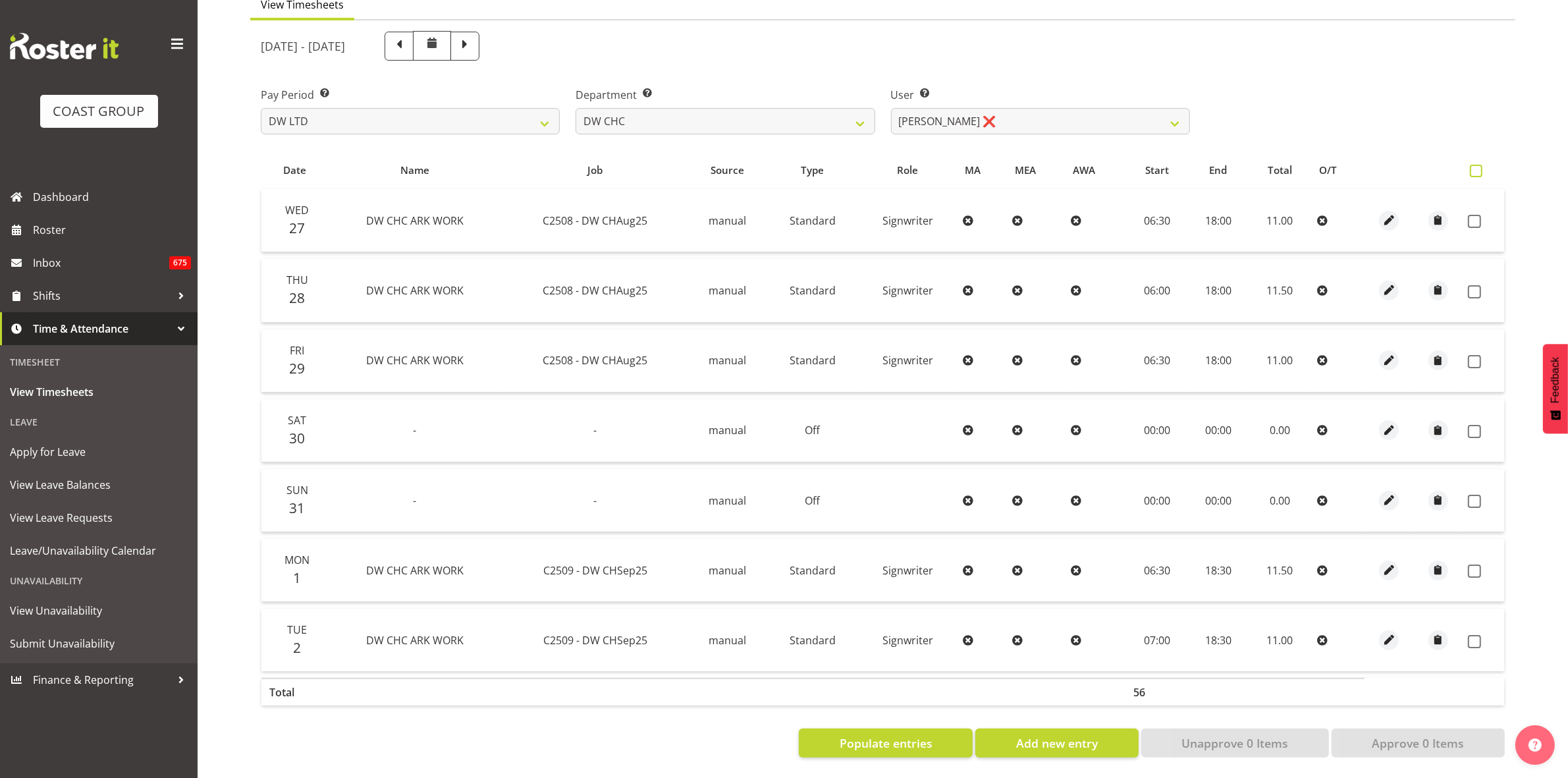
click at [1480, 165] on span at bounding box center [1477, 171] width 13 height 13
click at [1479, 167] on input "checkbox" at bounding box center [1474, 170] width 8 height 8
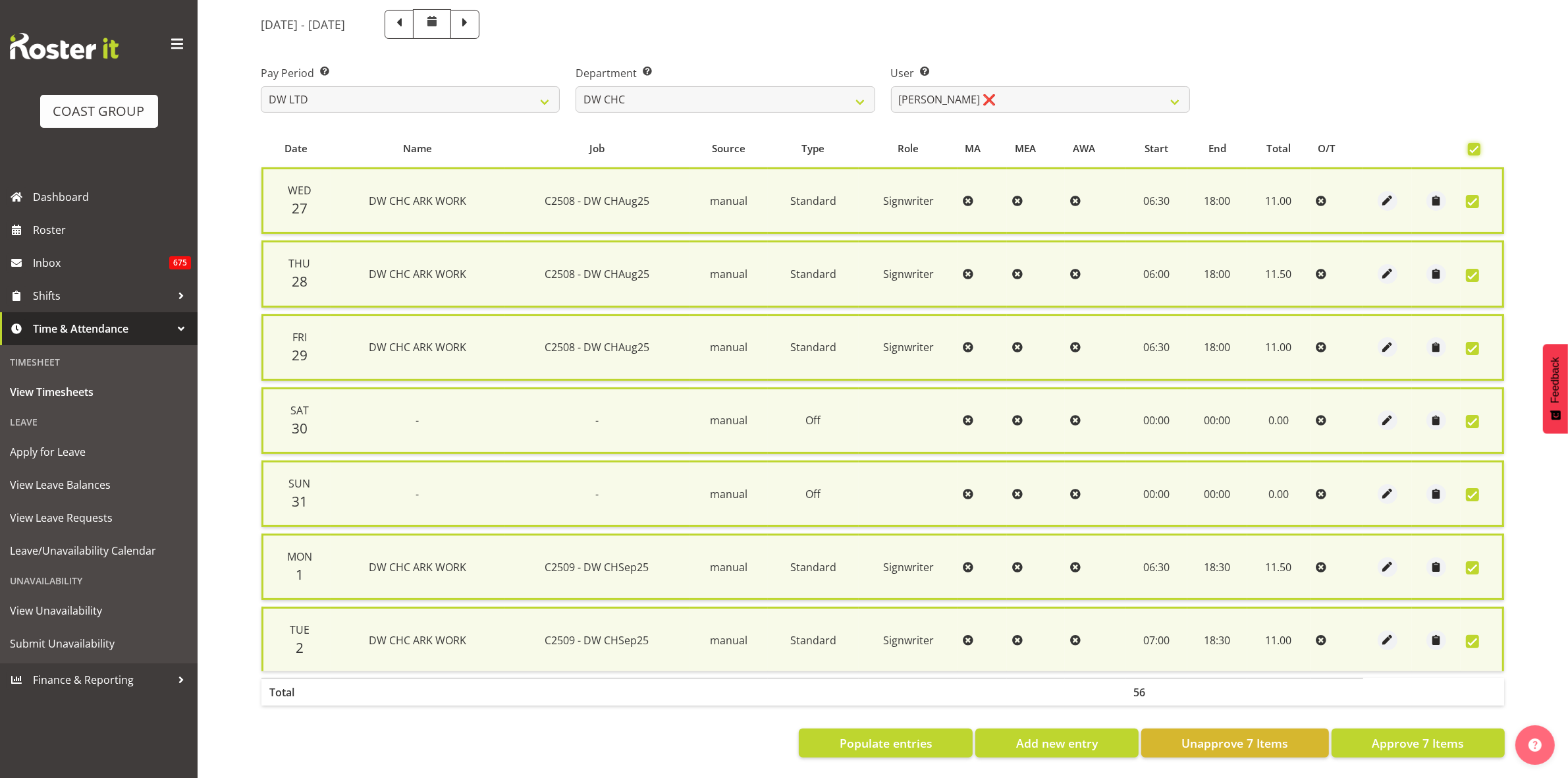
scroll to position [159, 0]
click at [1430, 735] on span "Approve 7 Items" at bounding box center [1418, 743] width 92 height 17
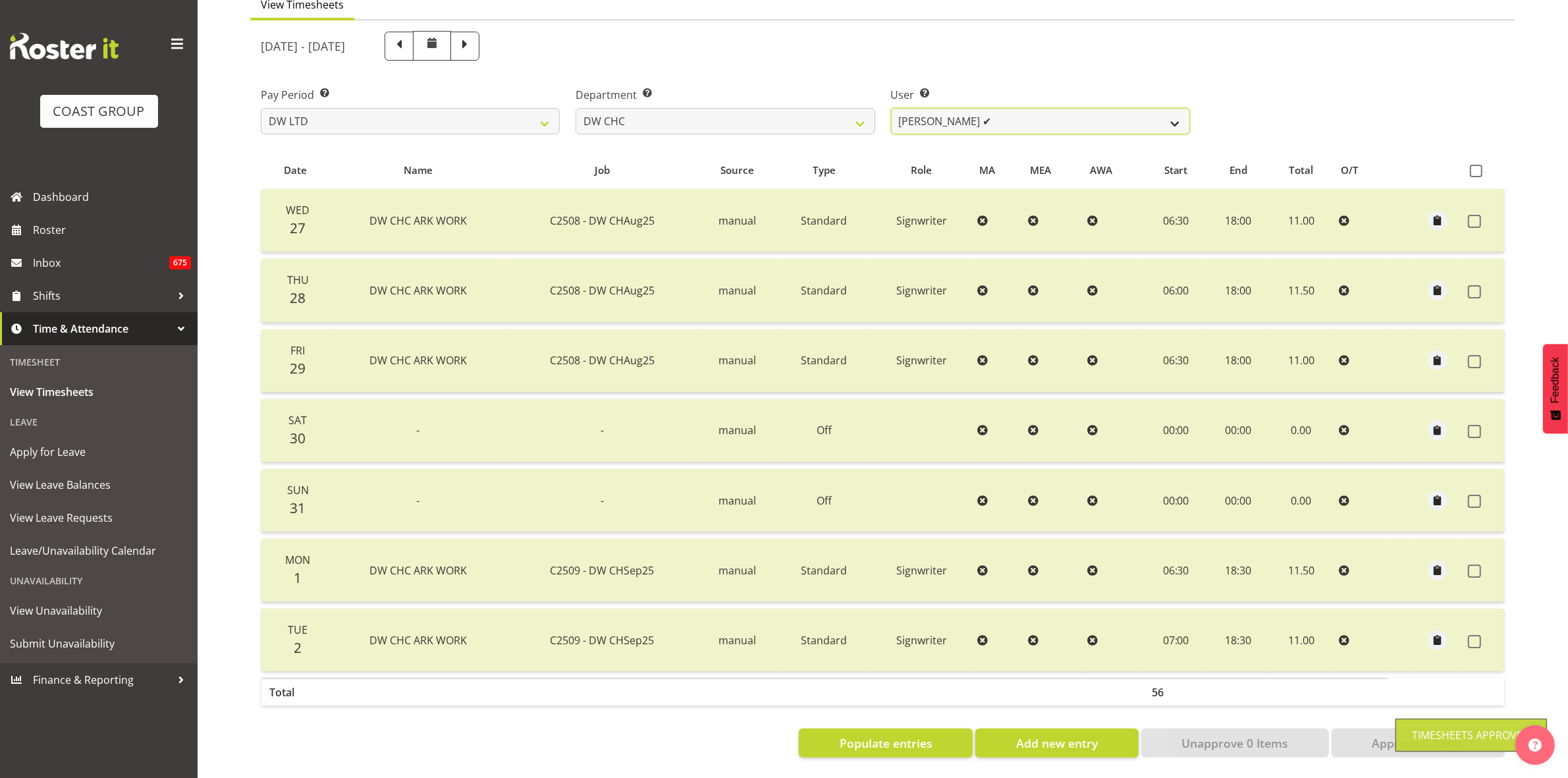
click at [1173, 113] on select "[PERSON_NAME] Hills-[PERSON_NAME] ✔ [PERSON_NAME] ✔ [PERSON_NAME] ✔ [PERSON_NAM…" at bounding box center [1040, 121] width 299 height 27
click at [891, 108] on select "[PERSON_NAME] Hills-[PERSON_NAME] ✔ [PERSON_NAME] ✔ [PERSON_NAME] ✔ [PERSON_NAM…" at bounding box center [1040, 121] width 299 height 27
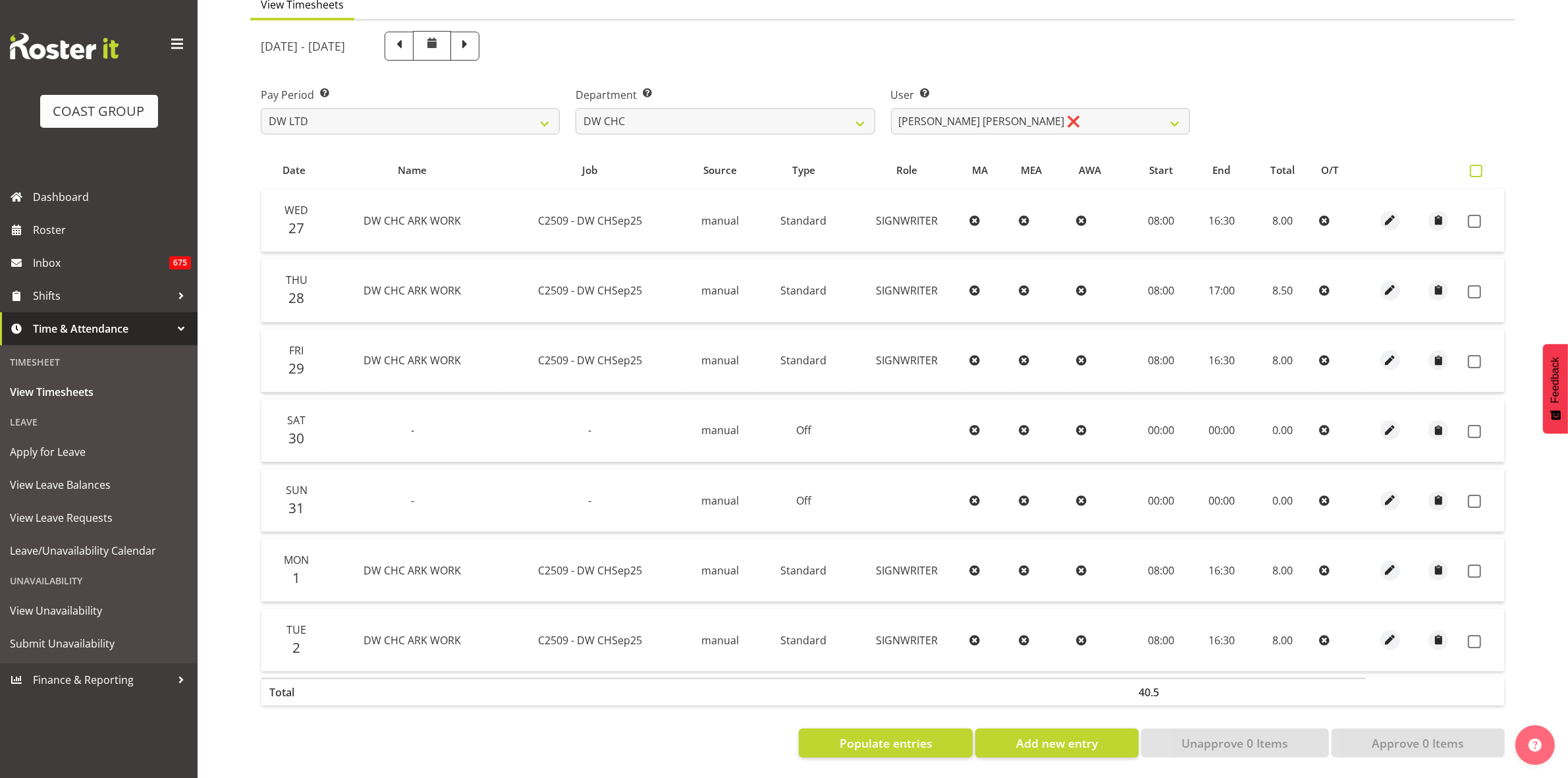
click at [1472, 165] on span at bounding box center [1477, 171] width 13 height 13
click at [1472, 167] on input "checkbox" at bounding box center [1474, 170] width 8 height 8
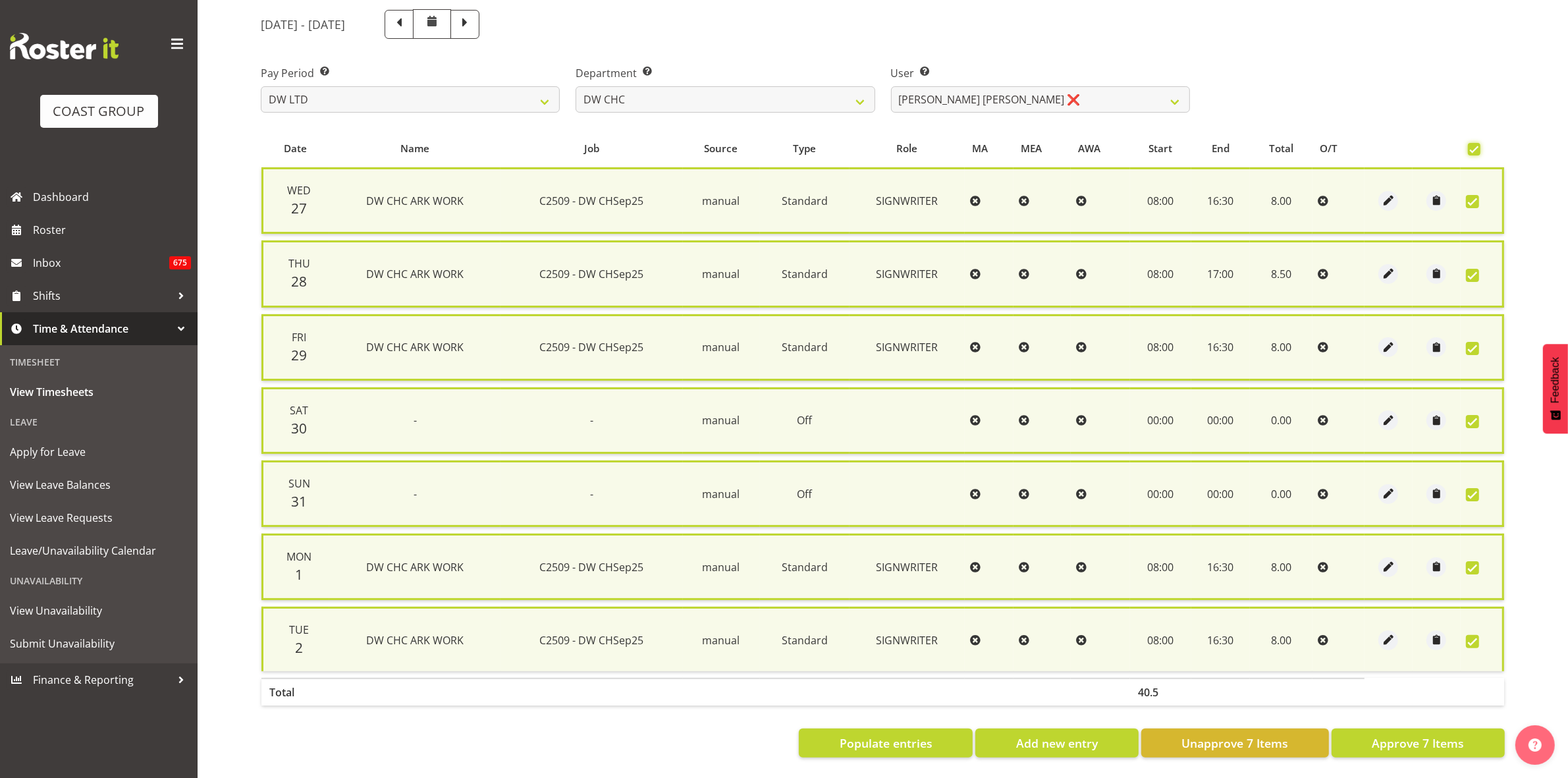
scroll to position [159, 0]
click at [1411, 735] on span "Approve 7 Items" at bounding box center [1418, 743] width 92 height 17
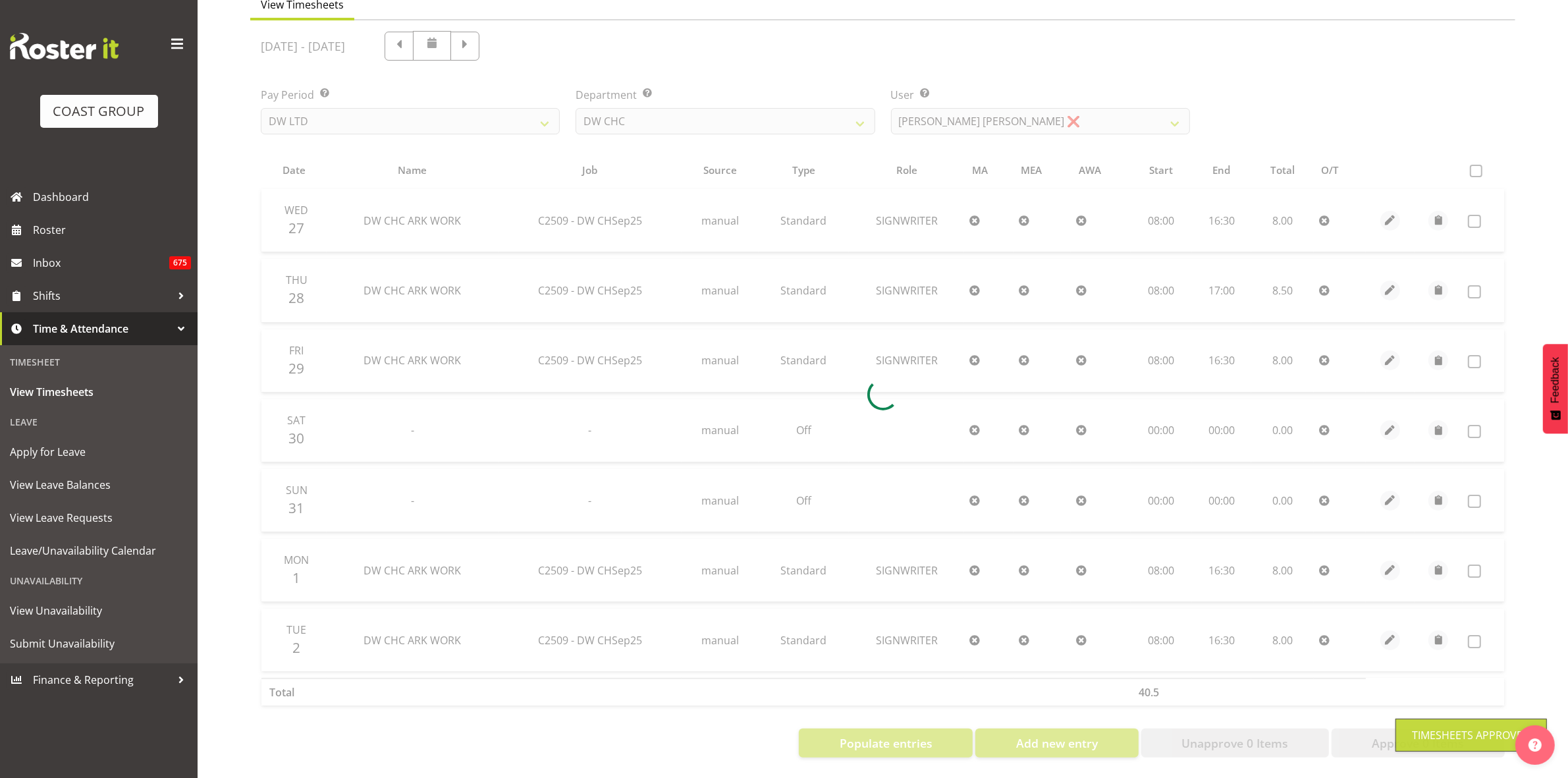
scroll to position [143, 0]
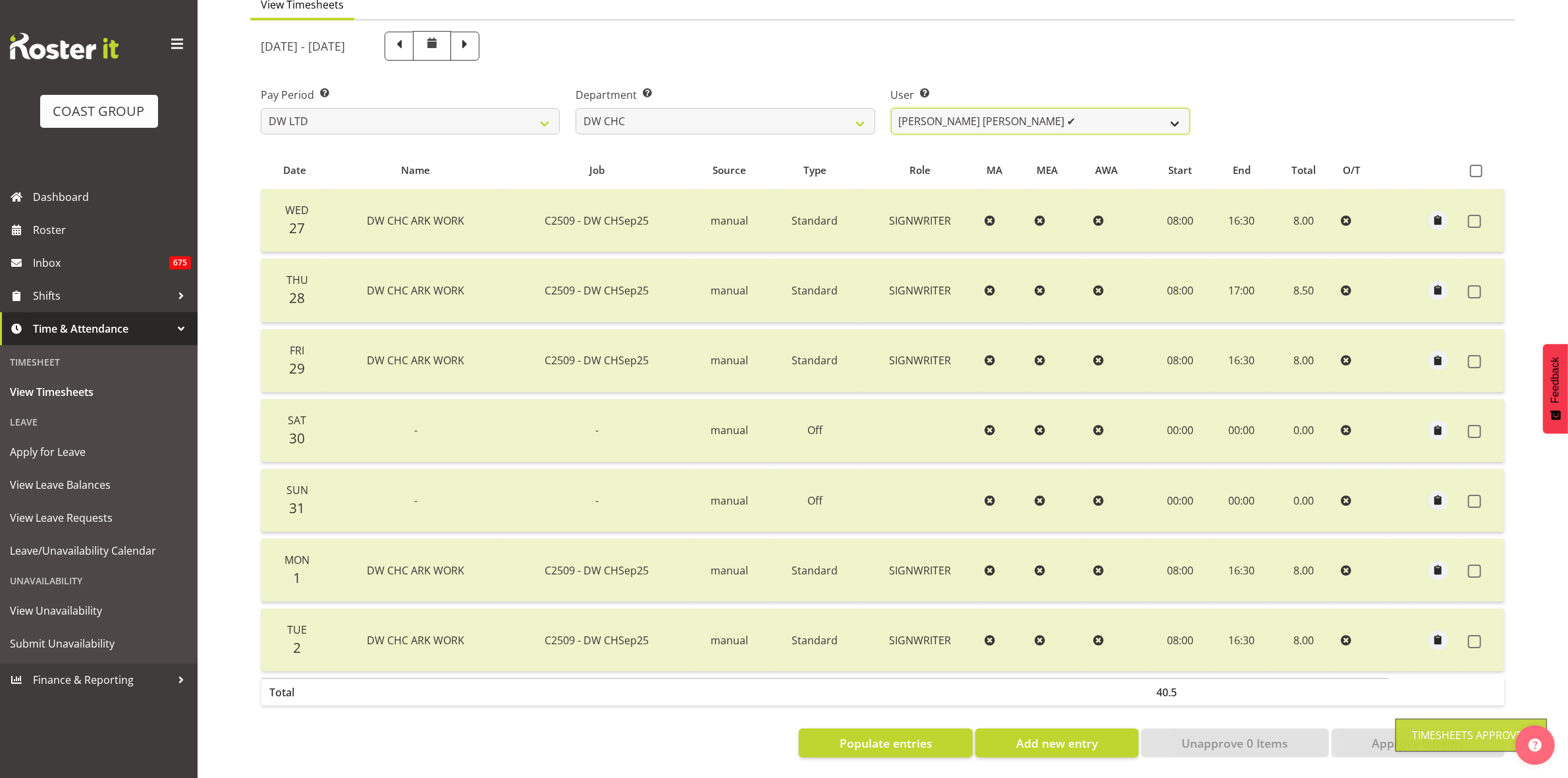
click at [1179, 110] on select "[PERSON_NAME] Hills-[PERSON_NAME] ✔ [PERSON_NAME] ✔ [PERSON_NAME] ✔ [PERSON_NAM…" at bounding box center [1040, 121] width 299 height 27
click at [891, 108] on select "[PERSON_NAME] Hills-[PERSON_NAME] ✔ [PERSON_NAME] ✔ [PERSON_NAME] ✔ [PERSON_NAM…" at bounding box center [1040, 121] width 299 height 27
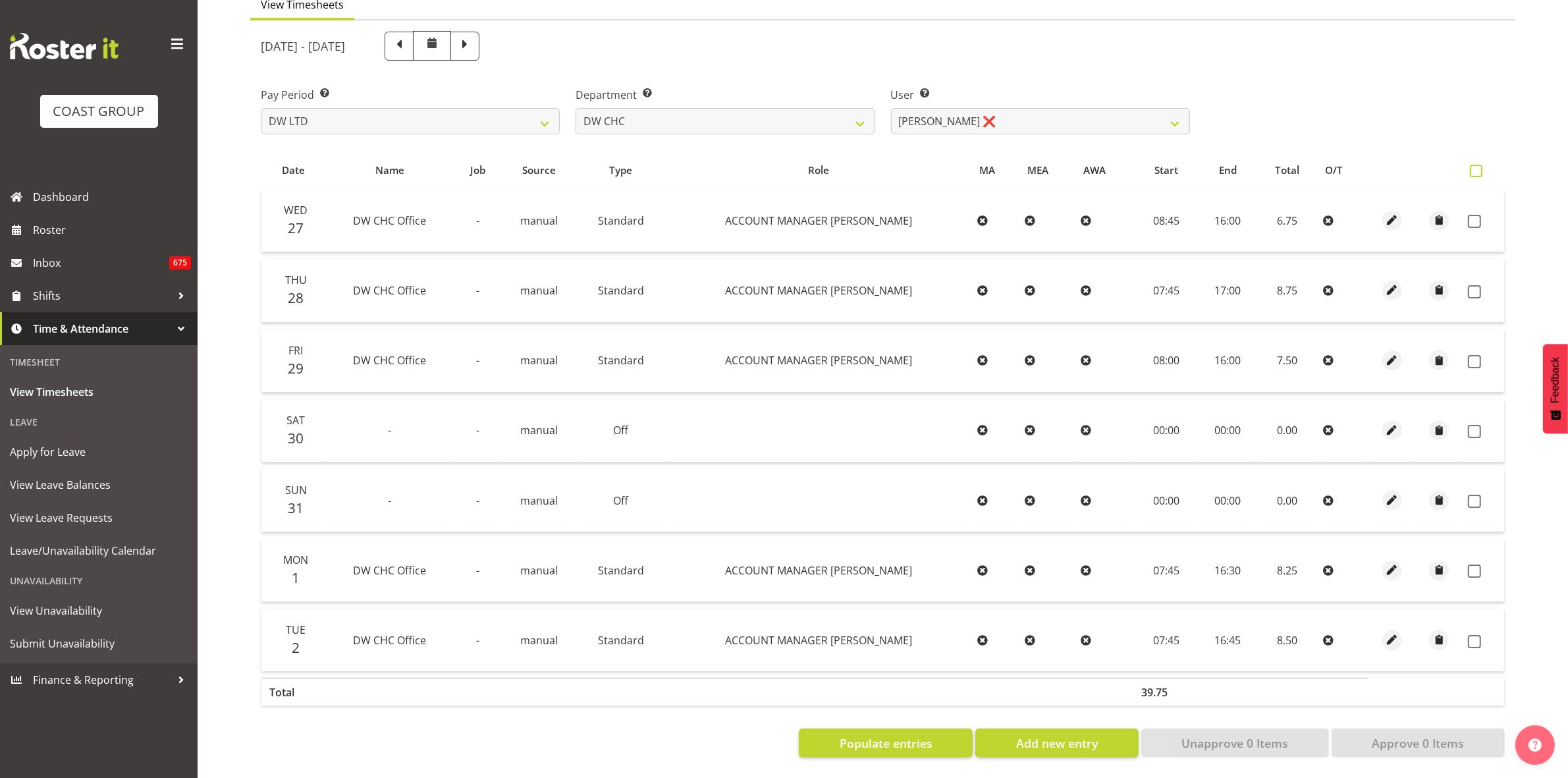
click at [1470, 165] on span at bounding box center [1477, 171] width 13 height 13
click at [1470, 167] on input "checkbox" at bounding box center [1474, 170] width 8 height 8
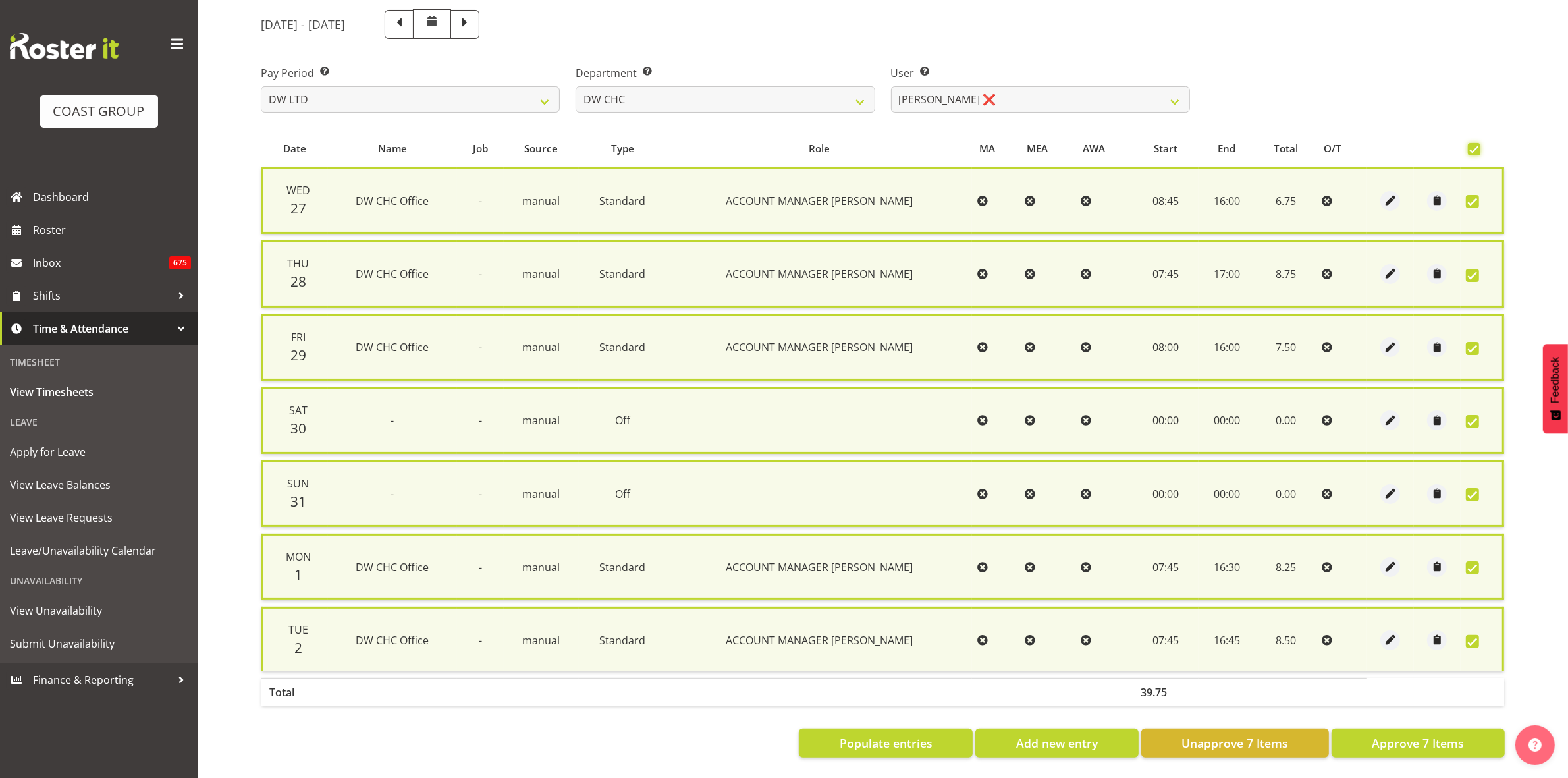
scroll to position [159, 0]
click at [1403, 737] on span "Approve 7 Items" at bounding box center [1418, 743] width 92 height 17
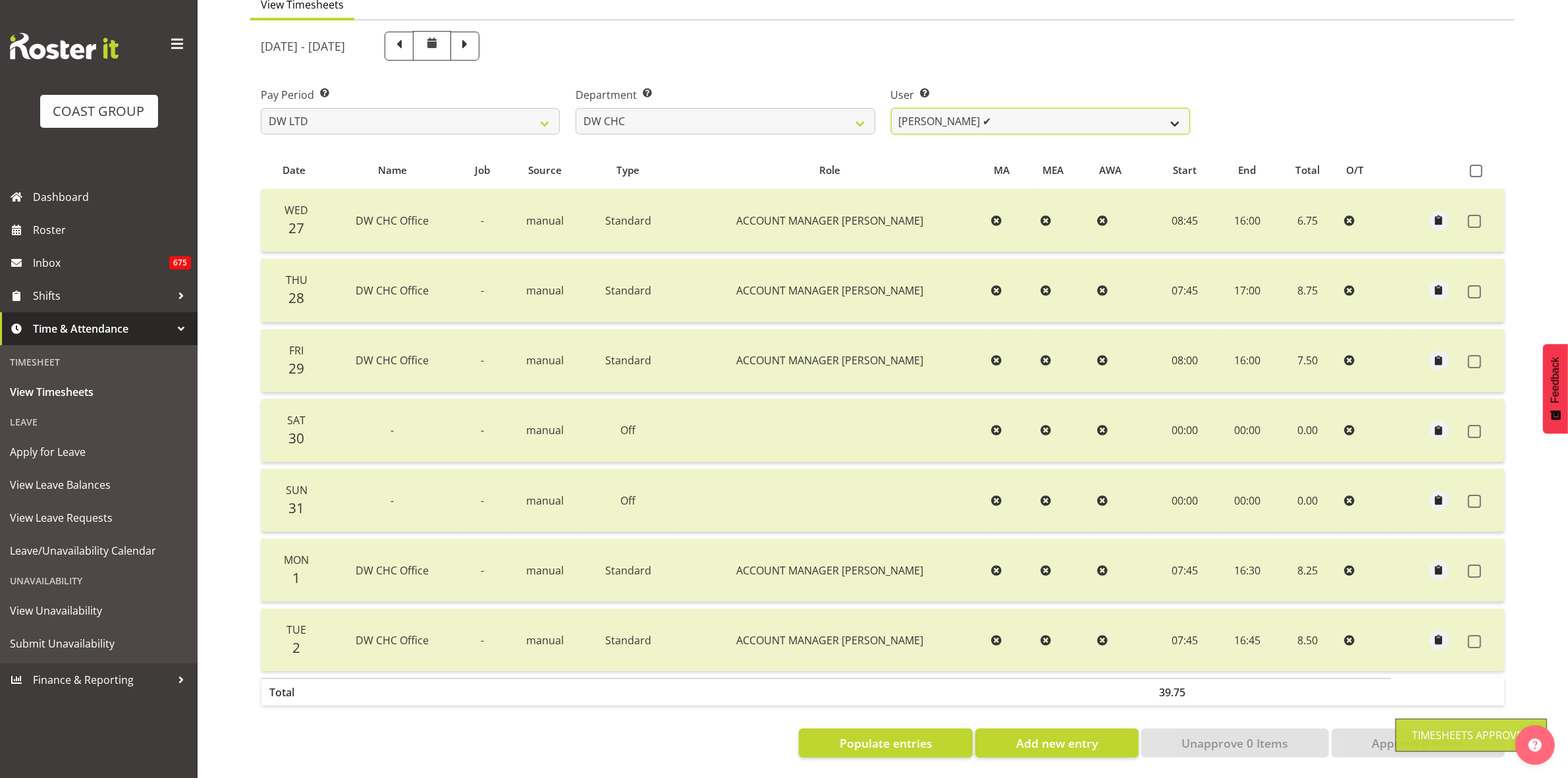
click at [1177, 113] on select "[PERSON_NAME] Hills-[PERSON_NAME] ✔ [PERSON_NAME] ✔ [PERSON_NAME] ✔ [PERSON_NAM…" at bounding box center [1040, 121] width 299 height 27
click at [891, 108] on select "[PERSON_NAME] Hills-[PERSON_NAME] ✔ [PERSON_NAME] ✔ [PERSON_NAME] ✔ [PERSON_NAM…" at bounding box center [1040, 121] width 299 height 27
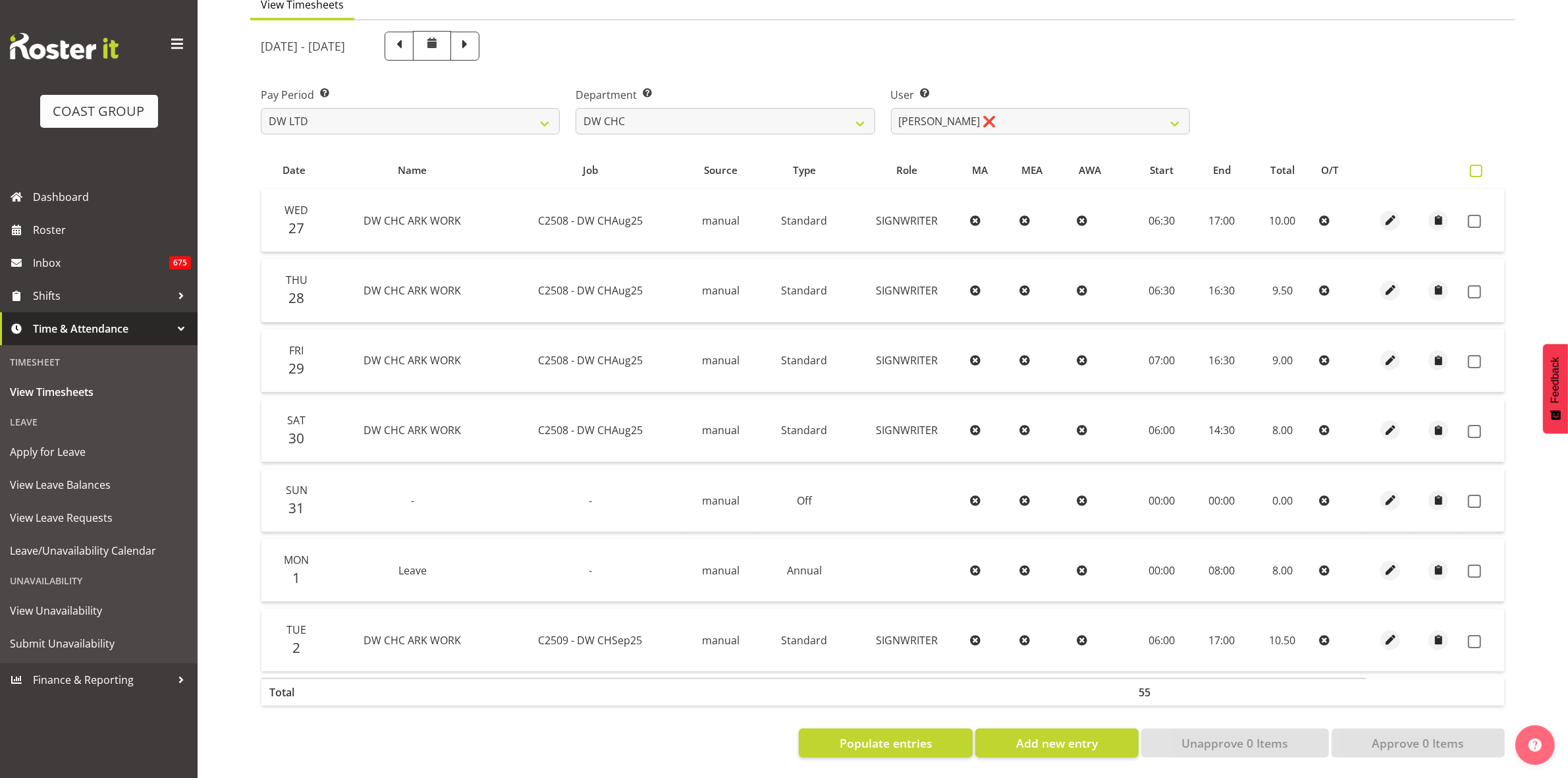
click at [1476, 165] on span at bounding box center [1477, 171] width 13 height 13
click at [1476, 167] on input "checkbox" at bounding box center [1474, 170] width 8 height 8
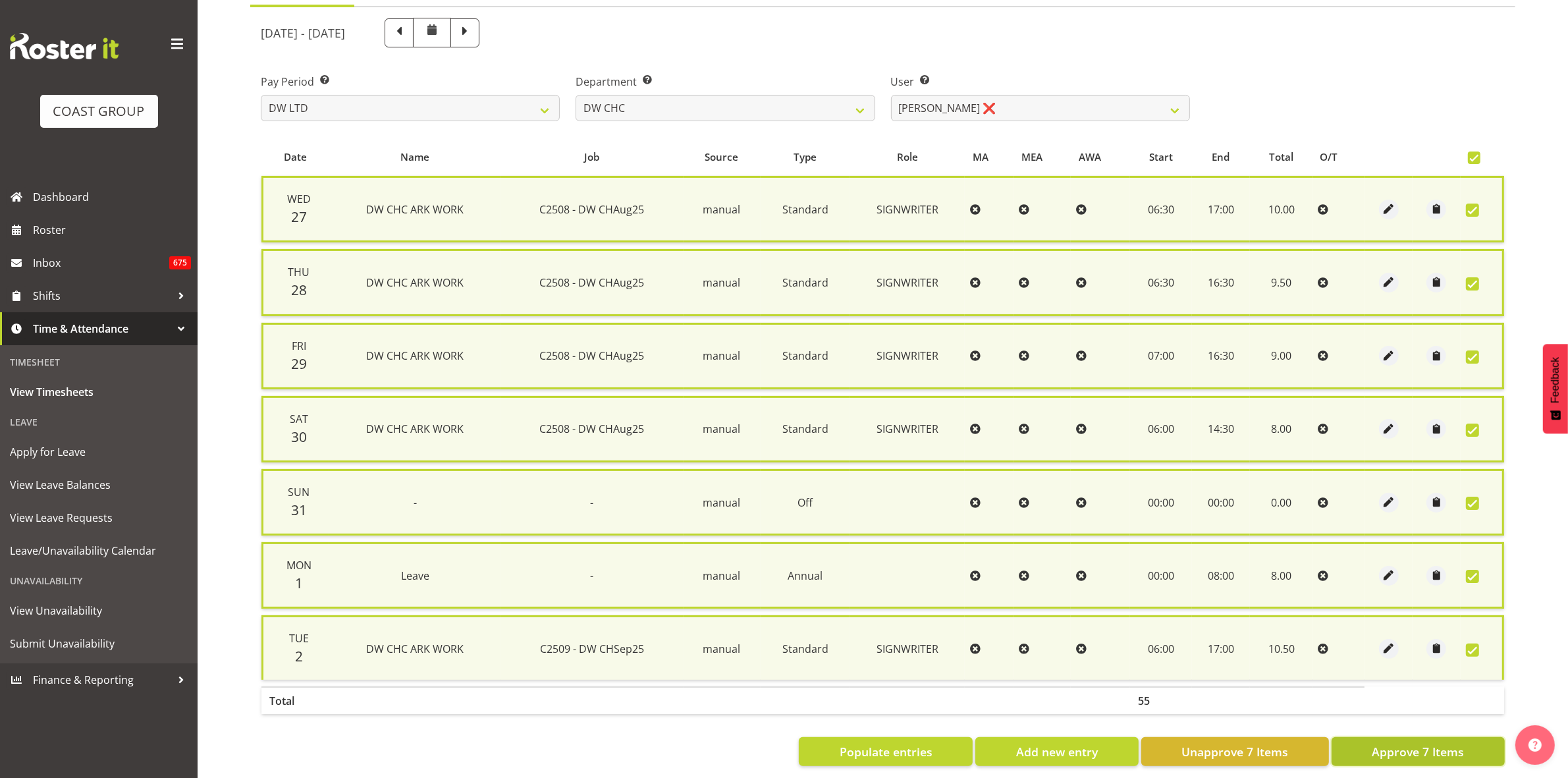
click at [1394, 753] on span "Approve 7 Items" at bounding box center [1418, 751] width 92 height 17
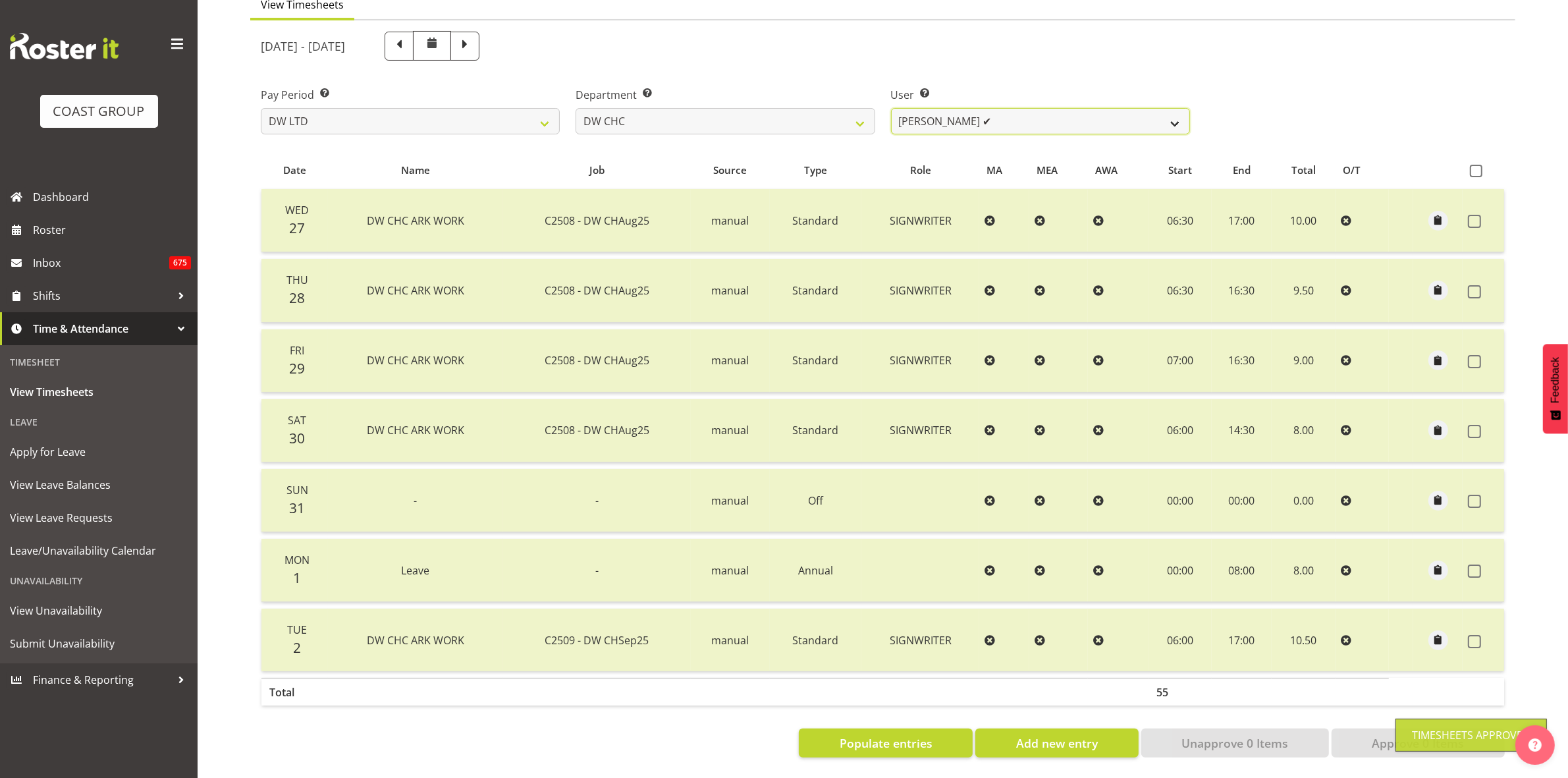
click at [1173, 108] on select "[PERSON_NAME] Hills-[PERSON_NAME] ✔ [PERSON_NAME] ✔ [PERSON_NAME] ✔ [PERSON_NAM…" at bounding box center [1040, 121] width 299 height 27
click at [891, 108] on select "[PERSON_NAME] Hills-[PERSON_NAME] ✔ [PERSON_NAME] ✔ [PERSON_NAME] ✔ [PERSON_NAM…" at bounding box center [1040, 121] width 299 height 27
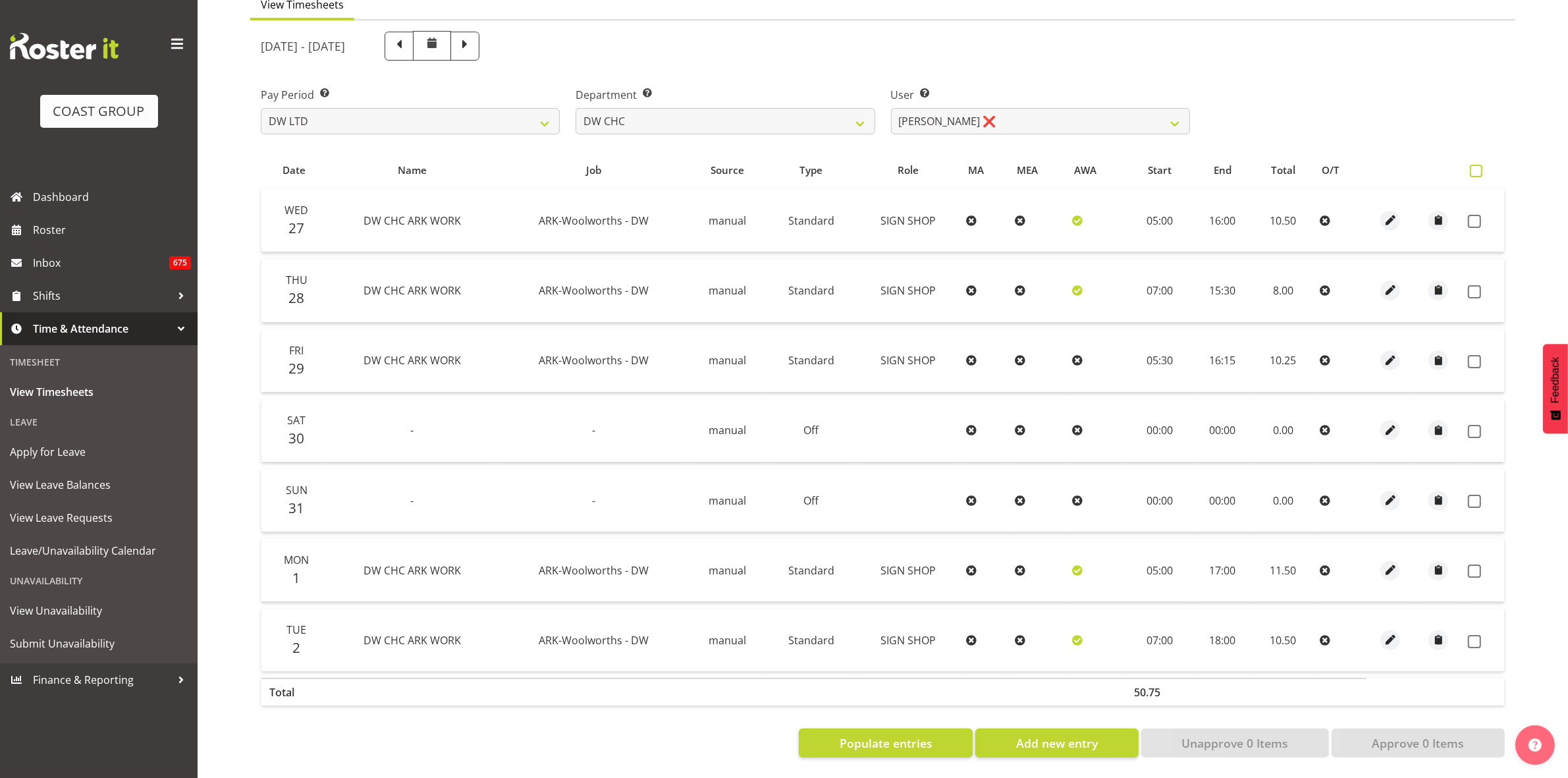
click at [1481, 165] on span at bounding box center [1477, 171] width 13 height 13
click at [1479, 167] on input "checkbox" at bounding box center [1474, 170] width 8 height 8
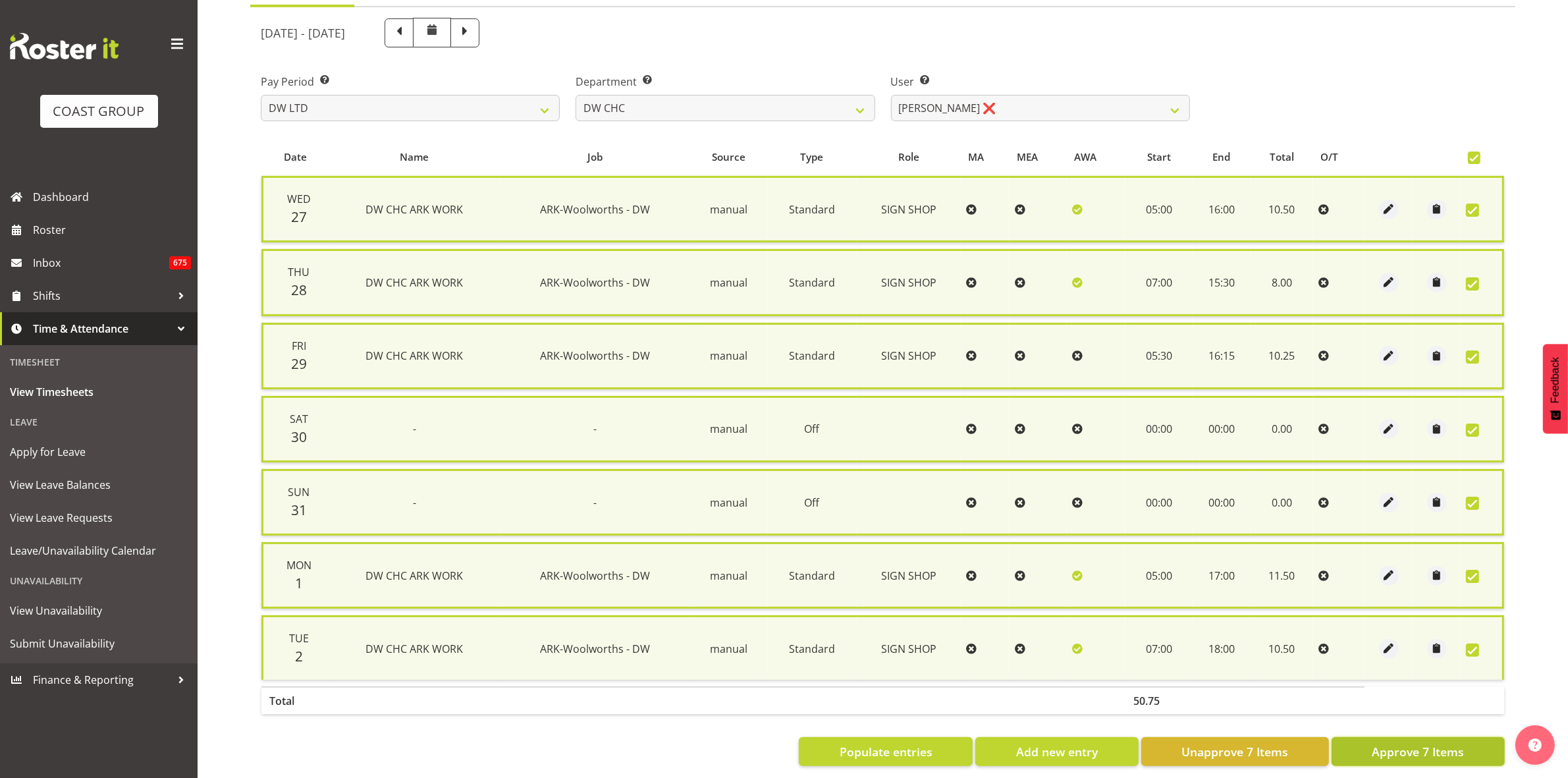
click at [1431, 743] on span "Approve 7 Items" at bounding box center [1418, 751] width 92 height 17
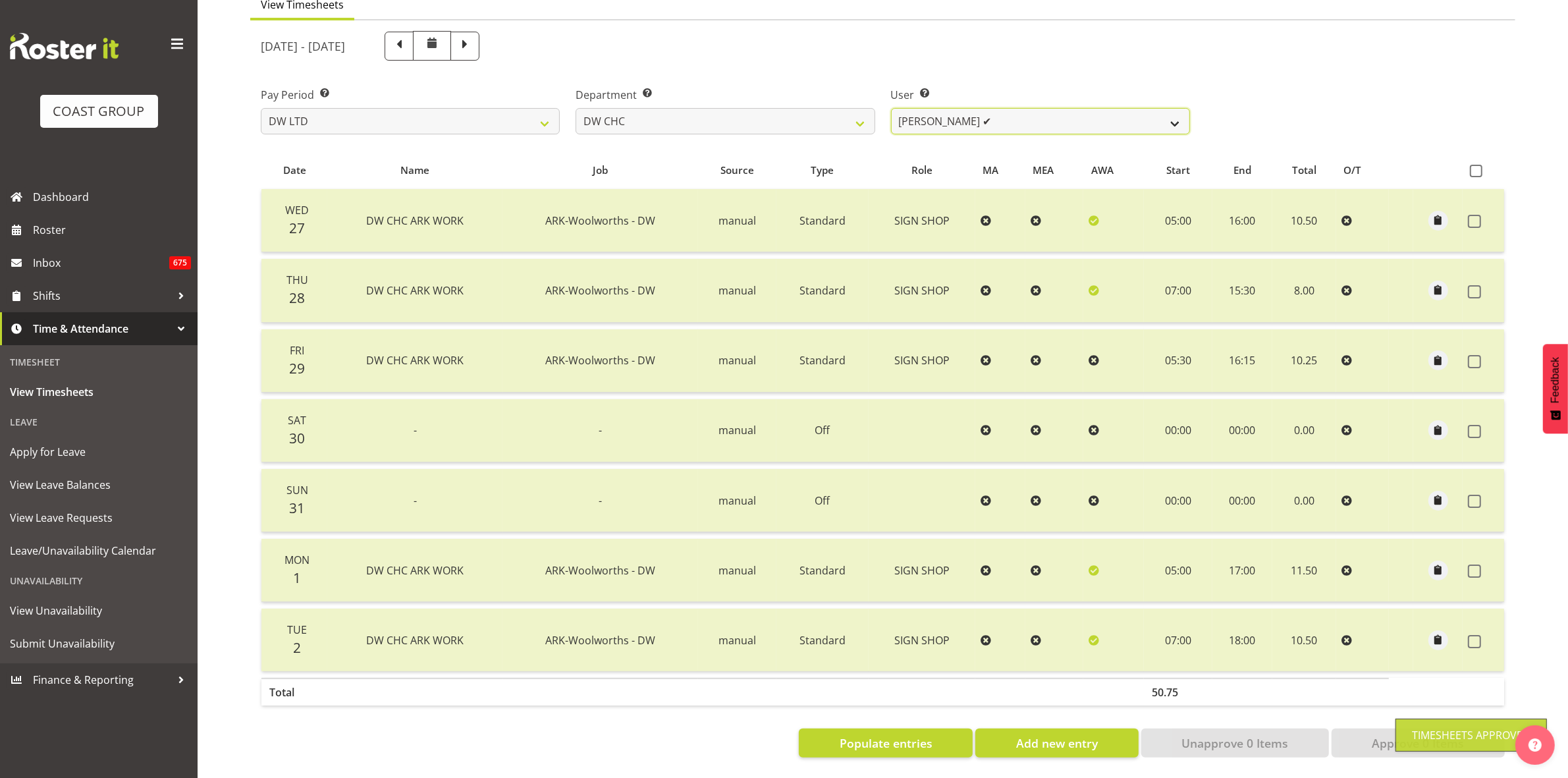
click at [1179, 116] on select "[PERSON_NAME] Hills-[PERSON_NAME] ✔ [PERSON_NAME] ✔ [PERSON_NAME] ✔ [PERSON_NAM…" at bounding box center [1040, 121] width 299 height 27
click at [868, 108] on select "[PERSON_NAME] [PERSON_NAME] ACCOUNTS/OFFICE DW CHC DW CHC DESIGN DW CHC PRODUCT…" at bounding box center [725, 121] width 299 height 27
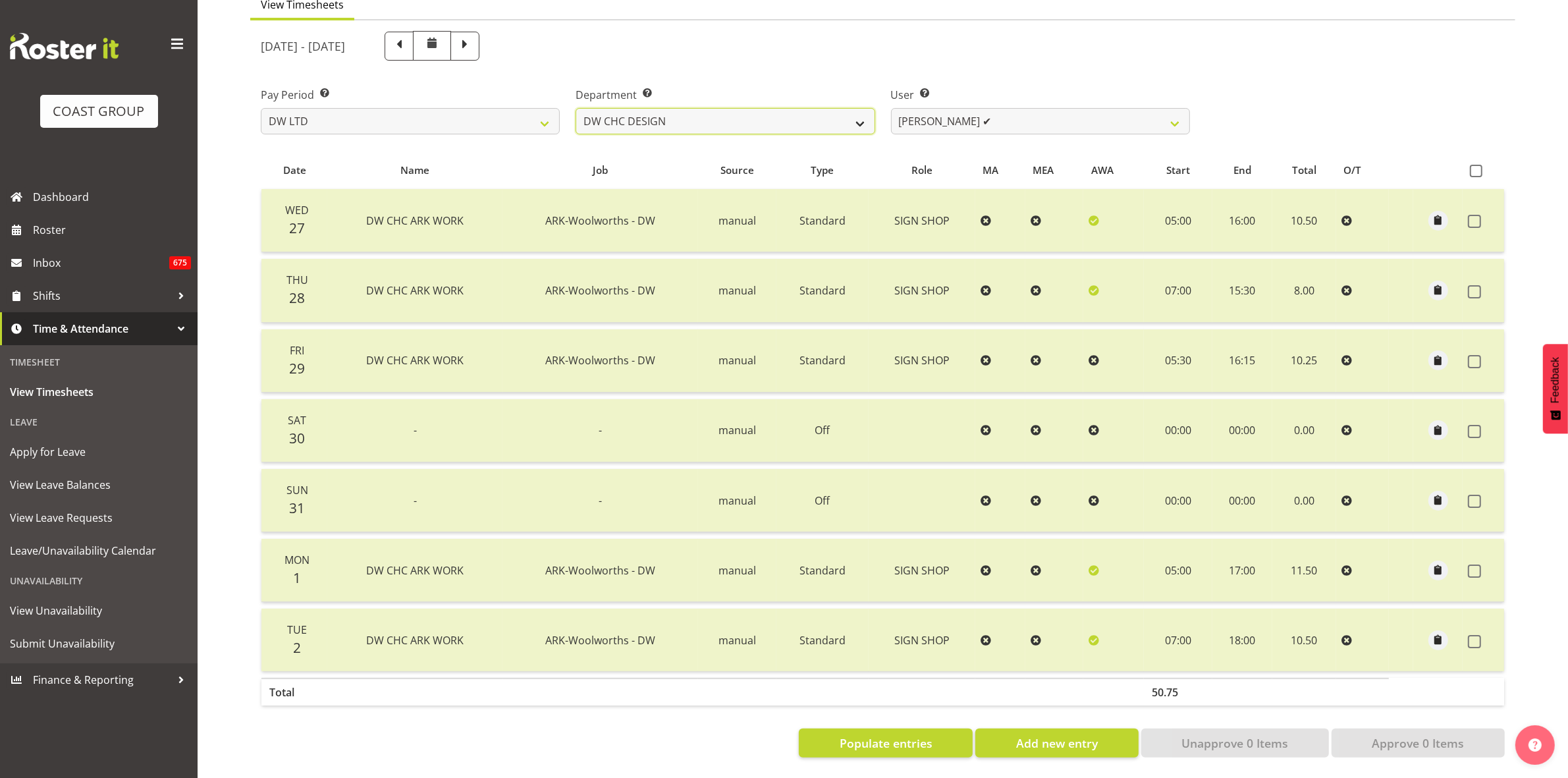
click at [576, 108] on select "[PERSON_NAME] [PERSON_NAME] ACCOUNTS/OFFICE DW CHC DW CHC DESIGN DW CHC PRODUCT…" at bounding box center [725, 121] width 299 height 27
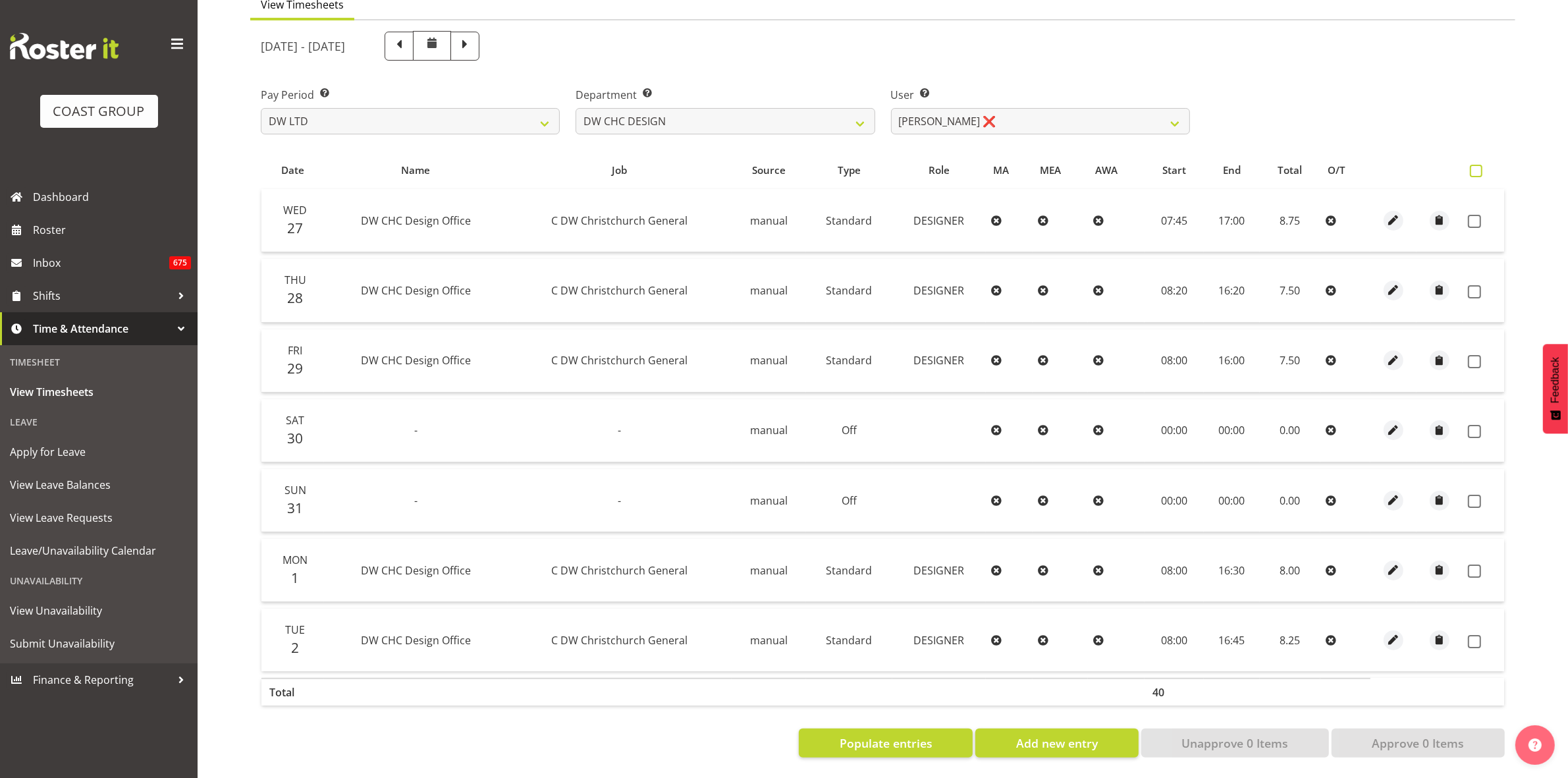
click at [1480, 165] on span at bounding box center [1477, 171] width 13 height 13
click at [1479, 167] on input "checkbox" at bounding box center [1474, 170] width 8 height 8
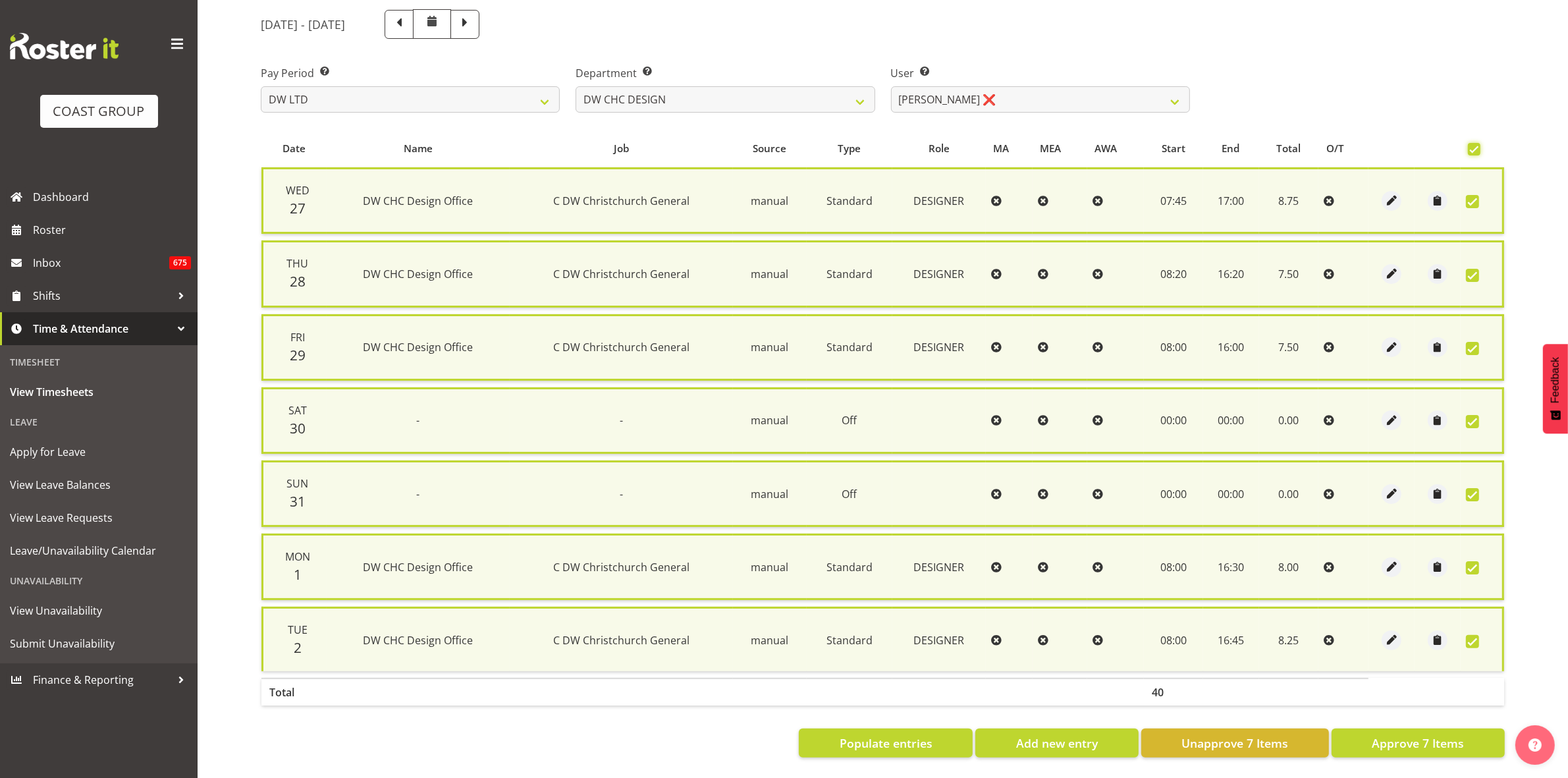
scroll to position [159, 0]
click at [1405, 735] on span "Approve 7 Items" at bounding box center [1418, 743] width 92 height 17
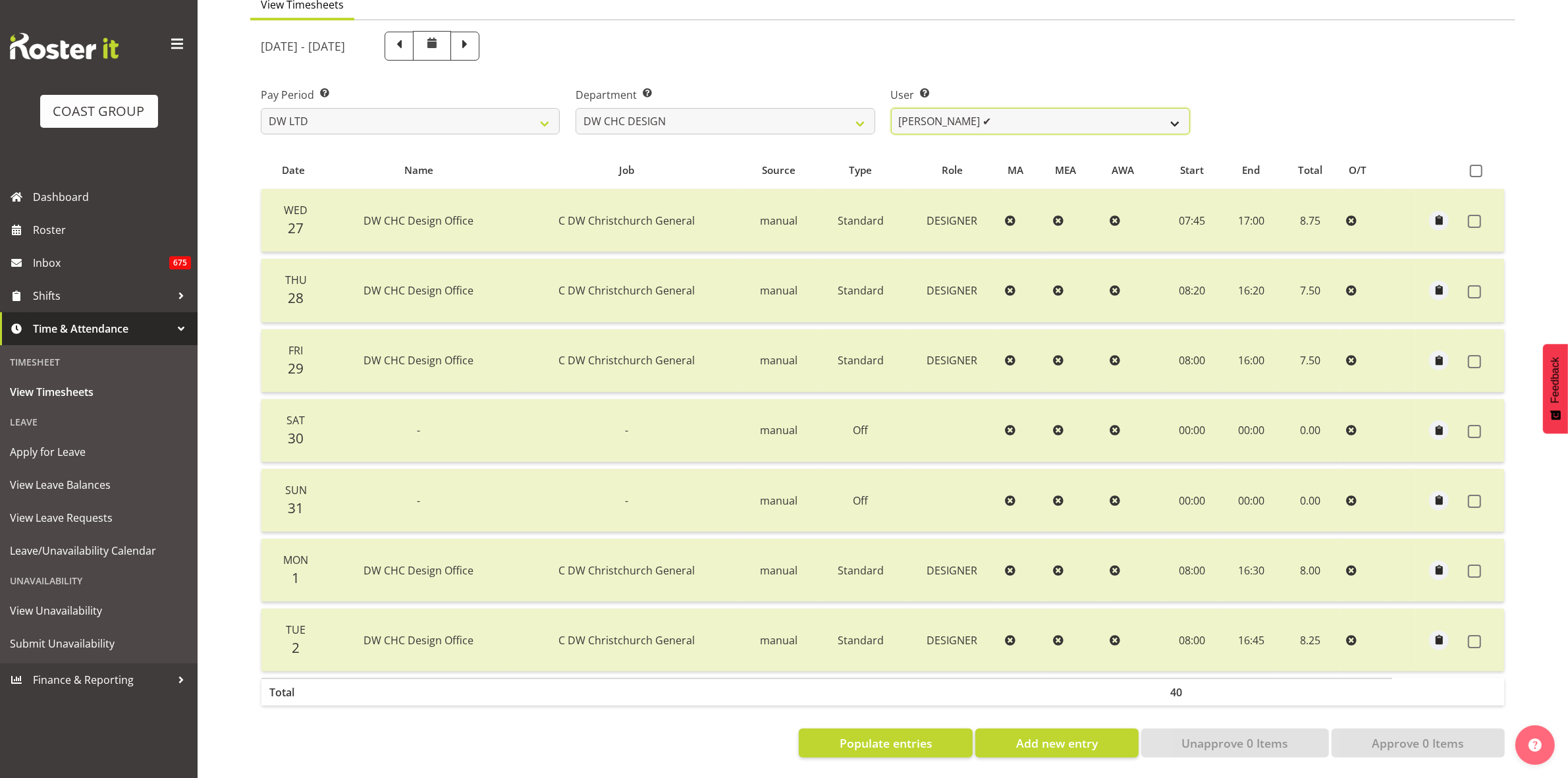
click at [1178, 108] on select "[PERSON_NAME] ✔ [PERSON_NAME] ❌ [PERSON_NAME] ❌" at bounding box center [1040, 121] width 299 height 27
click at [891, 108] on select "[PERSON_NAME] ✔ [PERSON_NAME] ❌ [PERSON_NAME] ❌" at bounding box center [1040, 121] width 299 height 27
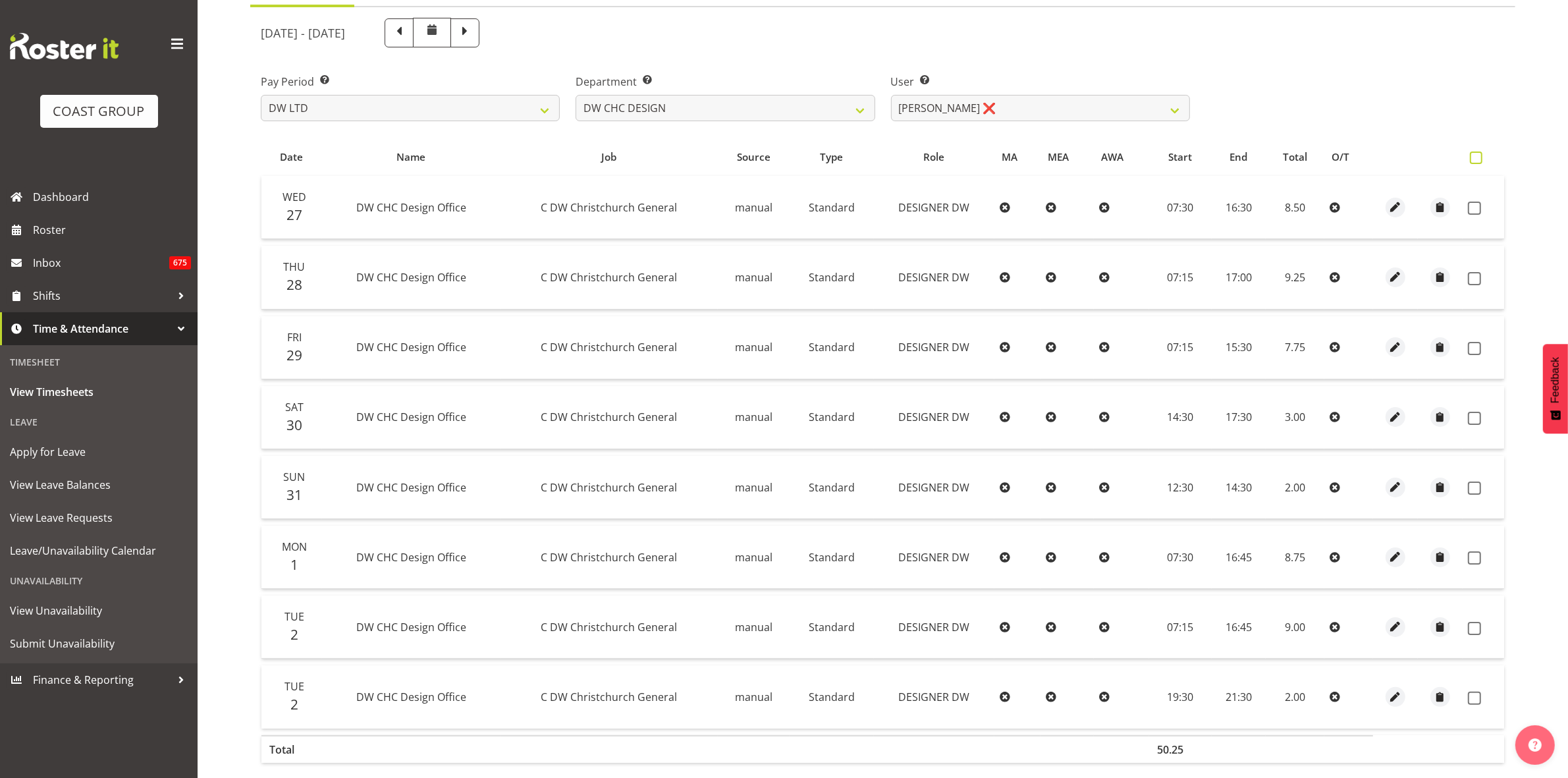
click at [1472, 158] on span at bounding box center [1477, 158] width 13 height 13
click at [1472, 158] on input "checkbox" at bounding box center [1474, 157] width 8 height 8
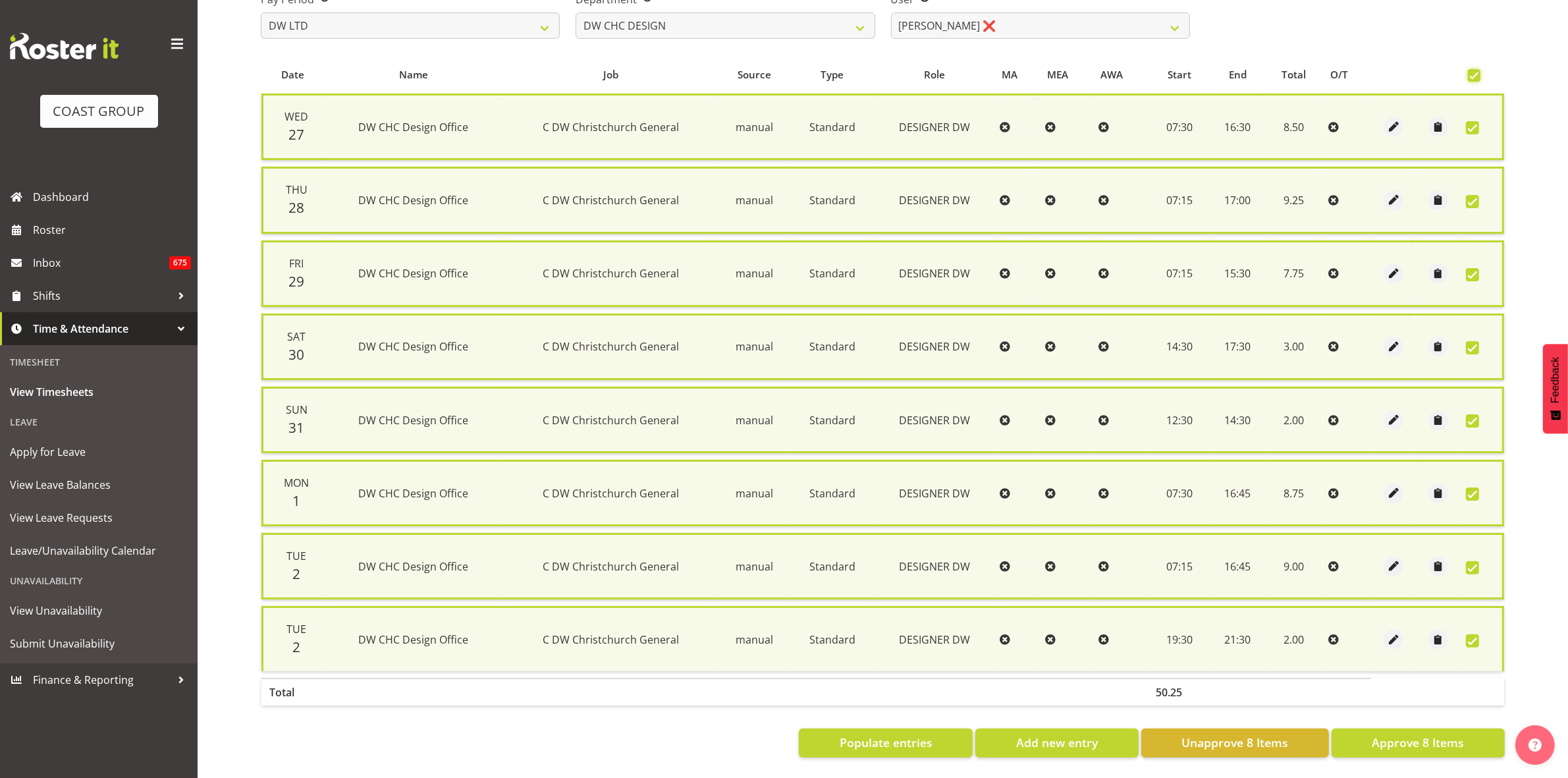
scroll to position [231, 0]
click at [1387, 735] on span "Approve 8 Items" at bounding box center [1418, 742] width 92 height 17
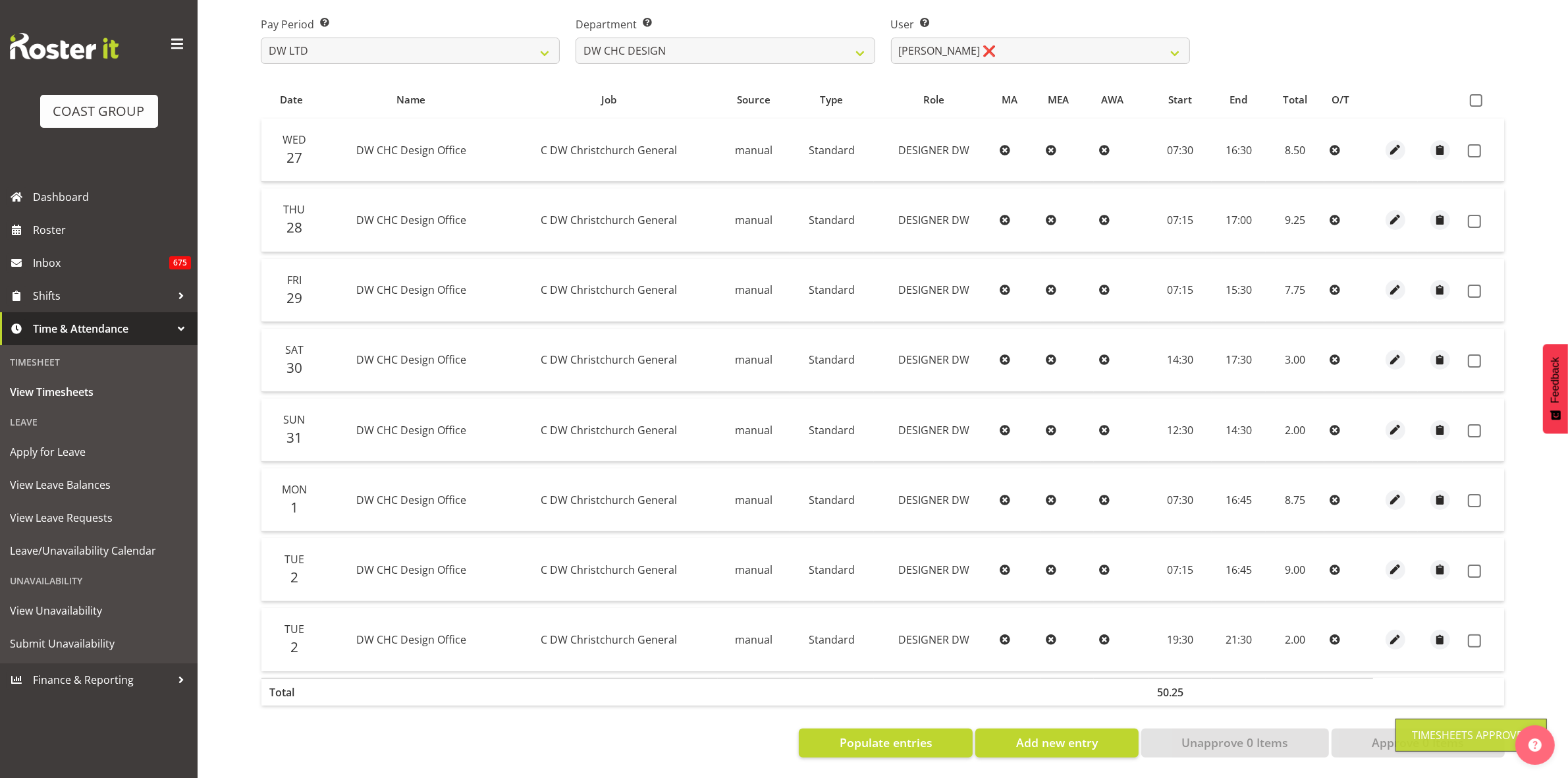
scroll to position [212, 0]
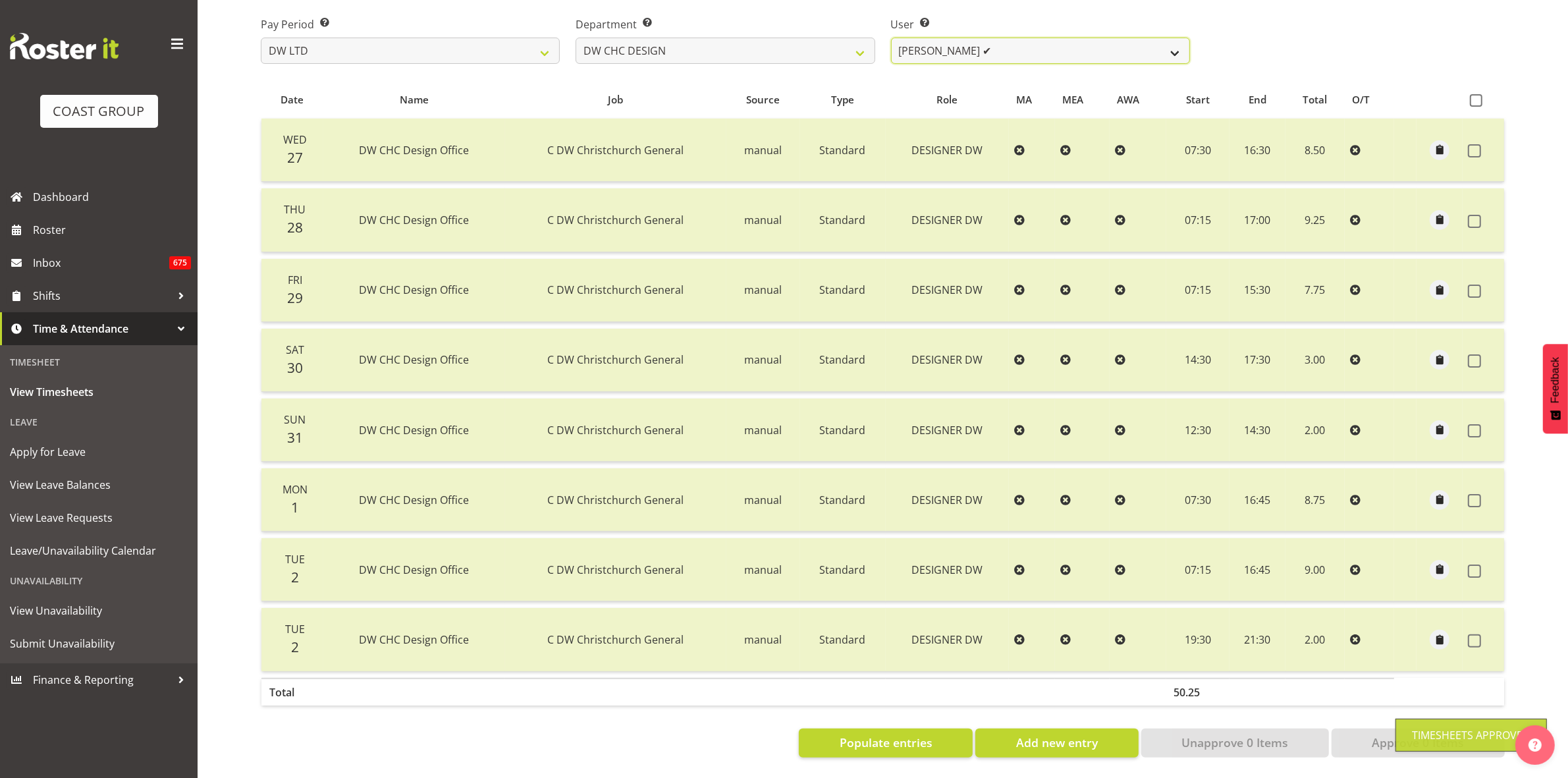
click at [1170, 40] on select "[PERSON_NAME] ✔ [PERSON_NAME] ✔ [PERSON_NAME] ❌" at bounding box center [1040, 51] width 299 height 27
click at [891, 38] on select "[PERSON_NAME] ✔ [PERSON_NAME] ✔ [PERSON_NAME] ❌" at bounding box center [1040, 51] width 299 height 27
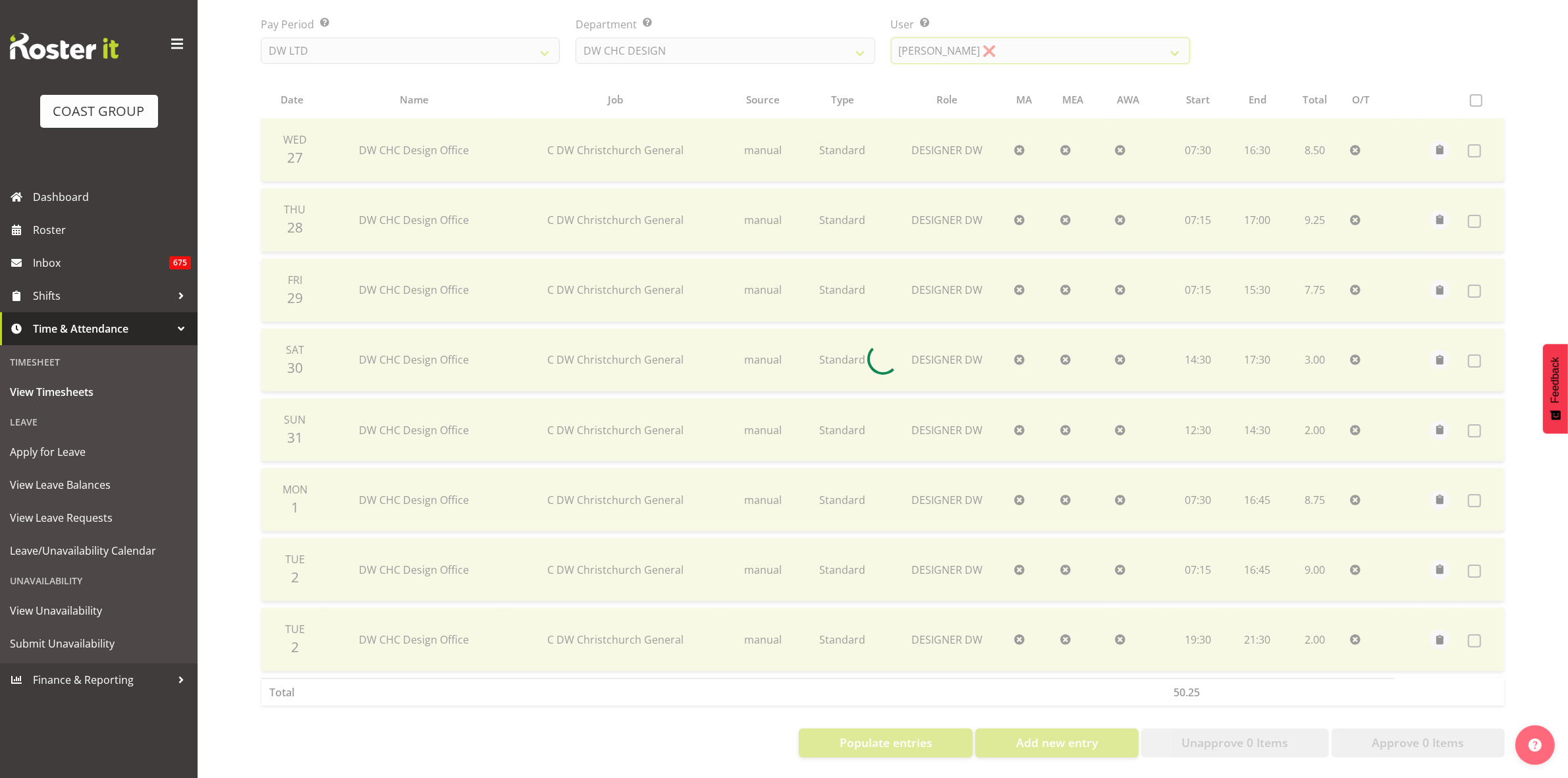
scroll to position [143, 0]
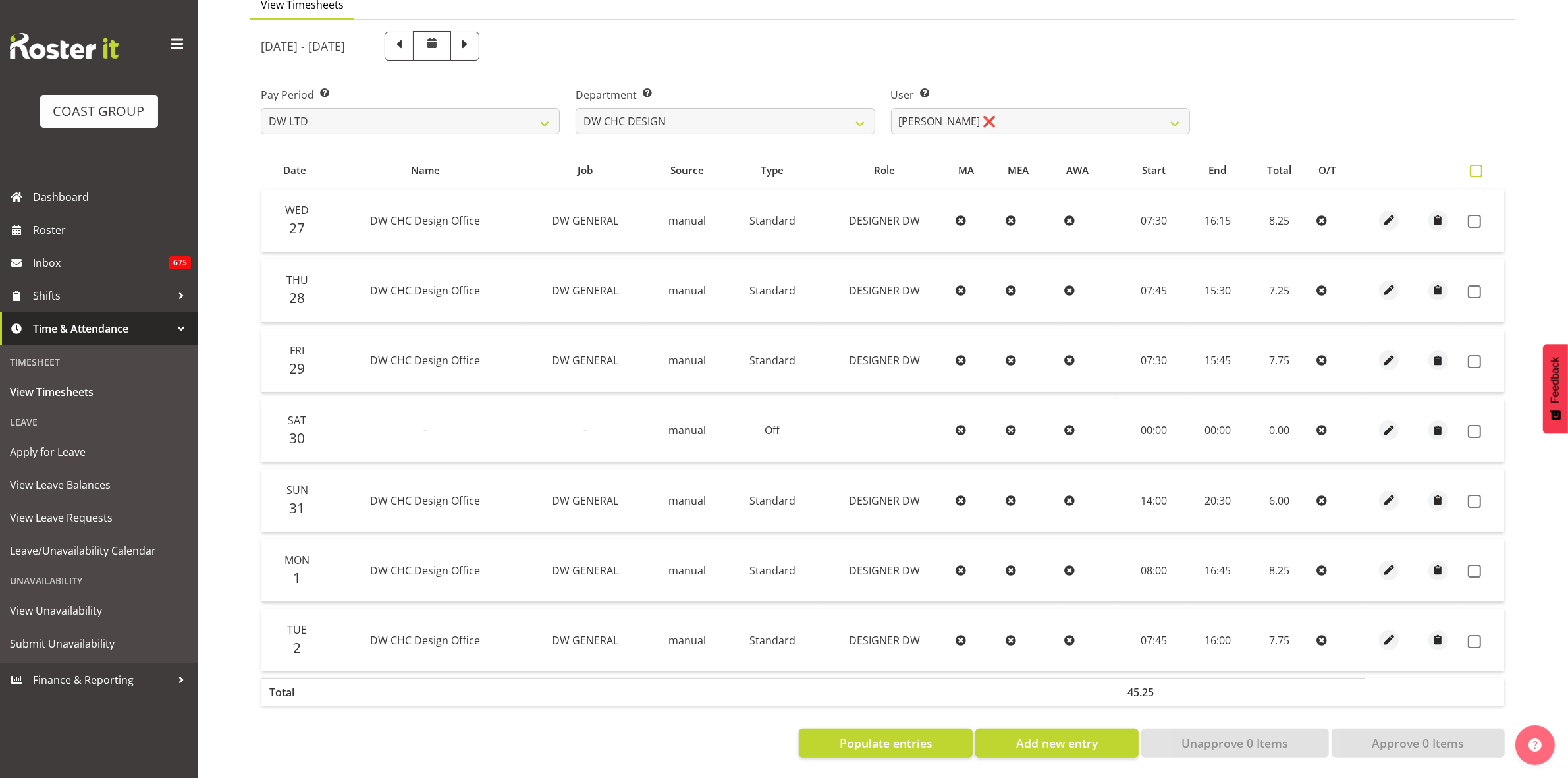
click at [1480, 165] on span at bounding box center [1477, 171] width 13 height 13
click at [1479, 167] on input "checkbox" at bounding box center [1474, 170] width 8 height 8
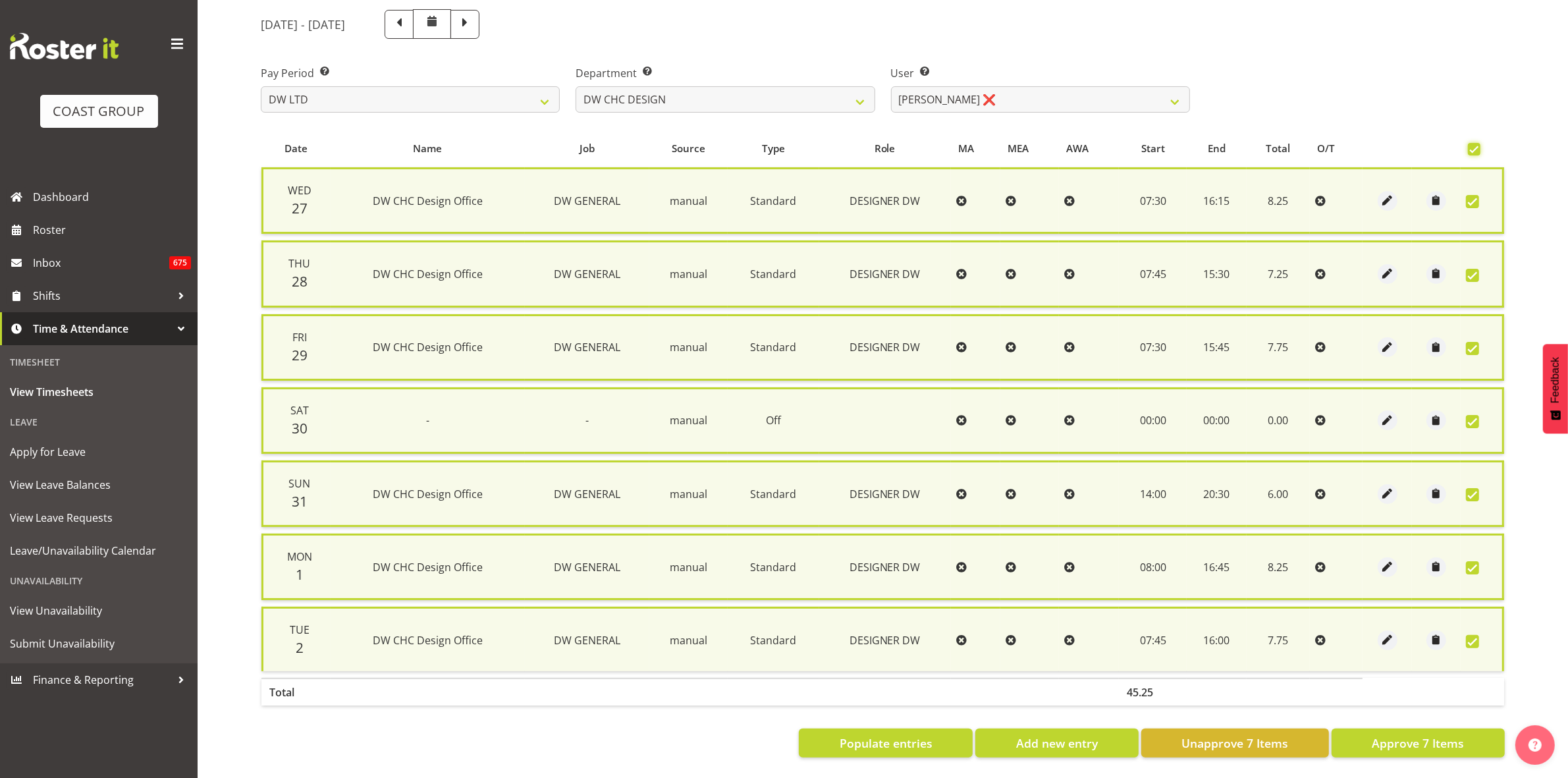
scroll to position [159, 0]
click at [1439, 735] on span "Approve 7 Items" at bounding box center [1418, 743] width 92 height 17
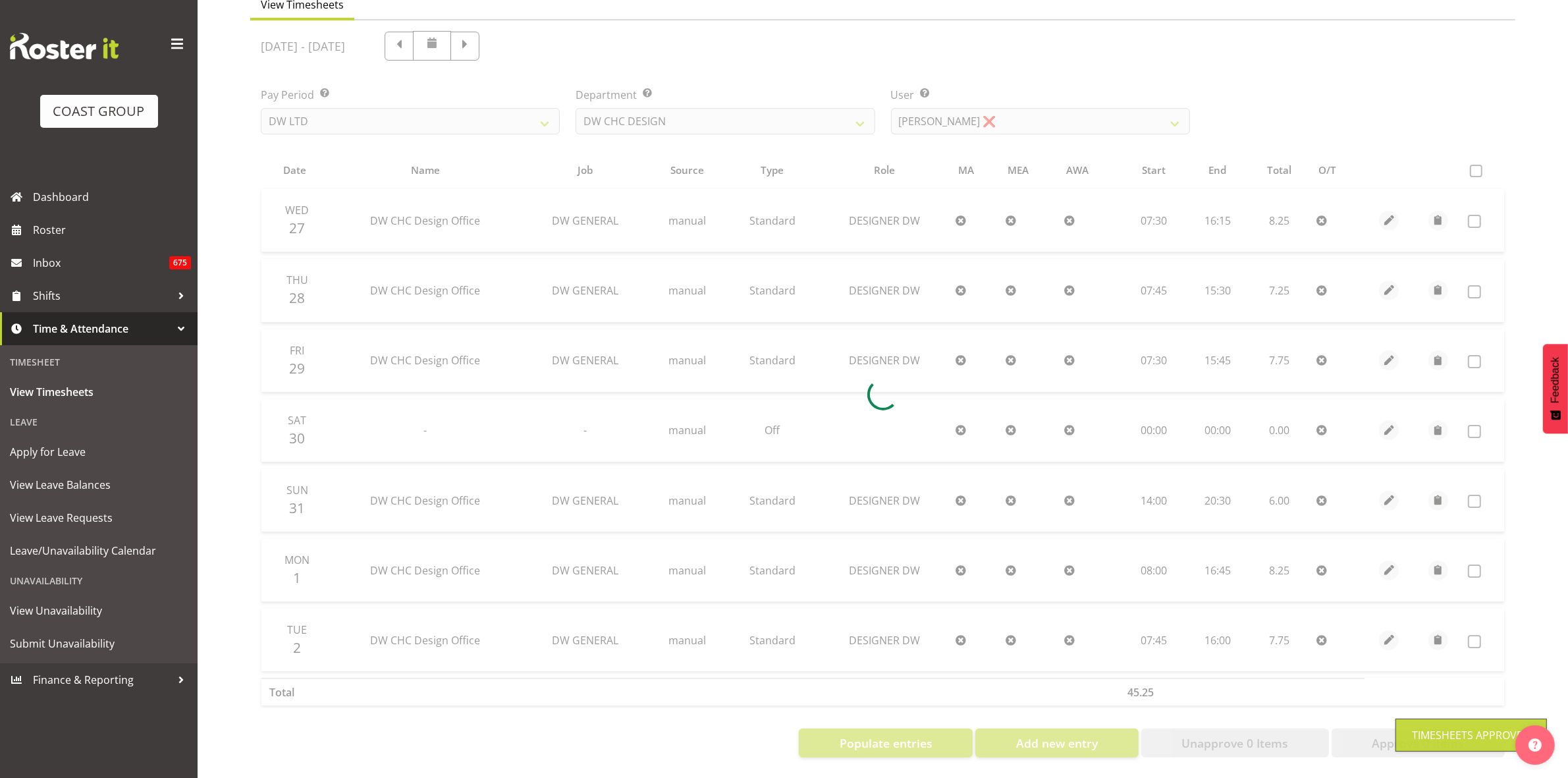
scroll to position [143, 0]
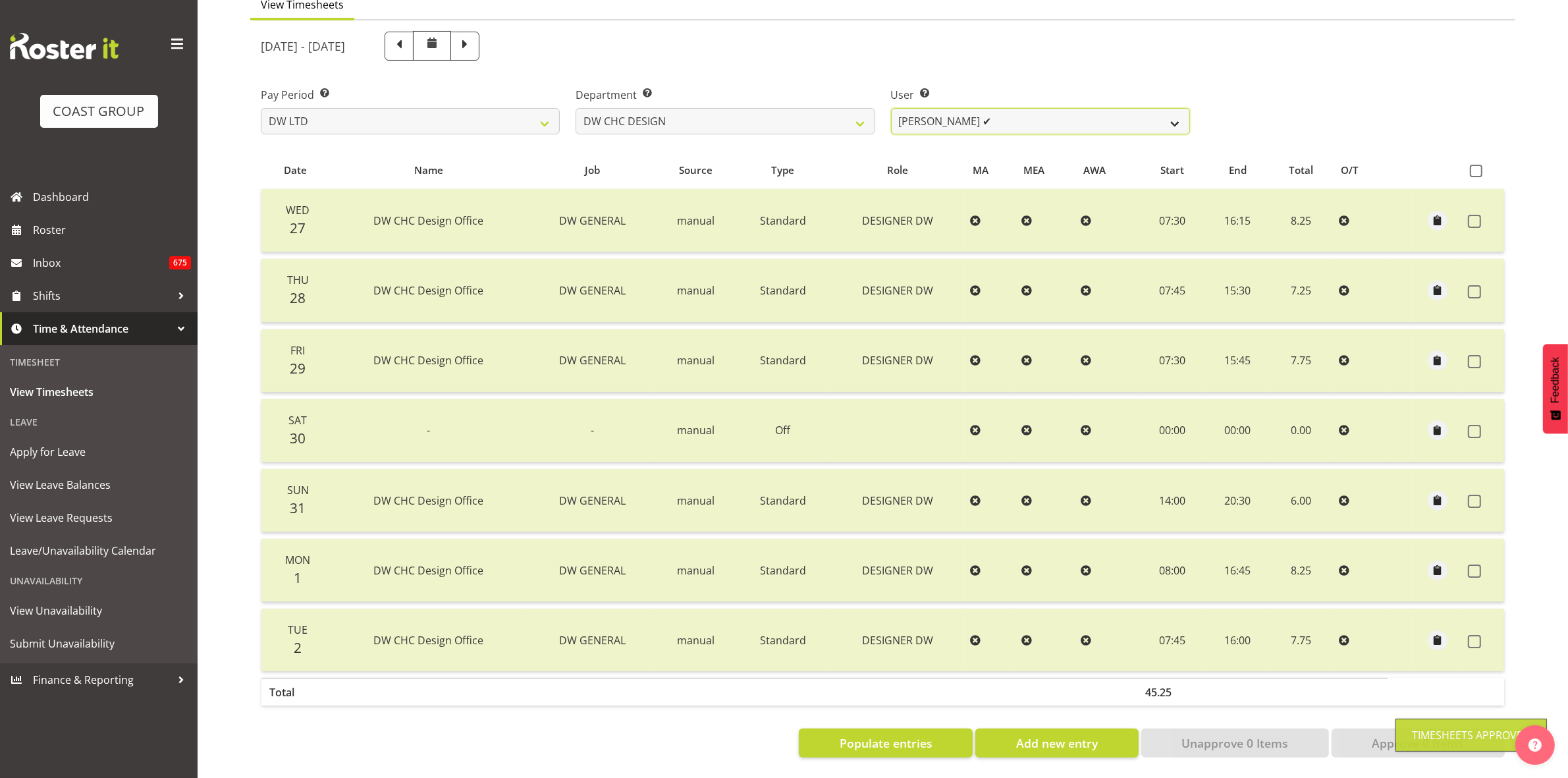
click at [1181, 110] on select "[PERSON_NAME] ✔ [PERSON_NAME] ✔ [PERSON_NAME] ✔" at bounding box center [1040, 121] width 299 height 27
click at [861, 108] on select "[PERSON_NAME] [PERSON_NAME] ACCOUNTS/OFFICE DW CHC DW CHC DESIGN DW CHC PRODUCT…" at bounding box center [725, 121] width 299 height 27
click at [576, 108] on select "[PERSON_NAME] [PERSON_NAME] ACCOUNTS/OFFICE DW CHC DW CHC DESIGN DW CHC PRODUCT…" at bounding box center [725, 121] width 299 height 27
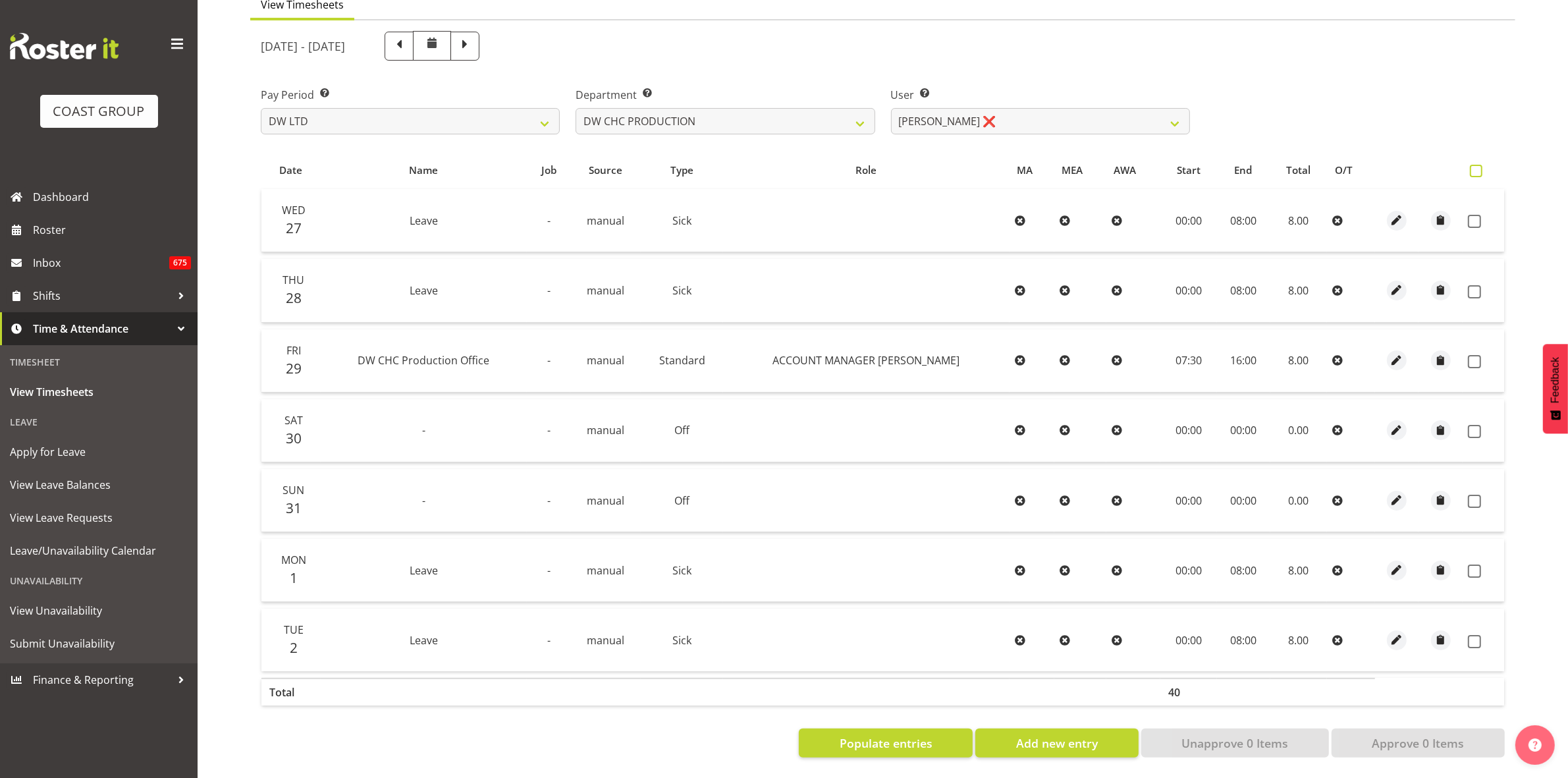
click at [1477, 165] on span at bounding box center [1477, 171] width 13 height 13
click at [1477, 167] on input "checkbox" at bounding box center [1474, 170] width 8 height 8
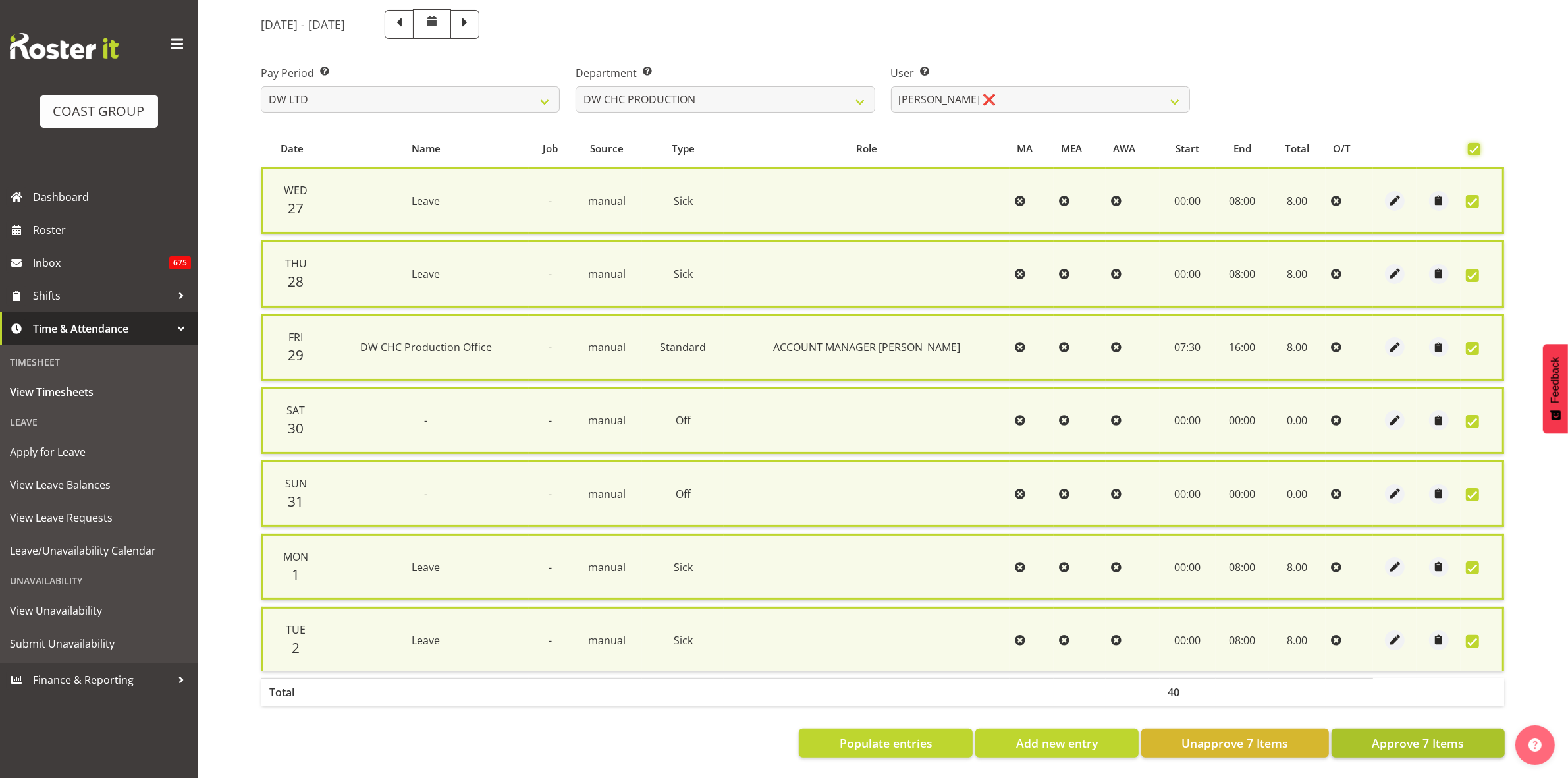
scroll to position [159, 0]
click at [1422, 739] on span "Approve 7 Items" at bounding box center [1418, 743] width 92 height 17
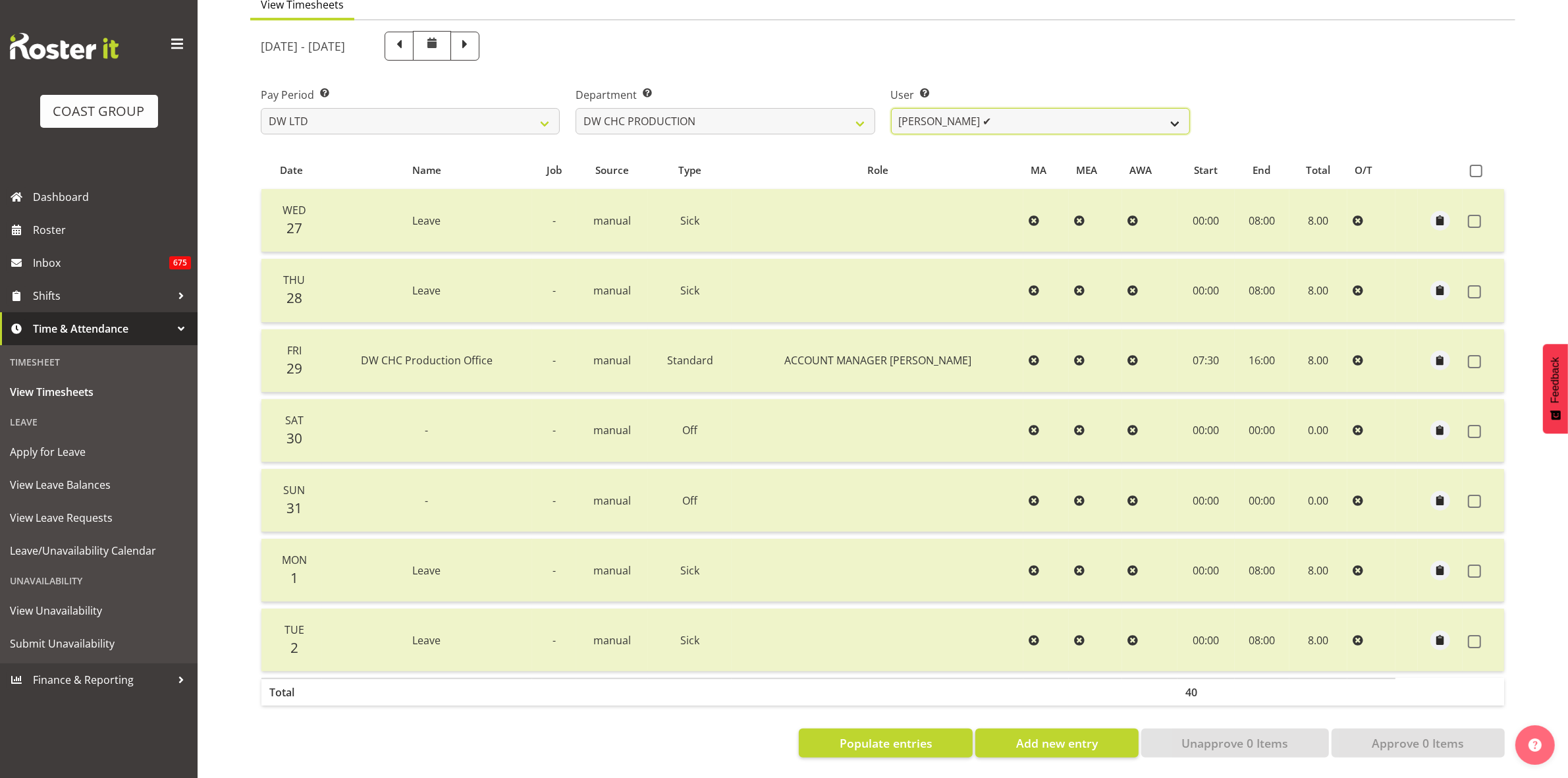
click at [1161, 110] on select "[PERSON_NAME] ✔" at bounding box center [1040, 121] width 299 height 27
click at [1167, 109] on select "[PERSON_NAME] ✔" at bounding box center [1040, 121] width 299 height 27
click at [1179, 112] on select "[PERSON_NAME] ✔" at bounding box center [1040, 121] width 299 height 27
click at [861, 109] on select "[PERSON_NAME] [PERSON_NAME] ACCOUNTS/OFFICE DW CHC DW CHC DESIGN DW CHC PRODUCT…" at bounding box center [725, 121] width 299 height 27
click at [576, 108] on select "[PERSON_NAME] [PERSON_NAME] ACCOUNTS/OFFICE DW CHC DW CHC DESIGN DW CHC PRODUCT…" at bounding box center [725, 121] width 299 height 27
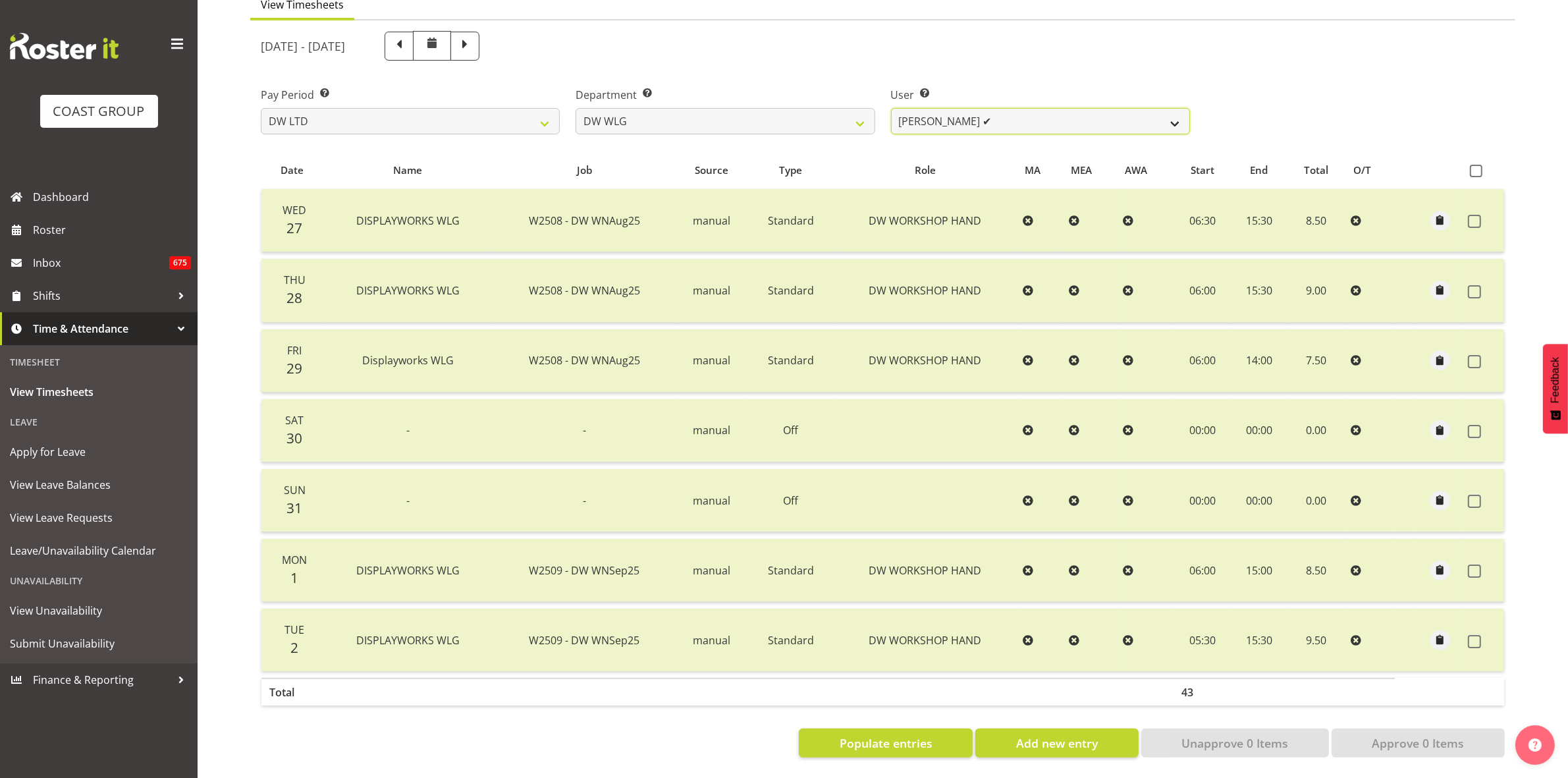
click at [1179, 110] on select "[PERSON_NAME] ✔ [PERSON_NAME] ✔ [PERSON_NAME] ✔ [PERSON_NAME] ✔ [PERSON_NAME] ✔…" at bounding box center [1040, 121] width 299 height 27
click at [864, 109] on select "[PERSON_NAME] [PERSON_NAME] ACCOUNTS/OFFICE DW CHC DW CHC DESIGN DW CHC PRODUCT…" at bounding box center [725, 121] width 299 height 27
click at [576, 108] on select "[PERSON_NAME] [PERSON_NAME] ACCOUNTS/OFFICE DW CHC DW CHC DESIGN DW CHC PRODUCT…" at bounding box center [725, 121] width 299 height 27
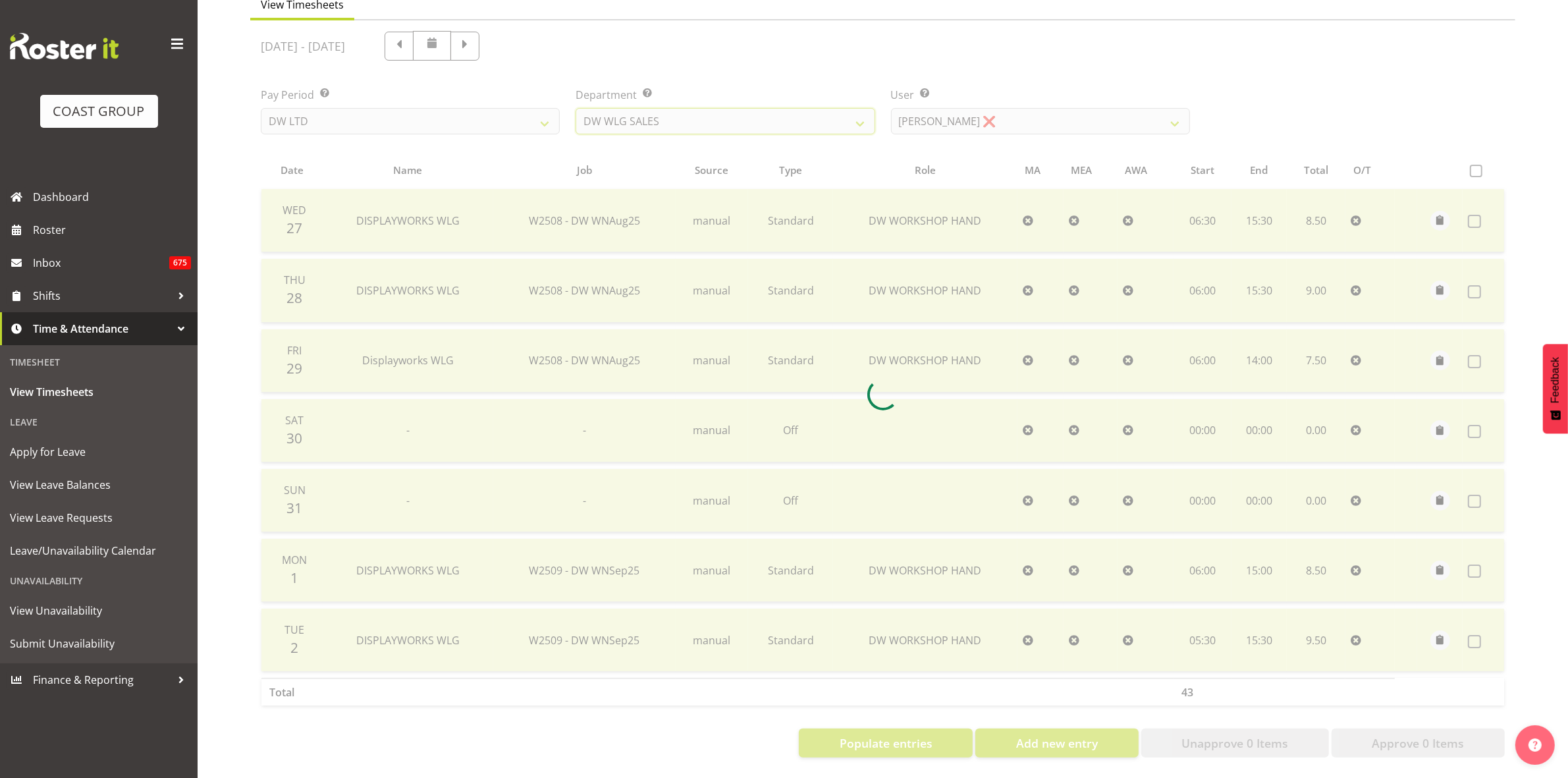
scroll to position [0, 0]
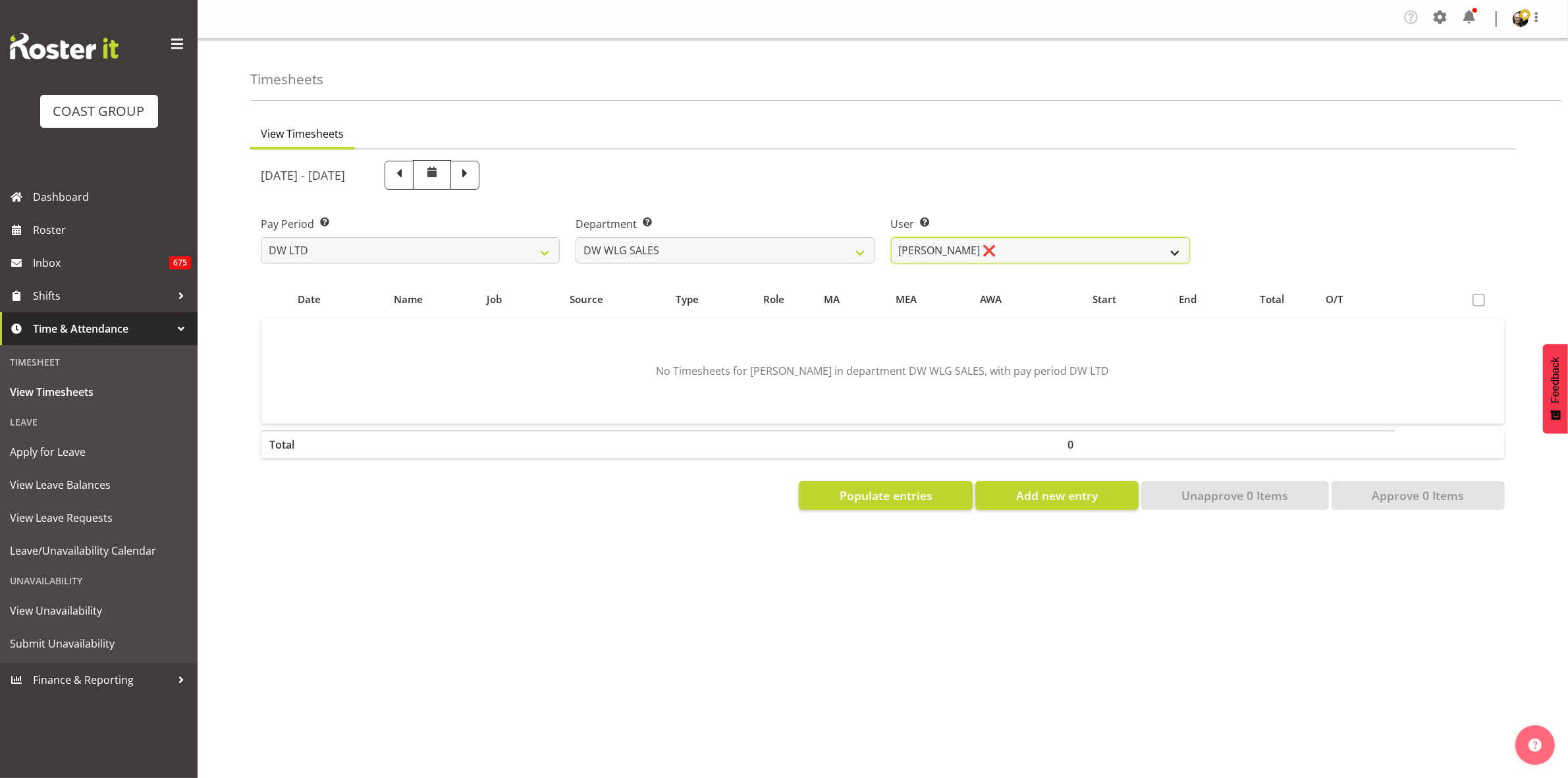
click at [1171, 250] on select "[PERSON_NAME] ❌" at bounding box center [1040, 250] width 299 height 27
click at [863, 250] on select "[PERSON_NAME] [PERSON_NAME] ACCOUNTS/OFFICE DW CHC DW CHC DESIGN DW CHC PRODUCT…" at bounding box center [725, 250] width 299 height 27
click at [576, 238] on select "[PERSON_NAME] [PERSON_NAME] ACCOUNTS/OFFICE DW CHC DW CHC DESIGN DW CHC PRODUCT…" at bounding box center [725, 250] width 299 height 27
click at [876, 508] on button "Populate entries" at bounding box center [885, 495] width 174 height 29
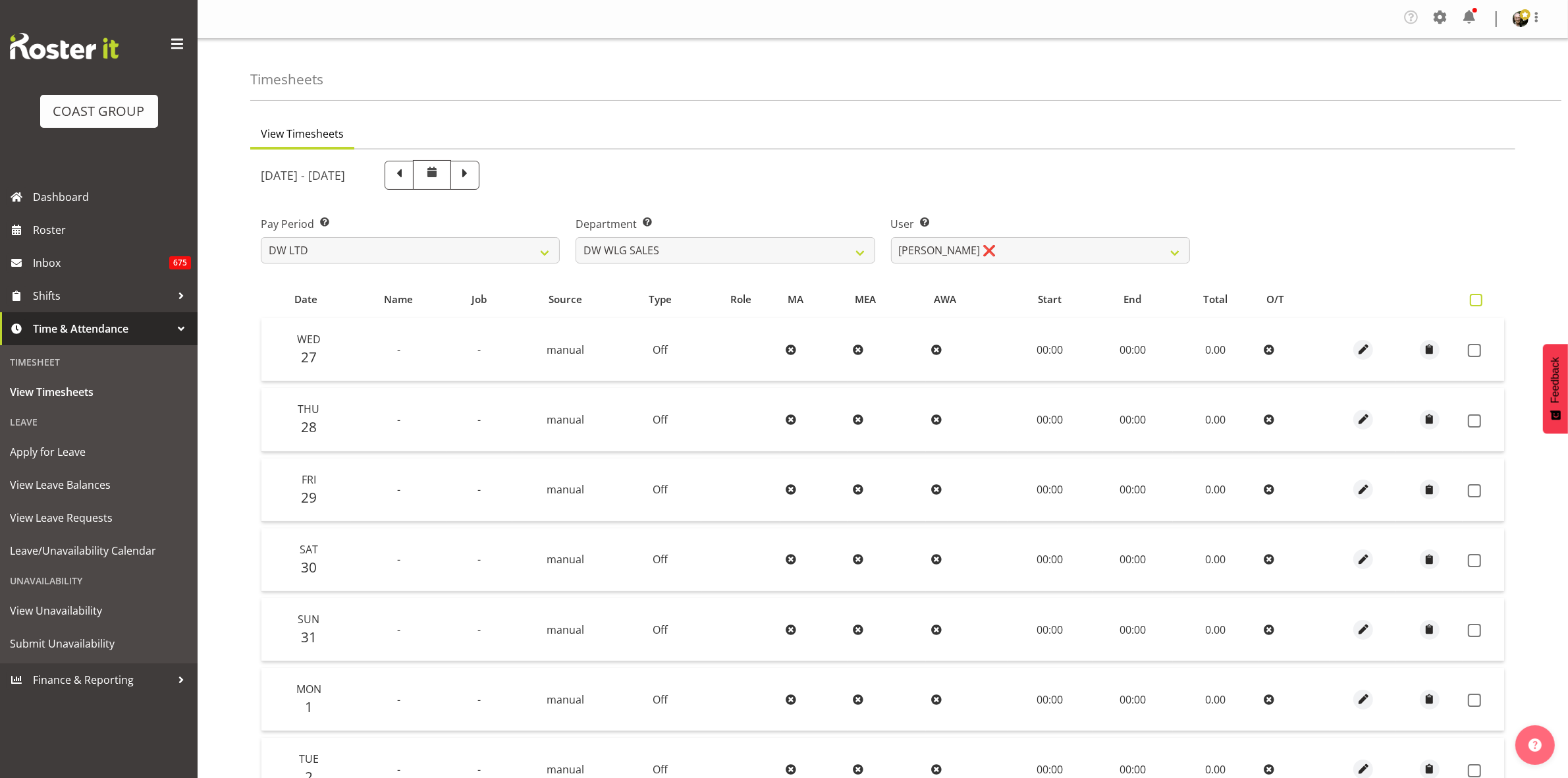
click at [1482, 300] on span at bounding box center [1477, 300] width 13 height 13
click at [1479, 300] on input "checkbox" at bounding box center [1474, 299] width 8 height 8
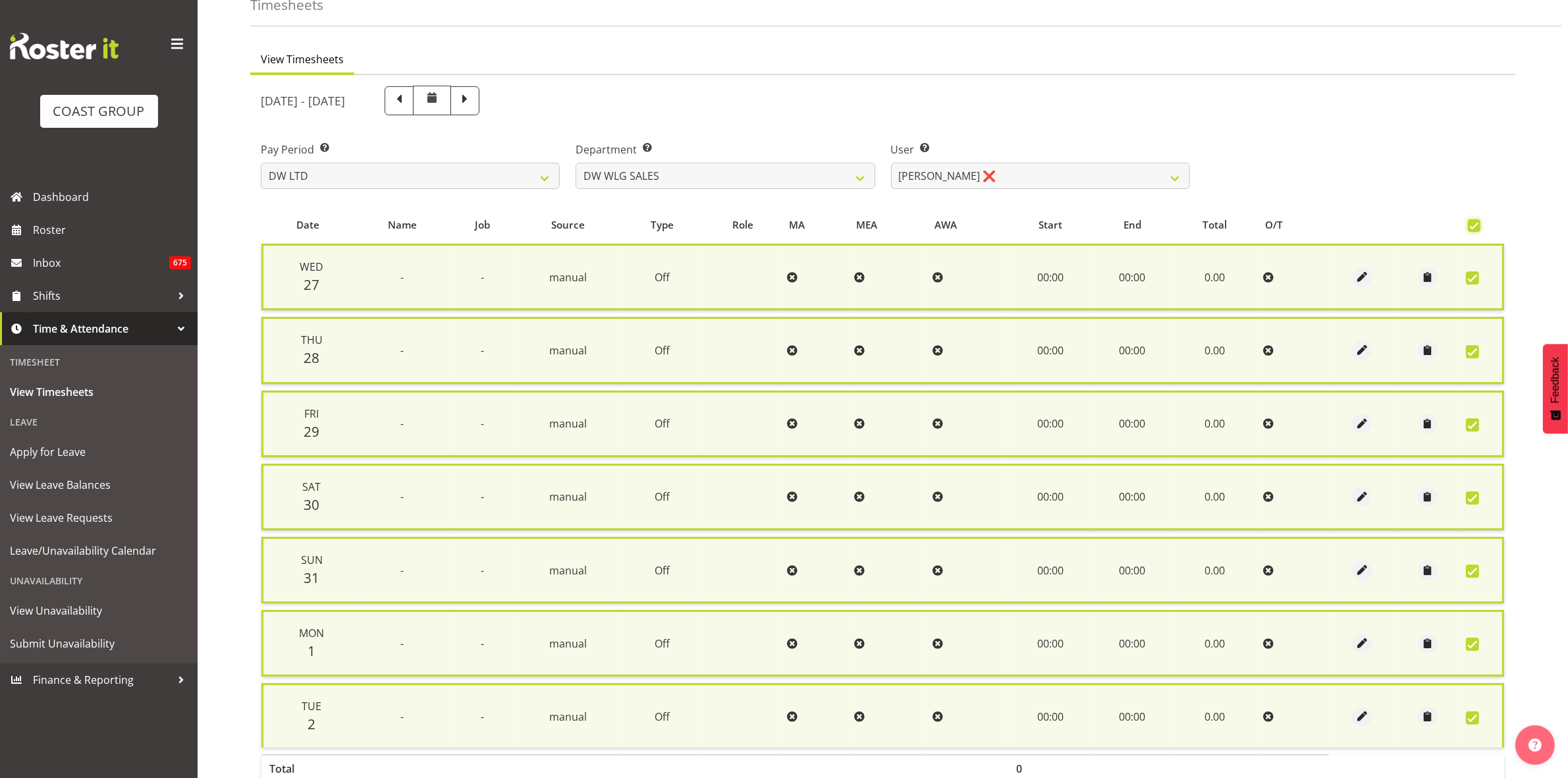
scroll to position [159, 0]
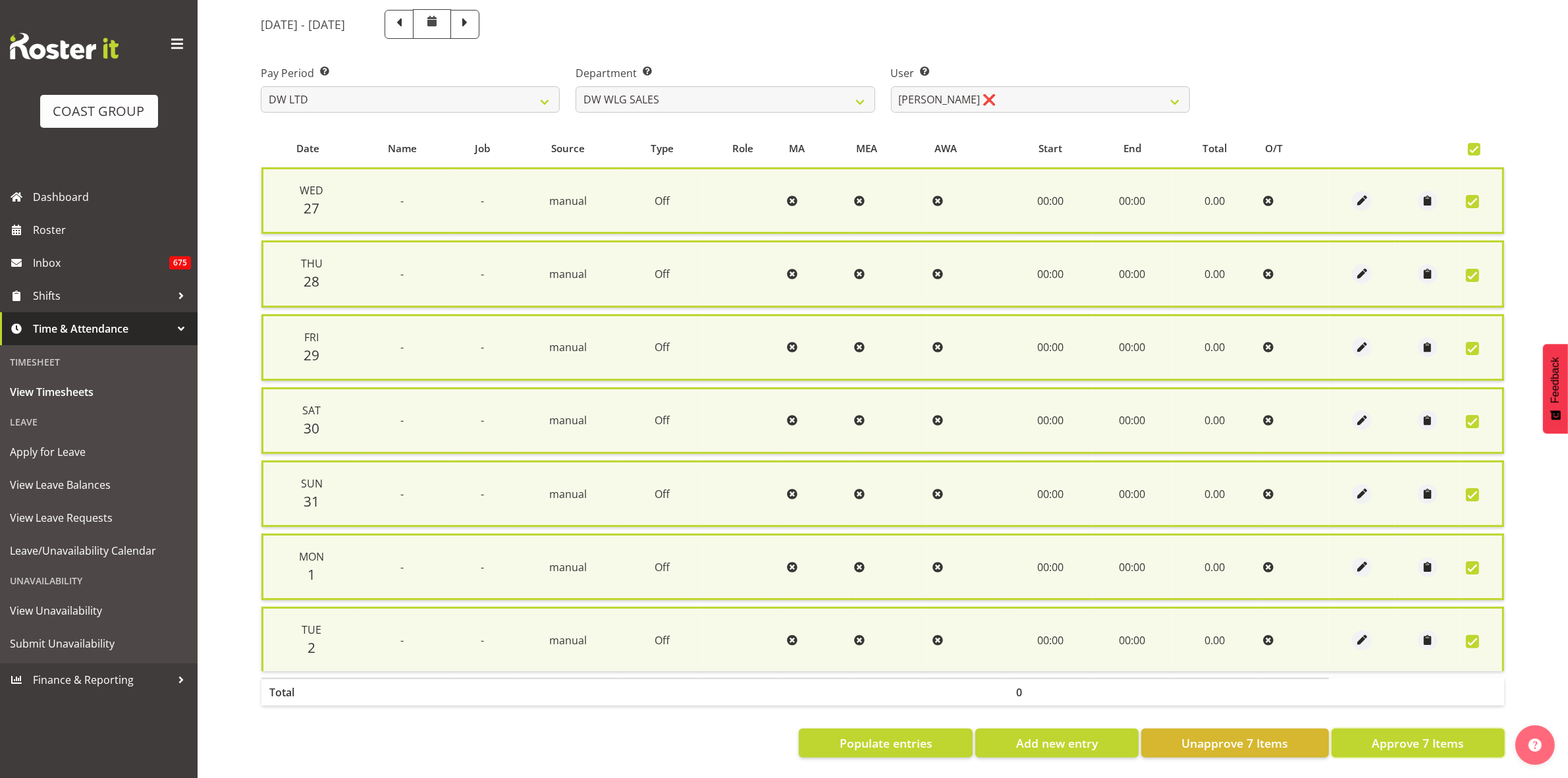
click at [1422, 735] on span "Approve 7 Items" at bounding box center [1418, 743] width 92 height 17
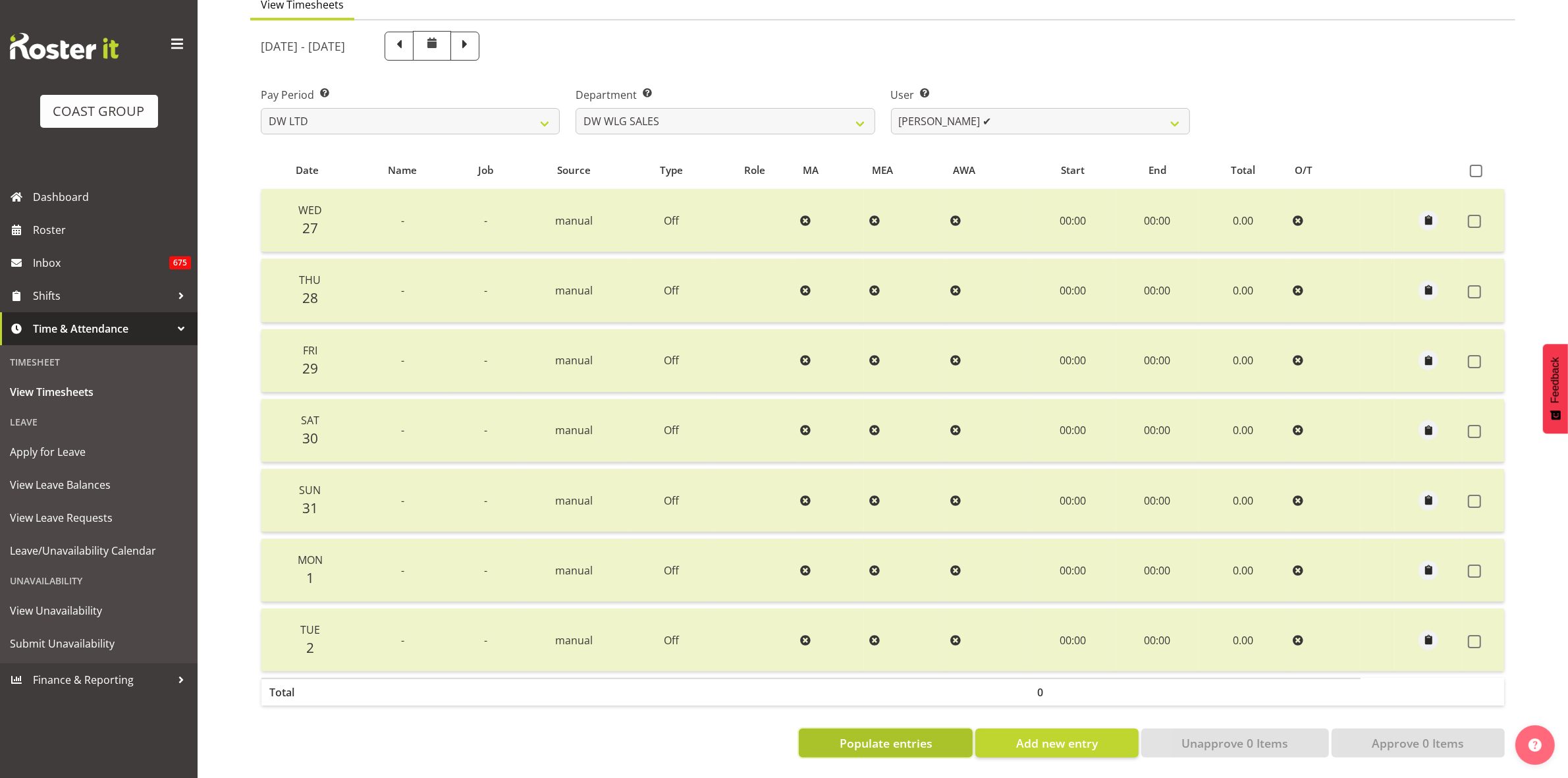
click at [909, 735] on span "Populate entries" at bounding box center [886, 743] width 93 height 17
click at [1476, 165] on span at bounding box center [1477, 171] width 13 height 13
click at [1476, 167] on input "checkbox" at bounding box center [1474, 170] width 8 height 8
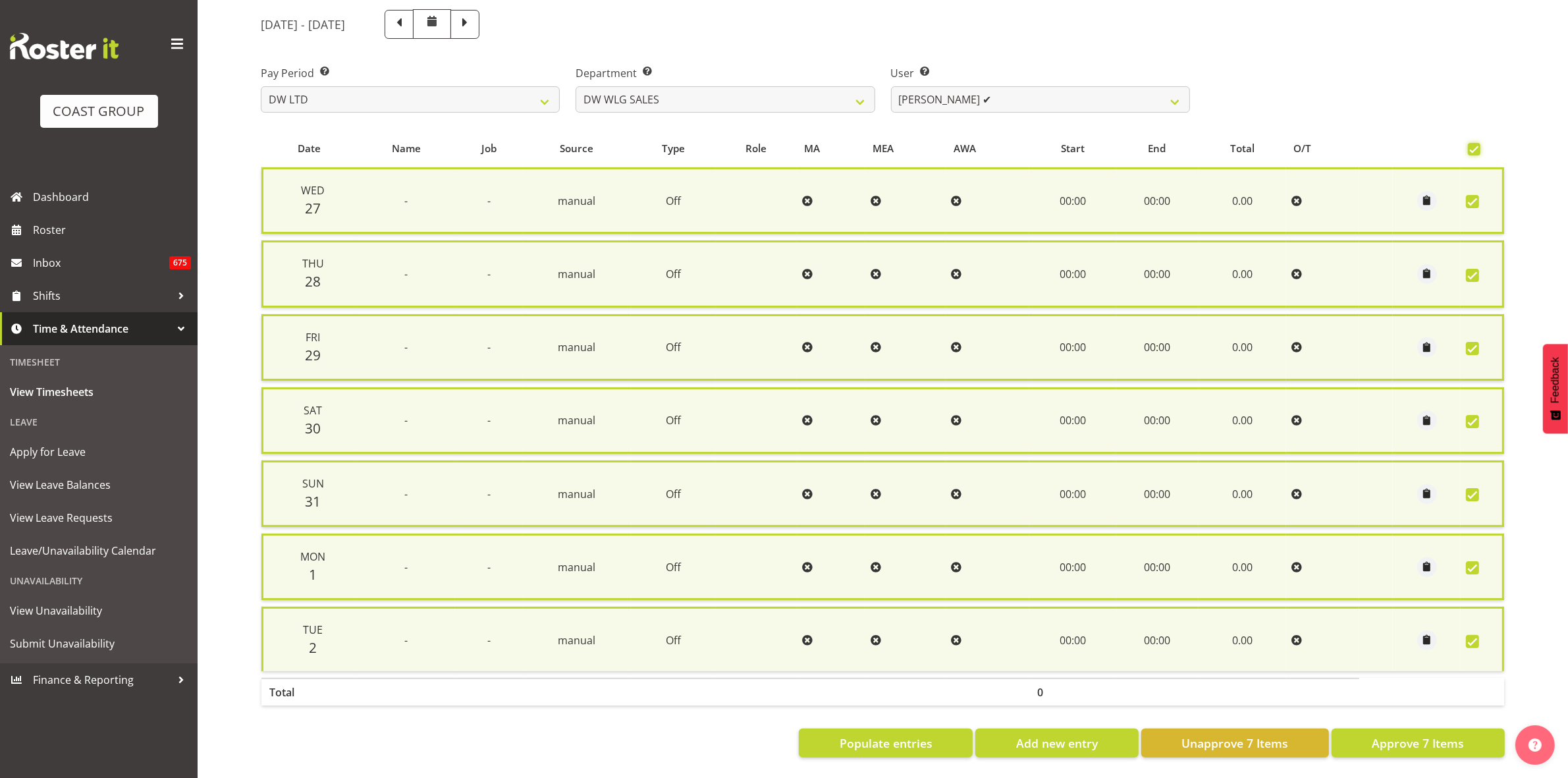
scroll to position [159, 0]
click at [1423, 735] on span "Approve 7 Items" at bounding box center [1418, 743] width 92 height 17
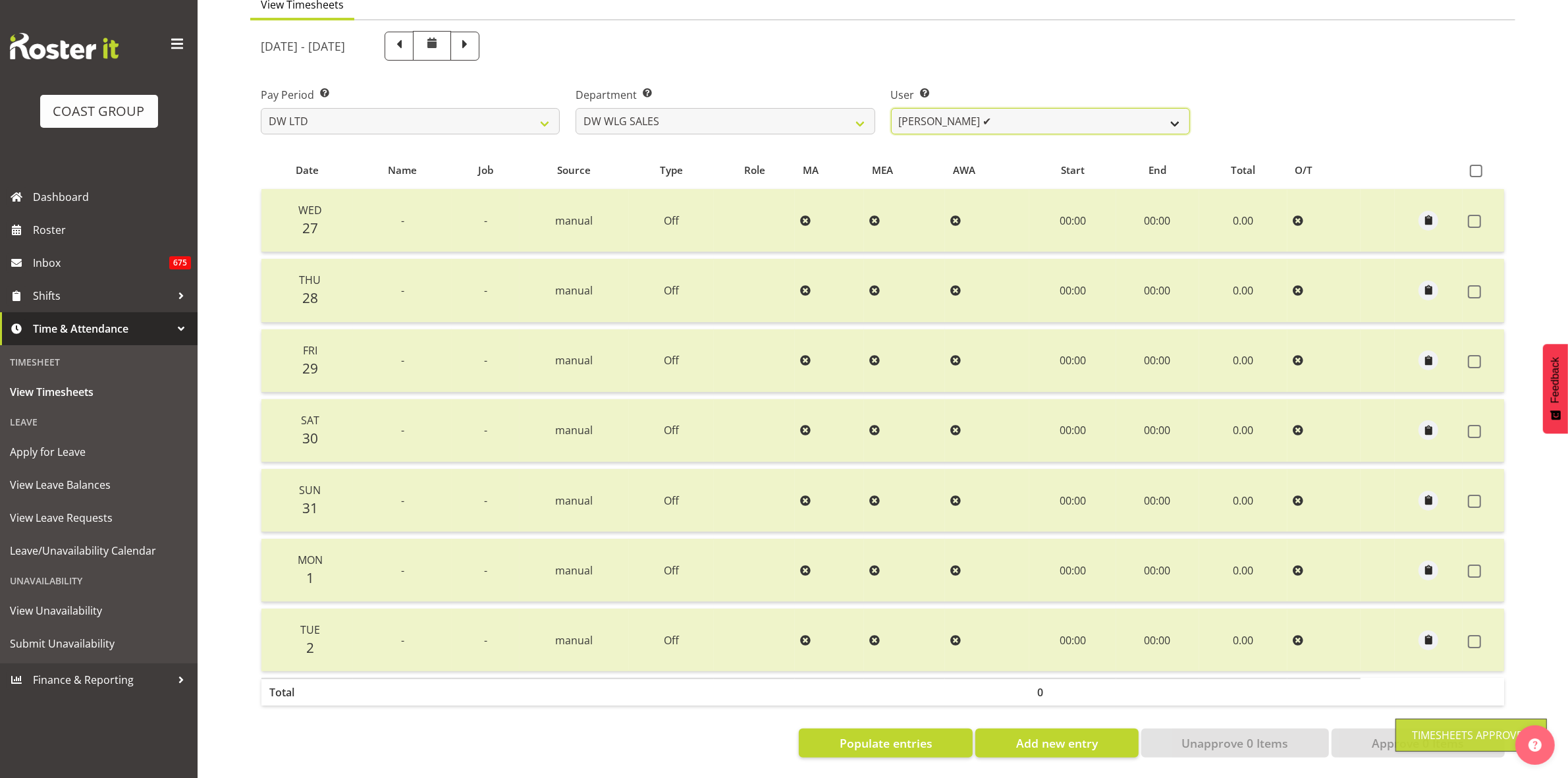
click at [1178, 108] on select "[PERSON_NAME] ✔" at bounding box center [1040, 121] width 299 height 27
